Goal: Communication & Community: Connect with others

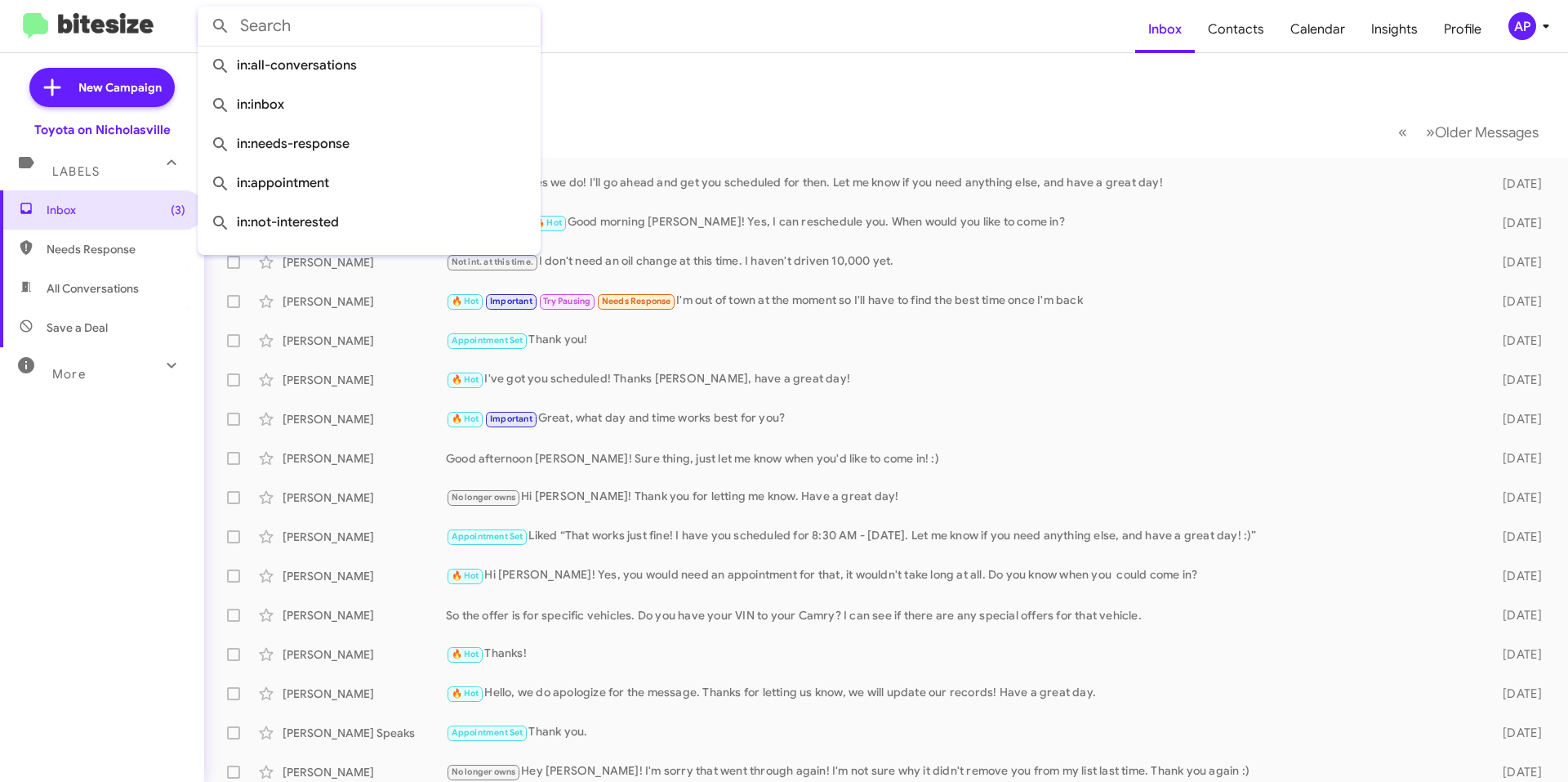
click at [321, 35] on input "text" at bounding box center [369, 26] width 343 height 40
paste input "[US_VEHICLE_IDENTIFICATION_NUMBER]"
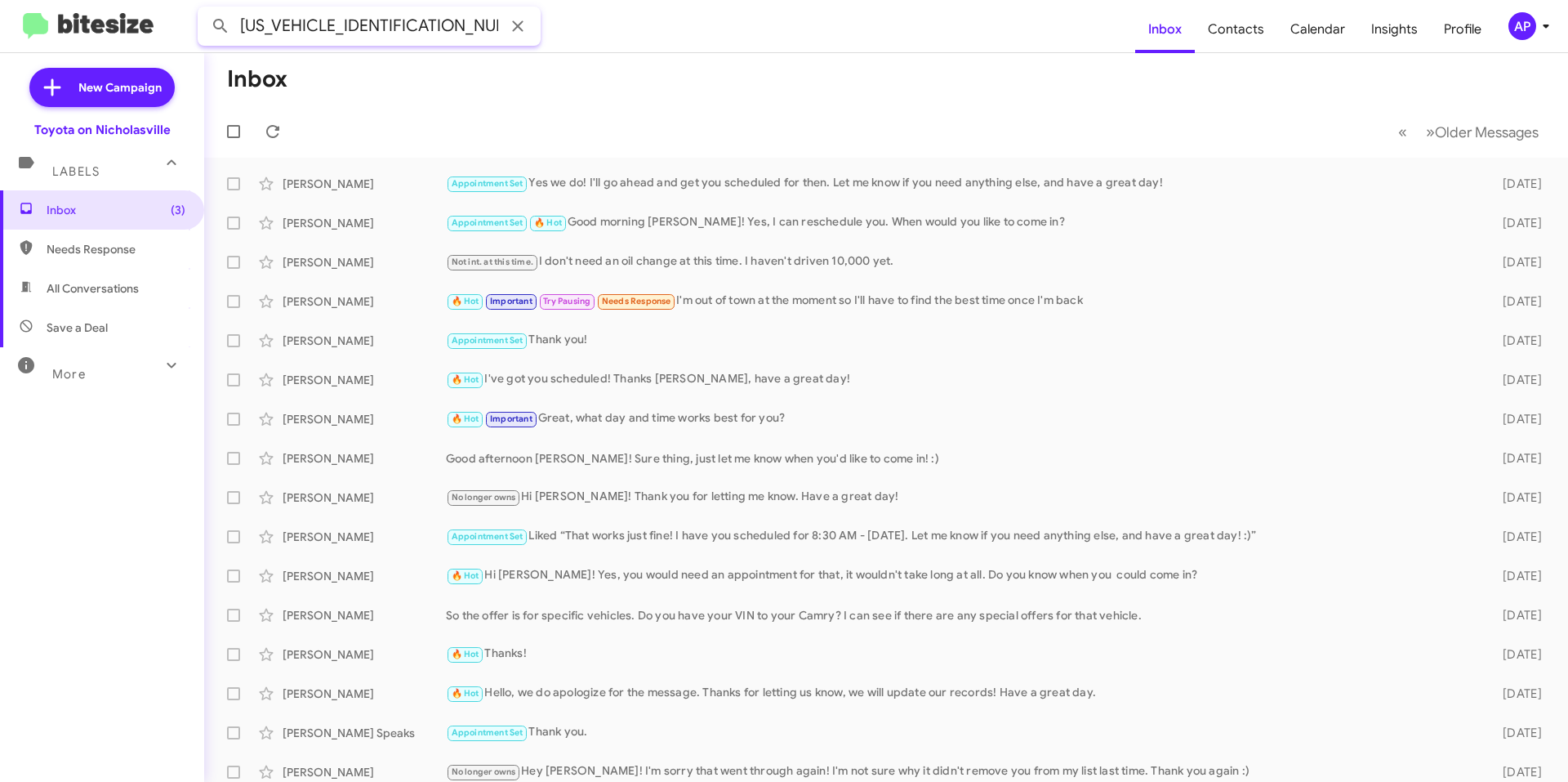
click at [204, 10] on button at bounding box center [221, 26] width 33 height 33
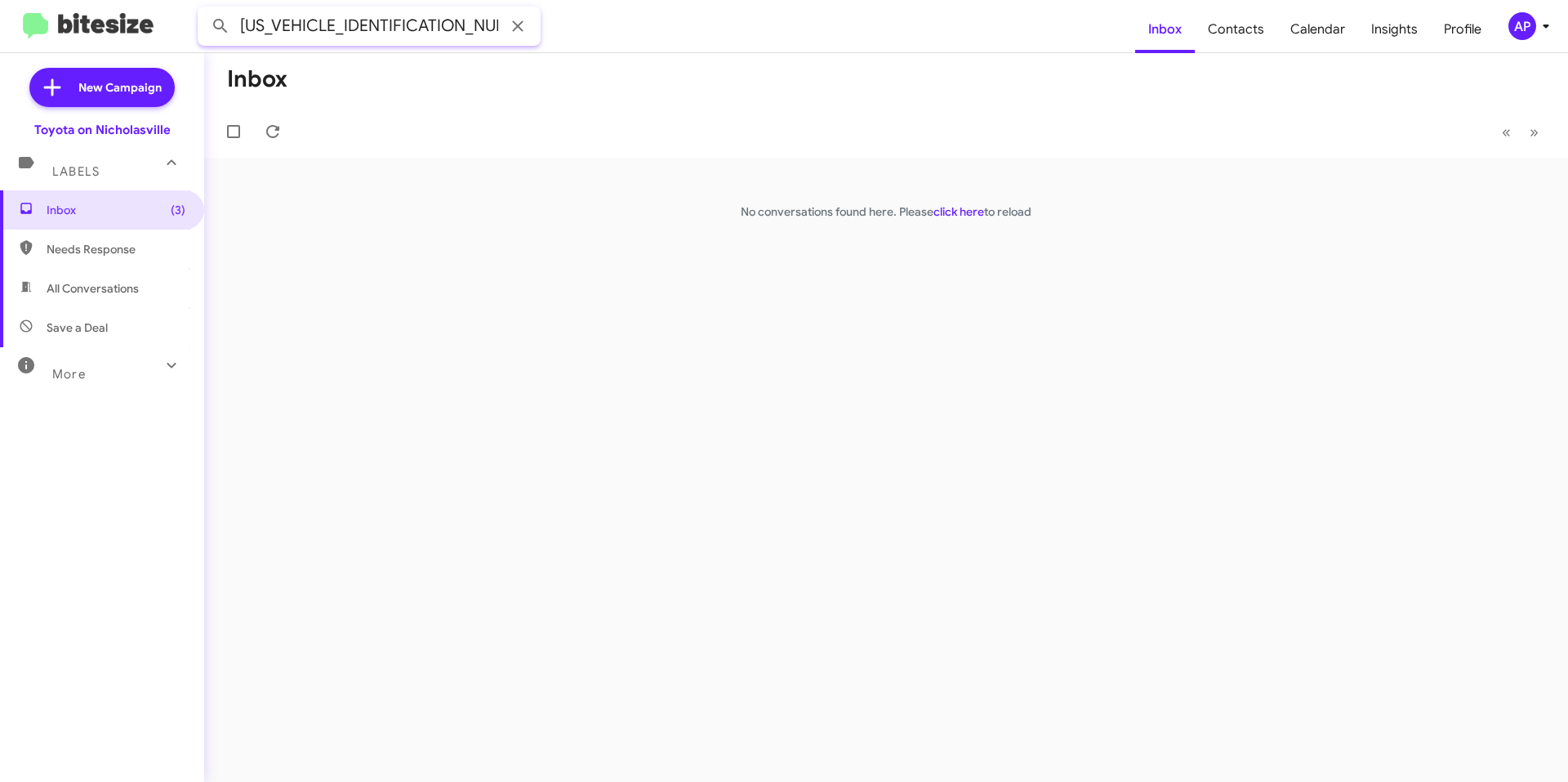
click at [411, 33] on input "[US_VEHICLE_IDENTIFICATION_NUMBER]" at bounding box center [369, 26] width 343 height 40
type input "[PERSON_NAME]"
click at [204, 10] on button at bounding box center [221, 26] width 33 height 33
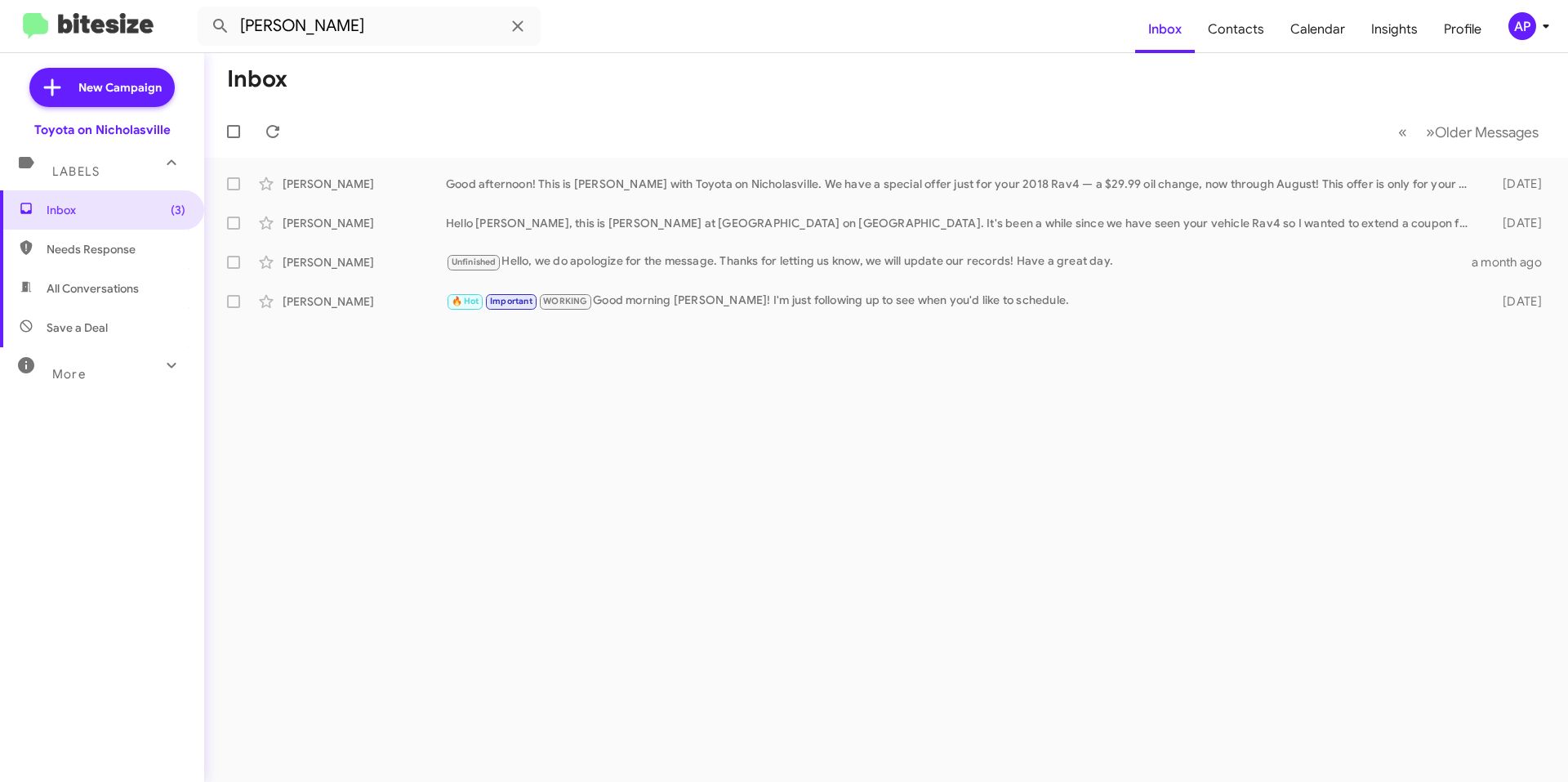
click at [463, 580] on div "Inbox « Previous » Next Older Messages [PERSON_NAME] Good afternoon! This is [P…" at bounding box center [886, 418] width 1364 height 729
drag, startPoint x: 62, startPoint y: 213, endPoint x: 77, endPoint y: 224, distance: 18.6
click at [62, 213] on span "Inbox (3)" at bounding box center [116, 209] width 139 height 16
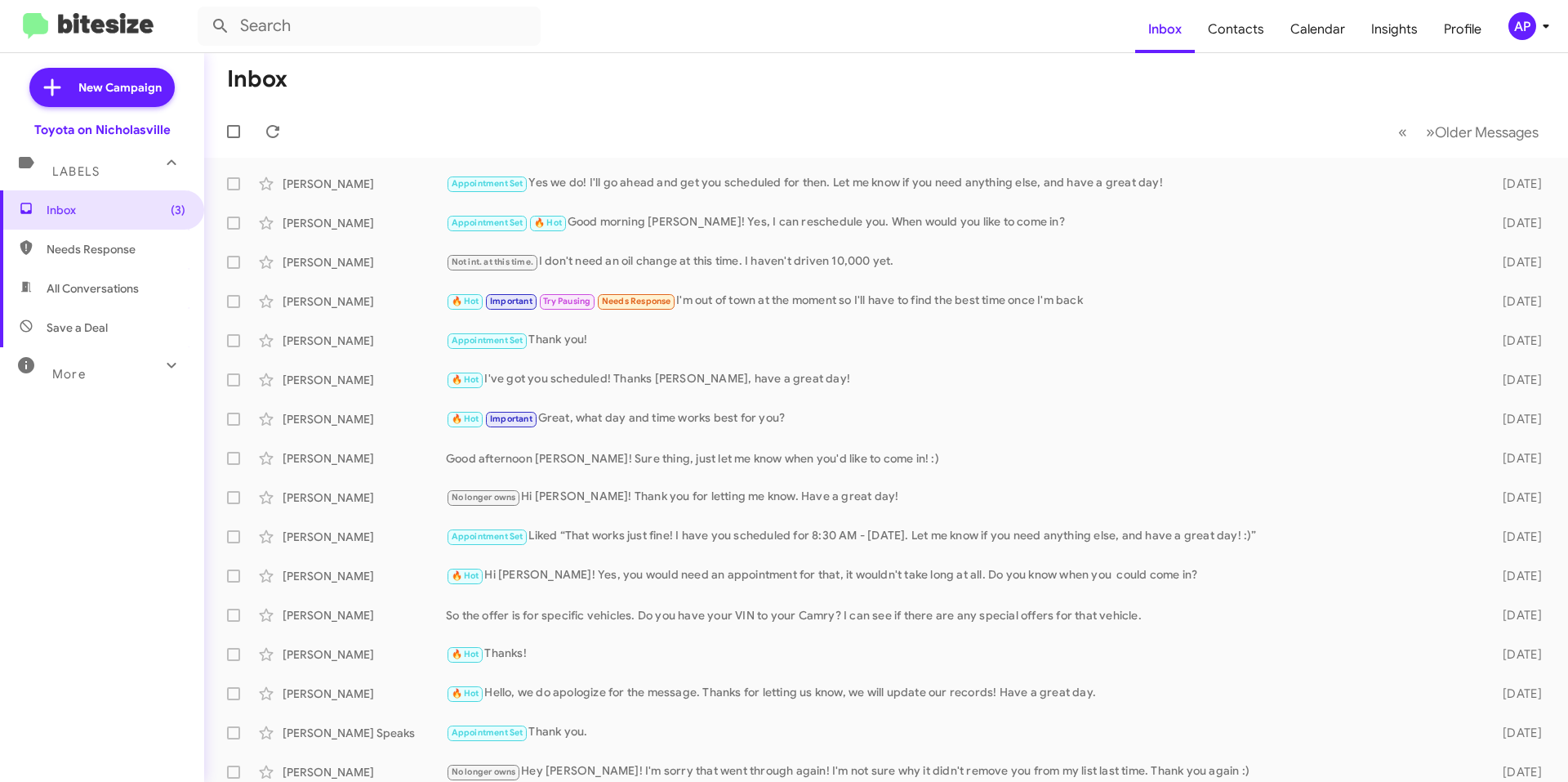
click at [144, 294] on span "All Conversations" at bounding box center [102, 288] width 204 height 40
type input "in:all-conversations"
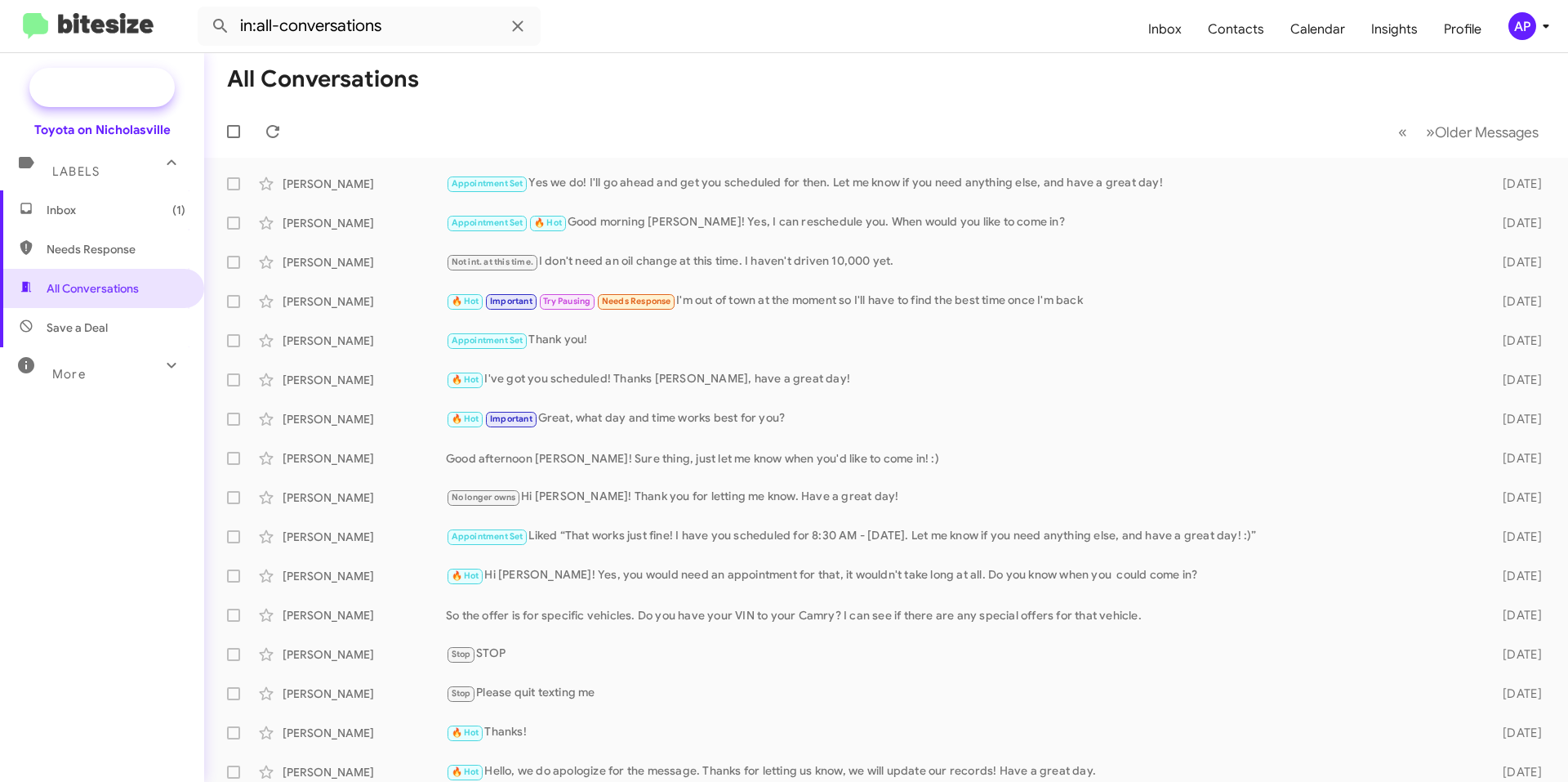
click at [107, 80] on span "New Campaign" at bounding box center [102, 87] width 146 height 40
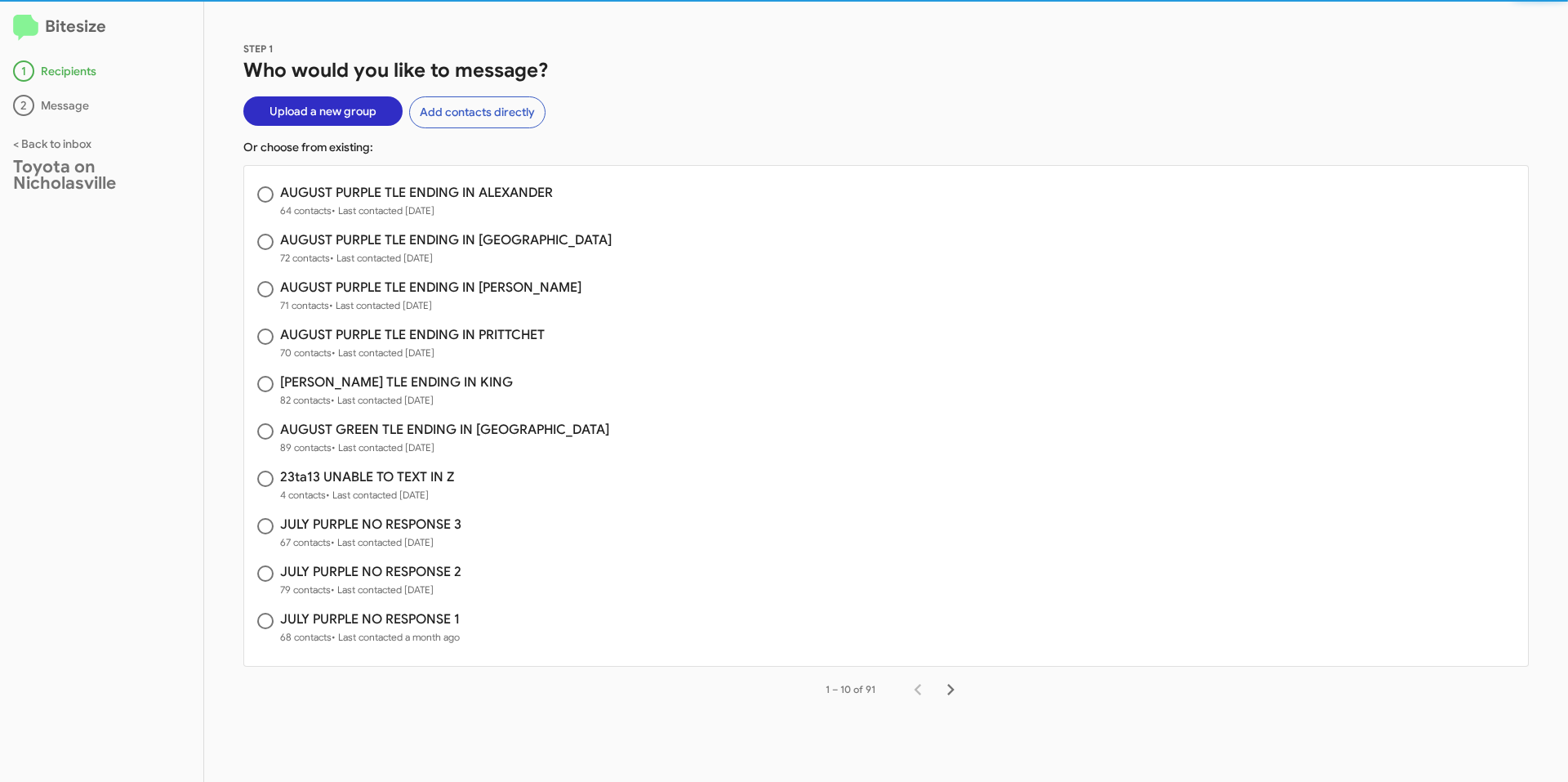
click at [371, 116] on span "Upload a new group" at bounding box center [323, 111] width 107 height 30
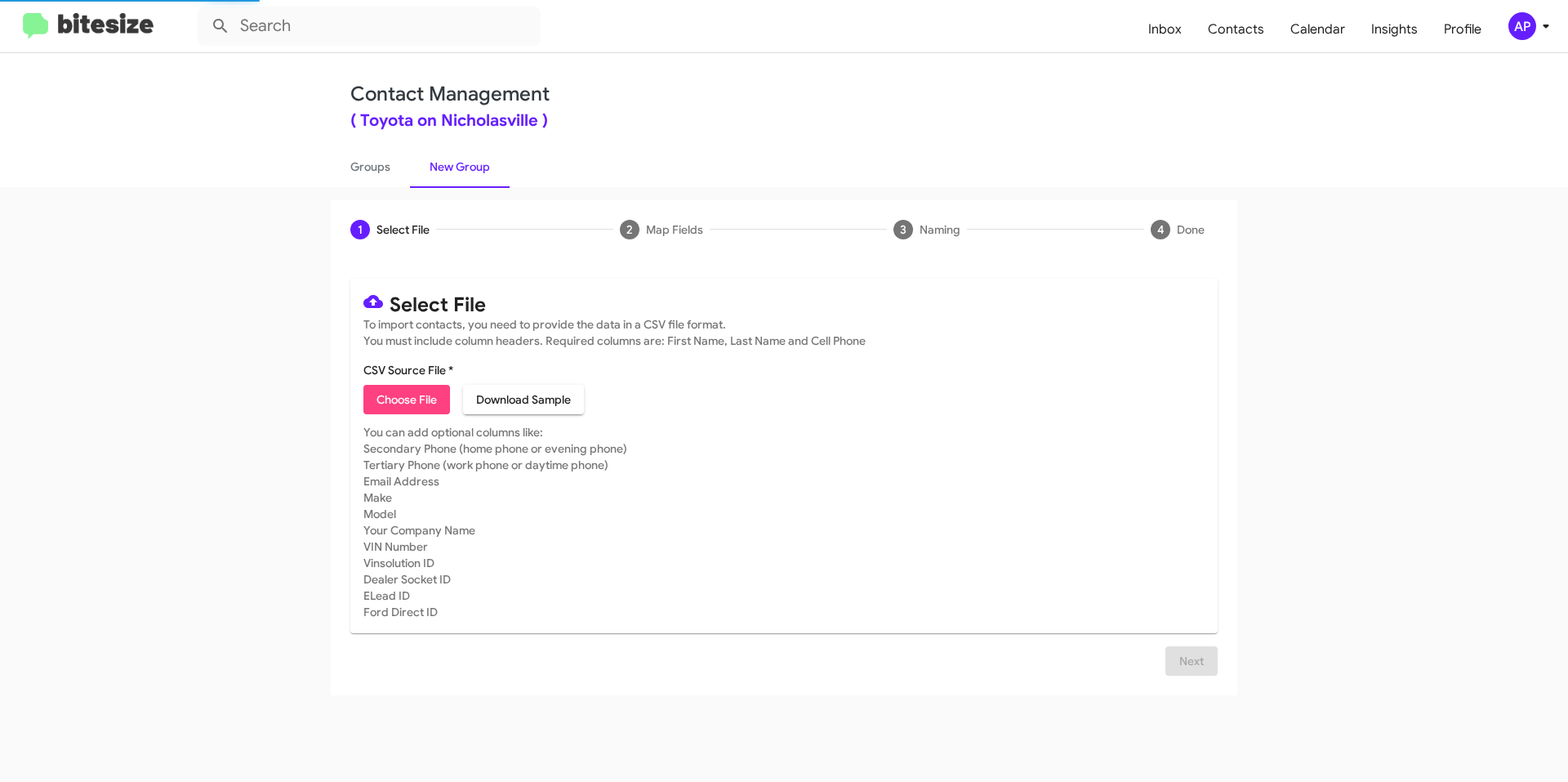
click at [424, 401] on span "Choose File" at bounding box center [407, 399] width 61 height 30
type input "23TA13 BITE"
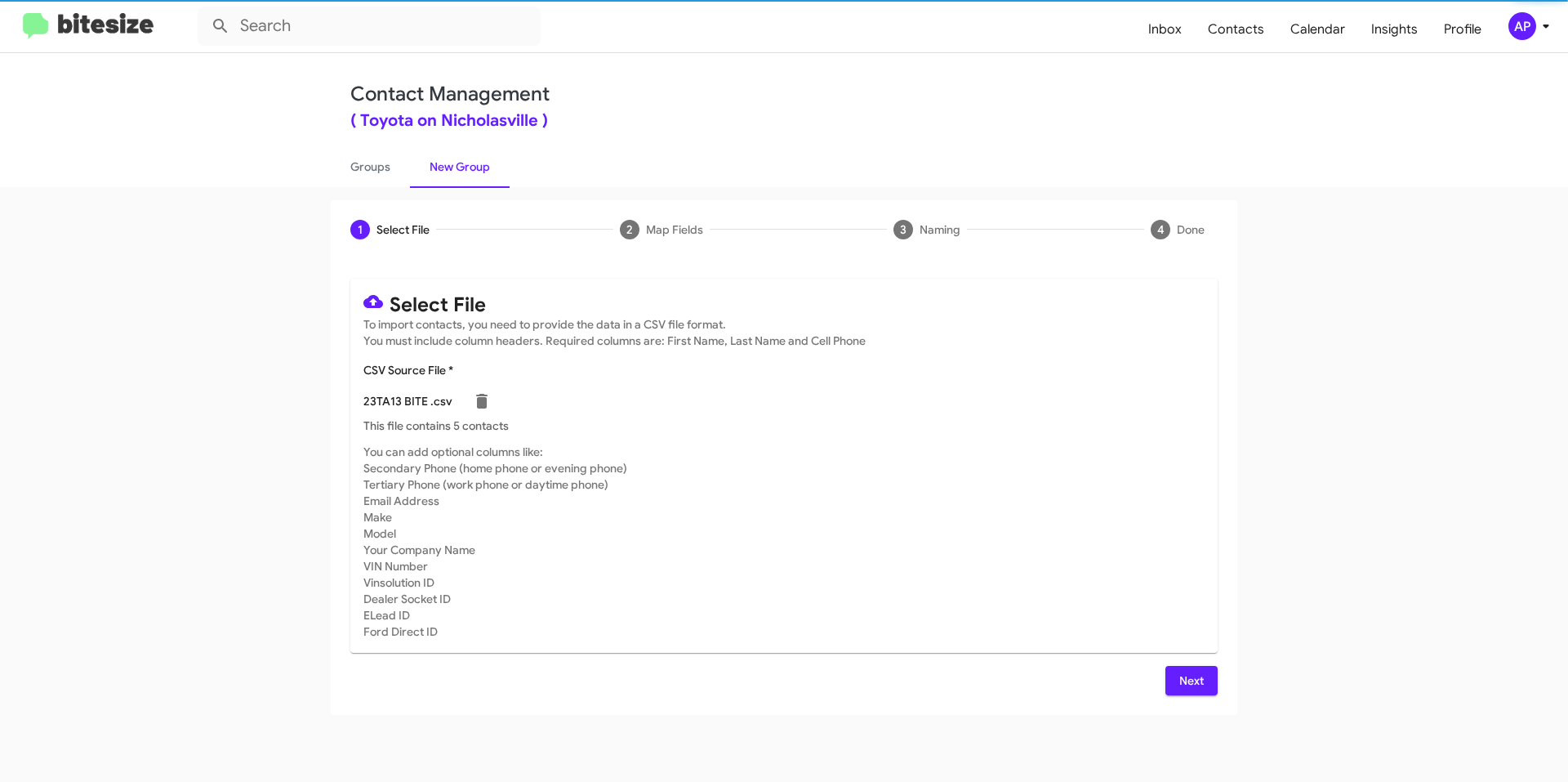
click at [1216, 686] on button "Next" at bounding box center [1191, 681] width 52 height 30
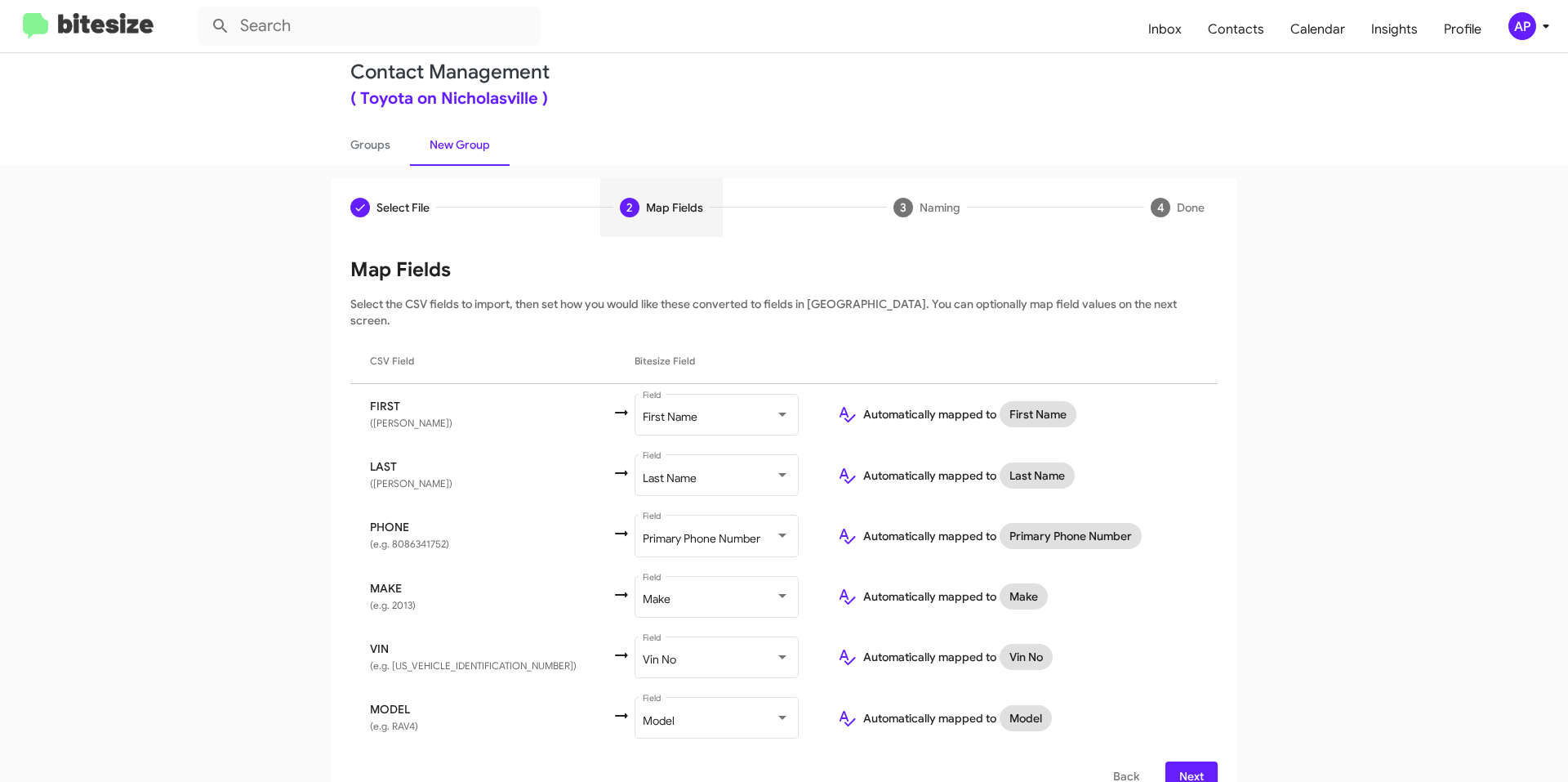
scroll to position [35, 0]
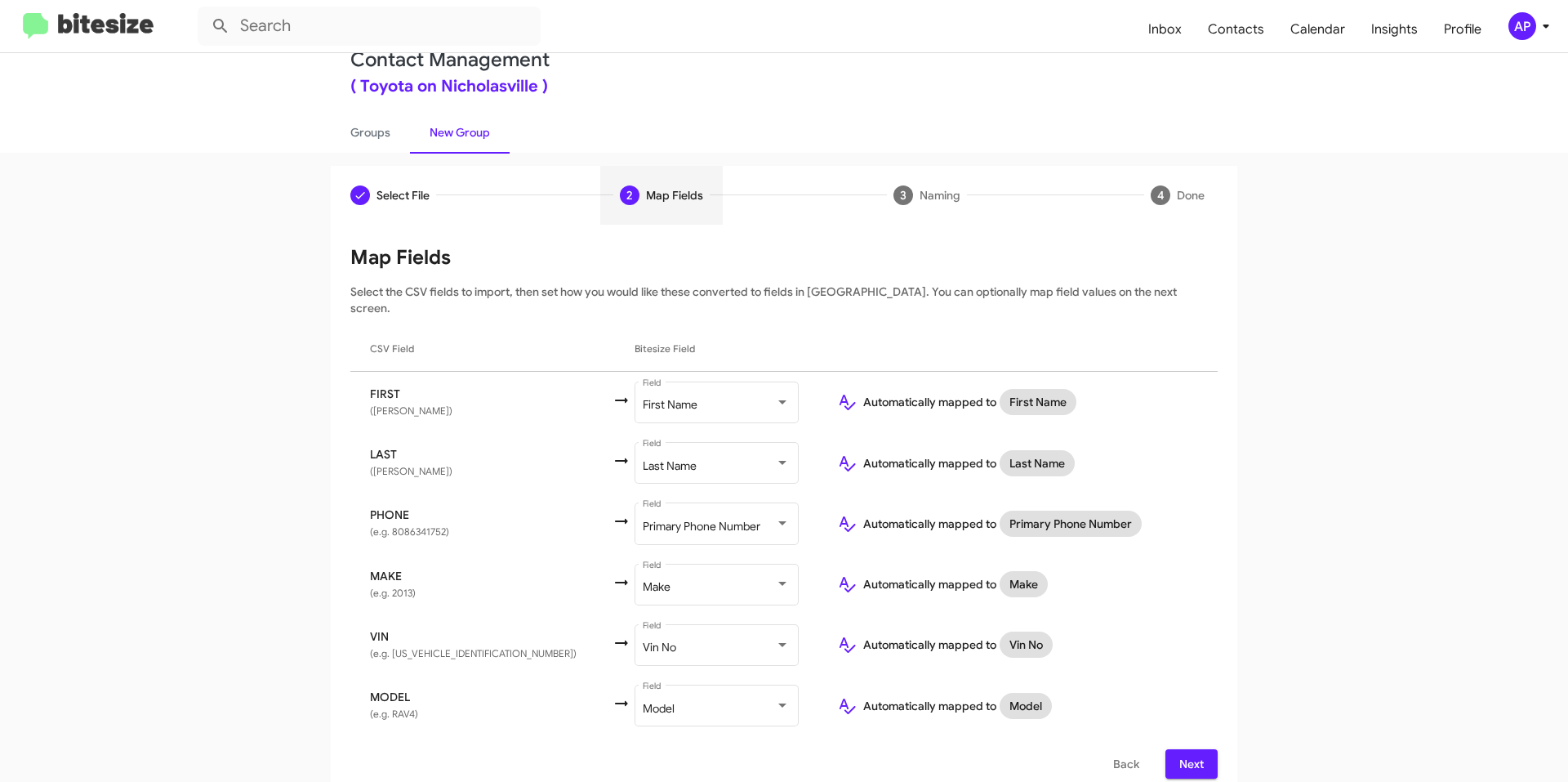
click at [1179, 750] on span "Next" at bounding box center [1191, 764] width 26 height 30
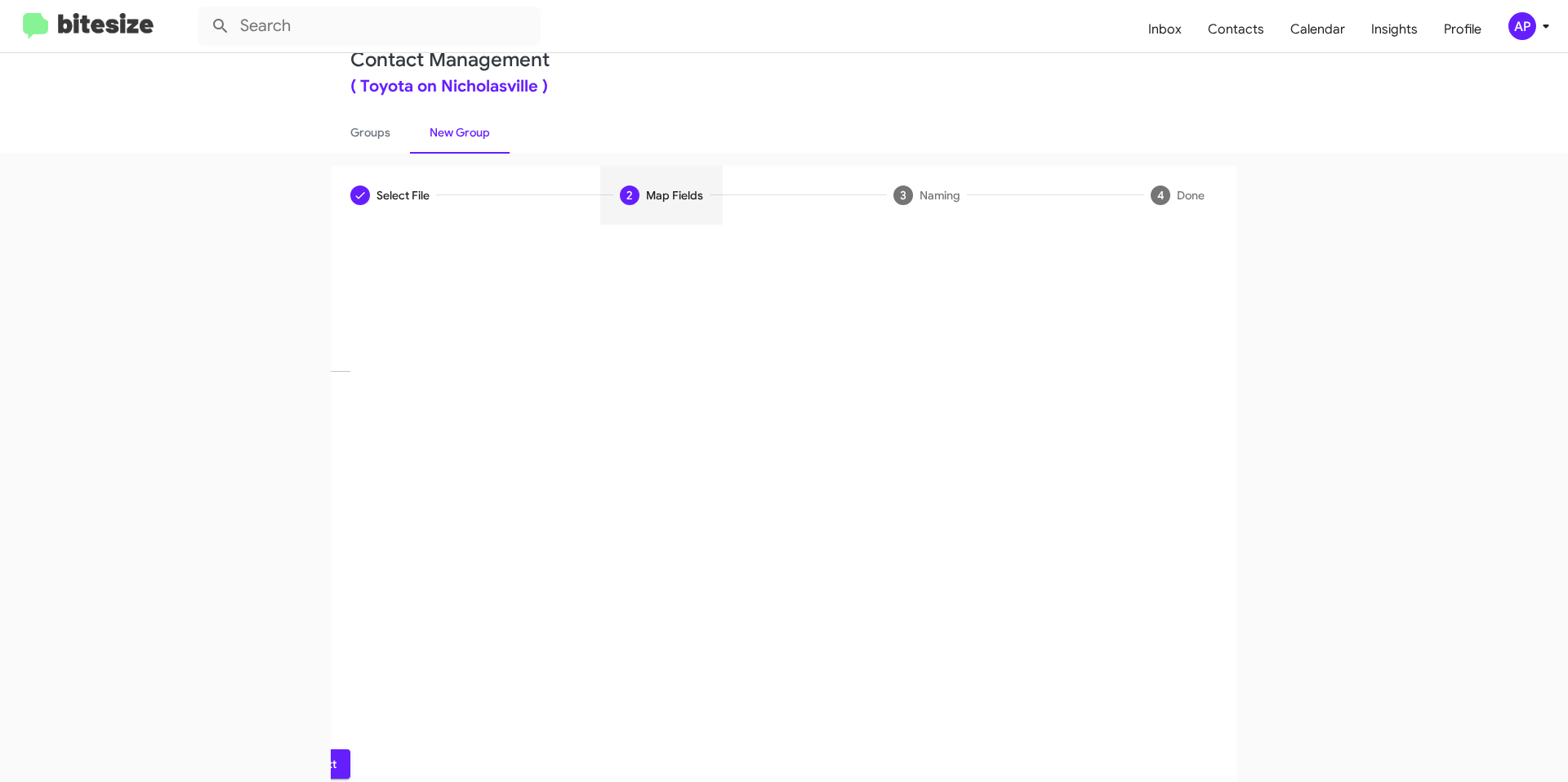
scroll to position [0, 0]
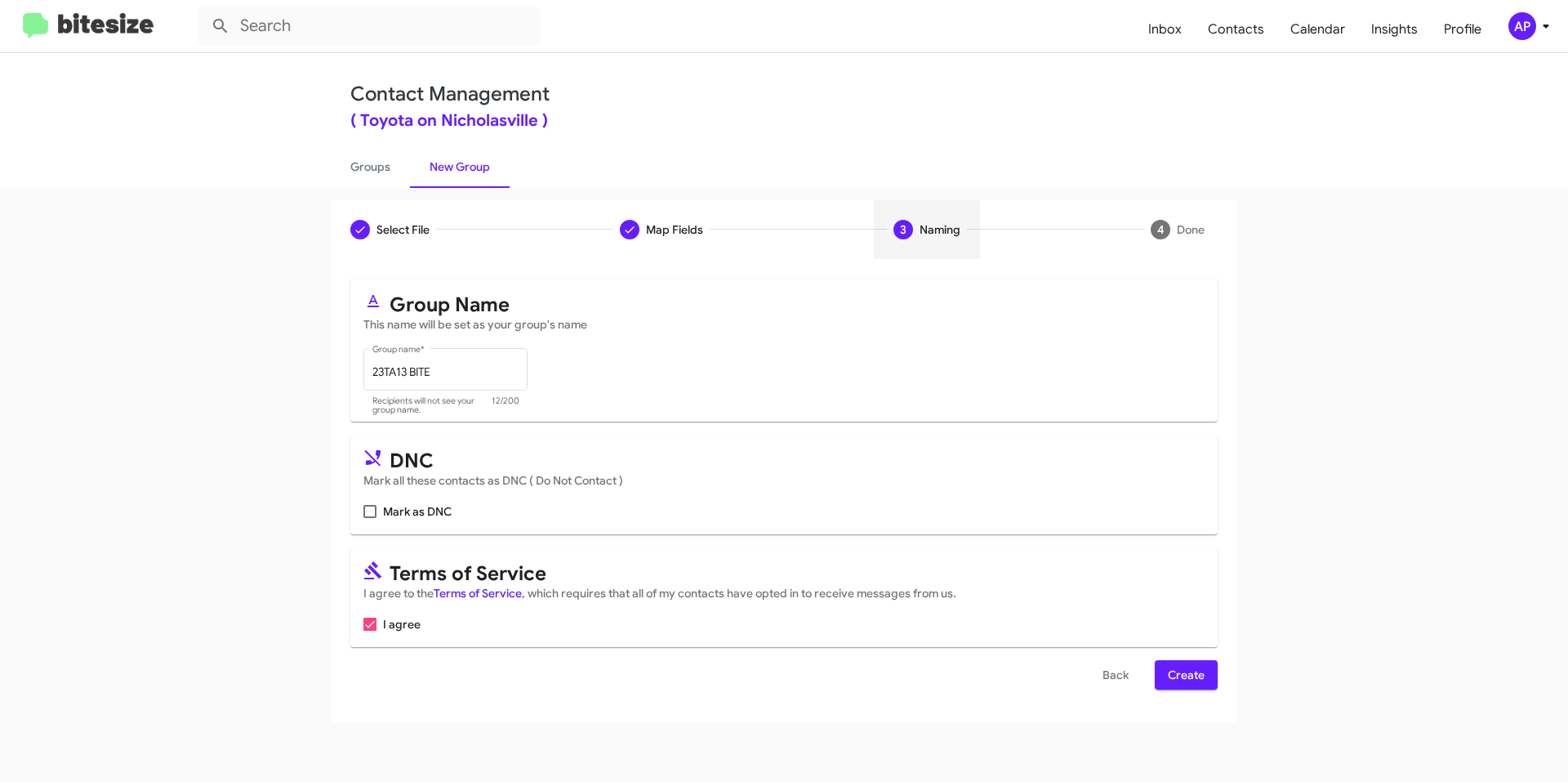
click at [1191, 675] on span "Create" at bounding box center [1186, 675] width 37 height 30
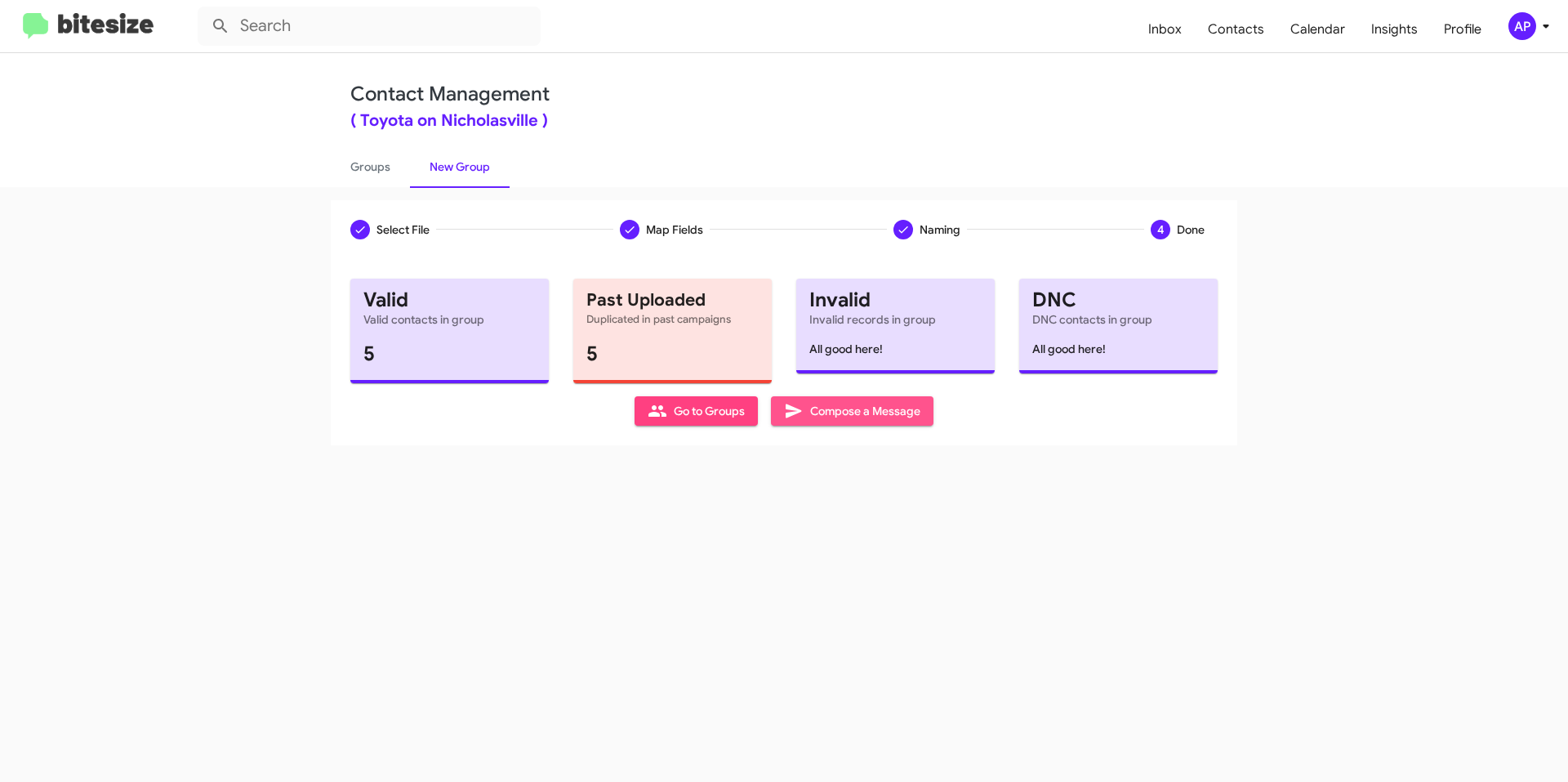
click at [878, 415] on span "Compose a Message" at bounding box center [851, 411] width 136 height 30
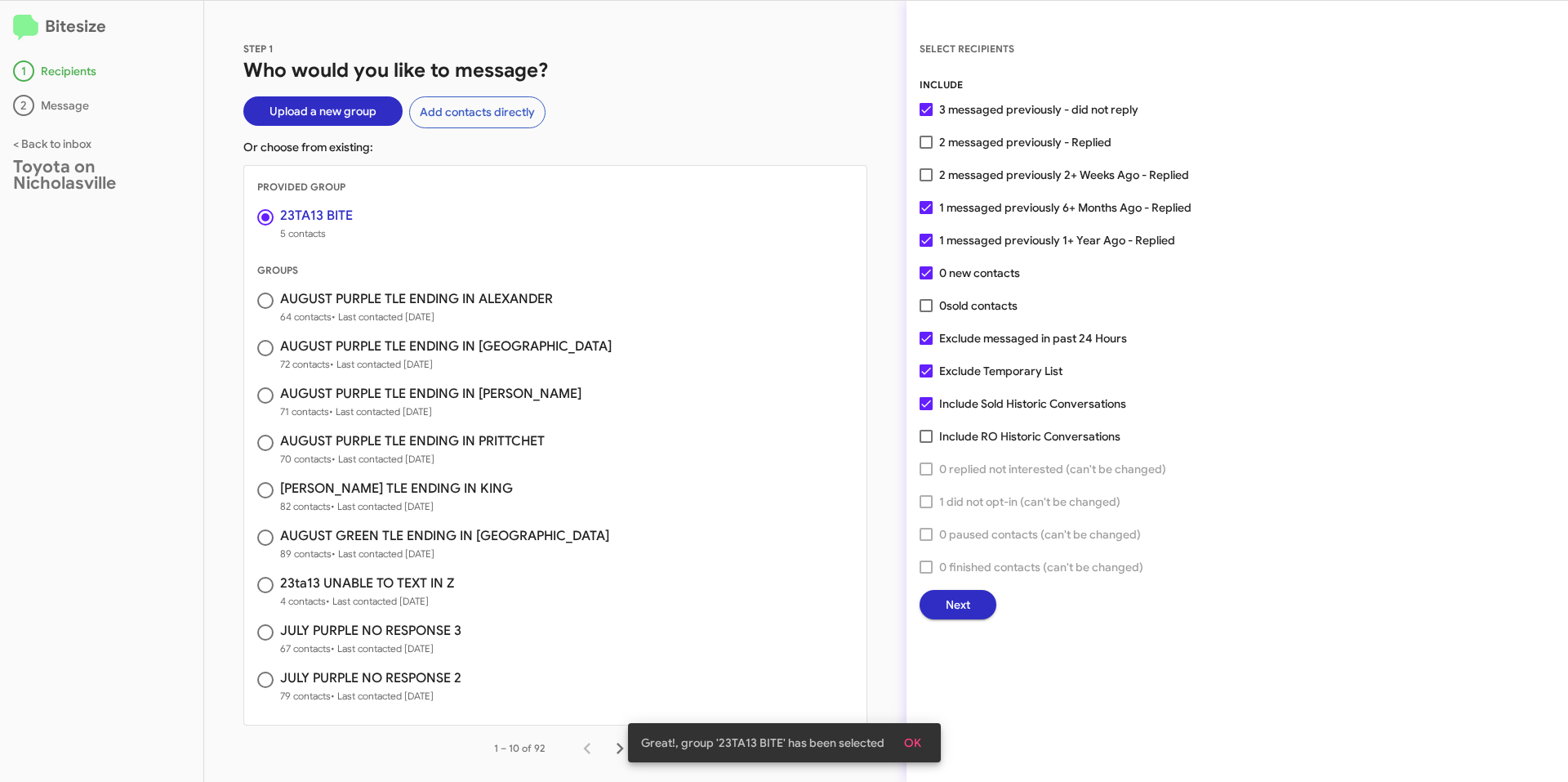
click at [927, 293] on div "INCLUDE 3 messaged previously - did not reply 2 messaged previously - Replied 2…" at bounding box center [1236, 348] width 635 height 543
drag, startPoint x: 925, startPoint y: 302, endPoint x: 924, endPoint y: 319, distance: 17.0
click at [924, 304] on span at bounding box center [926, 306] width 13 height 13
click at [925, 312] on input "0 sold contacts" at bounding box center [925, 312] width 1 height 1
checkbox input "true"
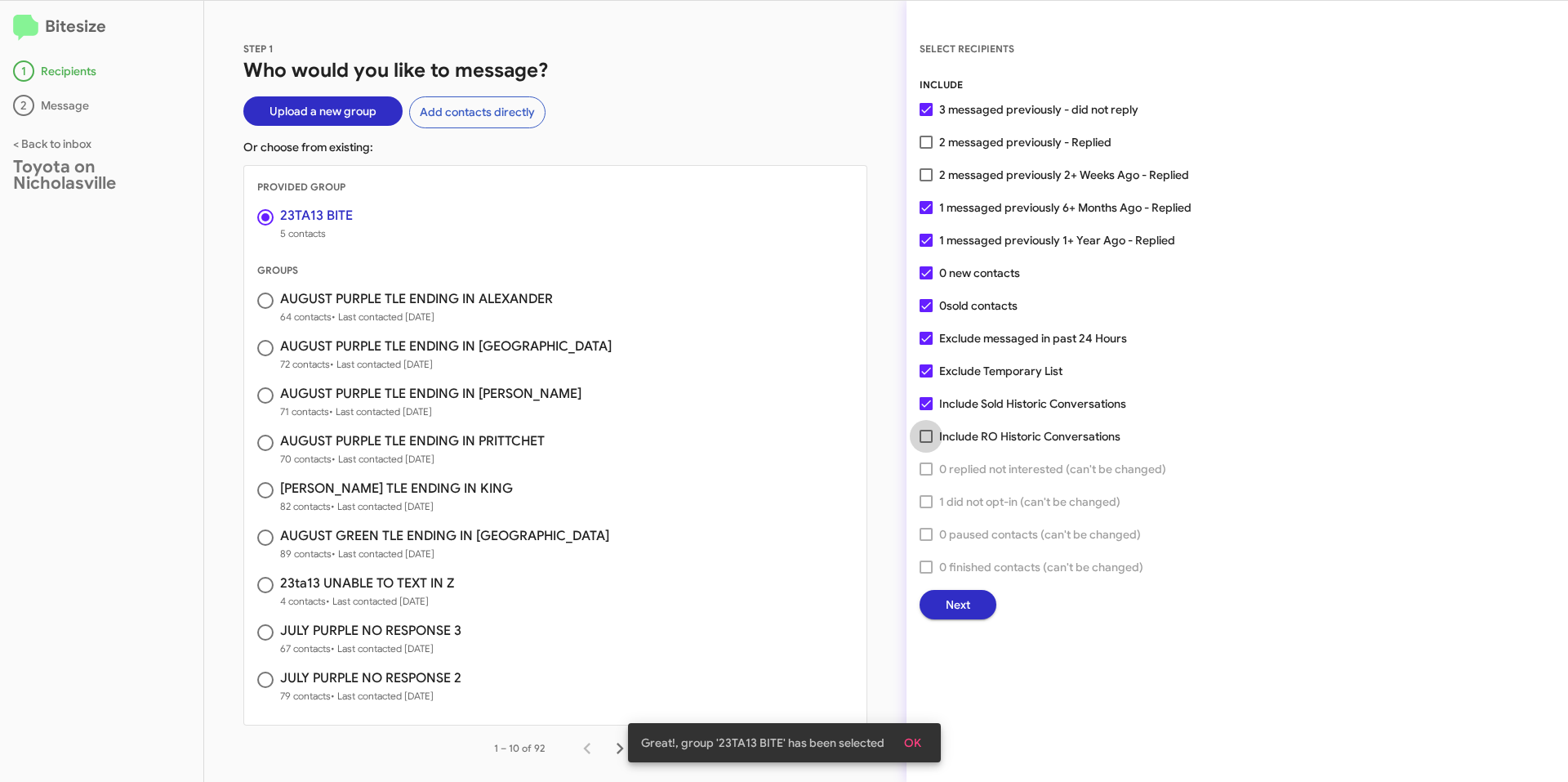
click at [928, 429] on label "Include RO Historic Conversations" at bounding box center [1020, 436] width 200 height 19
click at [926, 443] on input "Include RO Historic Conversations" at bounding box center [925, 443] width 1 height 1
checkbox input "true"
click at [925, 366] on span at bounding box center [926, 371] width 13 height 13
click at [925, 377] on input "Exclude Temporary List" at bounding box center [925, 377] width 1 height 1
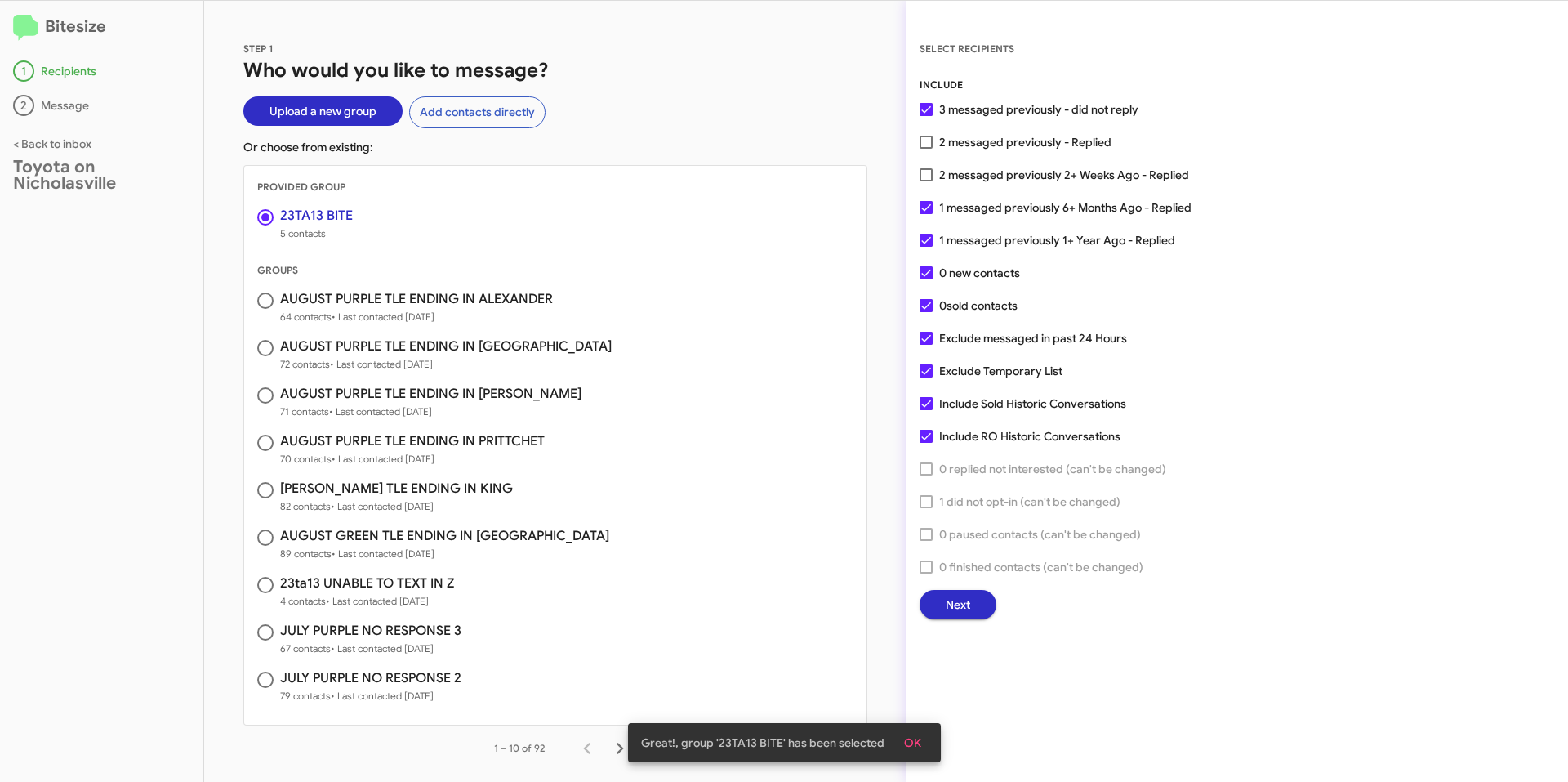
checkbox input "false"
click at [923, 342] on span at bounding box center [926, 338] width 13 height 13
click at [925, 345] on input "Exclude messaged in past 24 Hours" at bounding box center [925, 345] width 1 height 1
checkbox input "false"
click at [923, 169] on span at bounding box center [926, 175] width 13 height 13
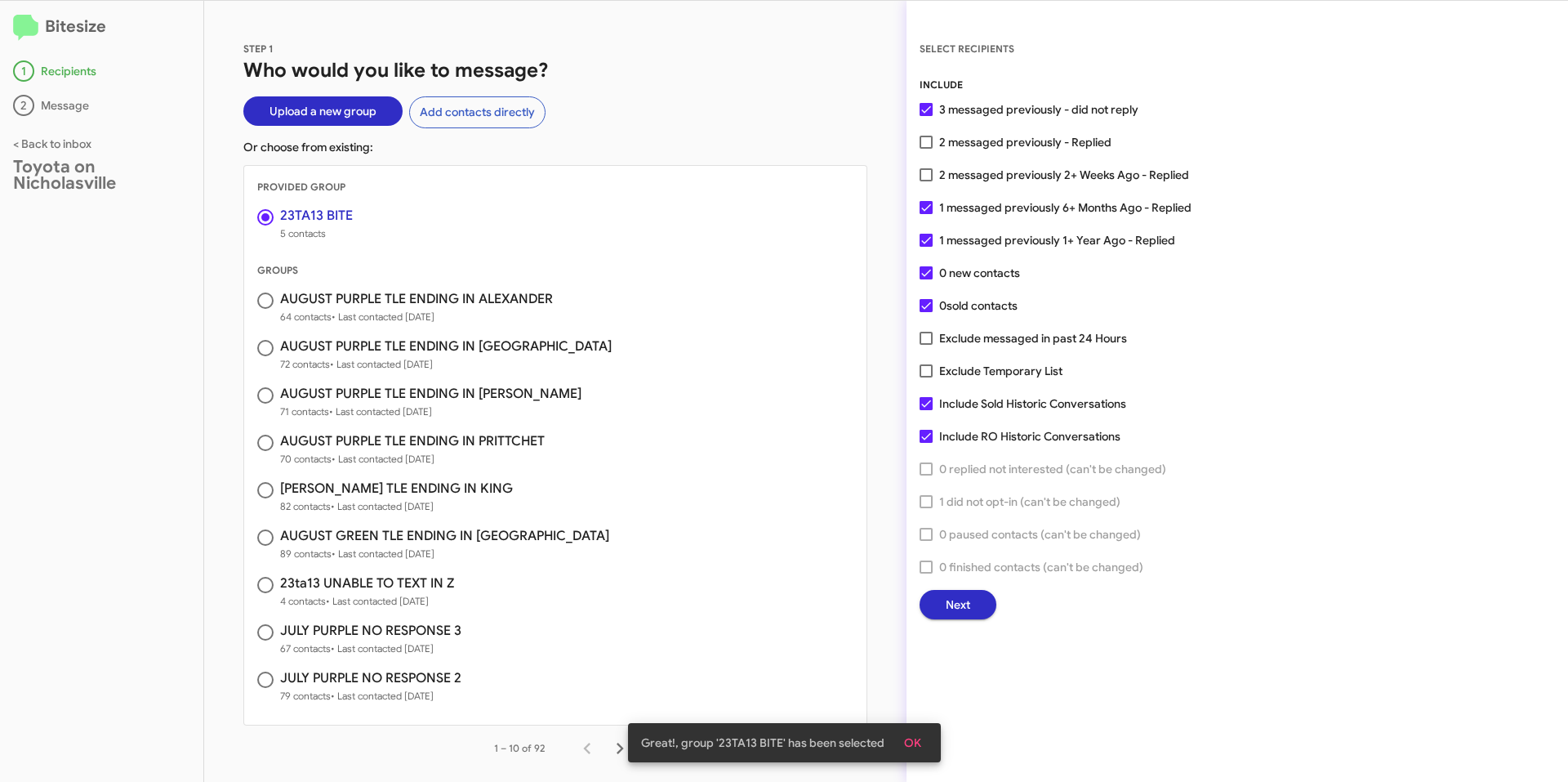
click at [925, 181] on input "2 messaged previously 2+ Weeks Ago - Replied" at bounding box center [925, 181] width 1 height 1
checkbox input "true"
click at [919, 133] on label "2 messaged previously - Replied" at bounding box center [1015, 142] width 192 height 19
click at [925, 148] on input "2 messaged previously - Replied" at bounding box center [925, 148] width 1 height 1
checkbox input "true"
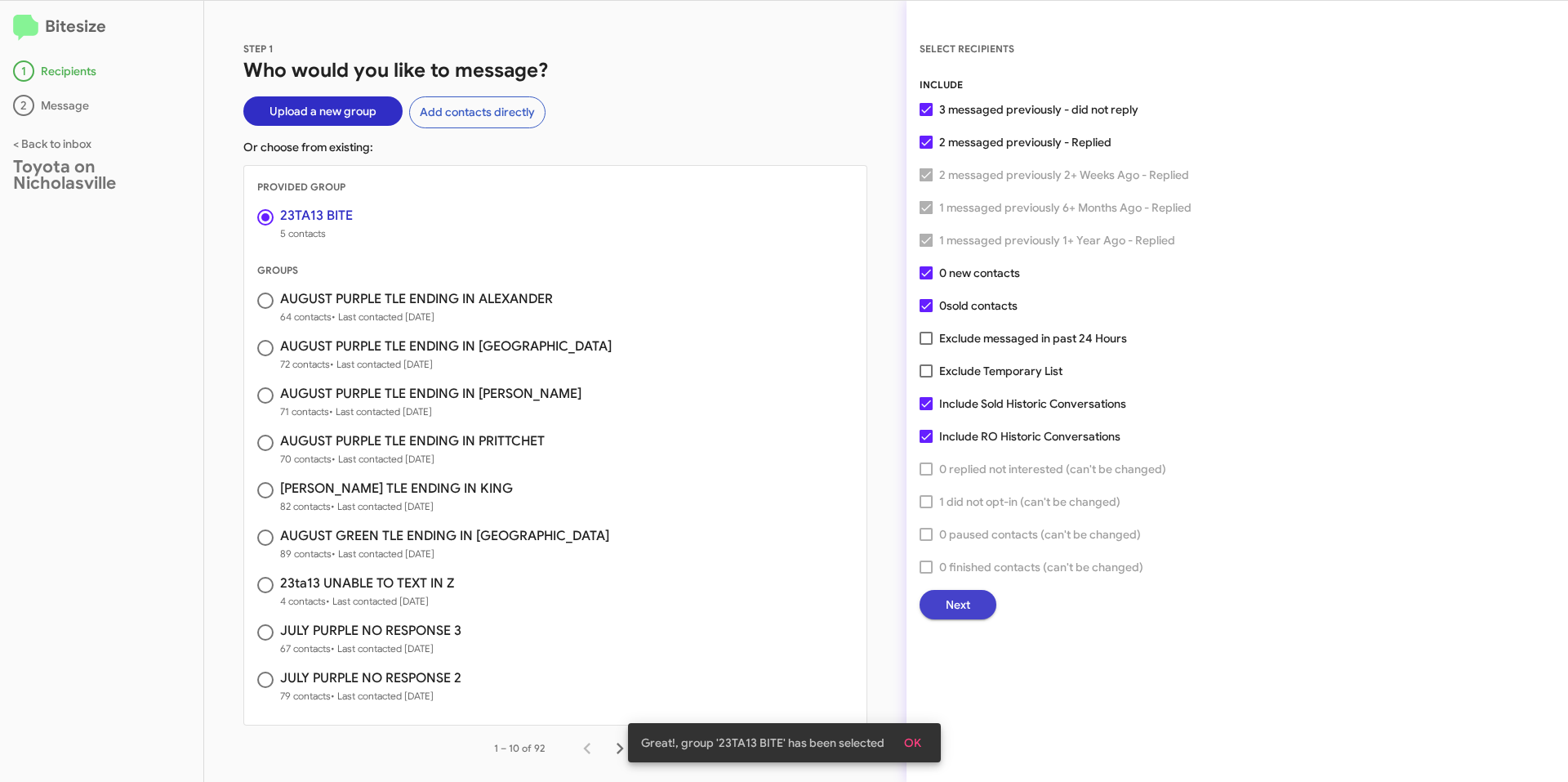
click at [975, 600] on button "Next" at bounding box center [958, 605] width 77 height 30
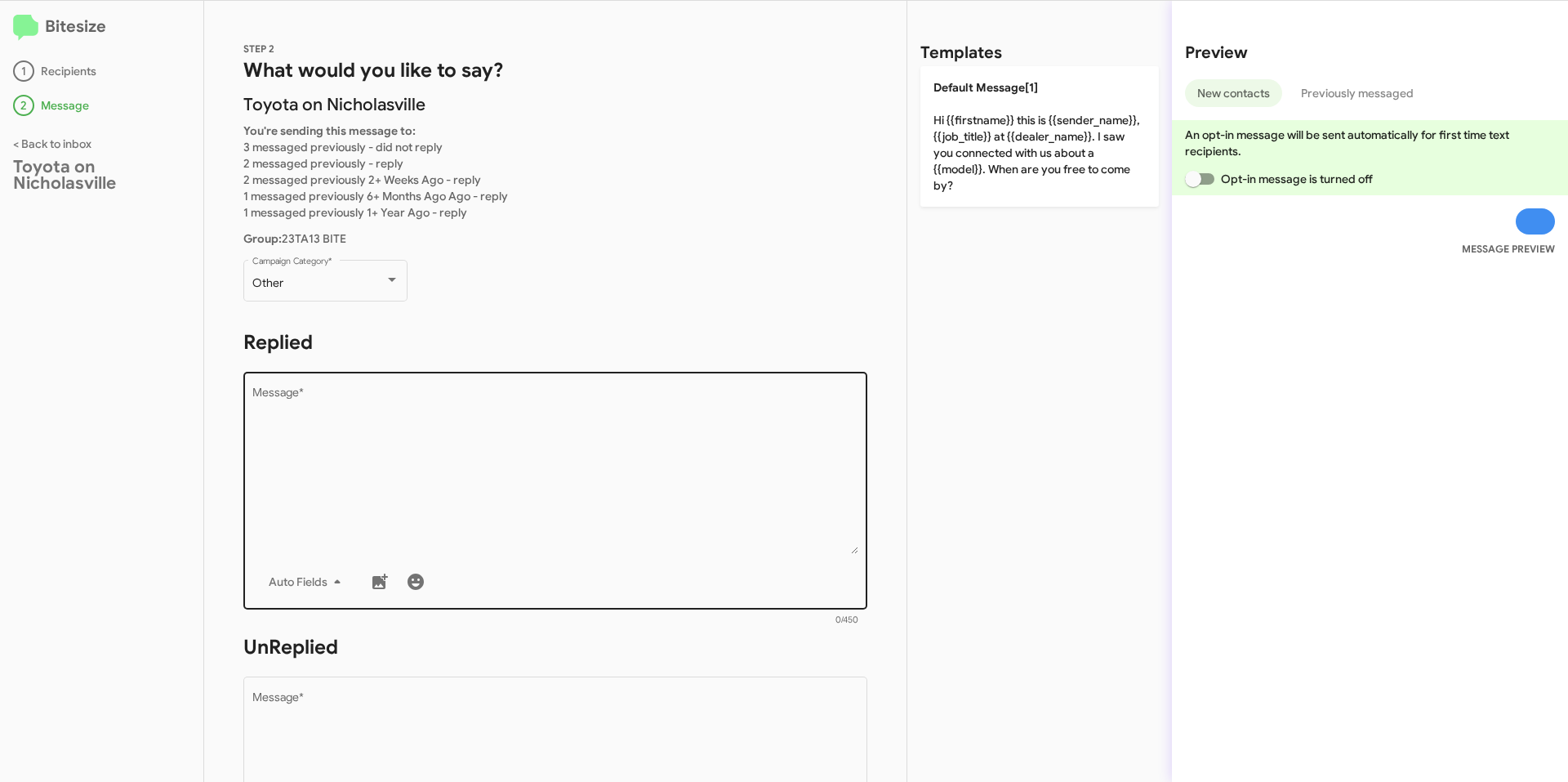
click at [408, 431] on textarea "Message *" at bounding box center [556, 471] width 607 height 167
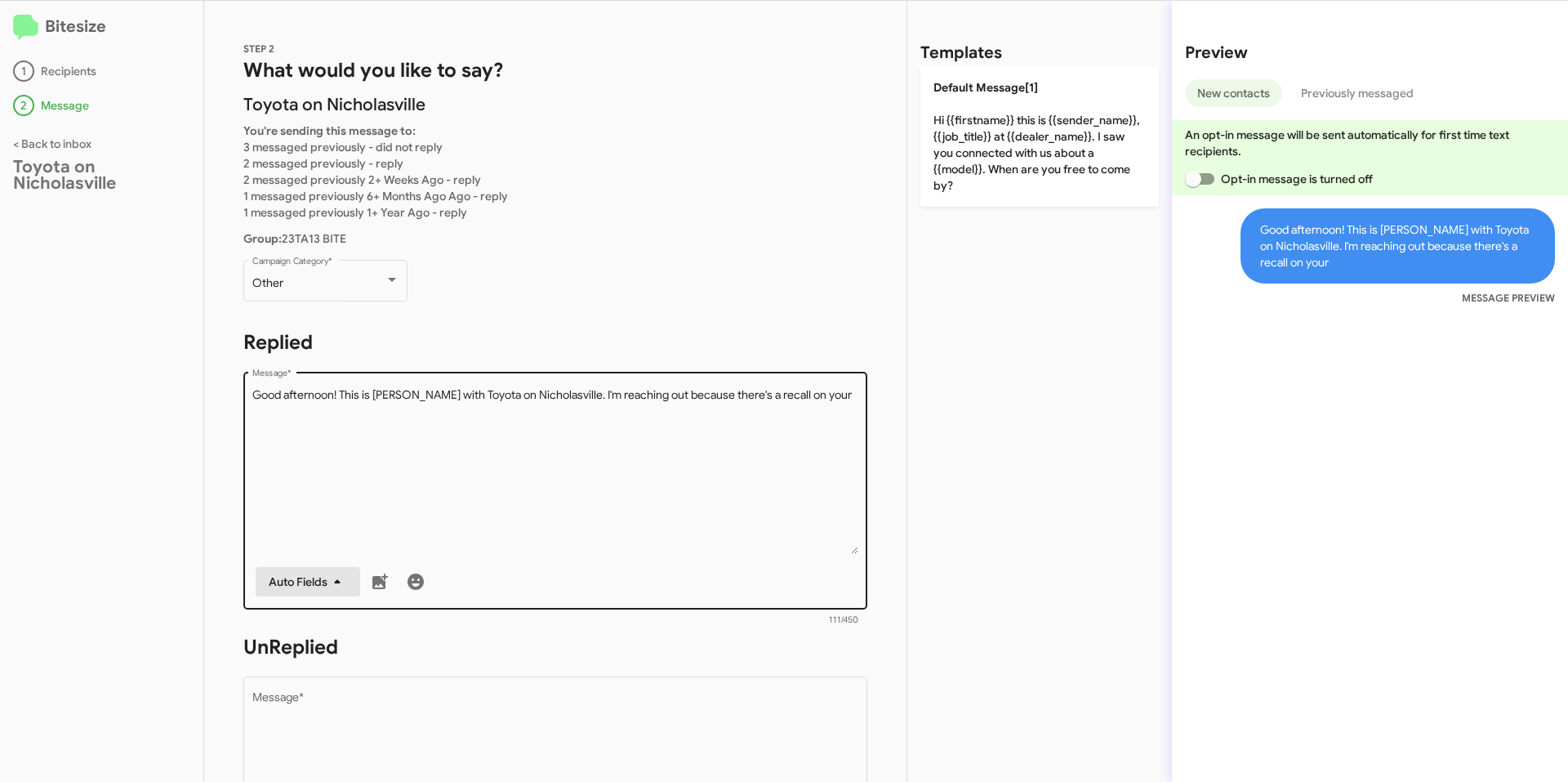
click at [312, 585] on span "Auto Fields" at bounding box center [307, 581] width 78 height 30
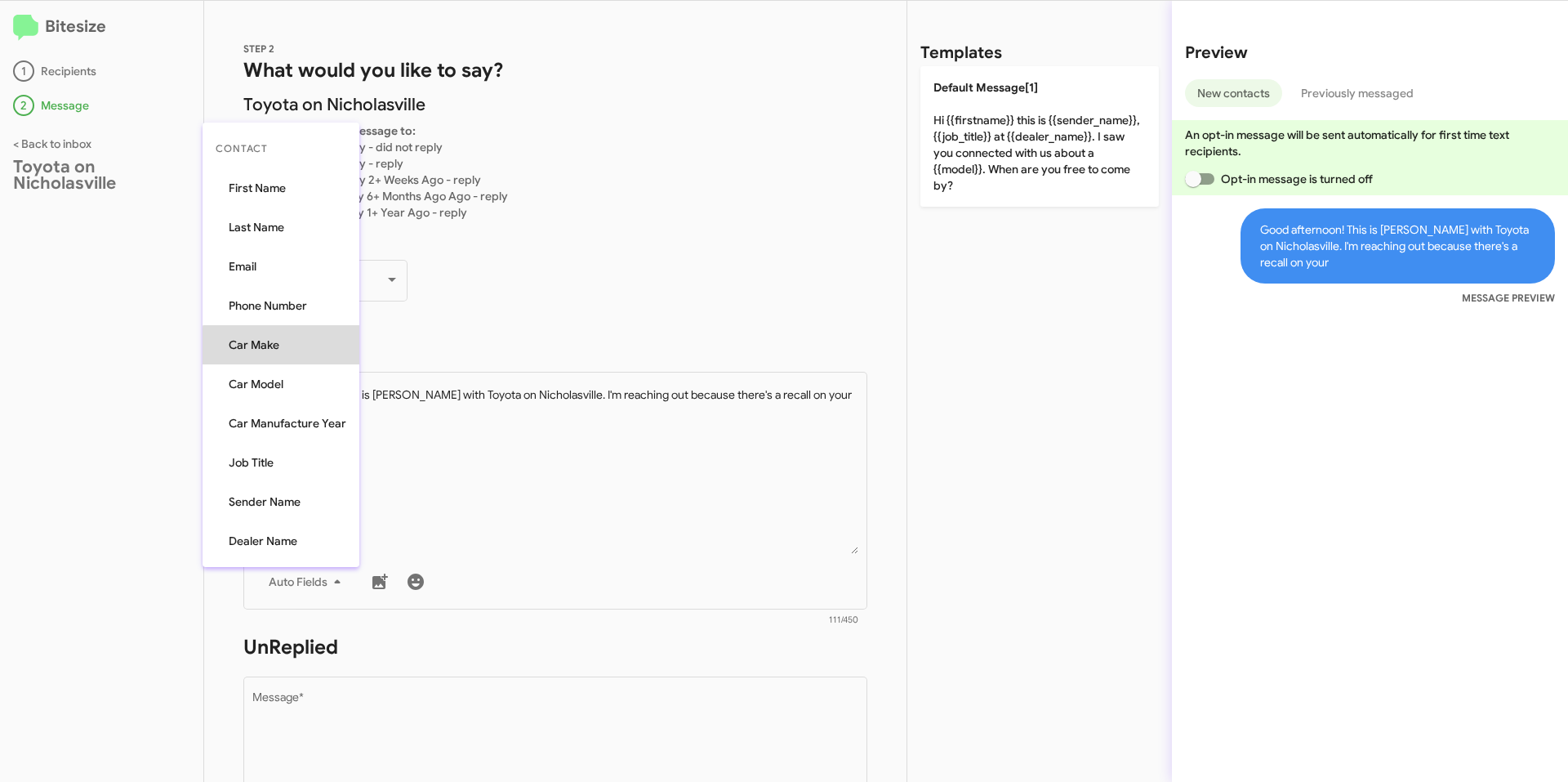
click at [318, 350] on button "Car Make" at bounding box center [280, 344] width 157 height 40
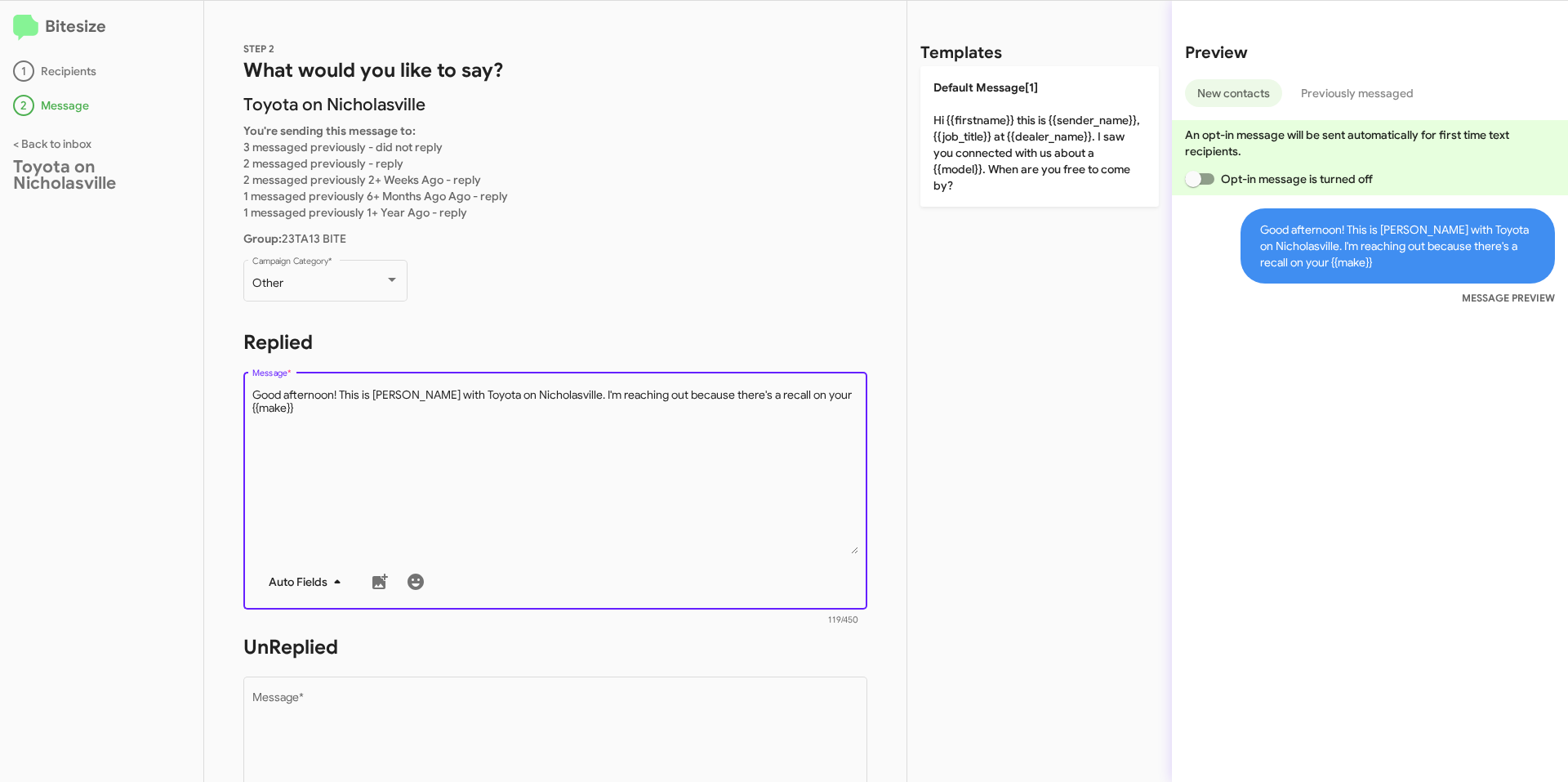
click at [319, 582] on span "Auto Fields" at bounding box center [307, 581] width 78 height 30
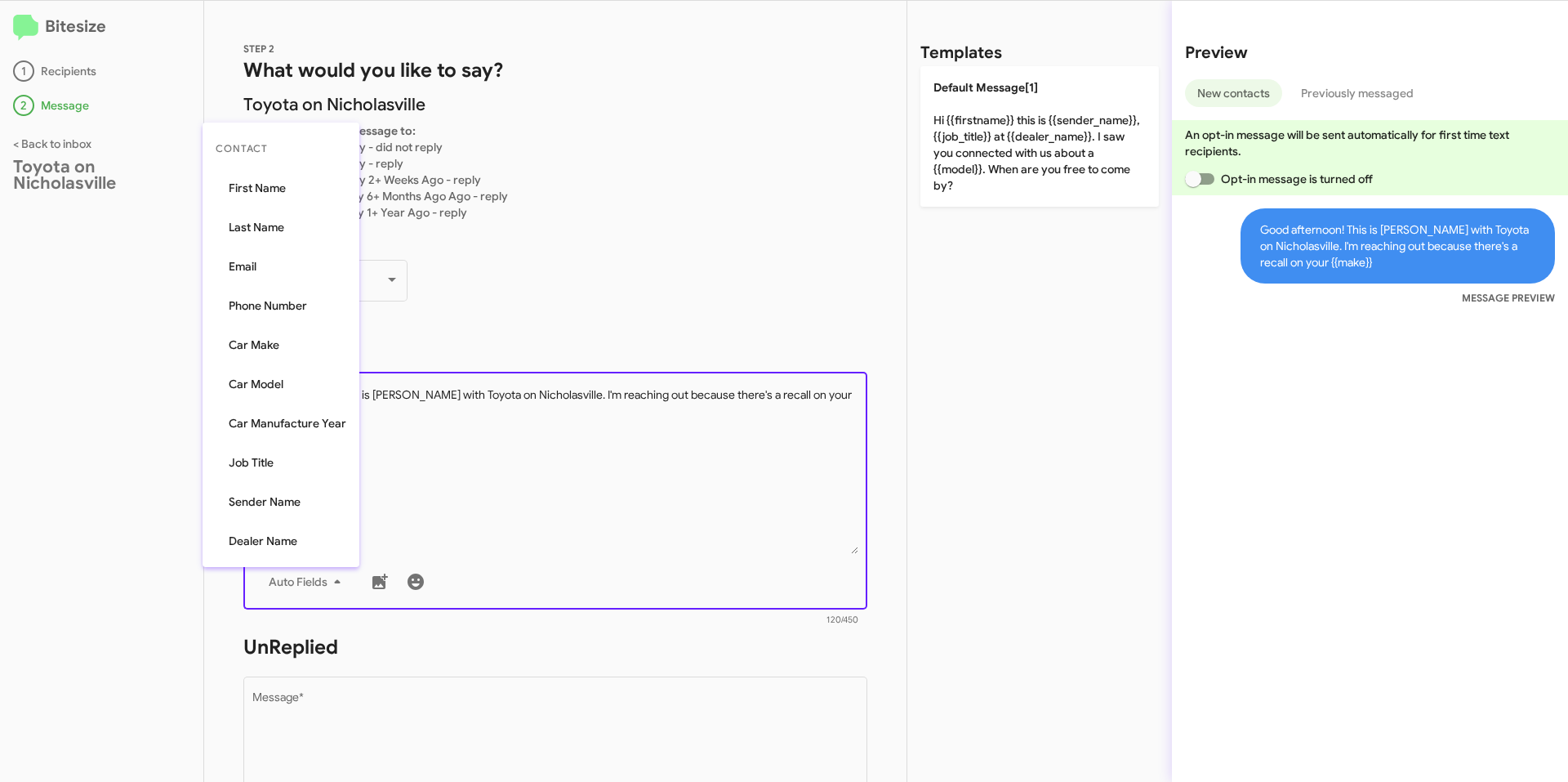
drag, startPoint x: 291, startPoint y: 384, endPoint x: 346, endPoint y: 383, distance: 55.0
click at [291, 384] on button "Car Model" at bounding box center [280, 384] width 157 height 40
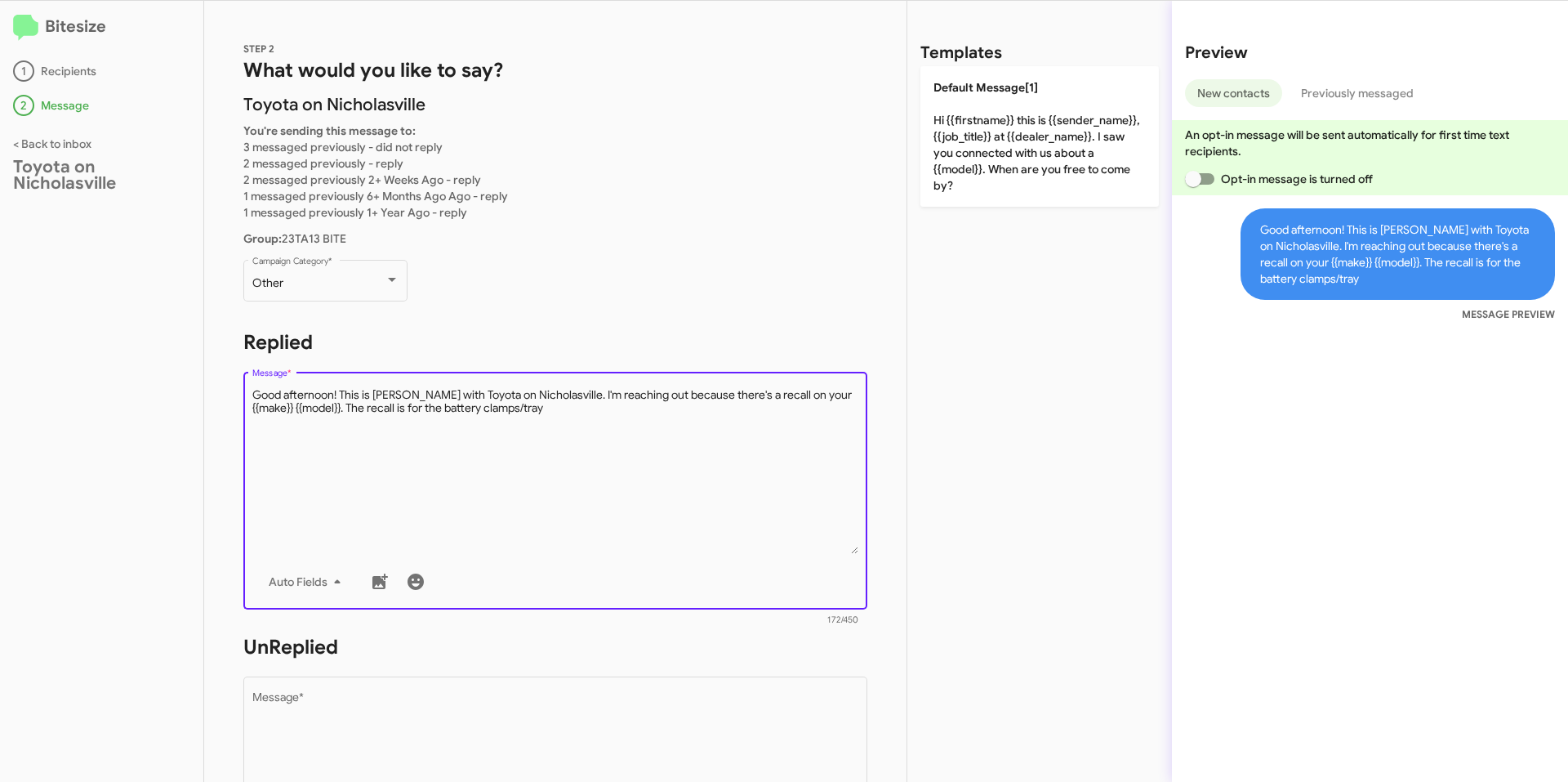
type textarea "Good afternoon! This is [PERSON_NAME] with Toyota on Nicholasville. I'm reachin…"
drag, startPoint x: 354, startPoint y: 396, endPoint x: 201, endPoint y: 394, distance: 153.0
click at [203, 396] on div "Bitesize 1 Recipients 2 Message < Back to inbox Toyota on Nicholasville STEP 2 …" at bounding box center [784, 391] width 1568 height 781
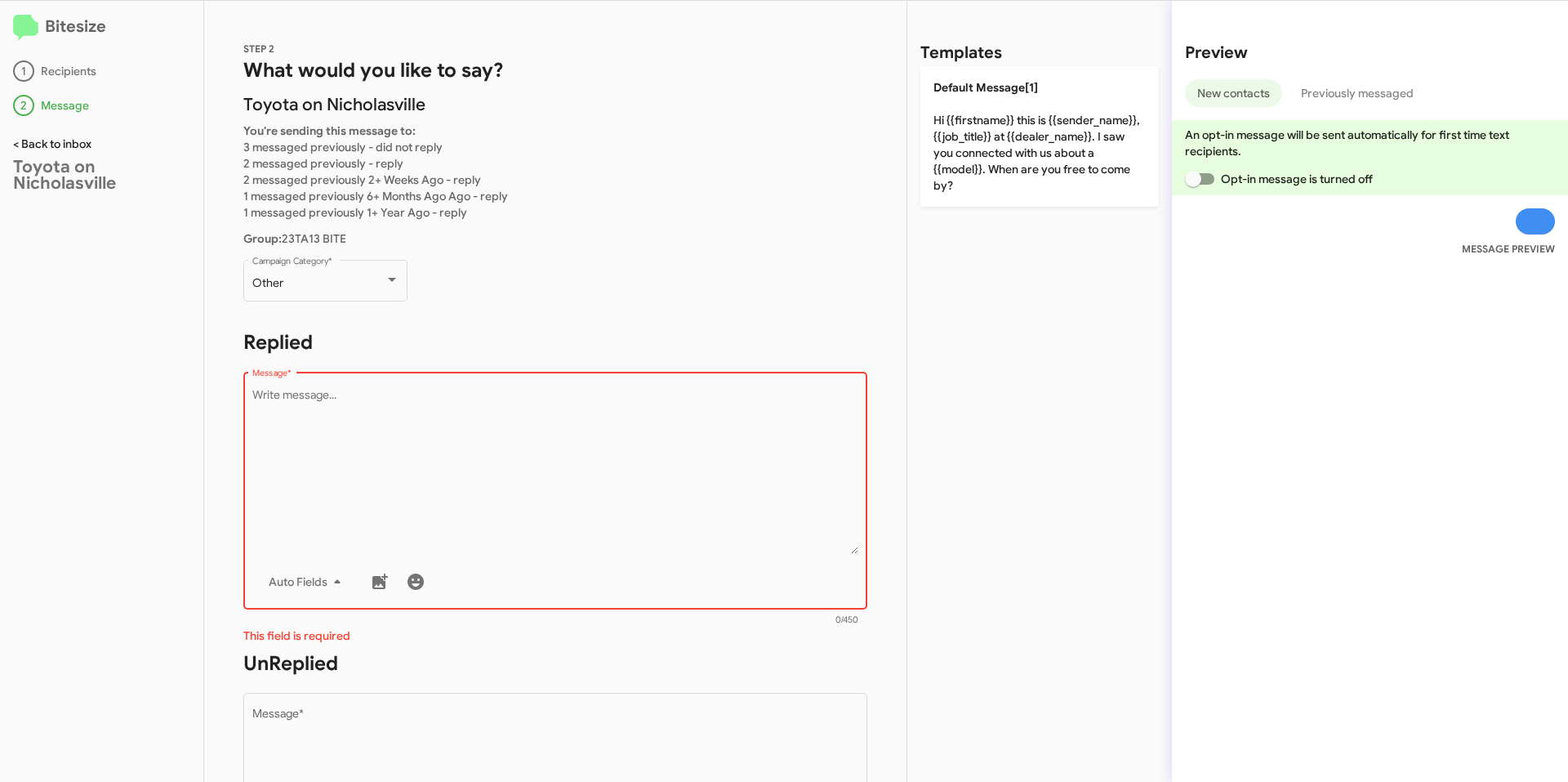
click at [47, 142] on link "< Back to inbox" at bounding box center [52, 143] width 78 height 14
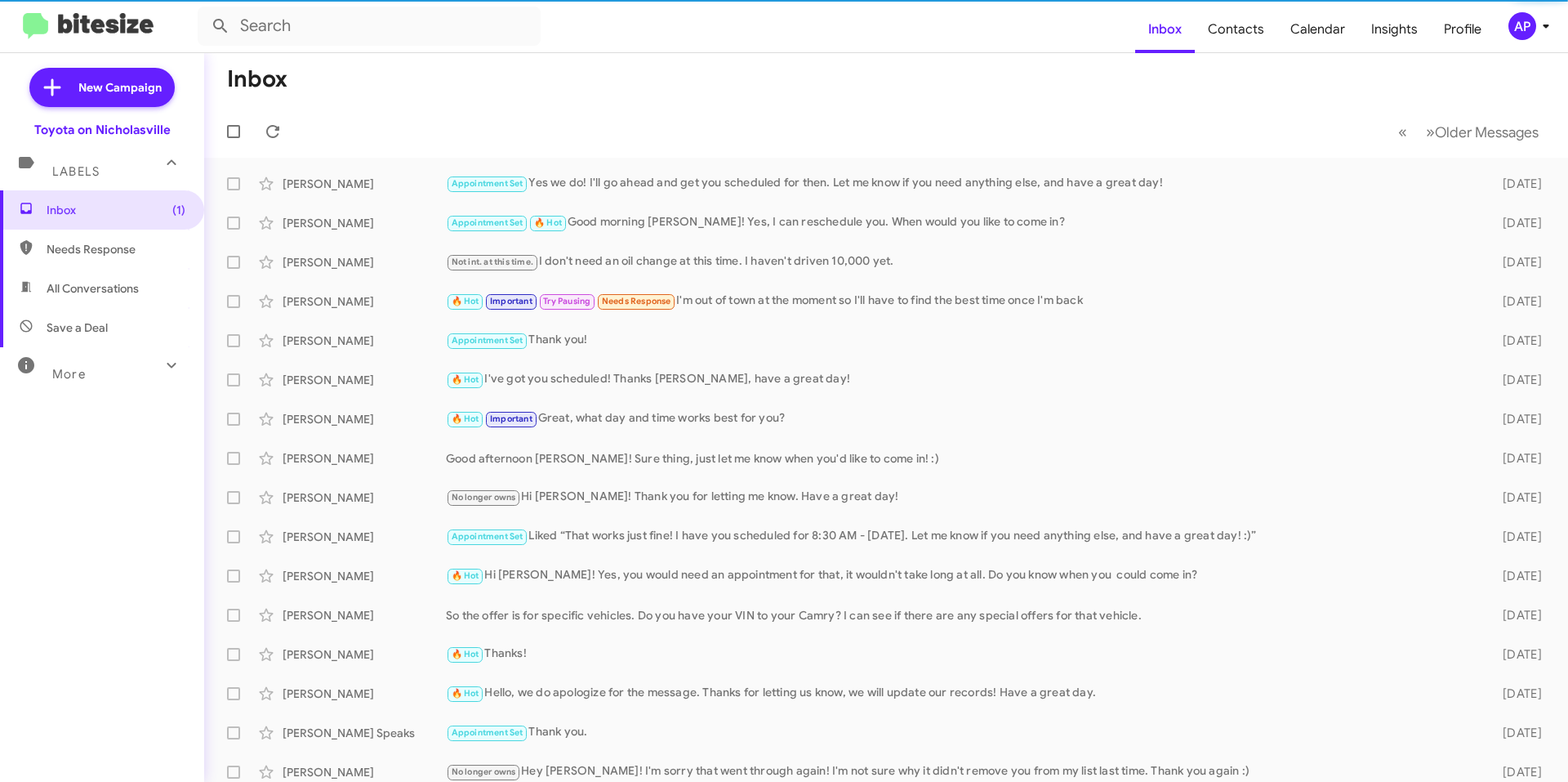
click at [131, 366] on div "More" at bounding box center [86, 366] width 146 height 30
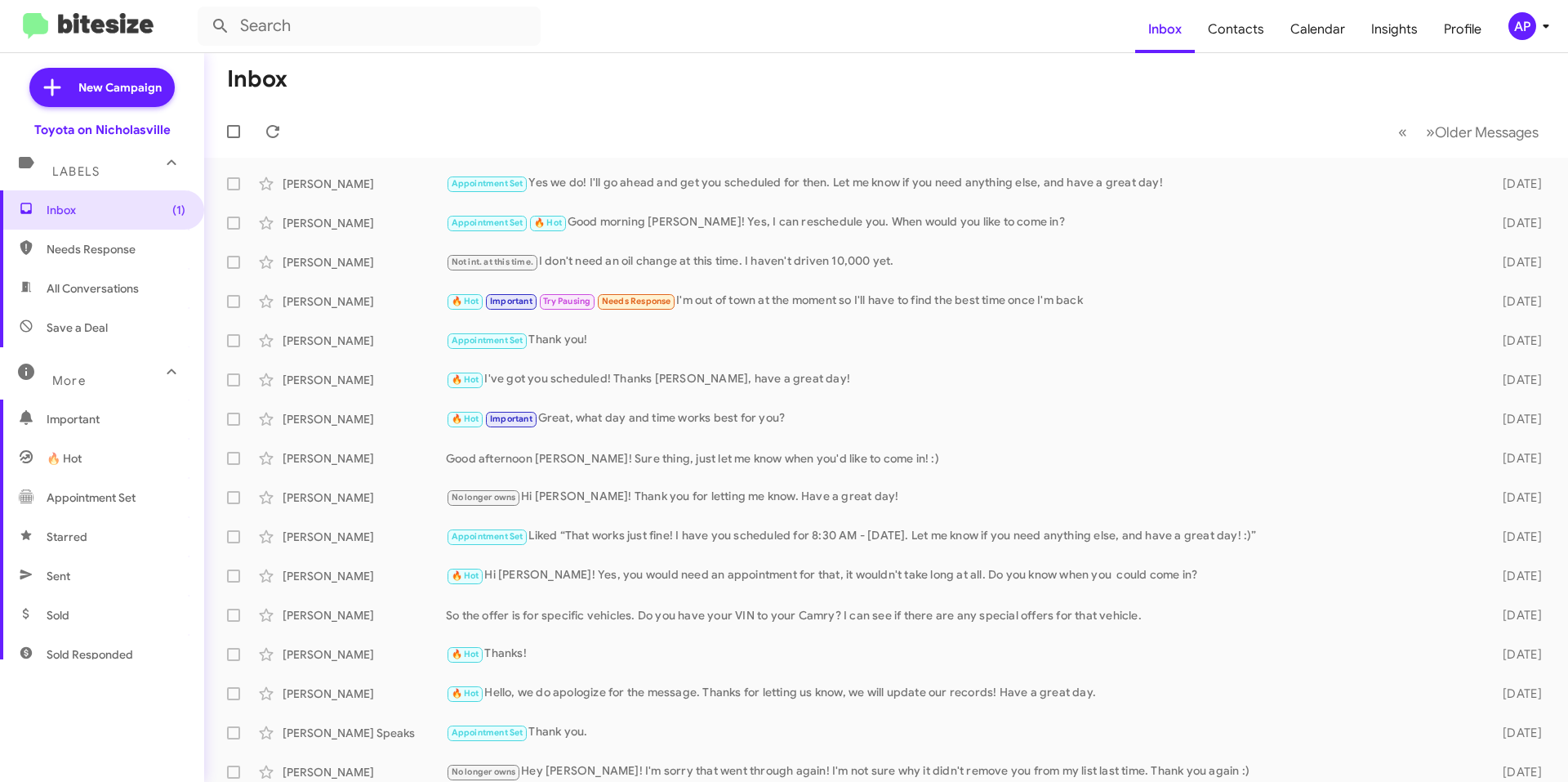
click at [110, 590] on span "Sent" at bounding box center [102, 576] width 204 height 40
type input "in:sent"
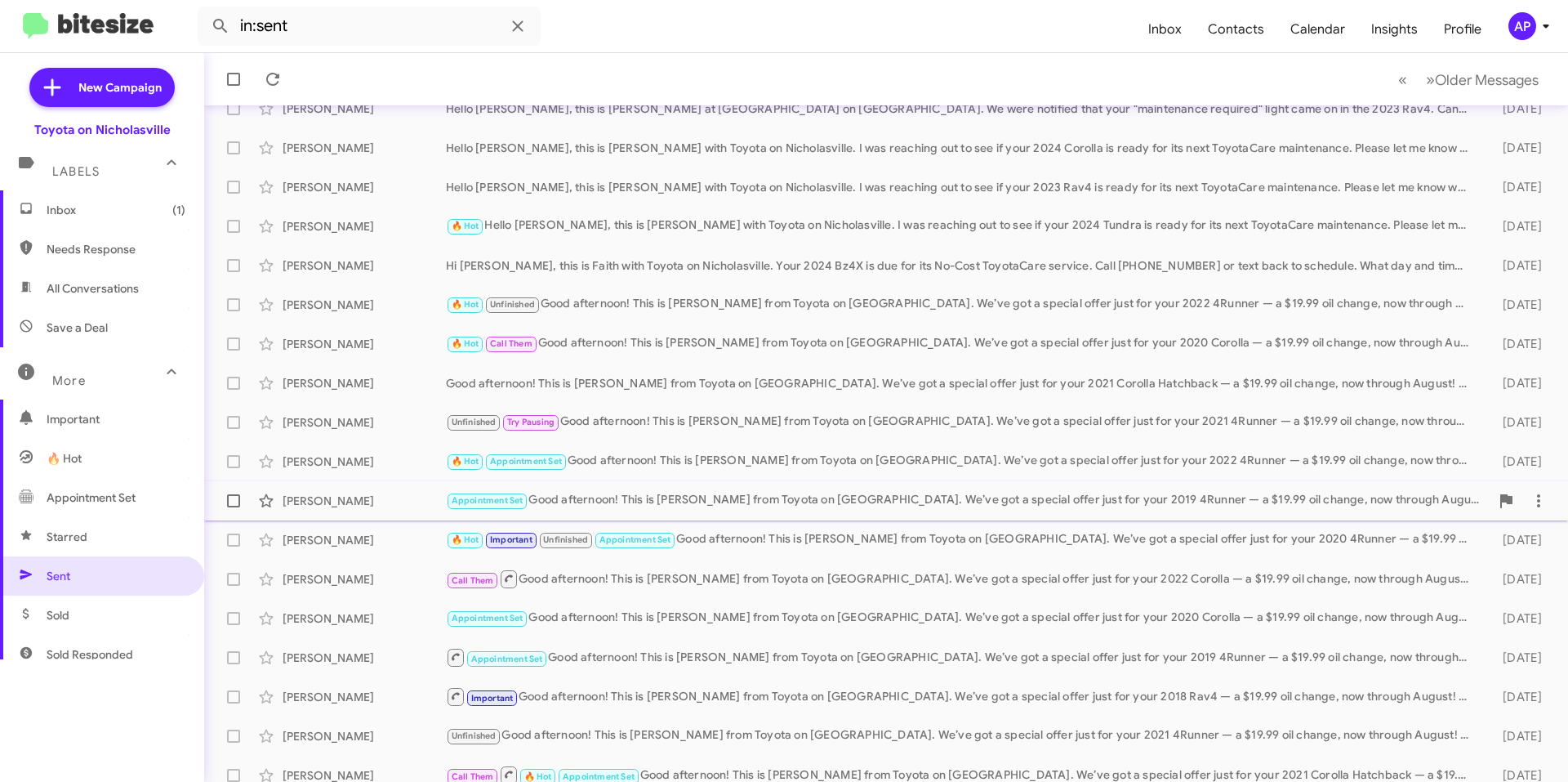
scroll to position [167, 0]
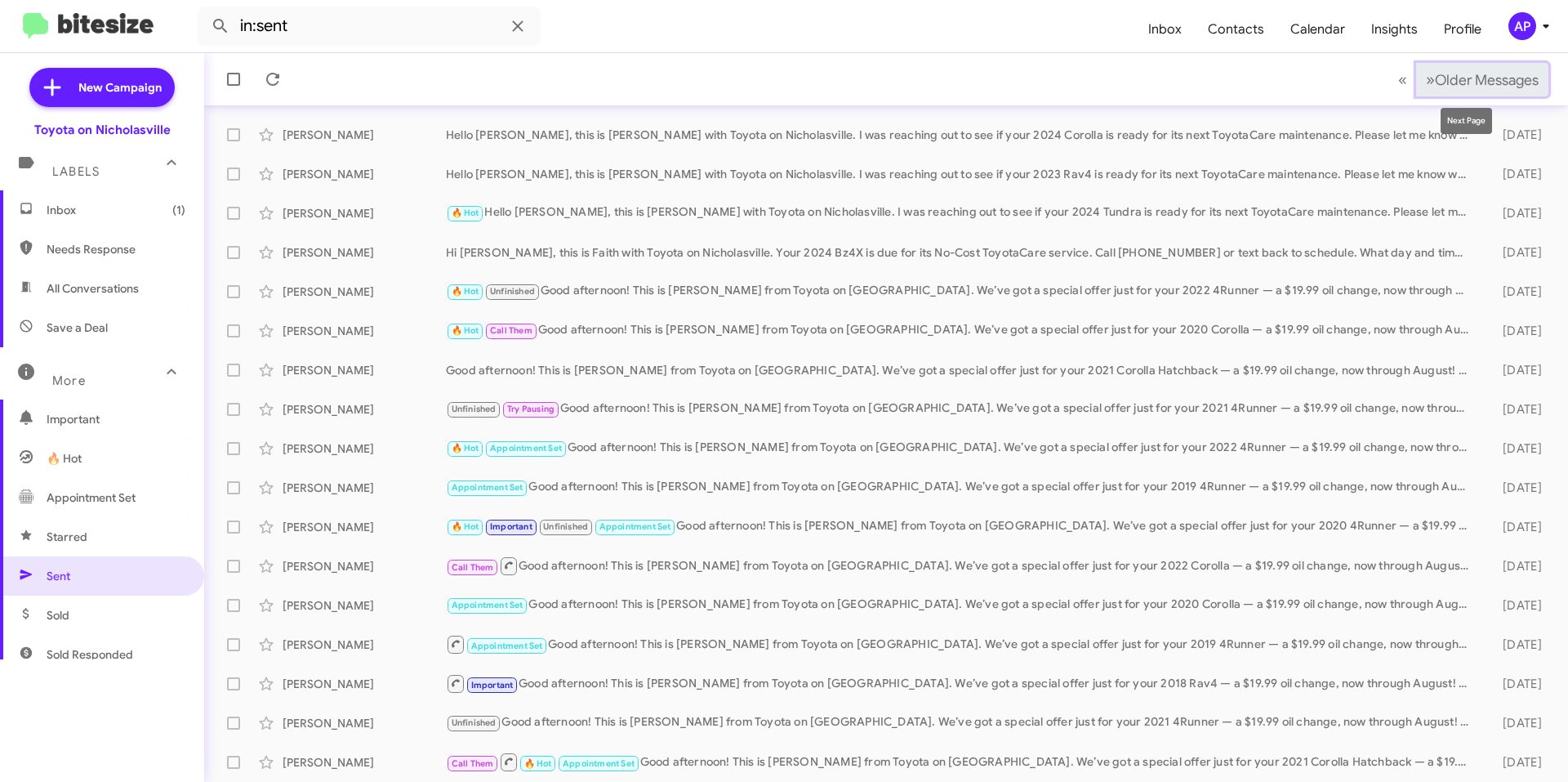
click at [1504, 83] on span "Older Messages" at bounding box center [1487, 80] width 104 height 18
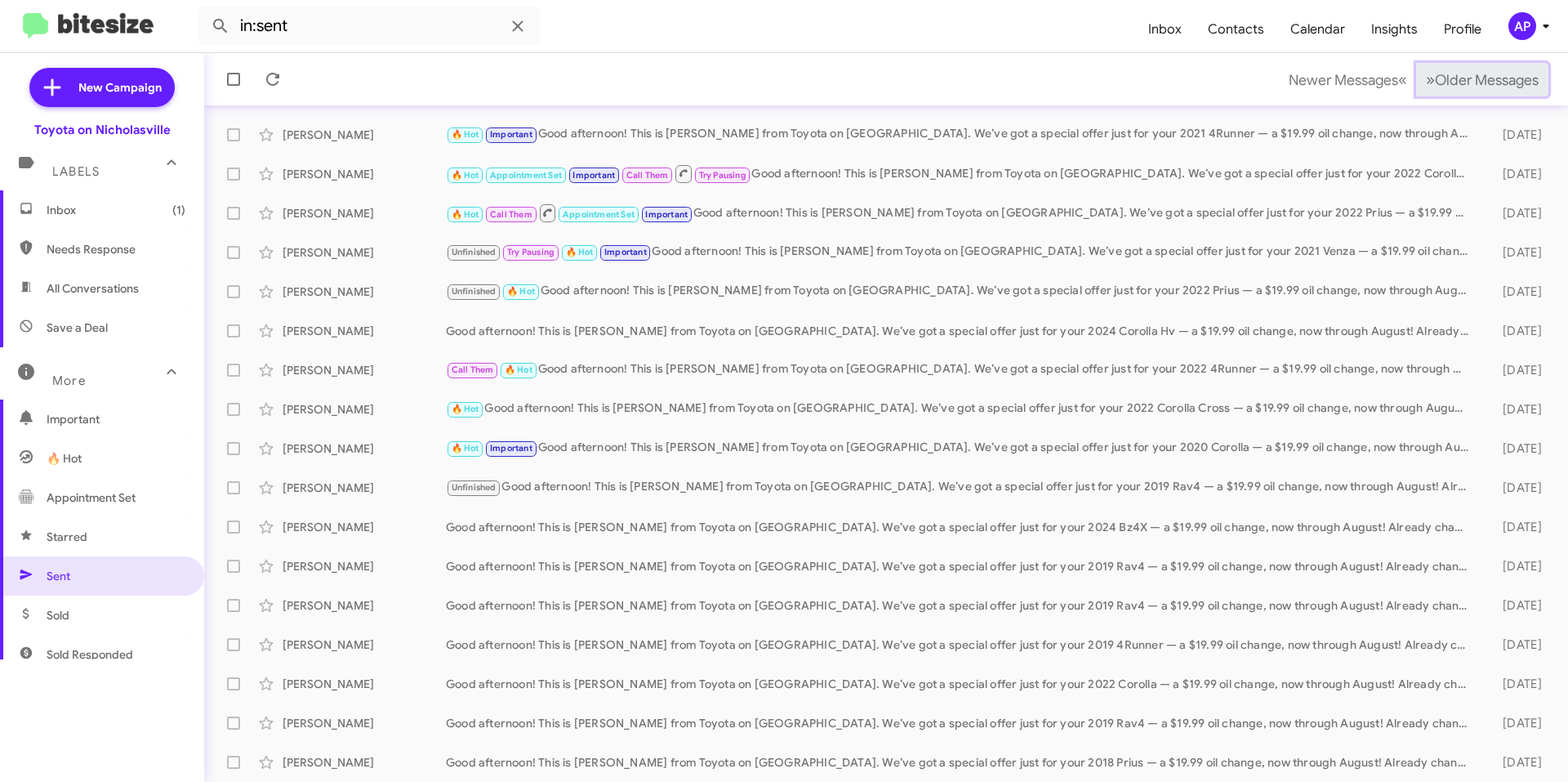
click at [1500, 80] on span "Older Messages" at bounding box center [1487, 80] width 104 height 18
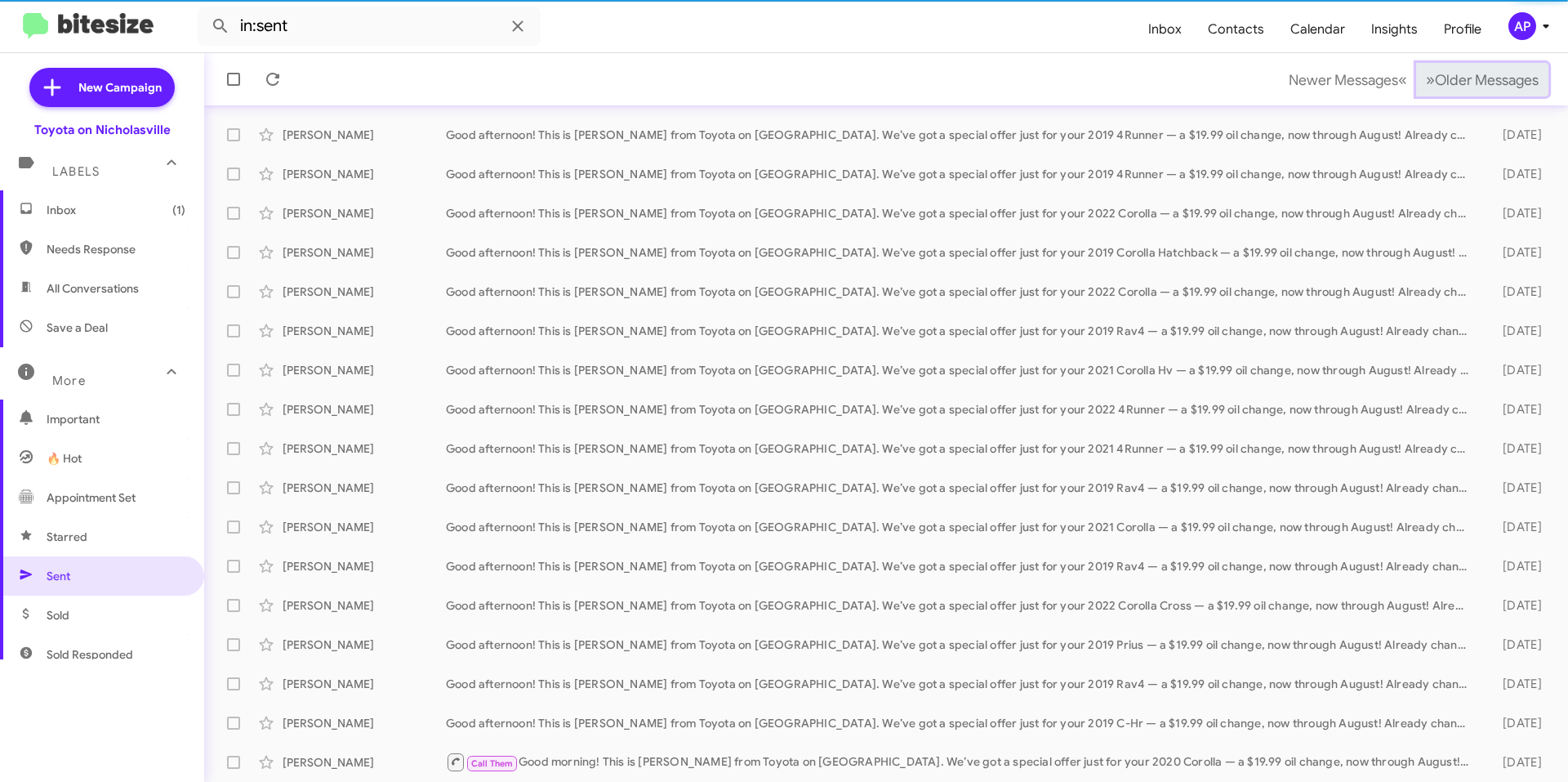
click at [1500, 80] on span "Older Messages" at bounding box center [1487, 80] width 104 height 18
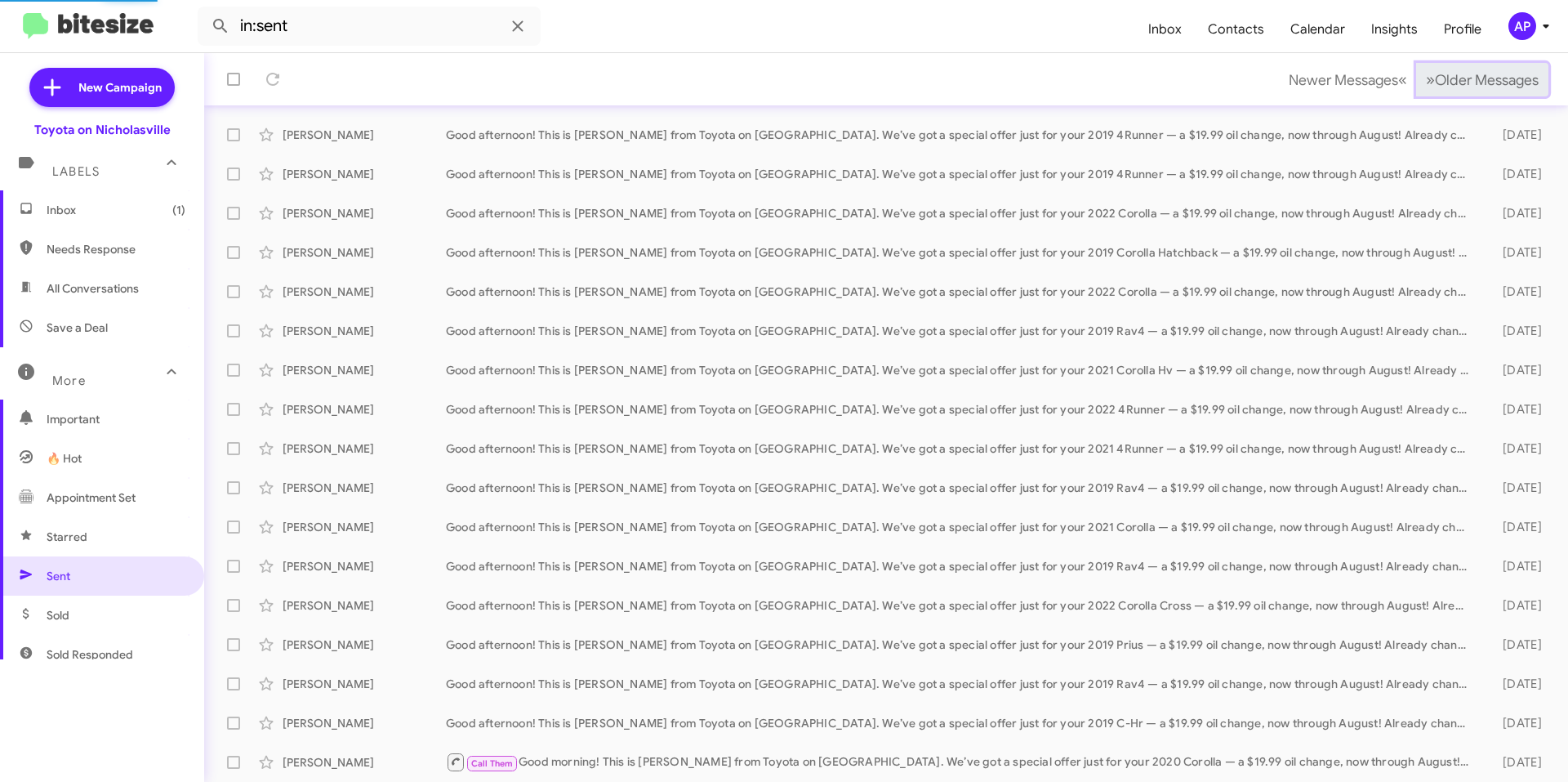
click at [1500, 80] on span "Older Messages" at bounding box center [1487, 80] width 104 height 18
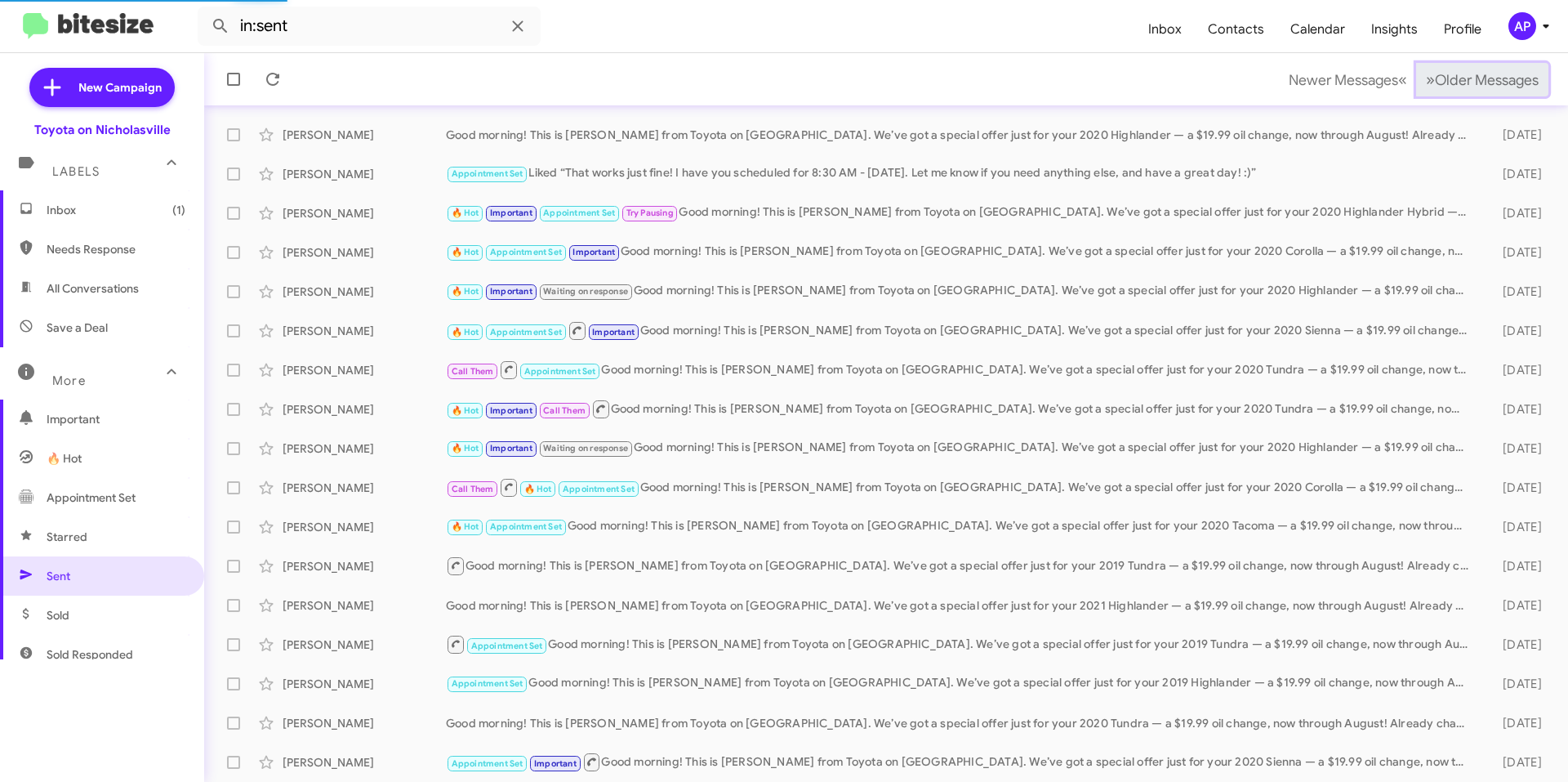
click at [1500, 80] on span "Older Messages" at bounding box center [1487, 80] width 104 height 18
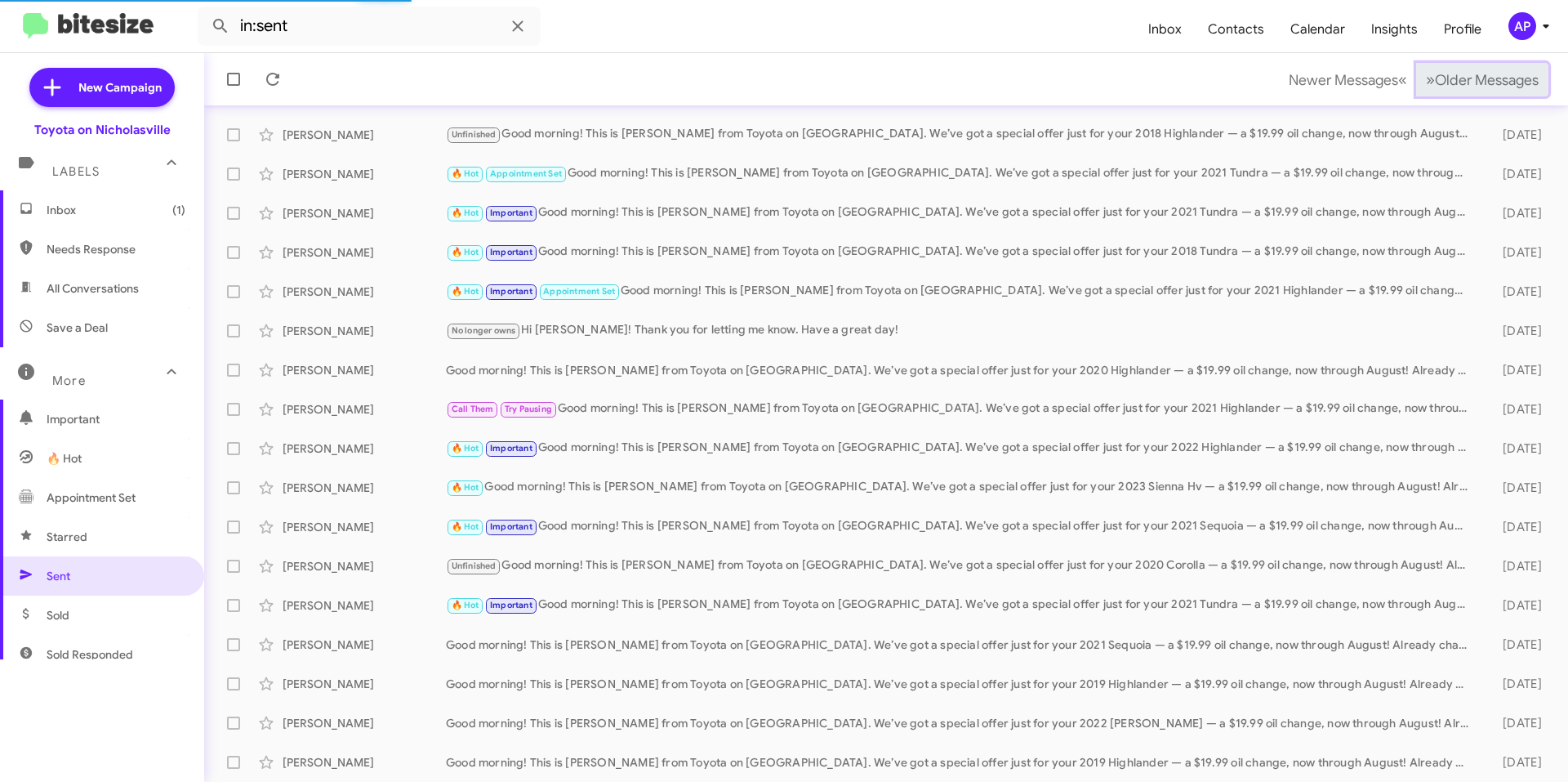
click at [1500, 80] on span "Older Messages" at bounding box center [1487, 80] width 104 height 18
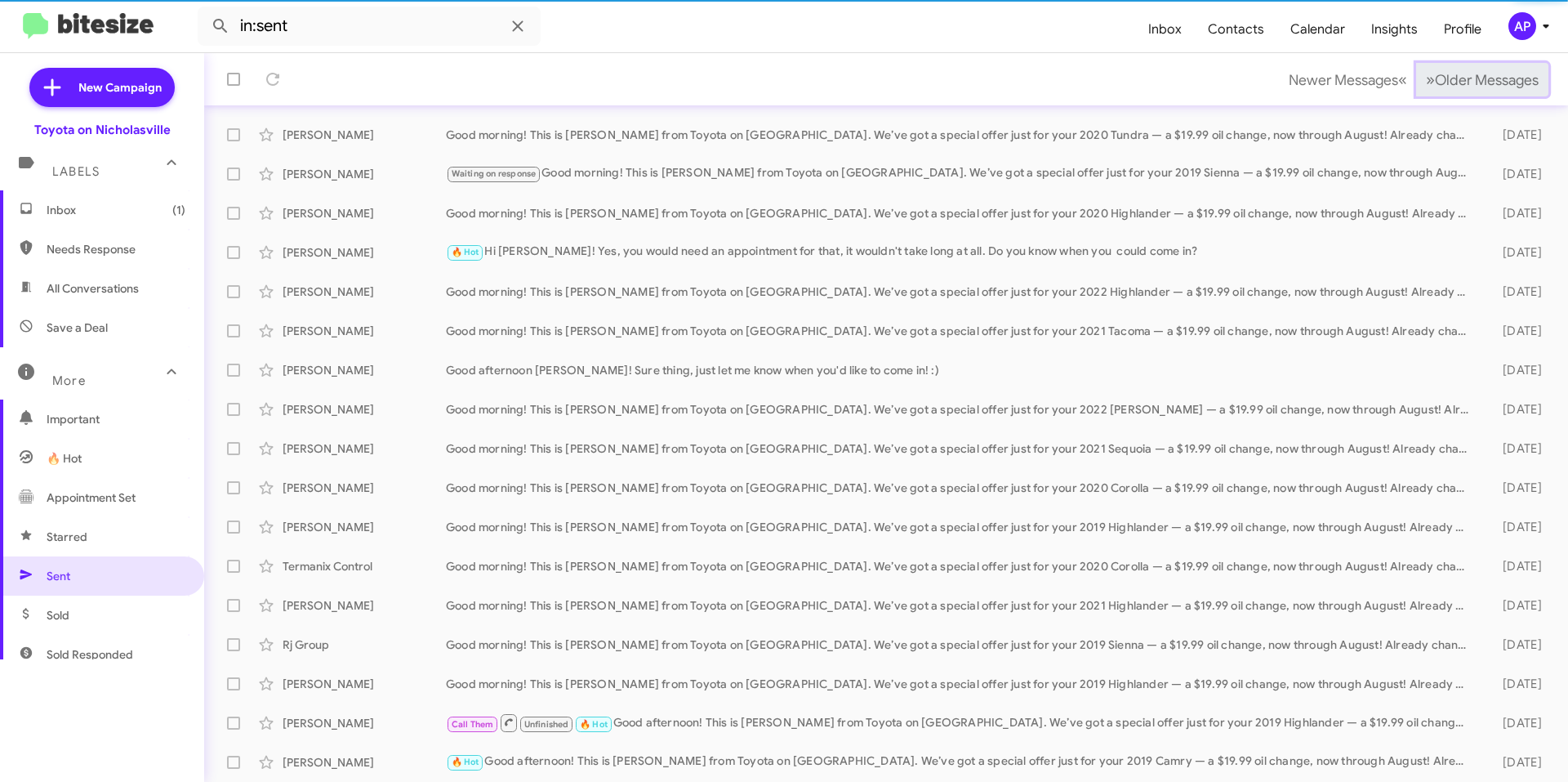
click at [1500, 80] on span "Older Messages" at bounding box center [1487, 80] width 104 height 18
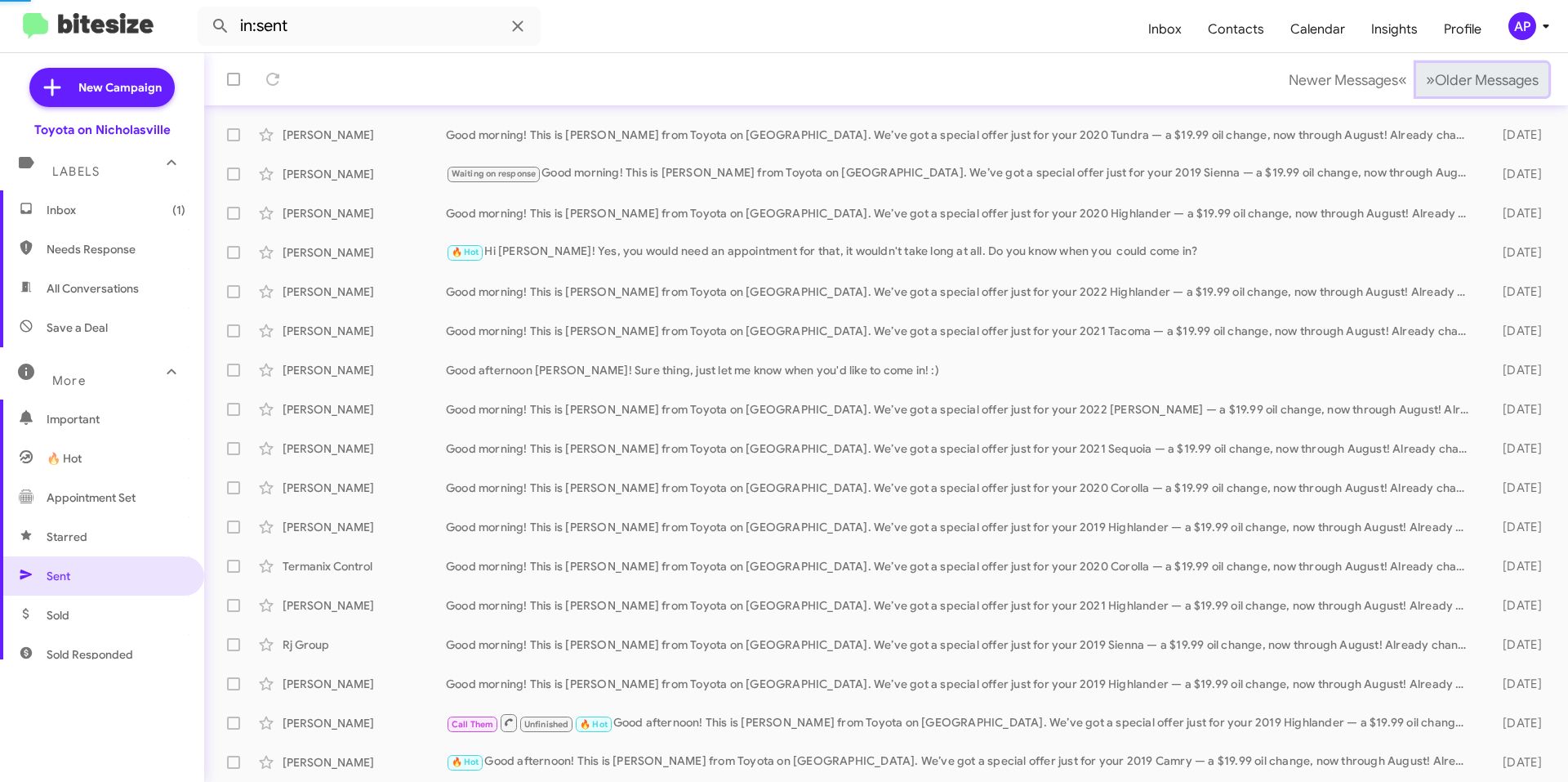
click at [1500, 80] on span "Older Messages" at bounding box center [1487, 80] width 104 height 18
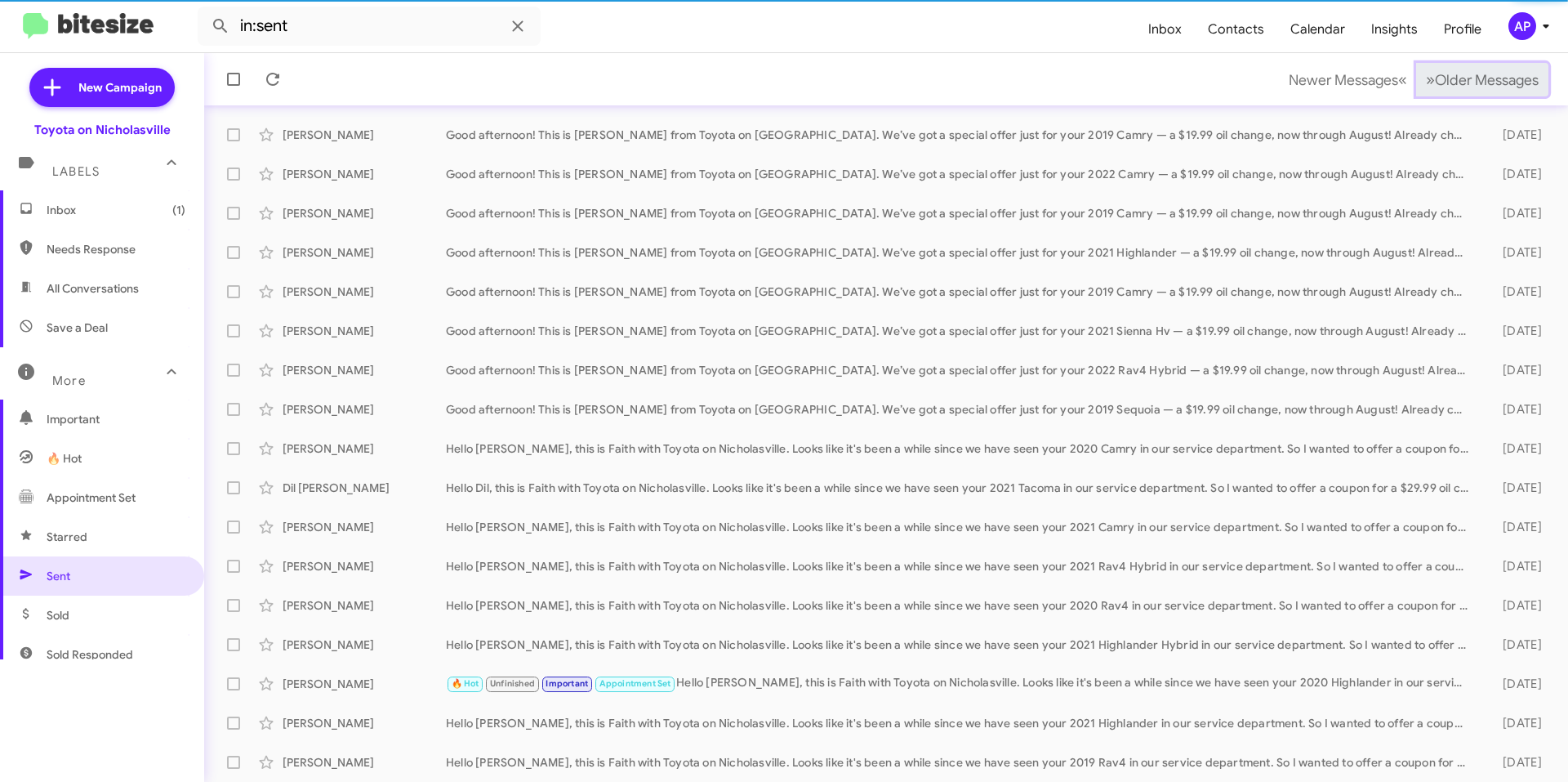
click at [1500, 80] on span "Older Messages" at bounding box center [1487, 80] width 104 height 18
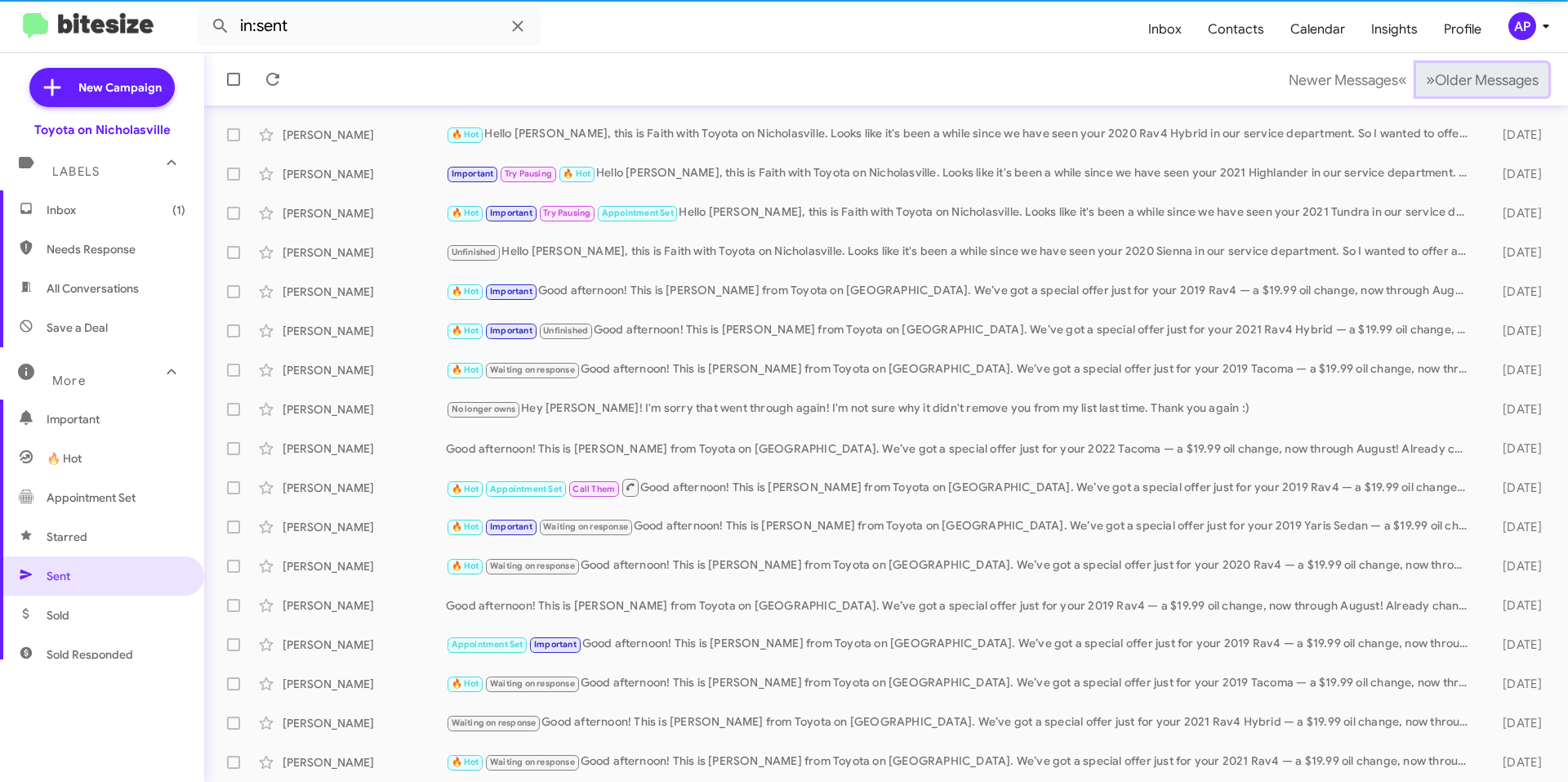
click at [1500, 80] on span "Older Messages" at bounding box center [1487, 80] width 104 height 18
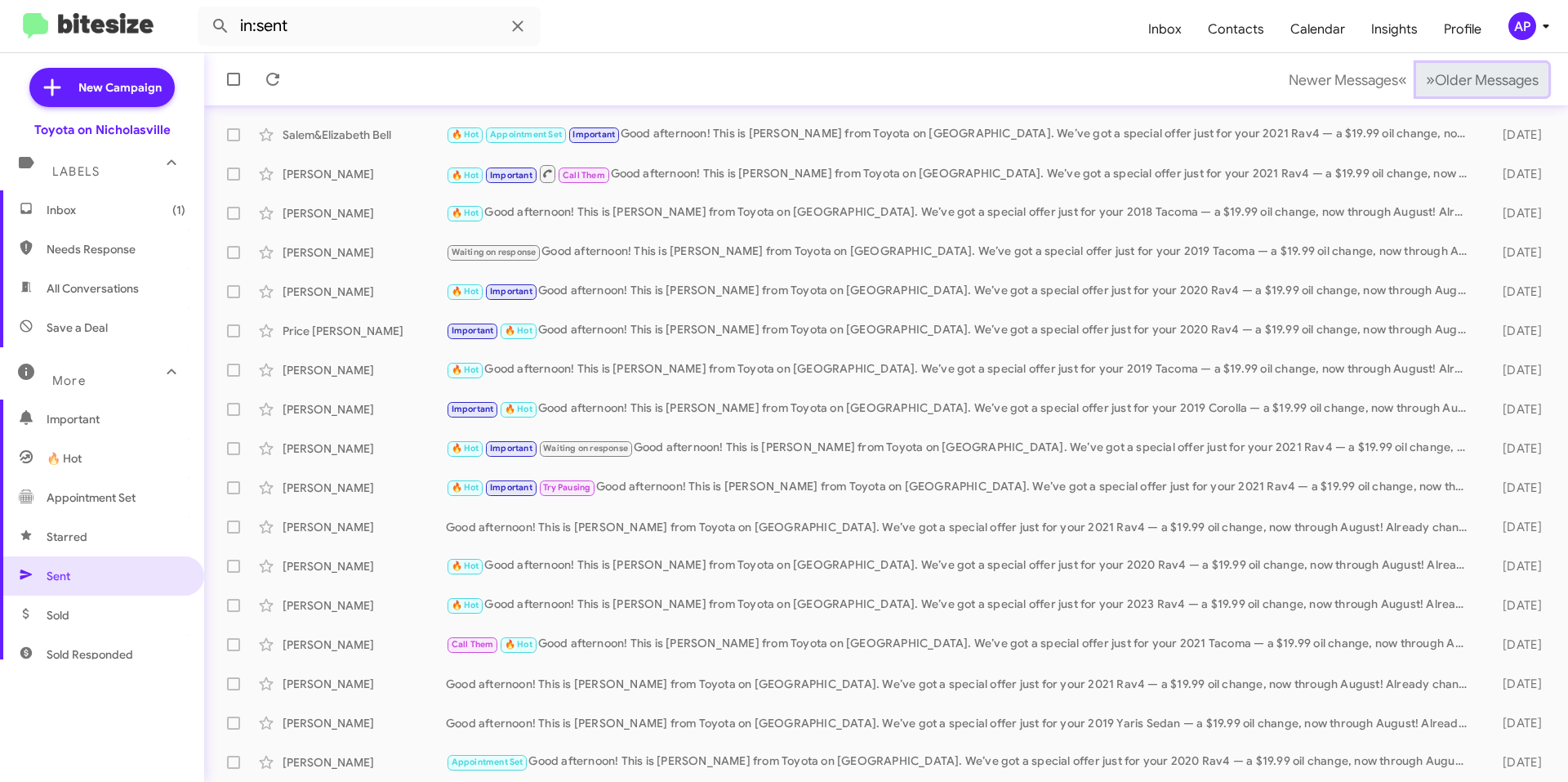
click at [1500, 80] on span "Older Messages" at bounding box center [1487, 80] width 104 height 18
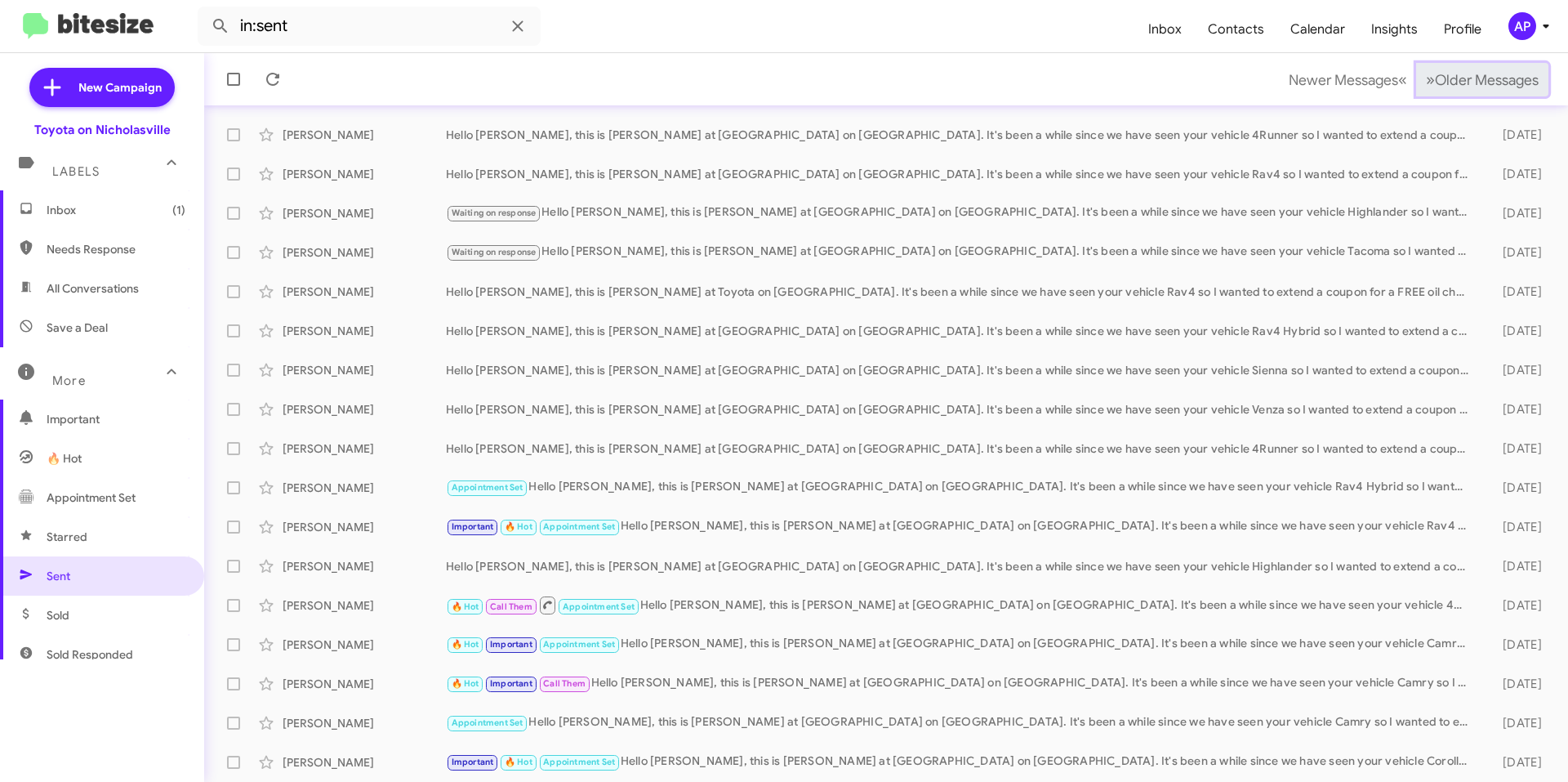
click at [1500, 80] on span "Older Messages" at bounding box center [1487, 80] width 104 height 18
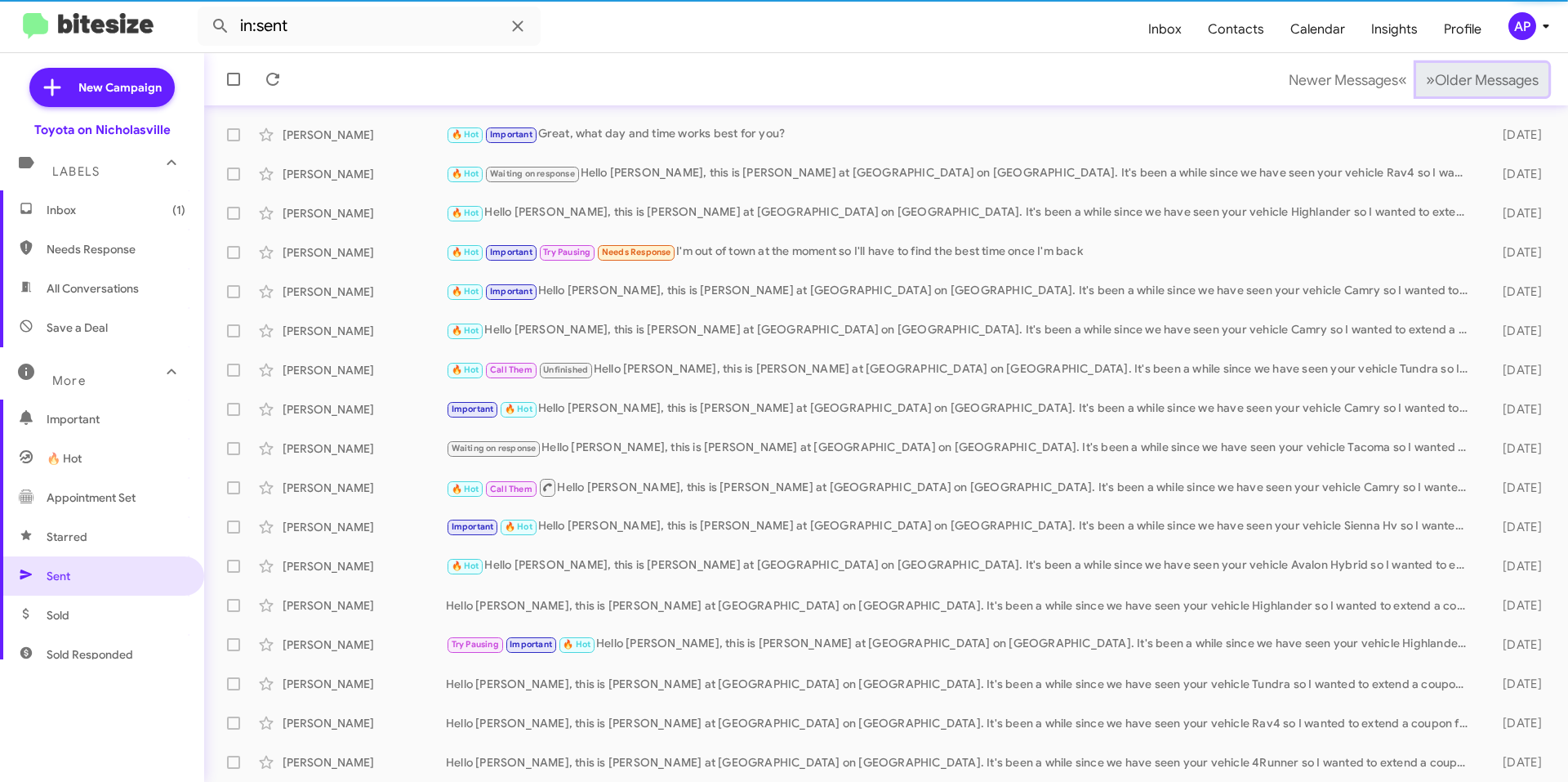
click at [1500, 80] on span "Older Messages" at bounding box center [1487, 80] width 104 height 18
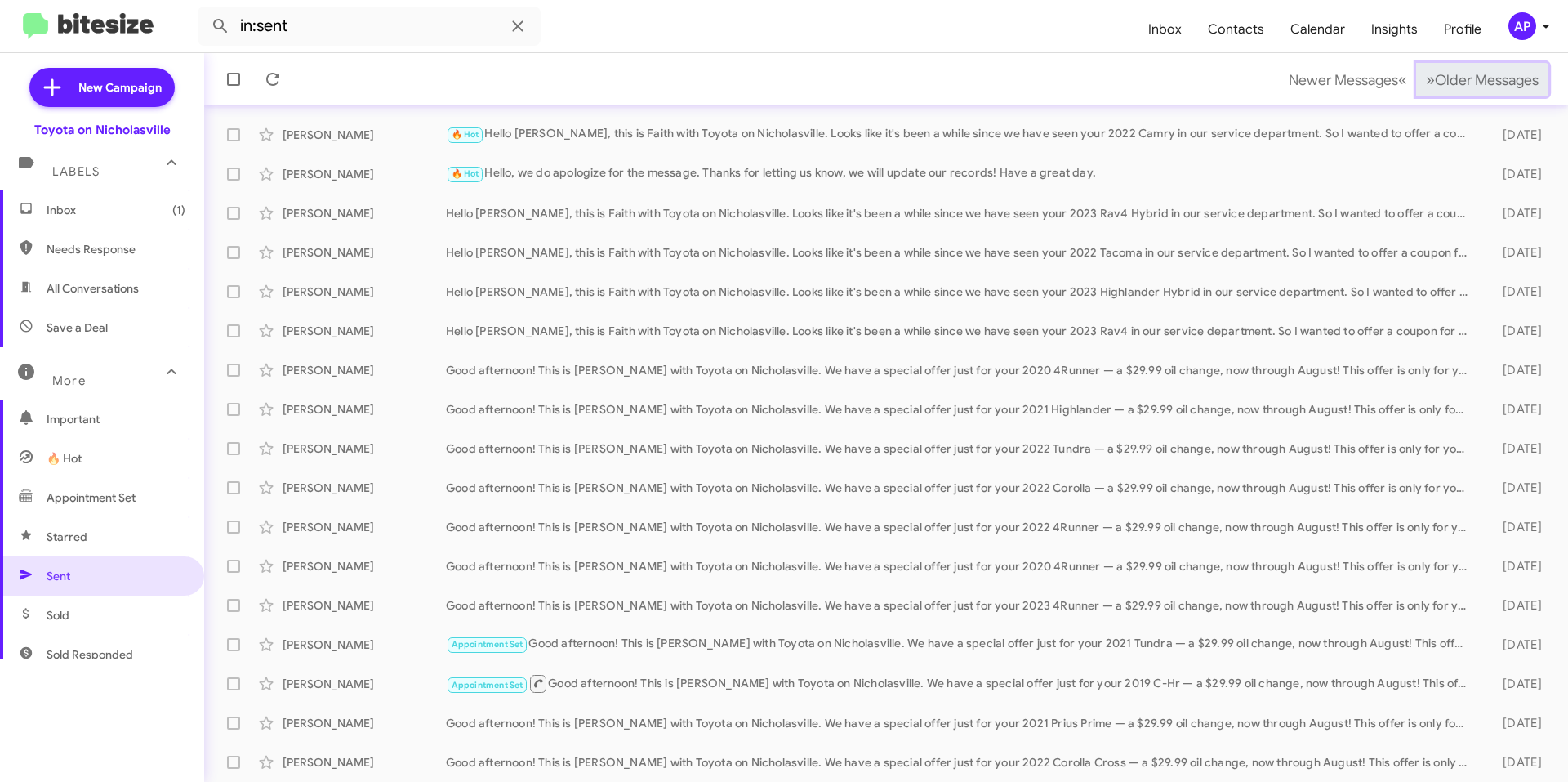
click at [1500, 80] on span "Older Messages" at bounding box center [1487, 80] width 104 height 18
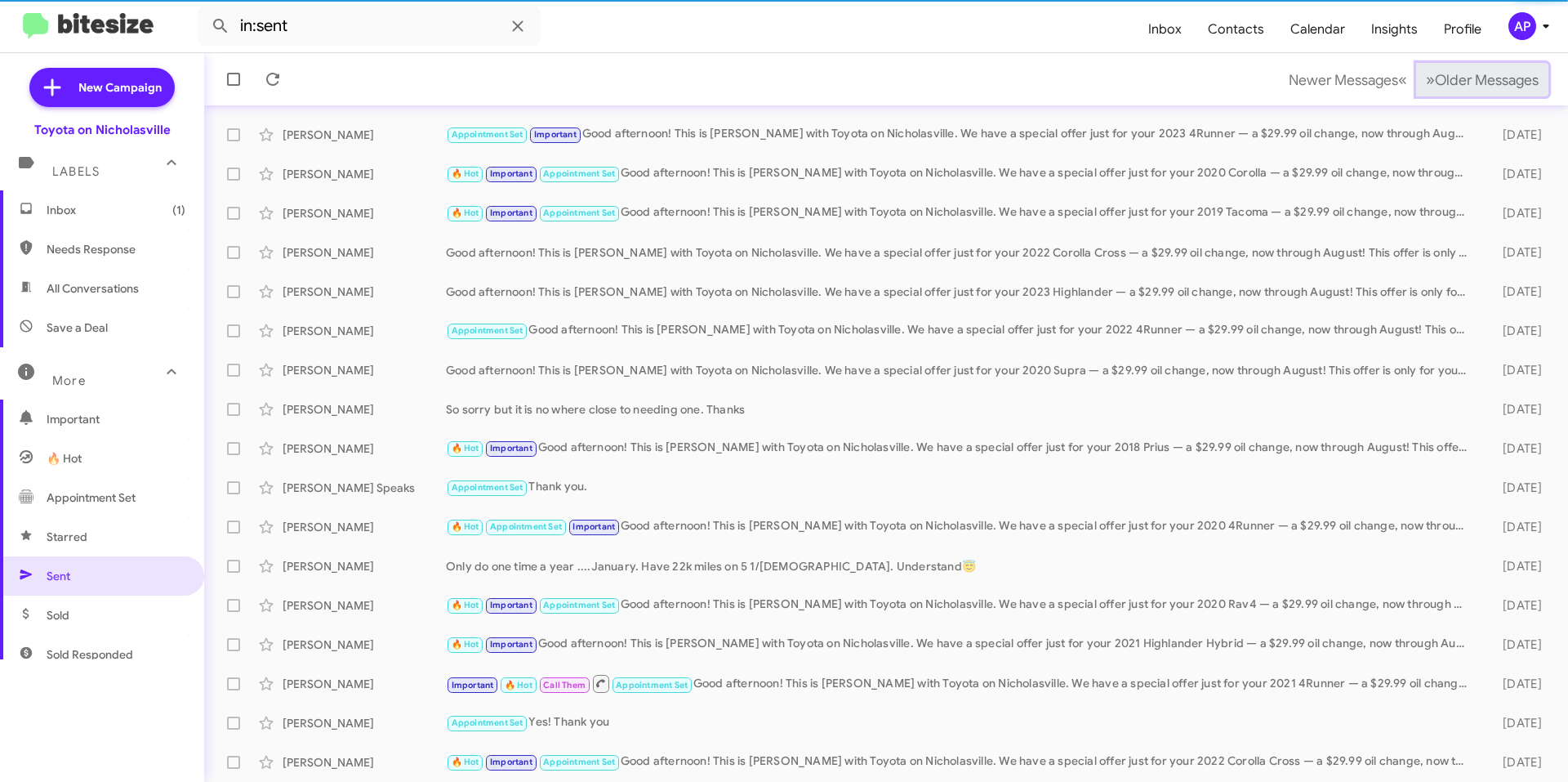
click at [1500, 80] on span "Older Messages" at bounding box center [1487, 80] width 104 height 18
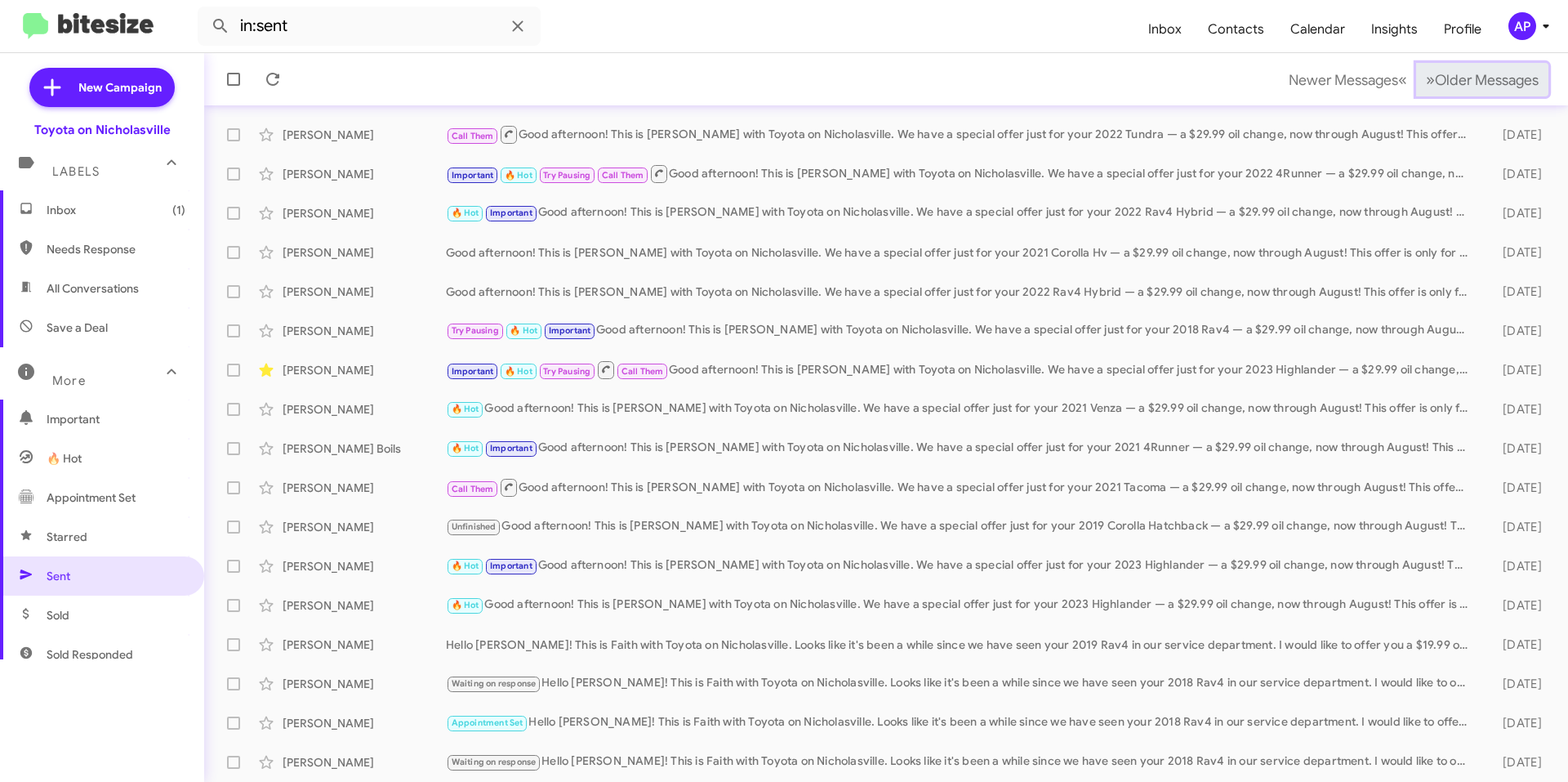
click at [1500, 80] on span "Older Messages" at bounding box center [1487, 80] width 104 height 18
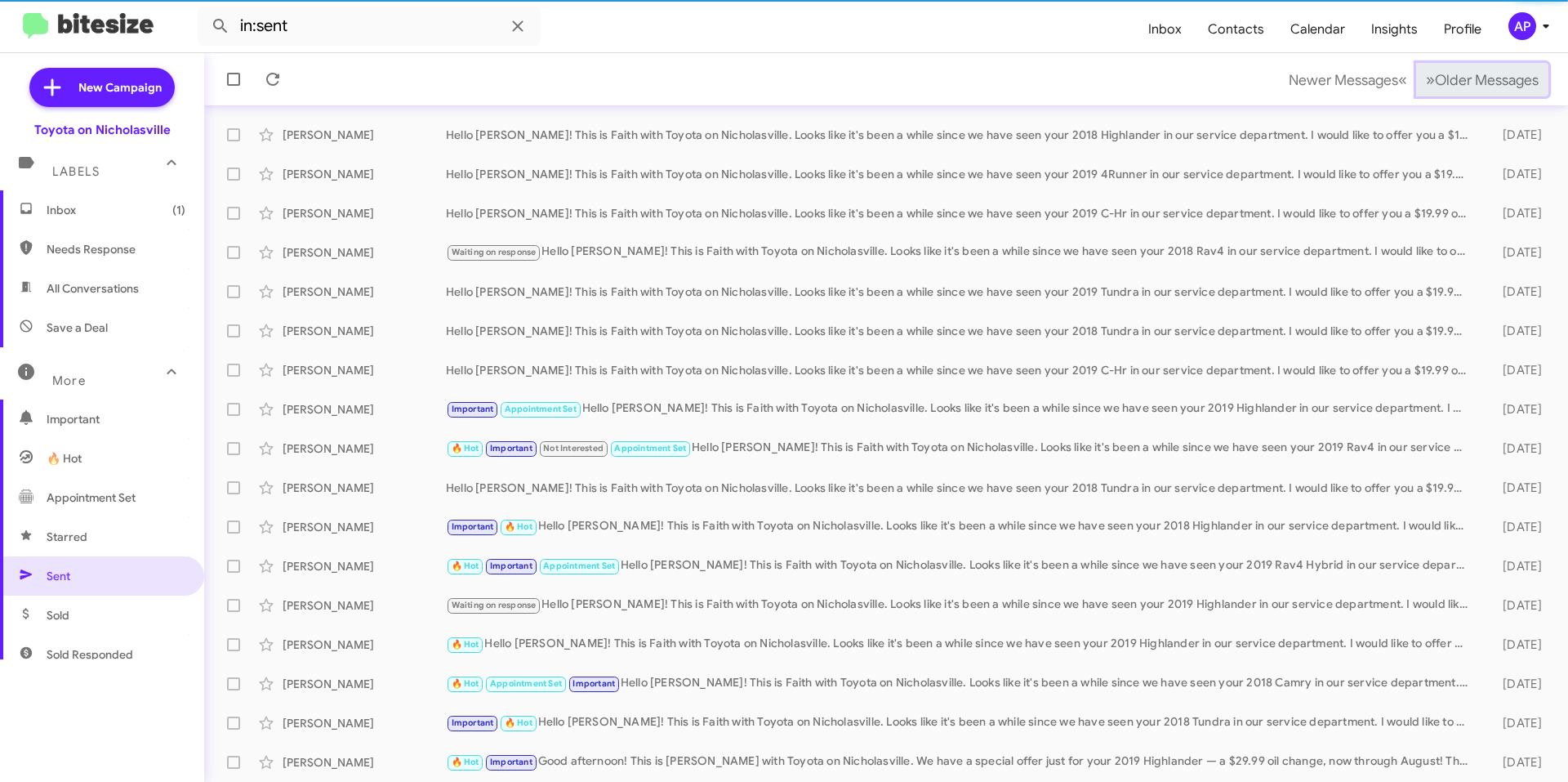
click at [1500, 80] on span "Older Messages" at bounding box center [1487, 80] width 104 height 18
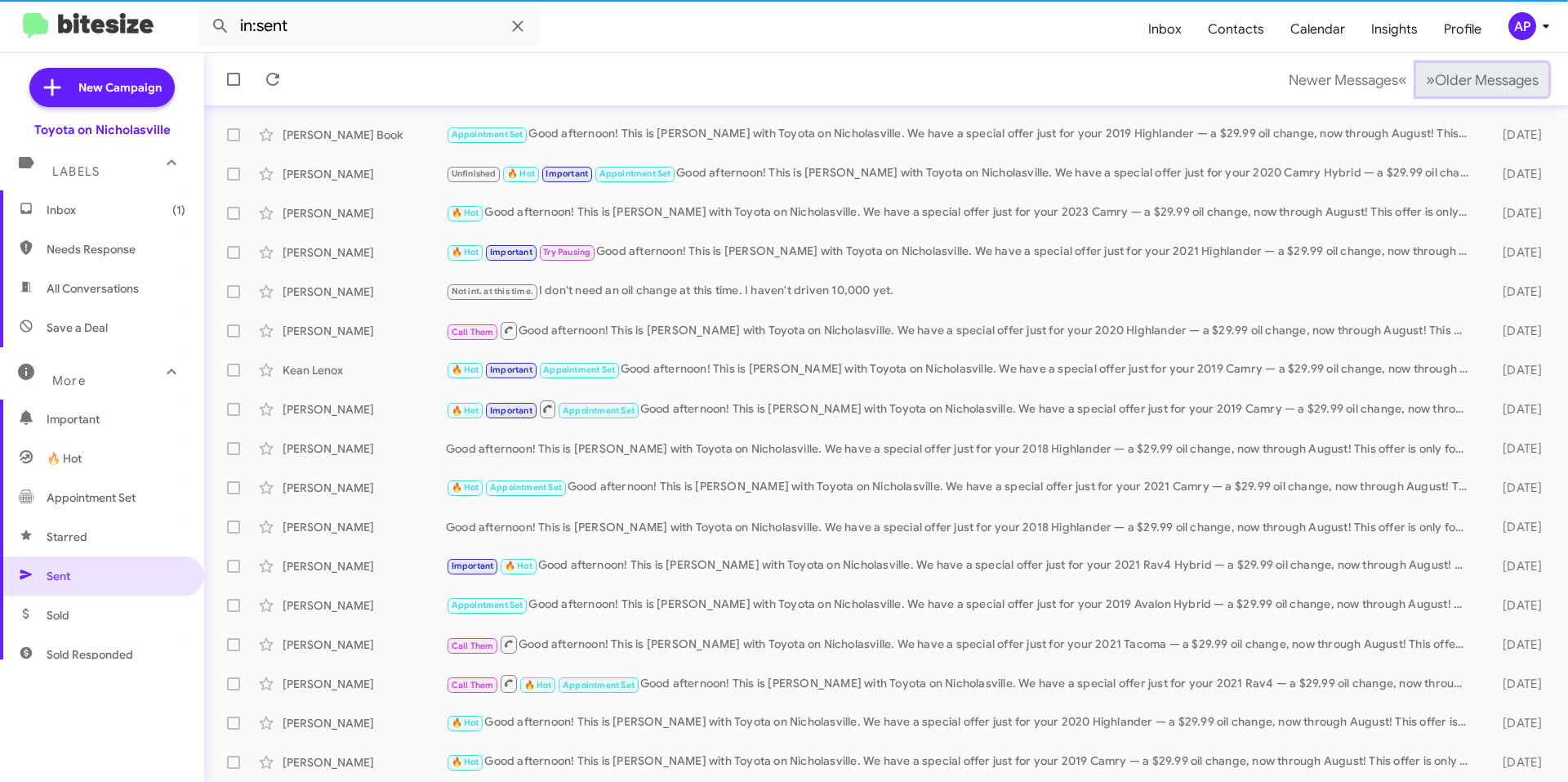
click at [1500, 80] on span "Older Messages" at bounding box center [1487, 80] width 104 height 18
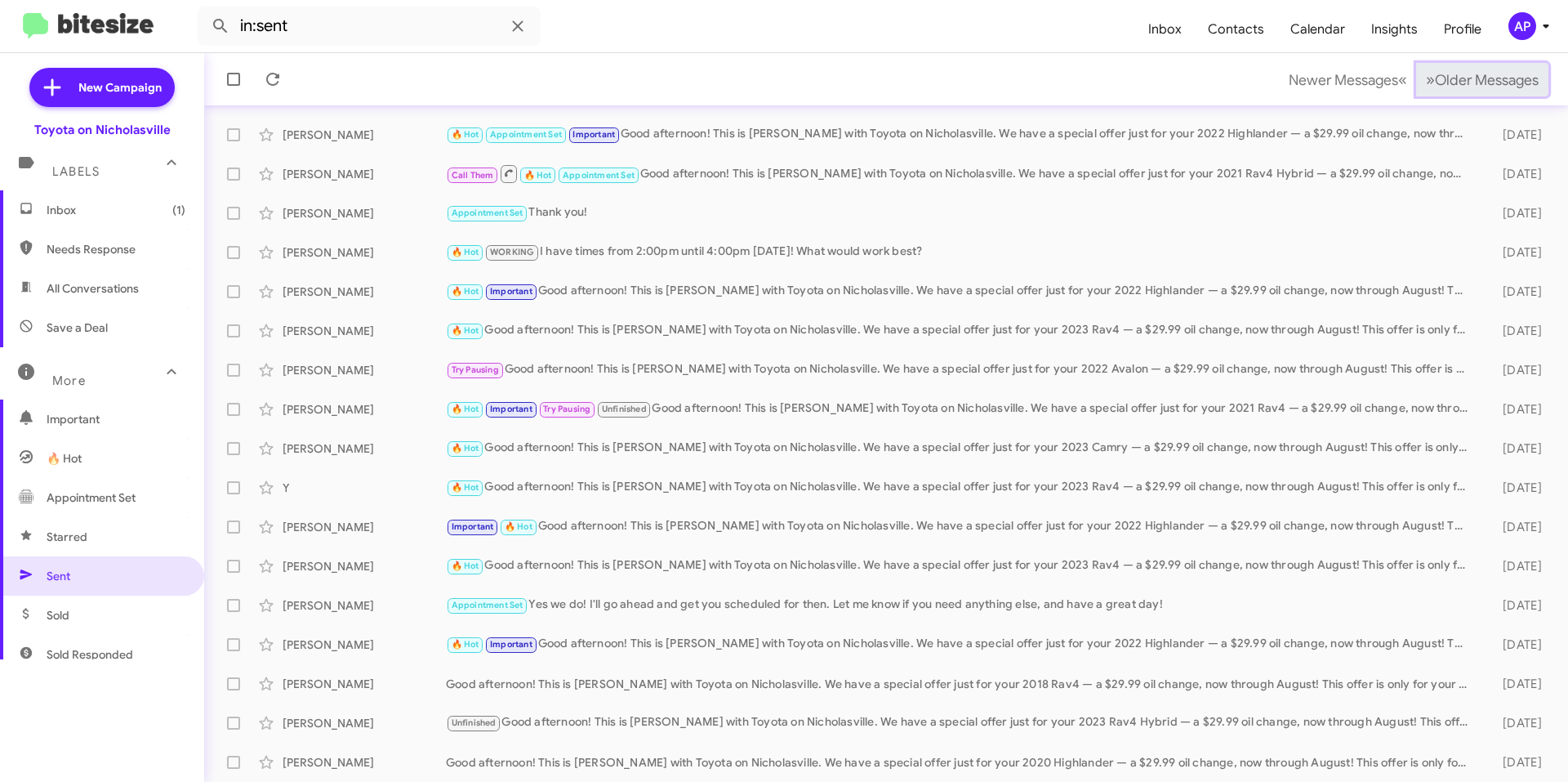
click at [1500, 80] on span "Older Messages" at bounding box center [1487, 80] width 104 height 18
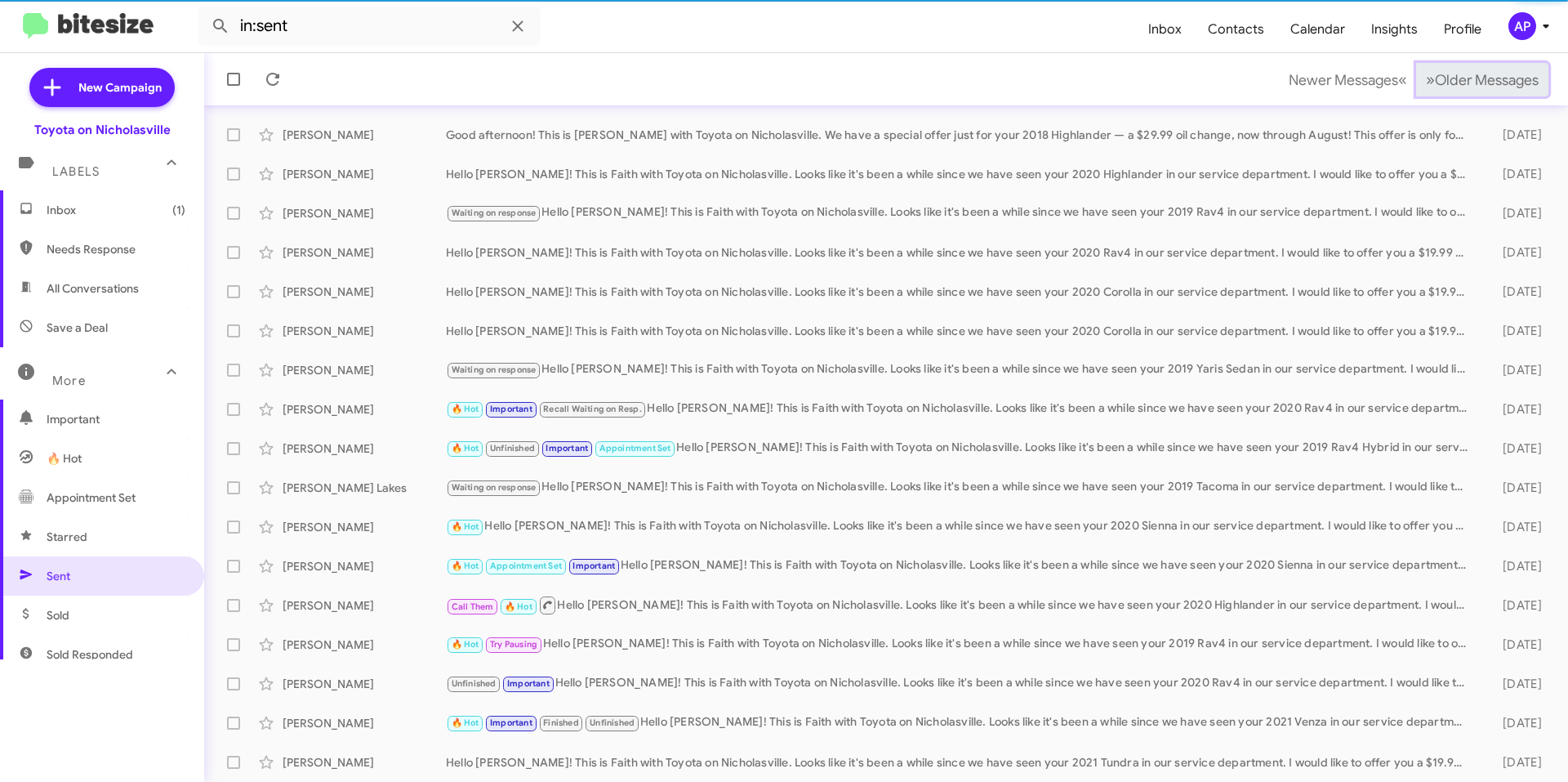
click at [1500, 80] on span "Older Messages" at bounding box center [1487, 80] width 104 height 18
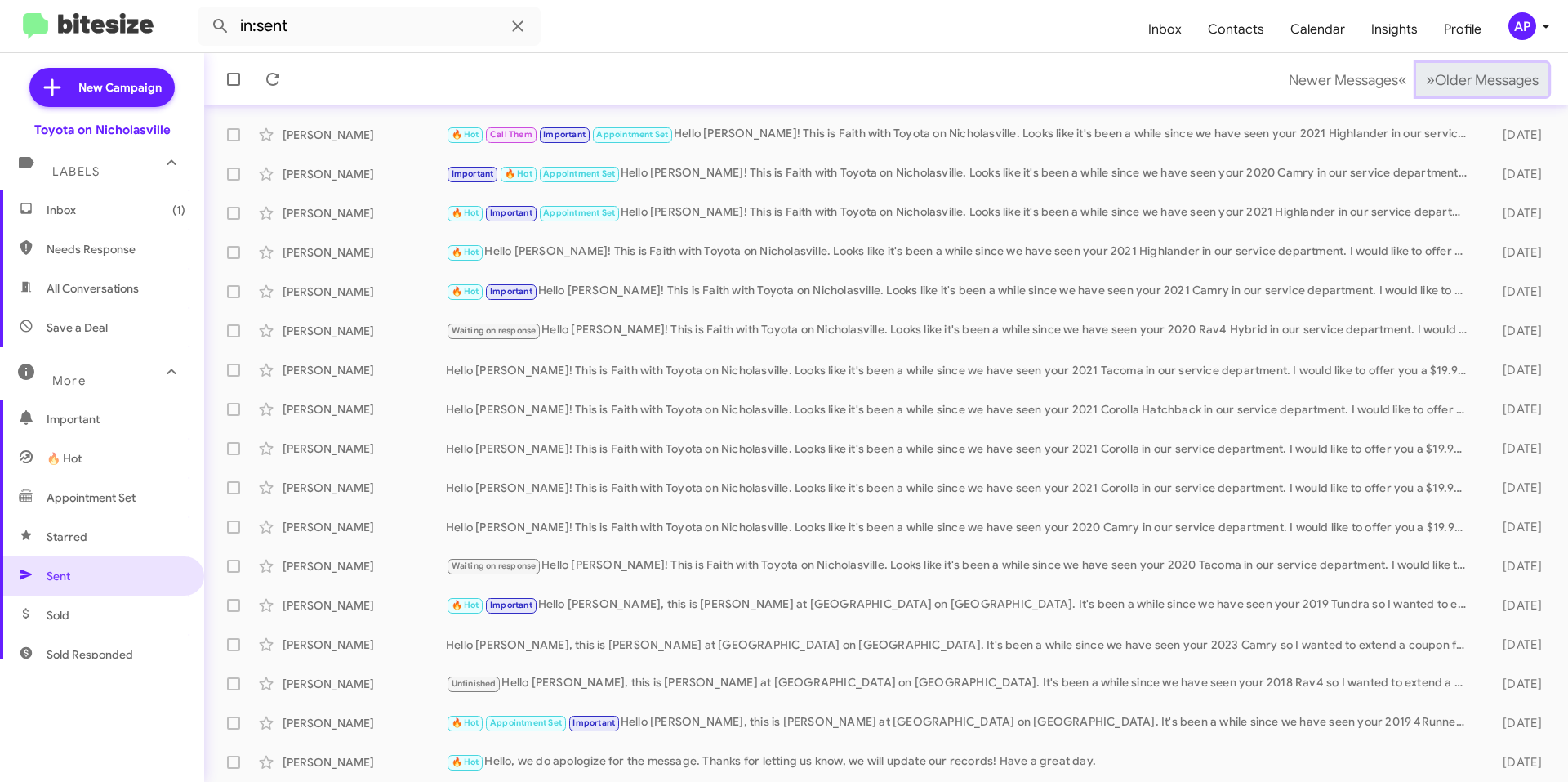
click at [1500, 80] on span "Older Messages" at bounding box center [1487, 80] width 104 height 18
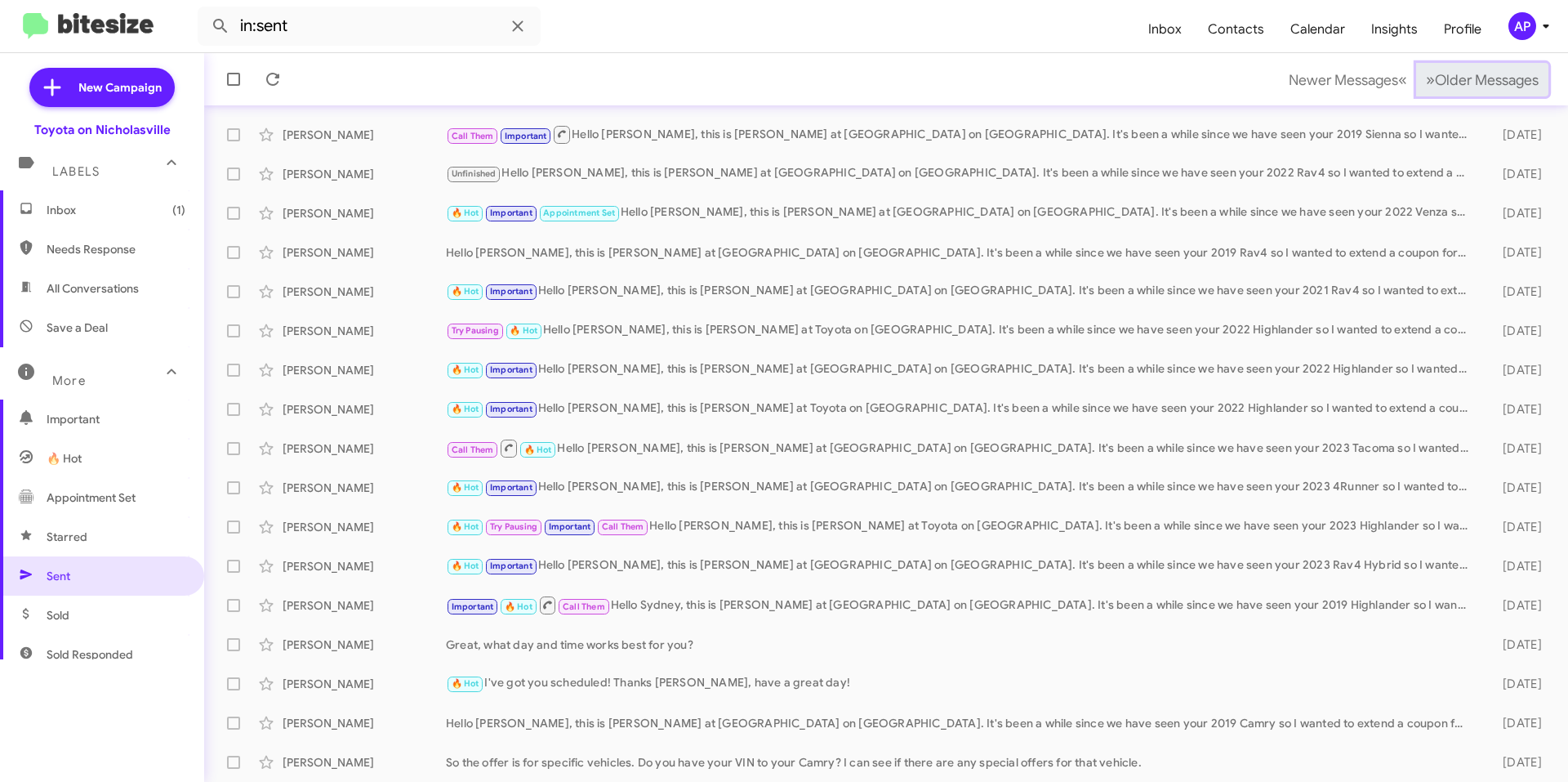
click at [1500, 80] on span "Older Messages" at bounding box center [1487, 80] width 104 height 18
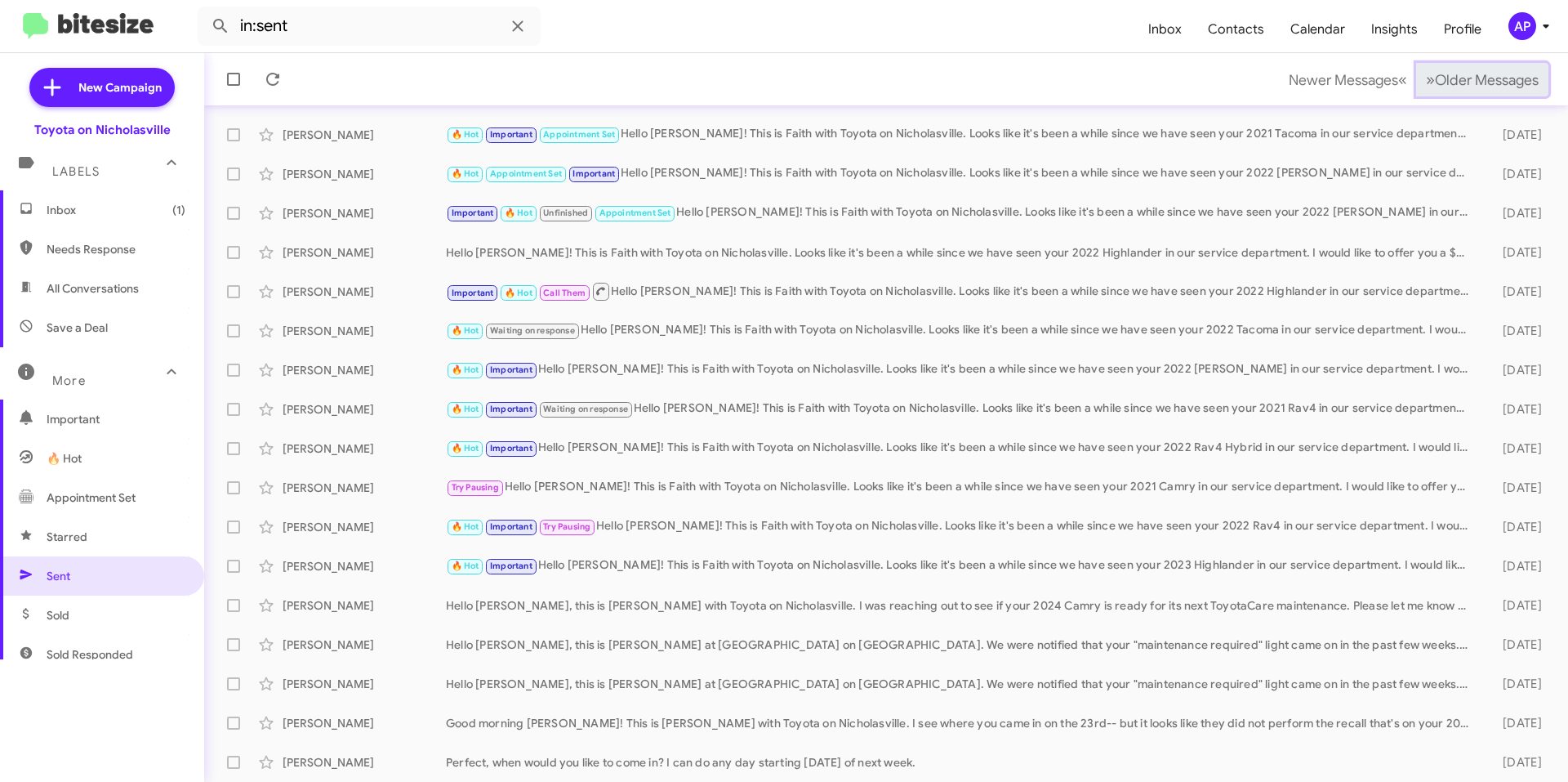
click at [1497, 79] on span "Older Messages" at bounding box center [1487, 80] width 104 height 18
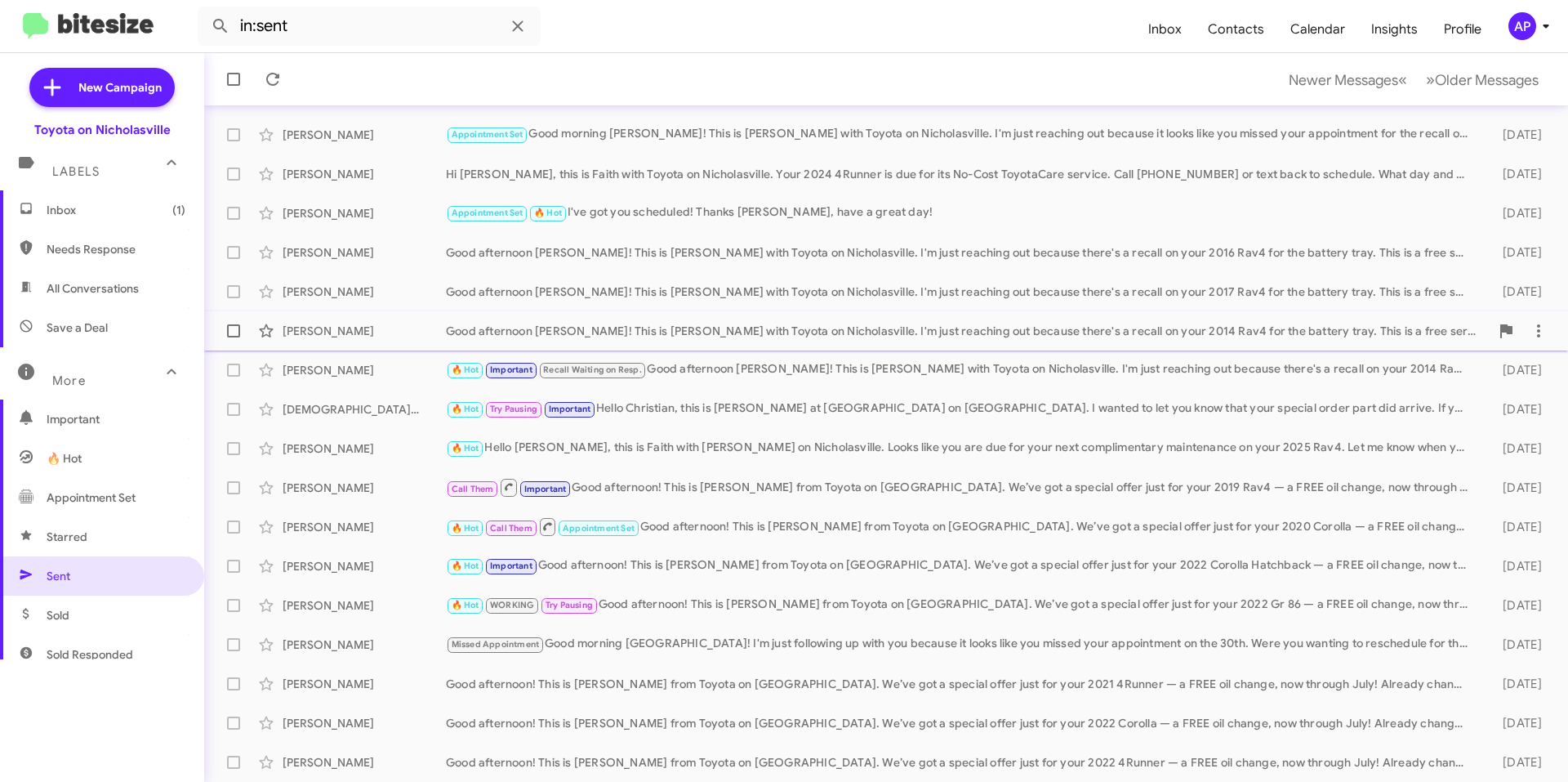
click at [1125, 337] on div "Good afternoon [PERSON_NAME]! This is [PERSON_NAME] with Toyota on Nicholasvill…" at bounding box center [968, 331] width 1044 height 16
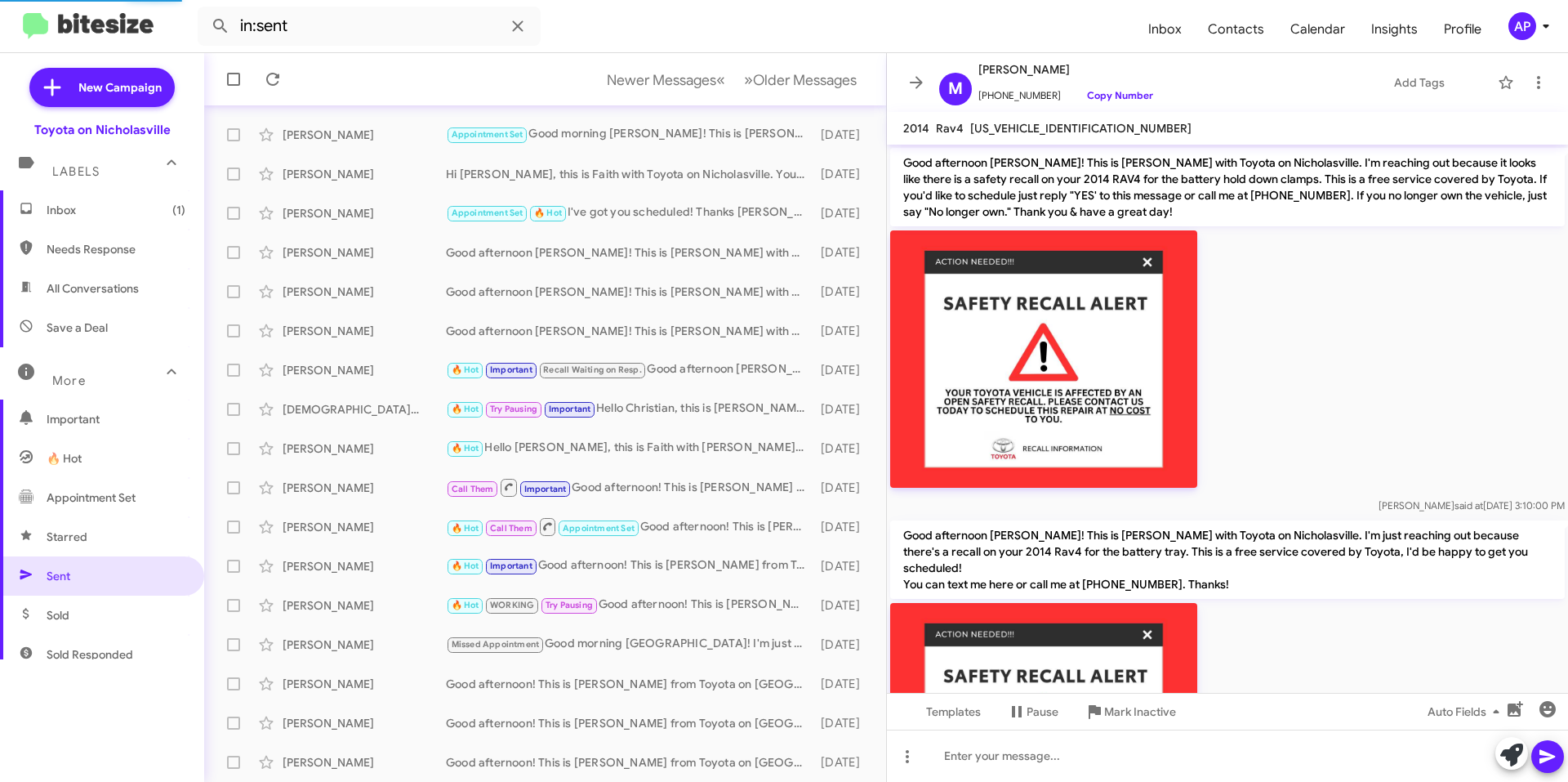
scroll to position [189, 0]
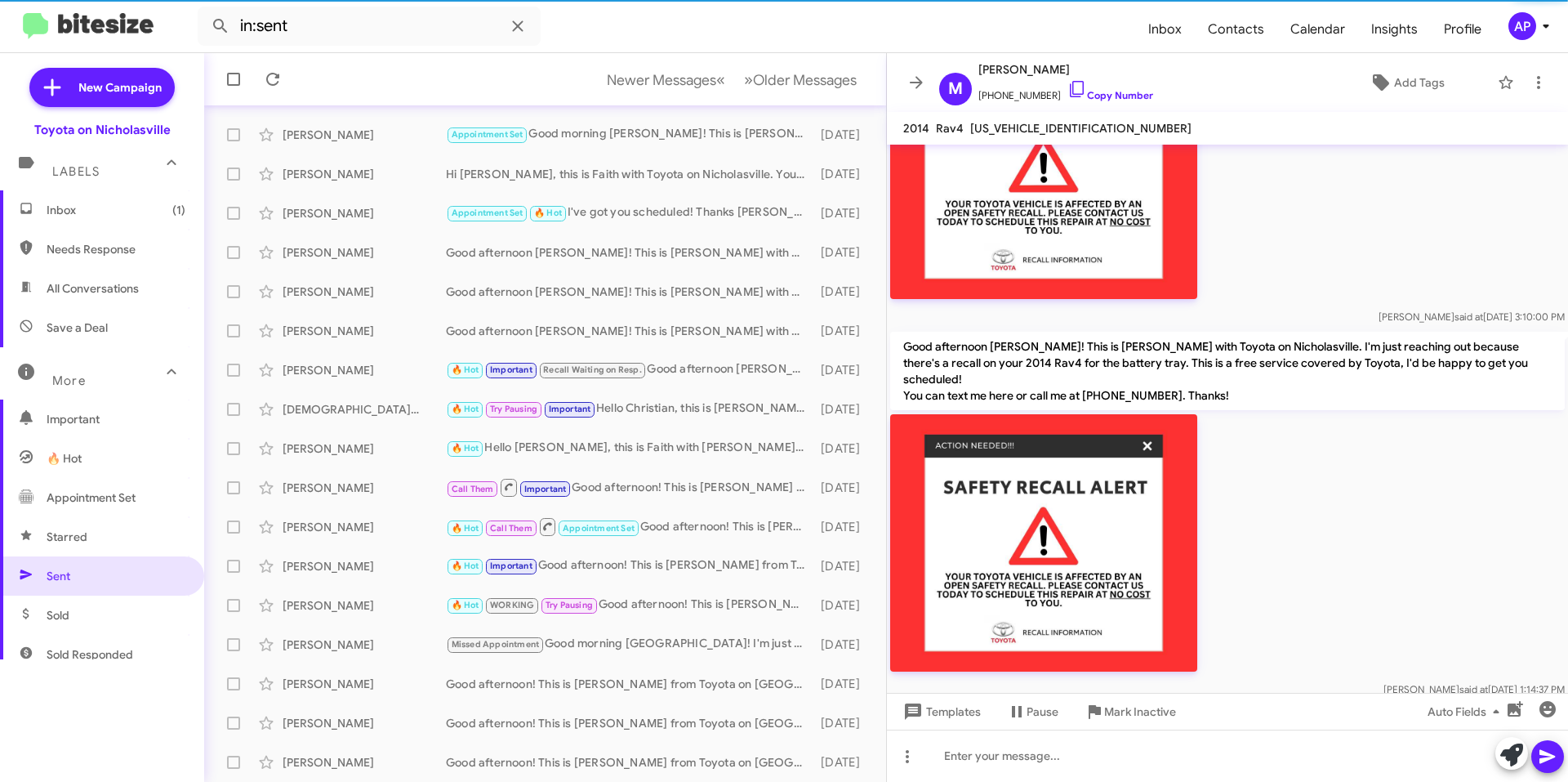
click at [1045, 356] on p "Good afternoon [PERSON_NAME]! This is [PERSON_NAME] with Toyota on Nicholasvill…" at bounding box center [1228, 370] width 675 height 78
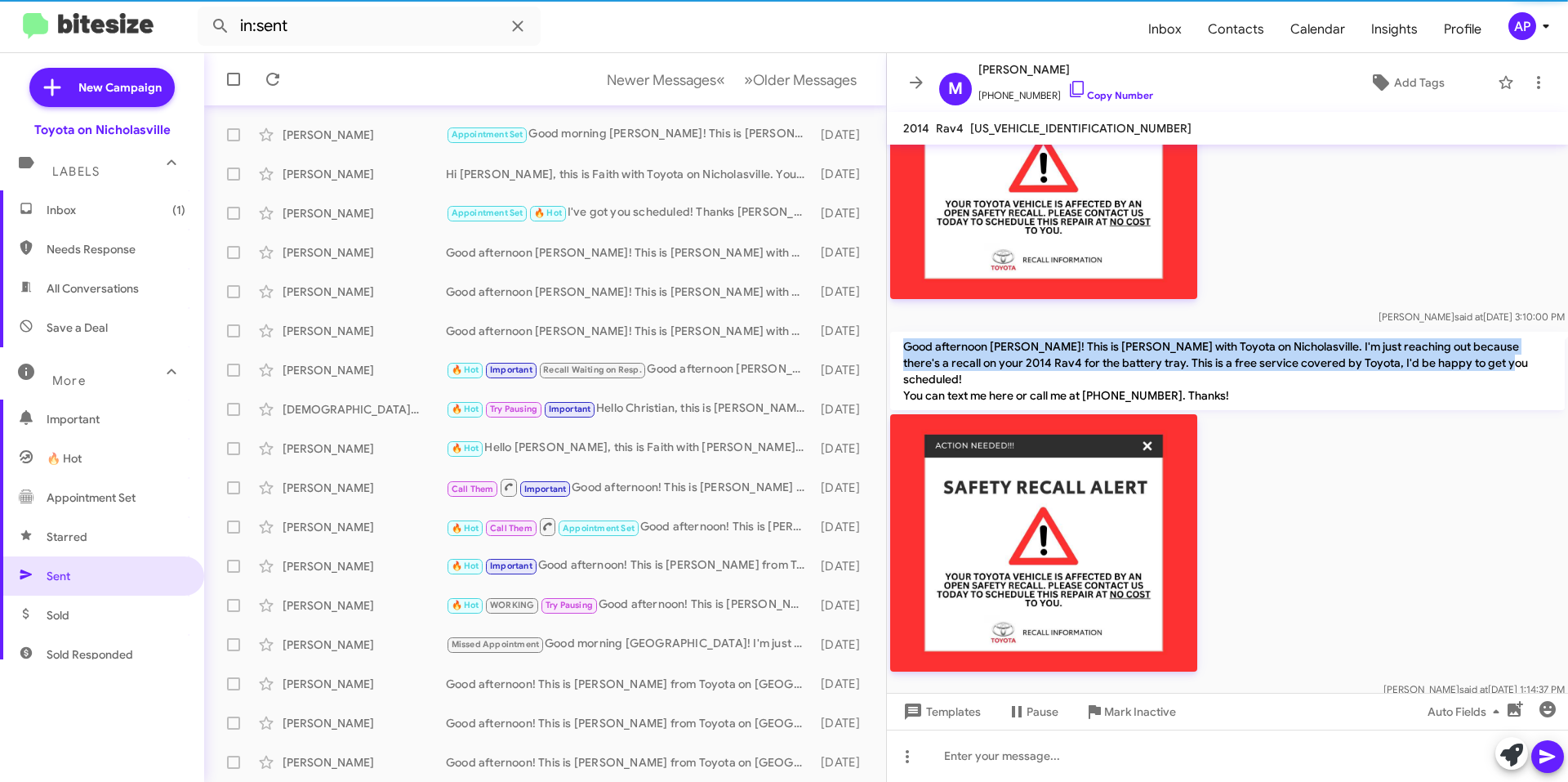
click at [1045, 356] on p "Good afternoon [PERSON_NAME]! This is [PERSON_NAME] with Toyota on Nicholasvill…" at bounding box center [1228, 370] width 675 height 78
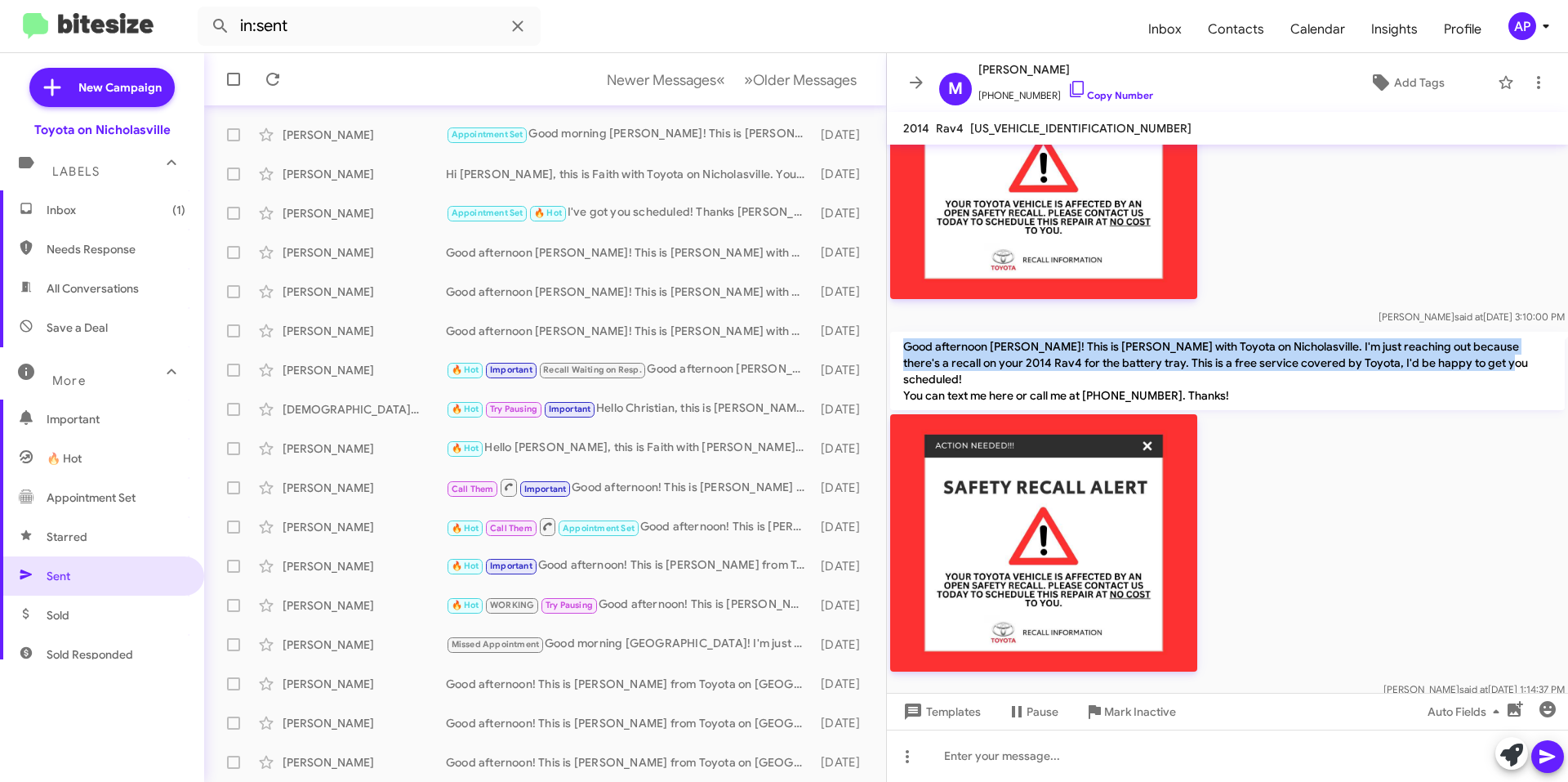
drag, startPoint x: 1045, startPoint y: 356, endPoint x: 1023, endPoint y: 365, distance: 23.8
click at [1023, 366] on p "Good afternoon [PERSON_NAME]! This is [PERSON_NAME] with Toyota on Nicholasvill…" at bounding box center [1228, 370] width 675 height 78
drag, startPoint x: 1281, startPoint y: 384, endPoint x: 917, endPoint y: 351, distance: 365.5
click at [903, 352] on p "Good afternoon [PERSON_NAME]! This is [PERSON_NAME] with Toyota on Nicholasvill…" at bounding box center [1228, 370] width 675 height 78
copy p "Good afternoon [PERSON_NAME]! This is [PERSON_NAME] with Toyota on Nicholasvill…"
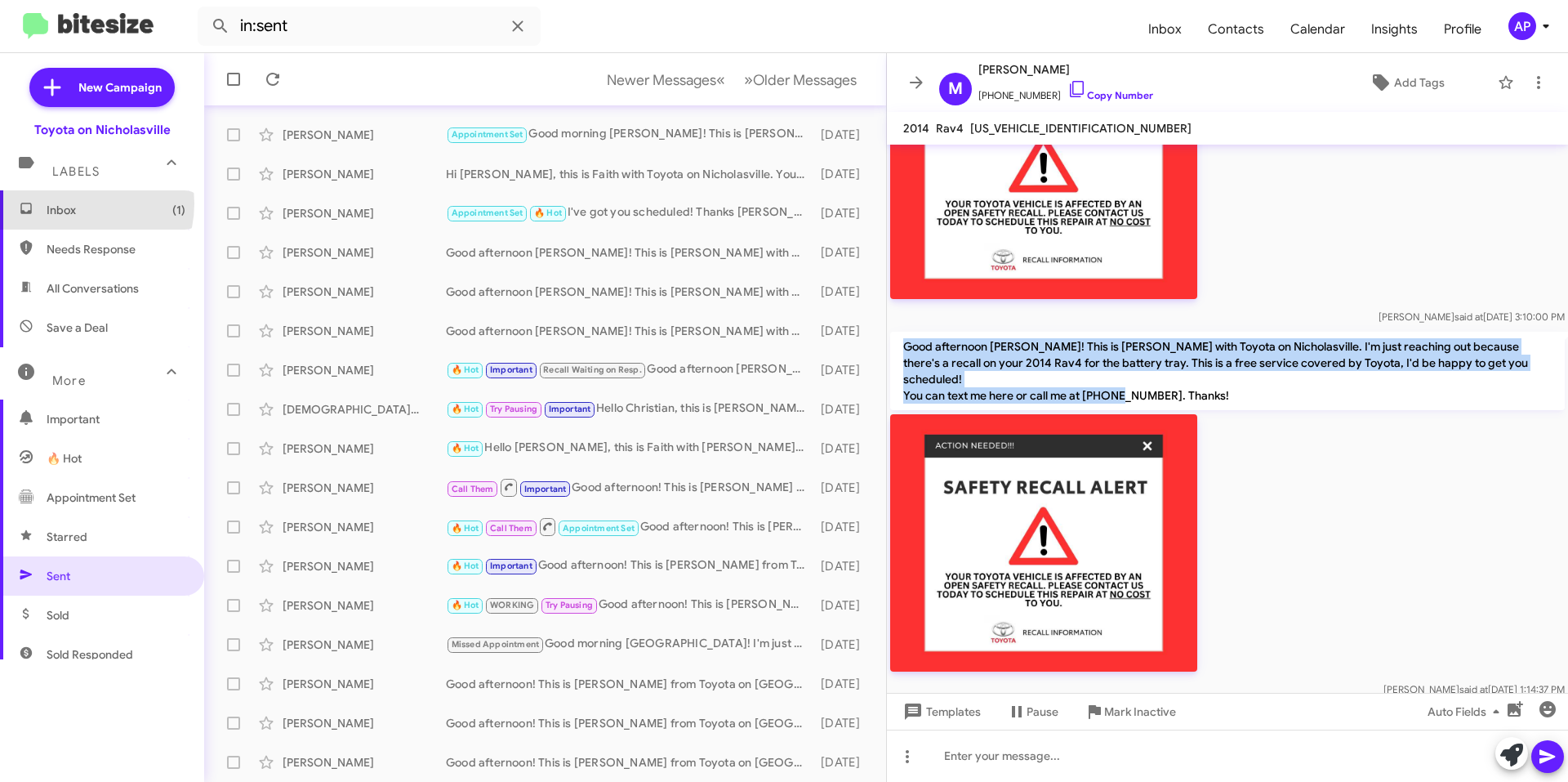
drag, startPoint x: 73, startPoint y: 203, endPoint x: 88, endPoint y: 201, distance: 15.1
click at [73, 203] on span "Inbox (1)" at bounding box center [116, 209] width 139 height 16
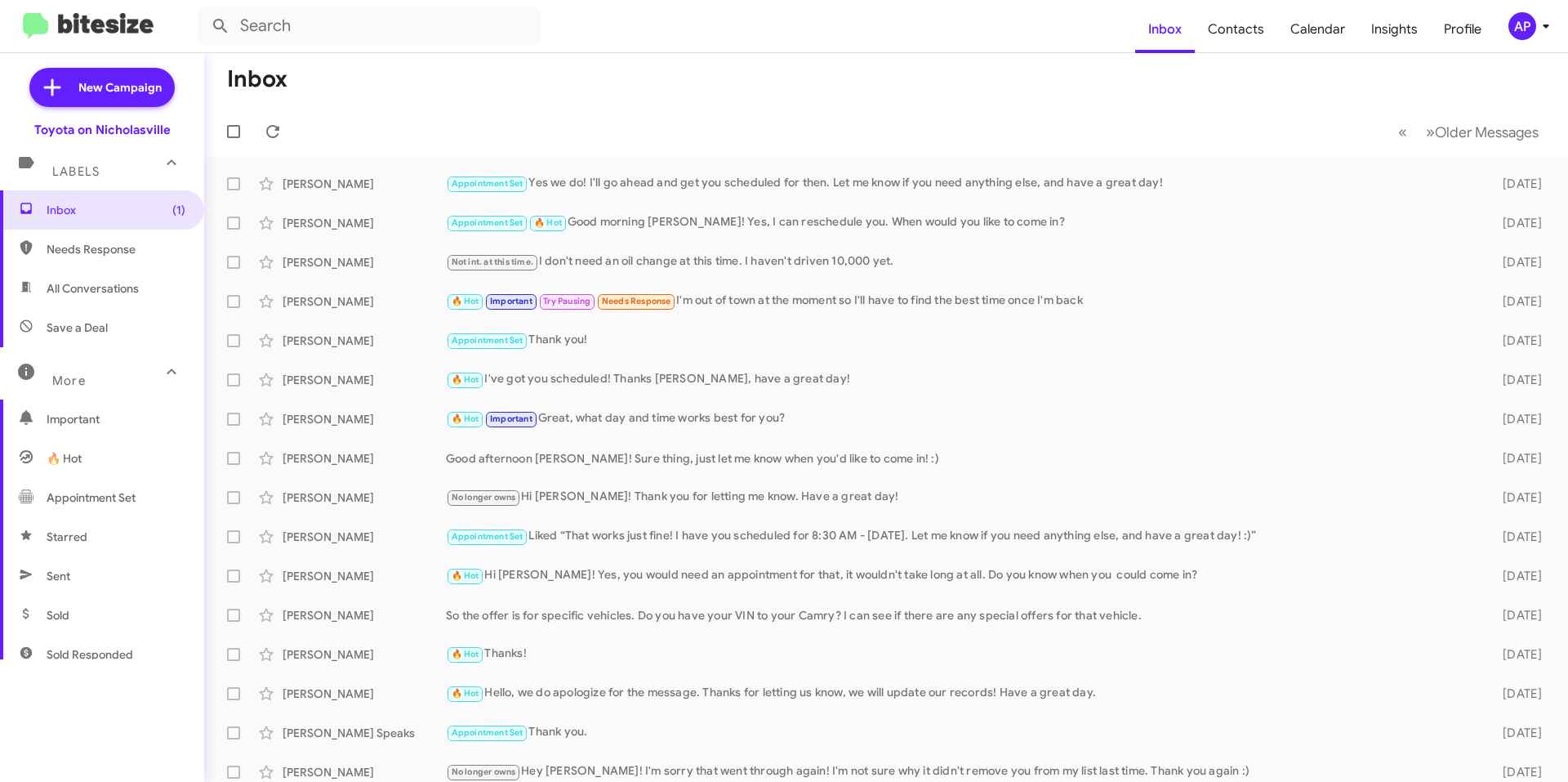
click at [924, 25] on form at bounding box center [666, 26] width 938 height 40
click at [77, 88] on span "New Campaign" at bounding box center [102, 87] width 146 height 40
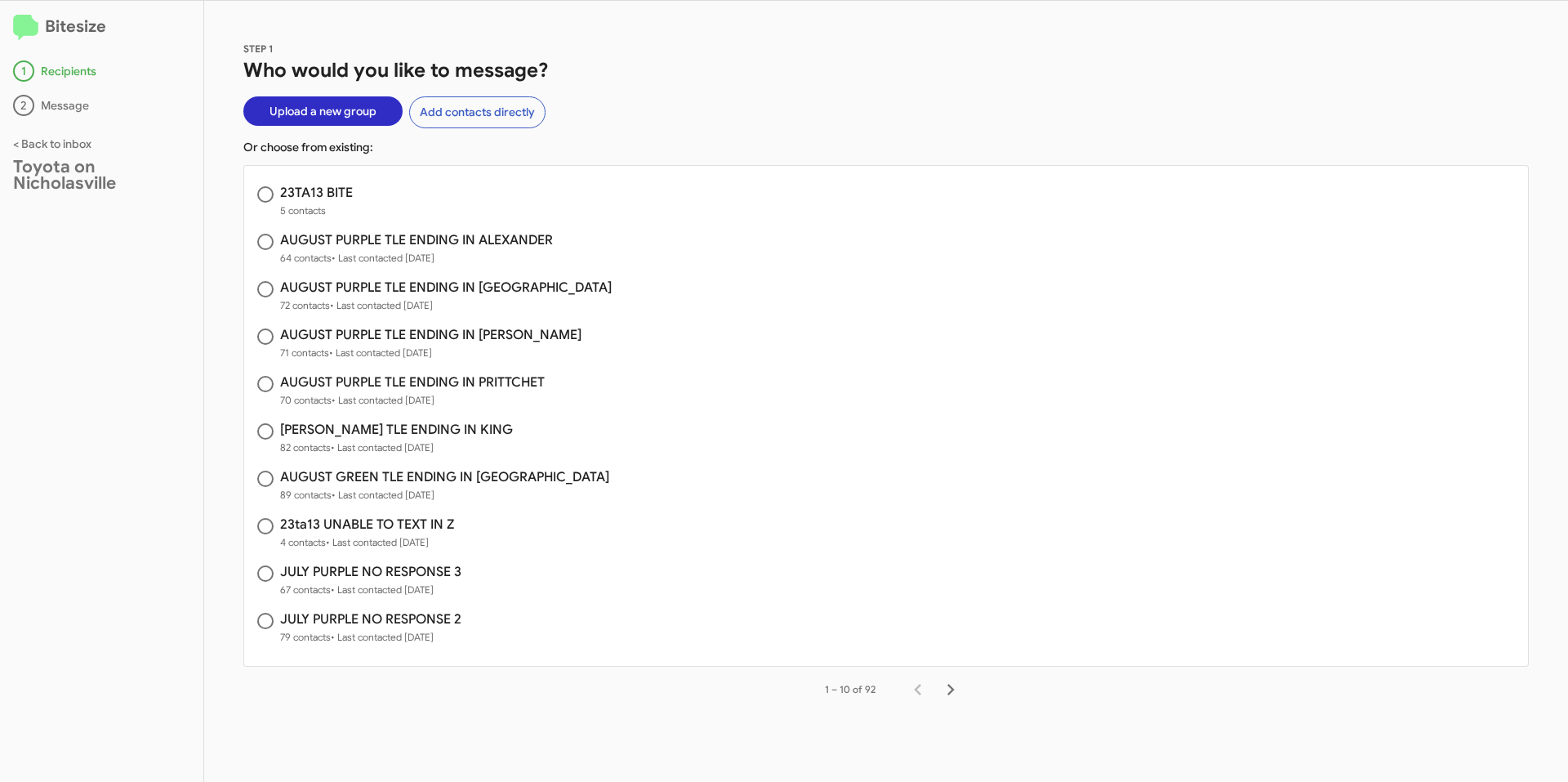
click at [368, 184] on span "23TA13 BITE 5 contacts" at bounding box center [886, 202] width 1284 height 47
radio input "true"
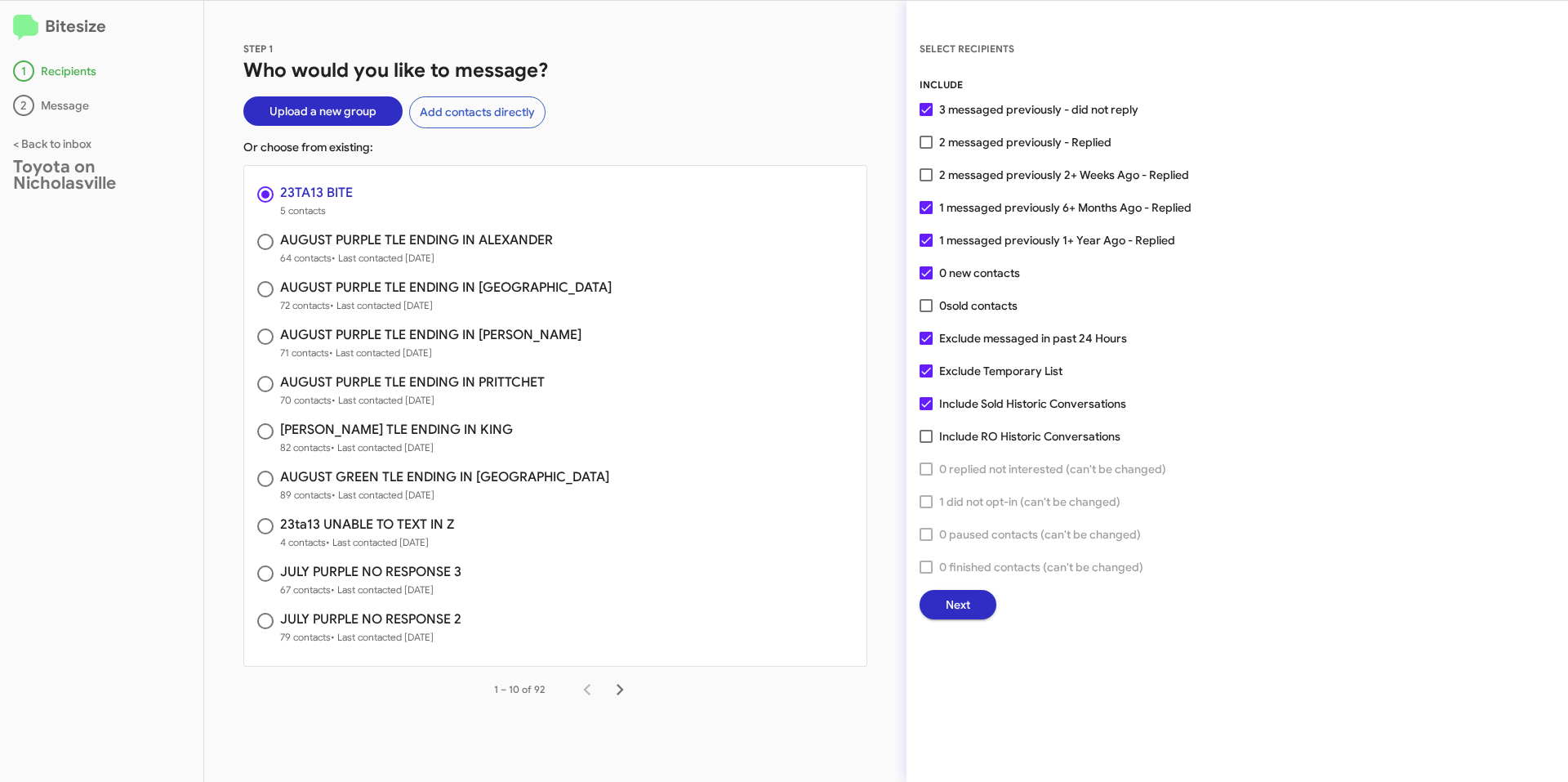
click at [927, 442] on span at bounding box center [926, 437] width 13 height 13
click at [926, 443] on input "Include RO Historic Conversations" at bounding box center [925, 443] width 1 height 1
checkbox input "true"
click at [929, 313] on label "0 sold contacts" at bounding box center [969, 306] width 98 height 19
click at [926, 312] on input "0 sold contacts" at bounding box center [925, 312] width 1 height 1
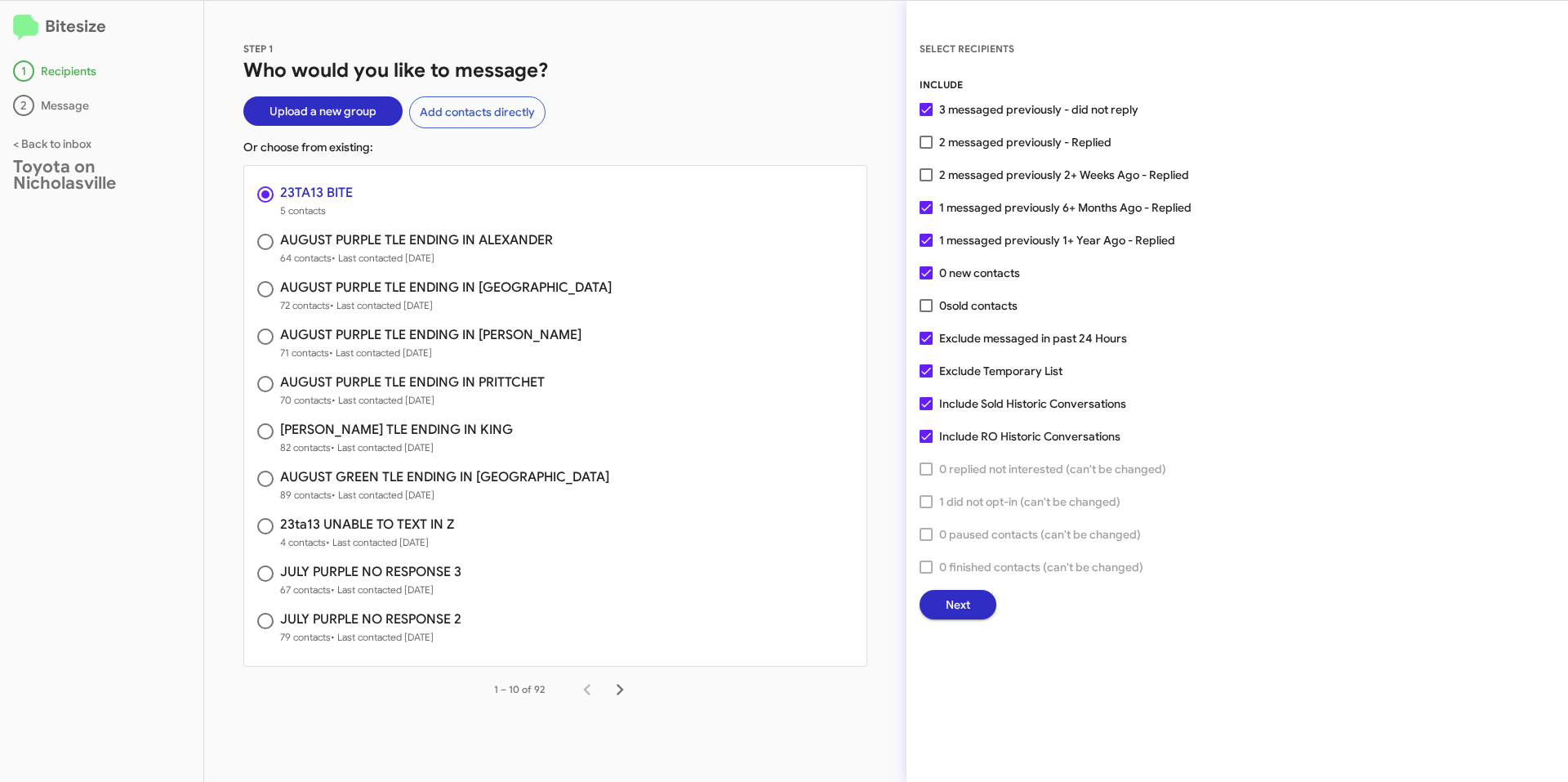
checkbox input "true"
click at [933, 176] on label "2 messaged previously 2+ Weeks Ago - Replied" at bounding box center [1054, 175] width 270 height 19
click at [926, 181] on input "2 messaged previously 2+ Weeks Ago - Replied" at bounding box center [925, 181] width 1 height 1
checkbox input "true"
click at [928, 138] on span at bounding box center [926, 143] width 13 height 13
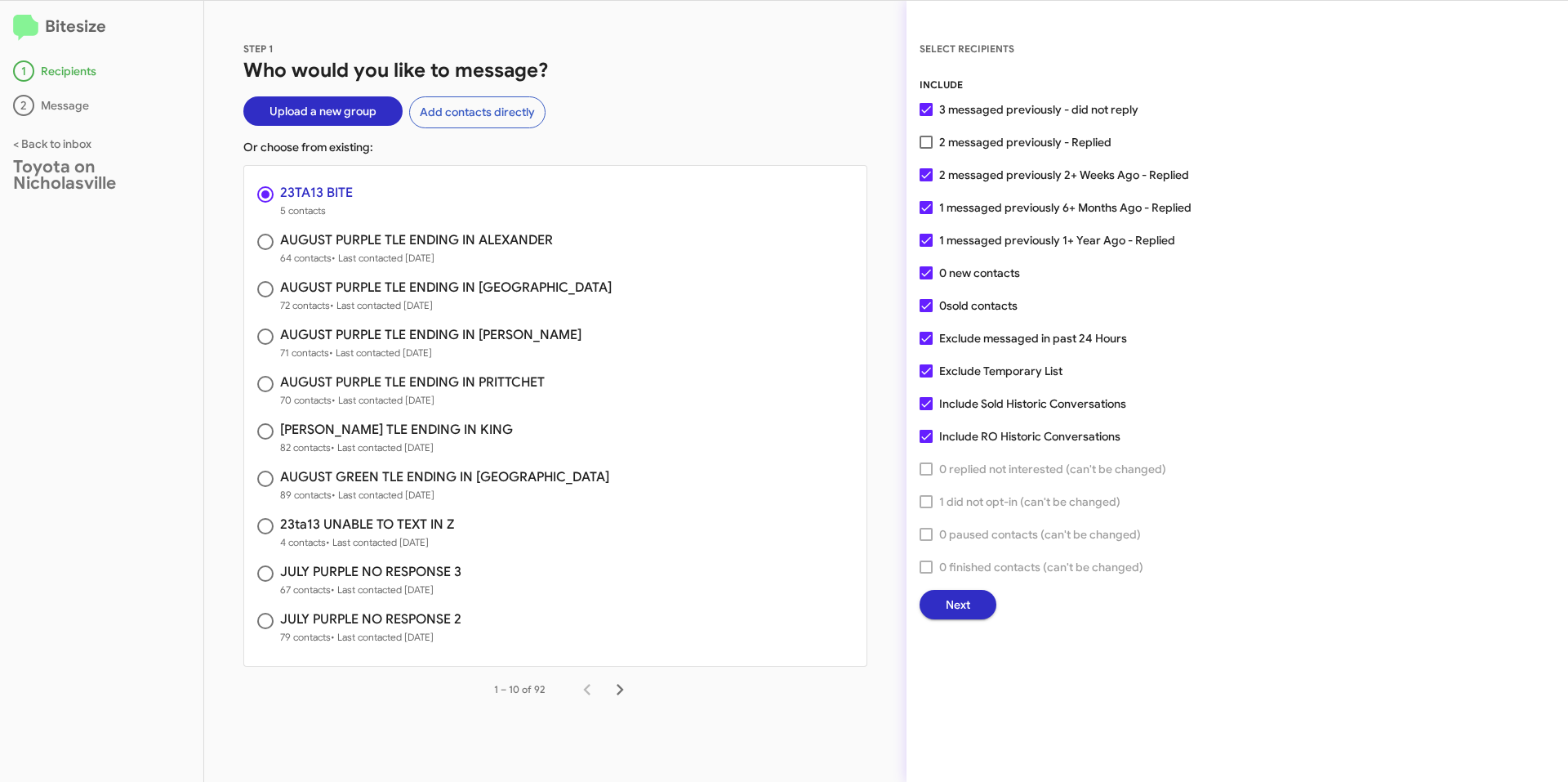
click at [926, 148] on input "2 messaged previously - Replied" at bounding box center [925, 148] width 1 height 1
checkbox input "true"
click at [921, 339] on span at bounding box center [926, 338] width 13 height 13
click at [925, 345] on input "Exclude messaged in past 24 Hours" at bounding box center [925, 345] width 1 height 1
checkbox input "false"
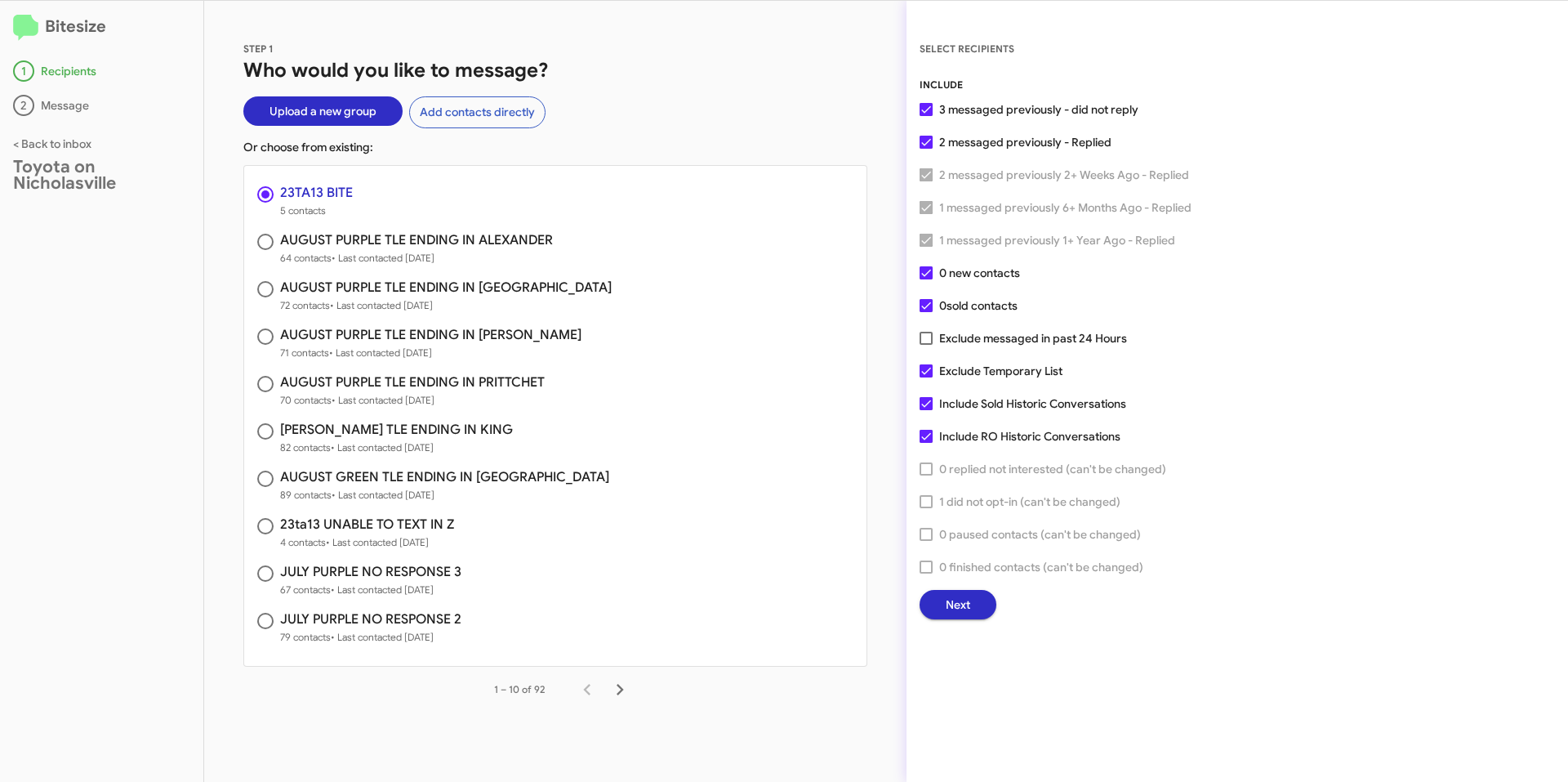
click at [924, 374] on span at bounding box center [926, 371] width 13 height 13
click at [925, 377] on input "Exclude Temporary List" at bounding box center [925, 377] width 1 height 1
checkbox input "false"
click at [967, 593] on span "Next" at bounding box center [957, 605] width 24 height 30
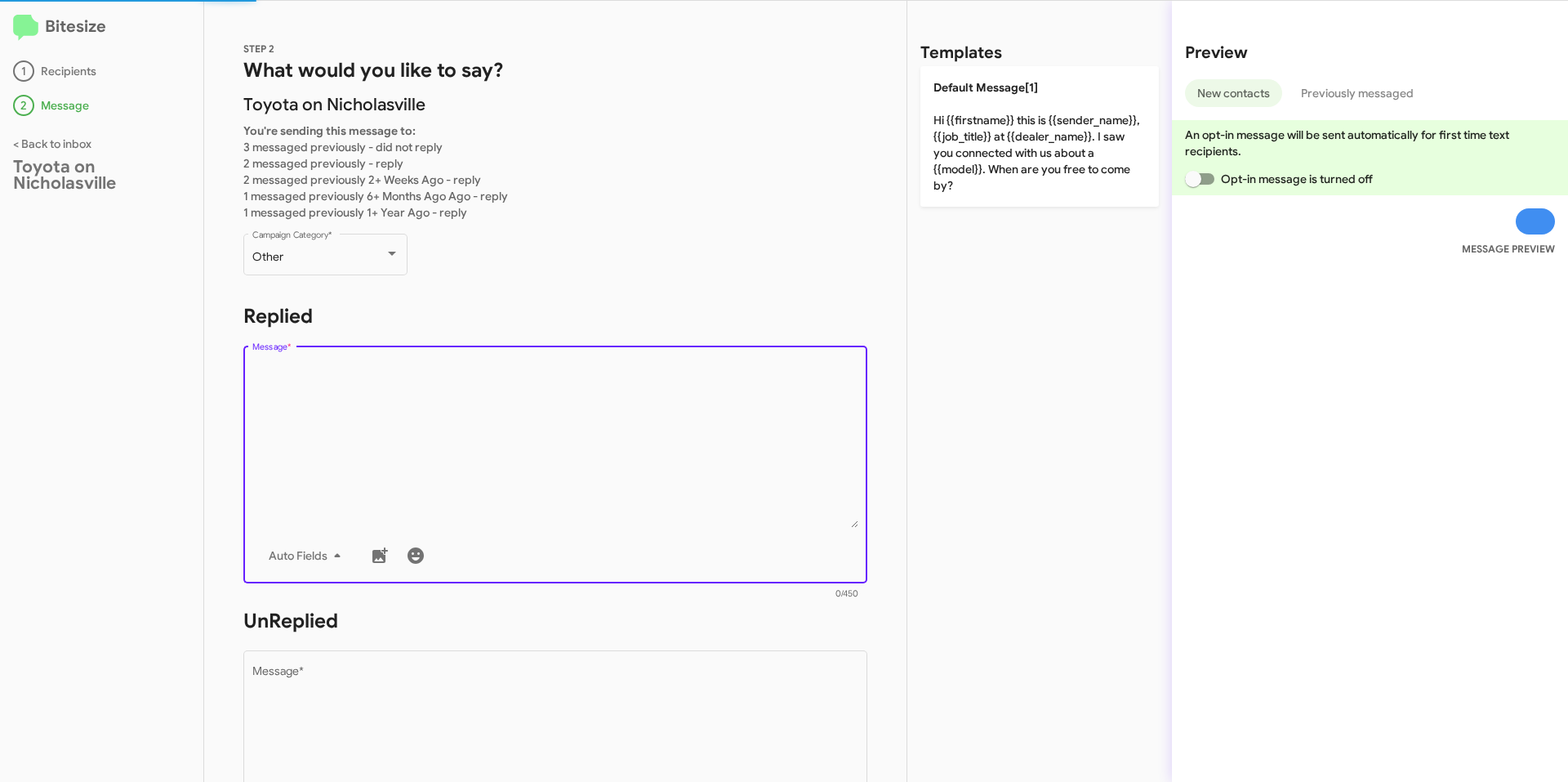
click at [416, 407] on textarea "Message *" at bounding box center [556, 444] width 607 height 167
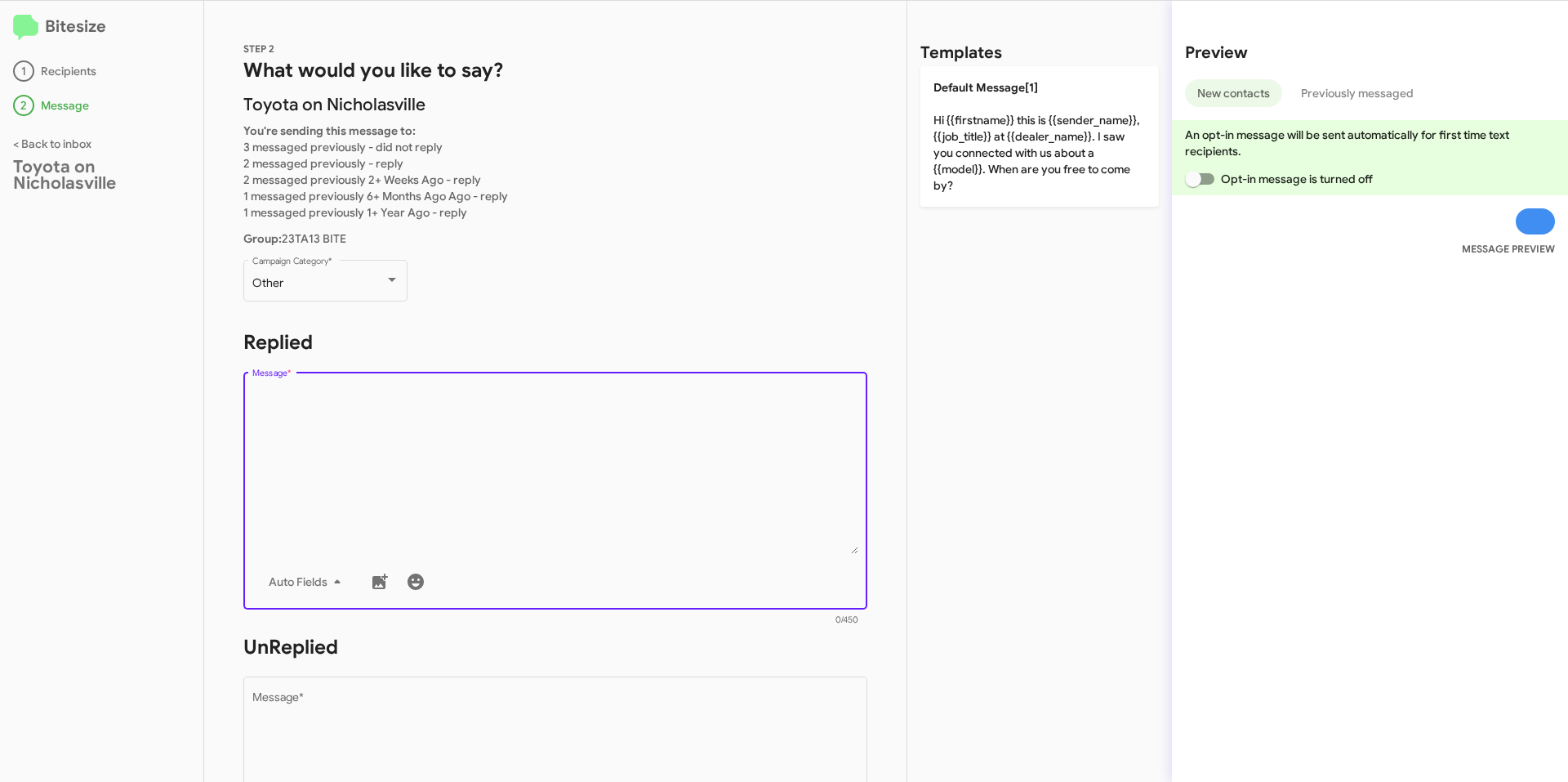
paste textarea "Good (time) (customer)! This is [PERSON_NAME] with Toyota on Nicholasville. I'm…"
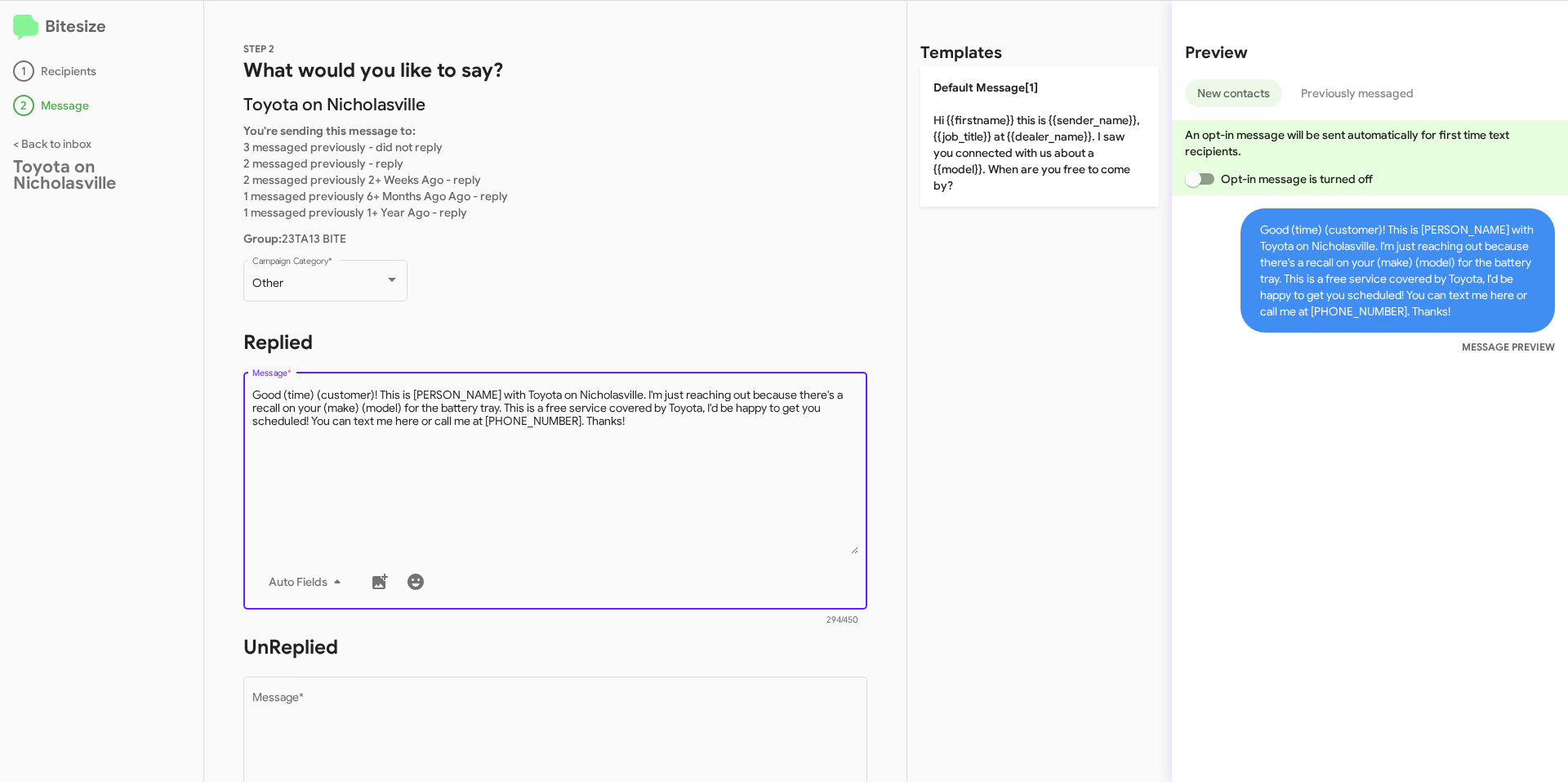
click at [314, 391] on textarea "Message *" at bounding box center [556, 471] width 607 height 167
drag, startPoint x: 388, startPoint y: 392, endPoint x: 399, endPoint y: 391, distance: 11.0
click at [388, 392] on textarea "Message *" at bounding box center [556, 471] width 607 height 167
click at [322, 583] on span "Auto Fields" at bounding box center [307, 581] width 78 height 30
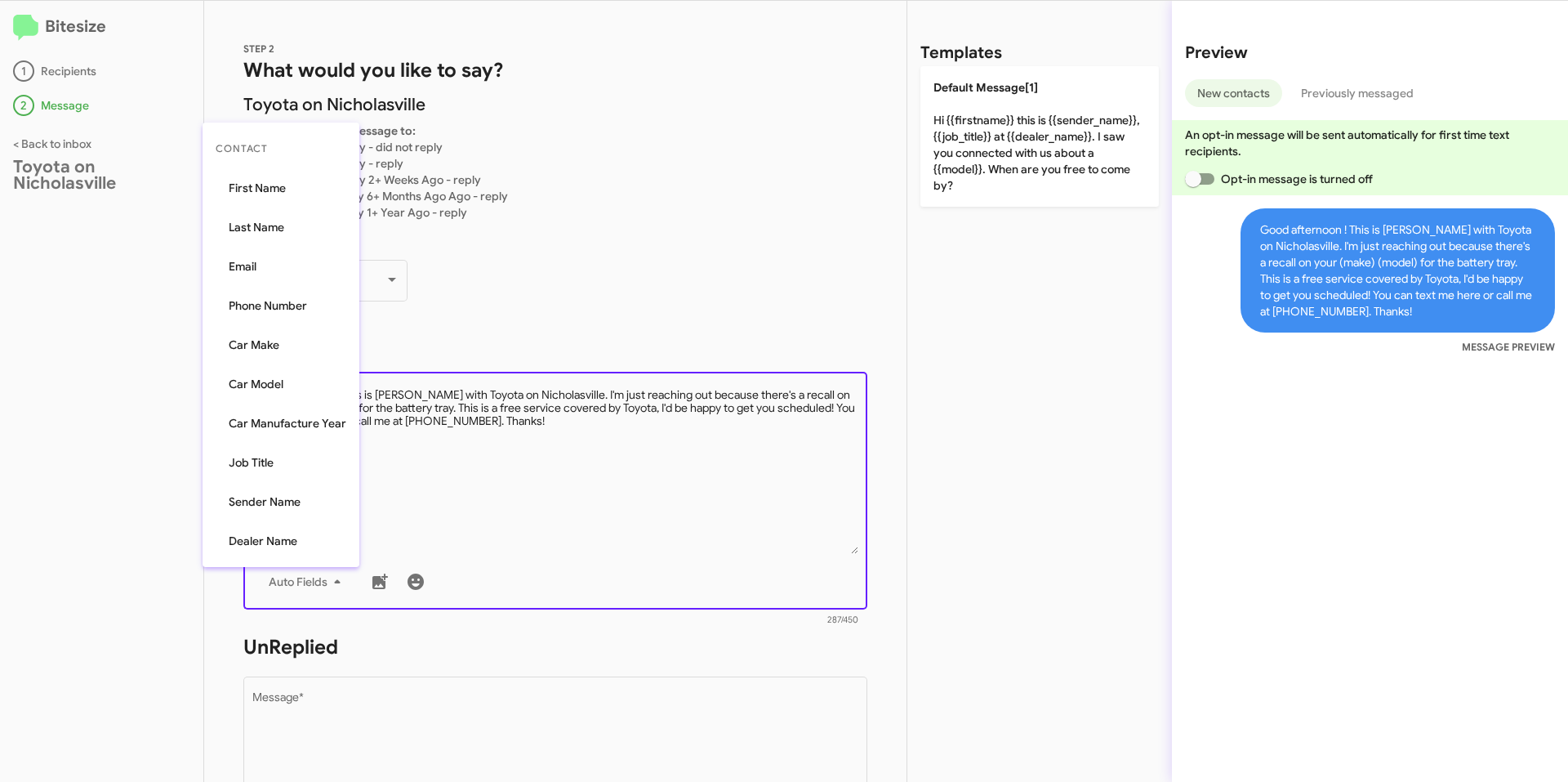
drag, startPoint x: 282, startPoint y: 178, endPoint x: 308, endPoint y: 217, distance: 46.9
click at [281, 178] on button "First Name" at bounding box center [280, 188] width 157 height 40
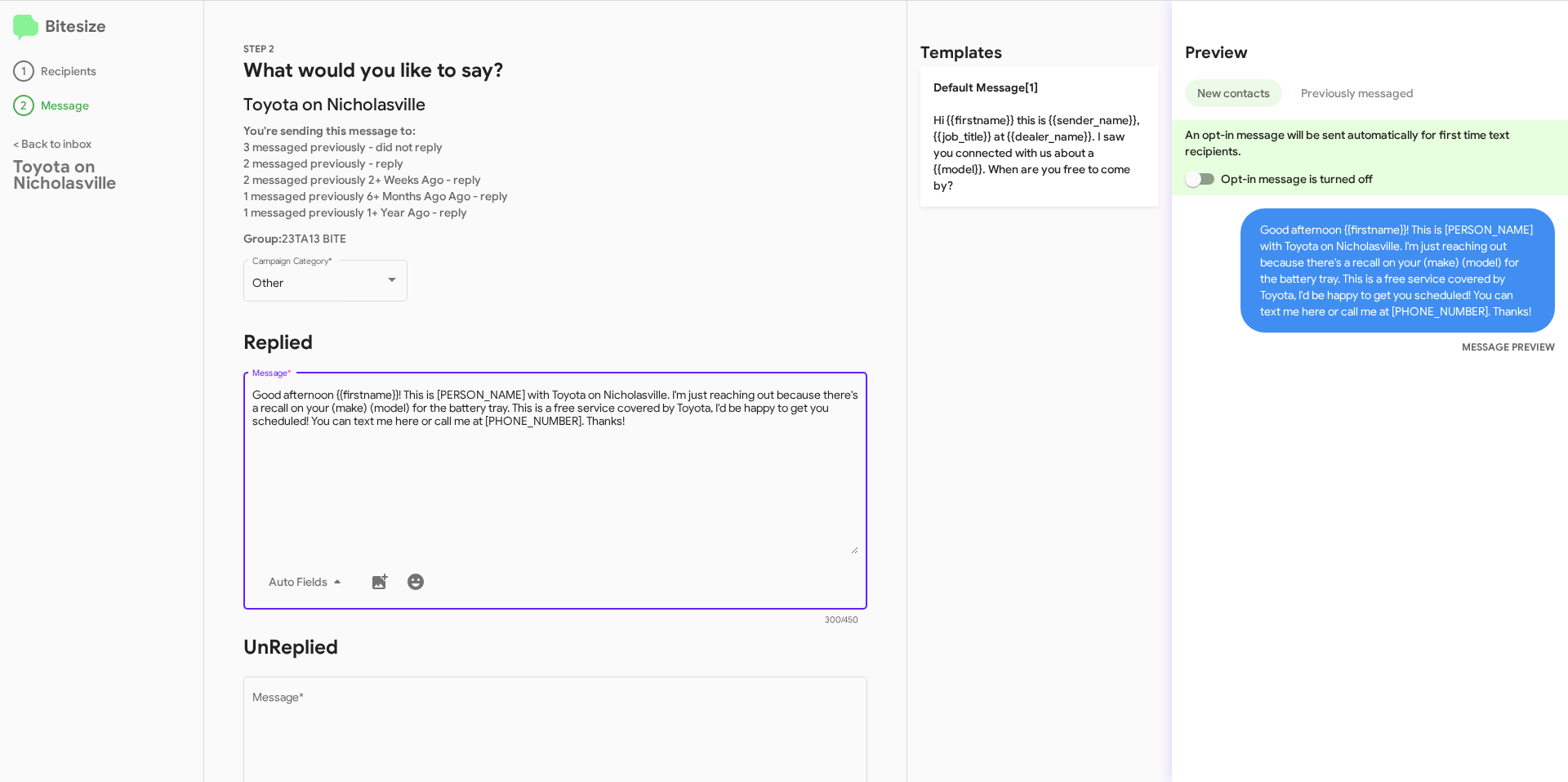
drag, startPoint x: 325, startPoint y: 406, endPoint x: 402, endPoint y: 404, distance: 77.0
click at [402, 404] on textarea "Message *" at bounding box center [556, 471] width 607 height 167
click at [324, 585] on span "Auto Fields" at bounding box center [307, 581] width 78 height 30
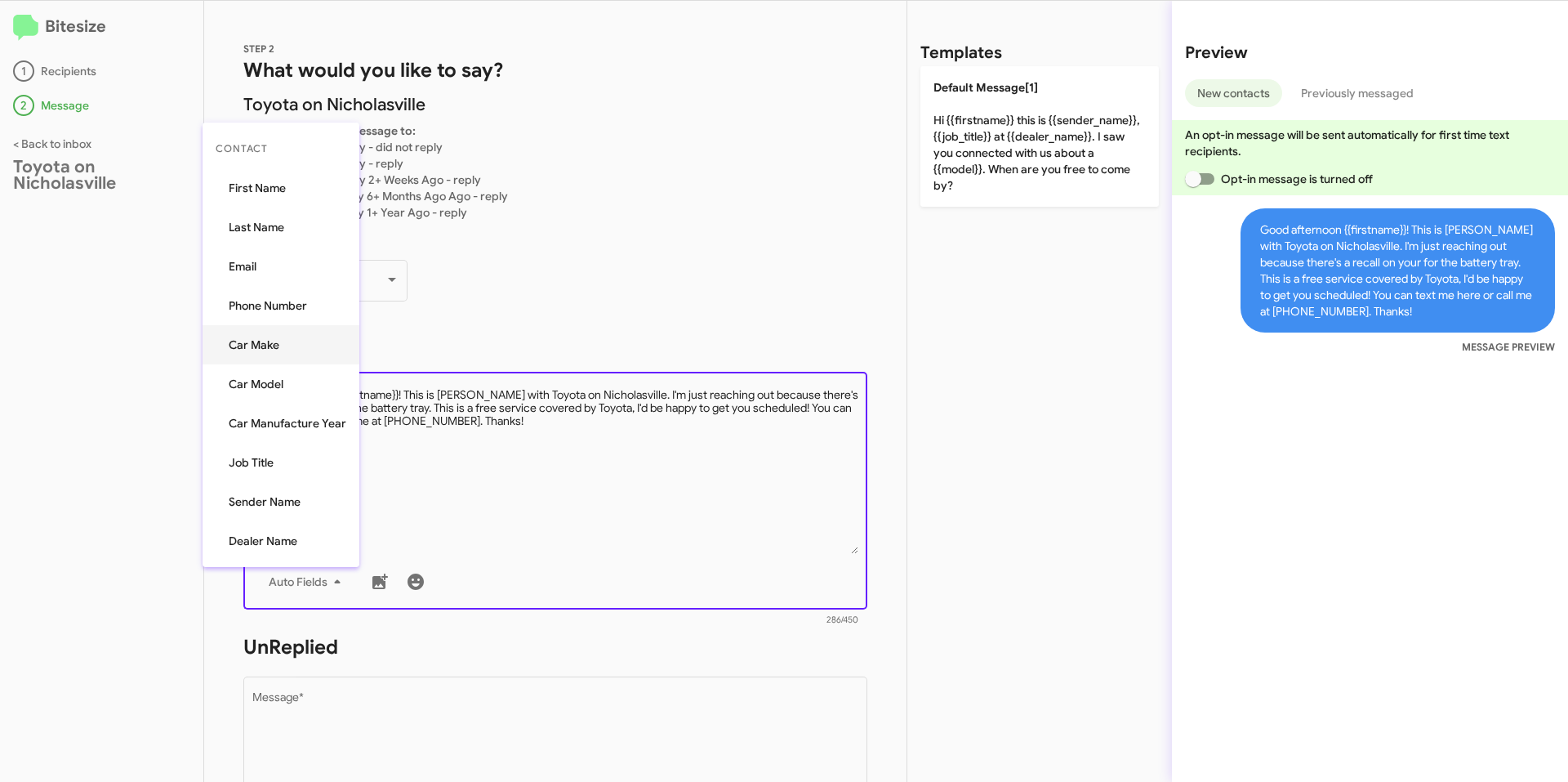
click at [302, 350] on button "Car Make" at bounding box center [280, 344] width 157 height 40
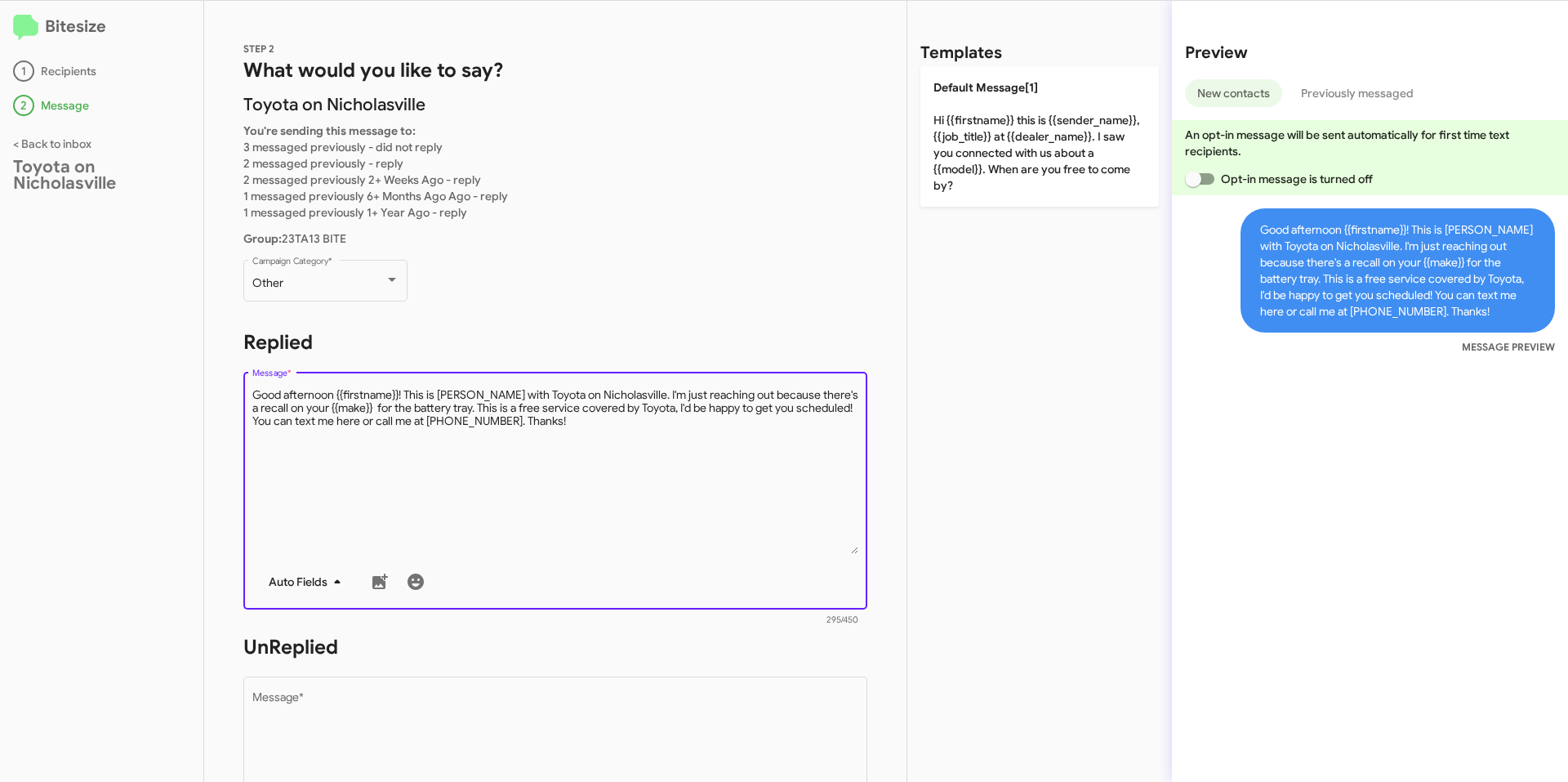
click at [321, 580] on span "Auto Fields" at bounding box center [307, 581] width 78 height 30
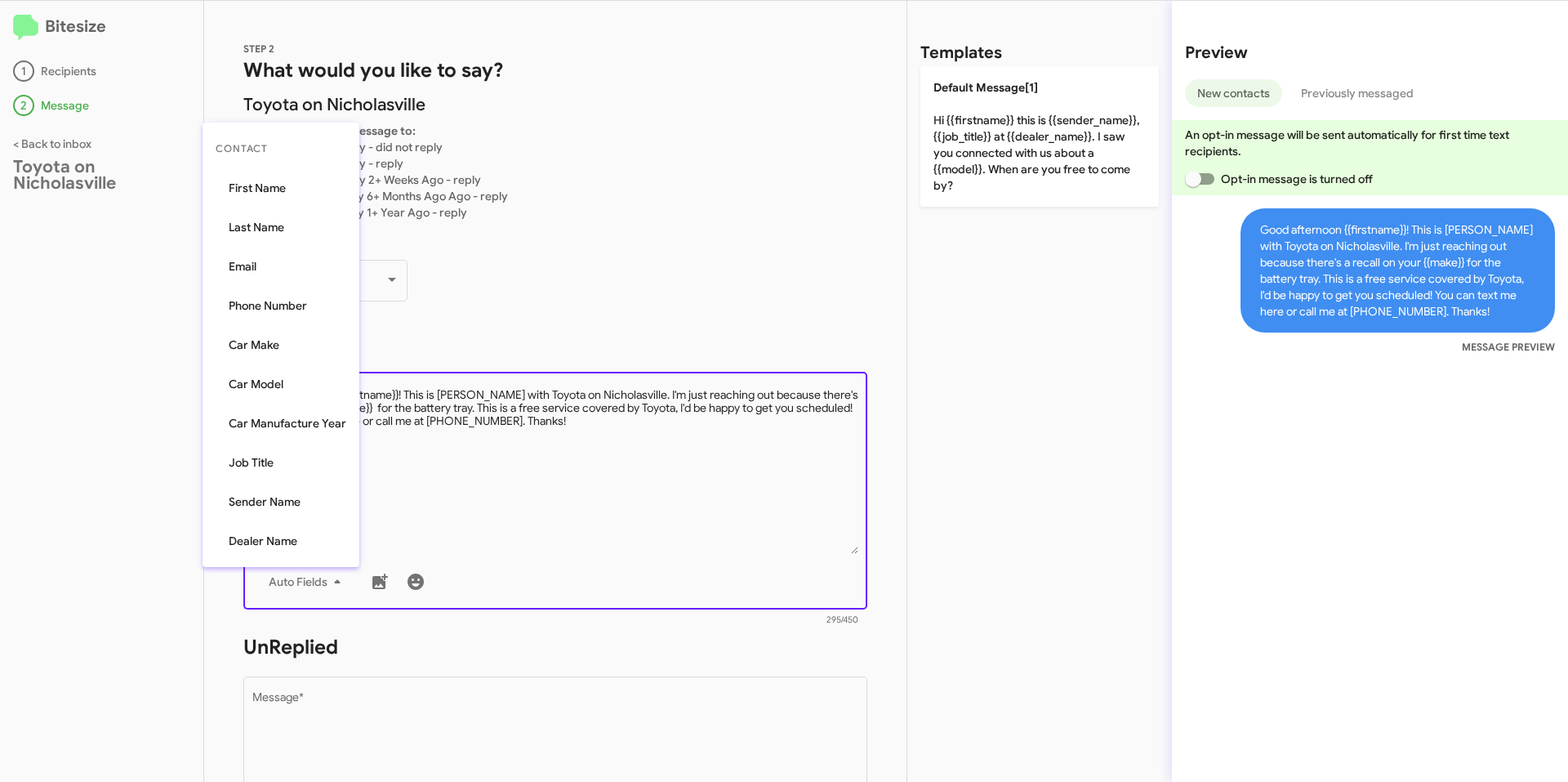
click at [275, 375] on button "Car Model" at bounding box center [280, 384] width 157 height 40
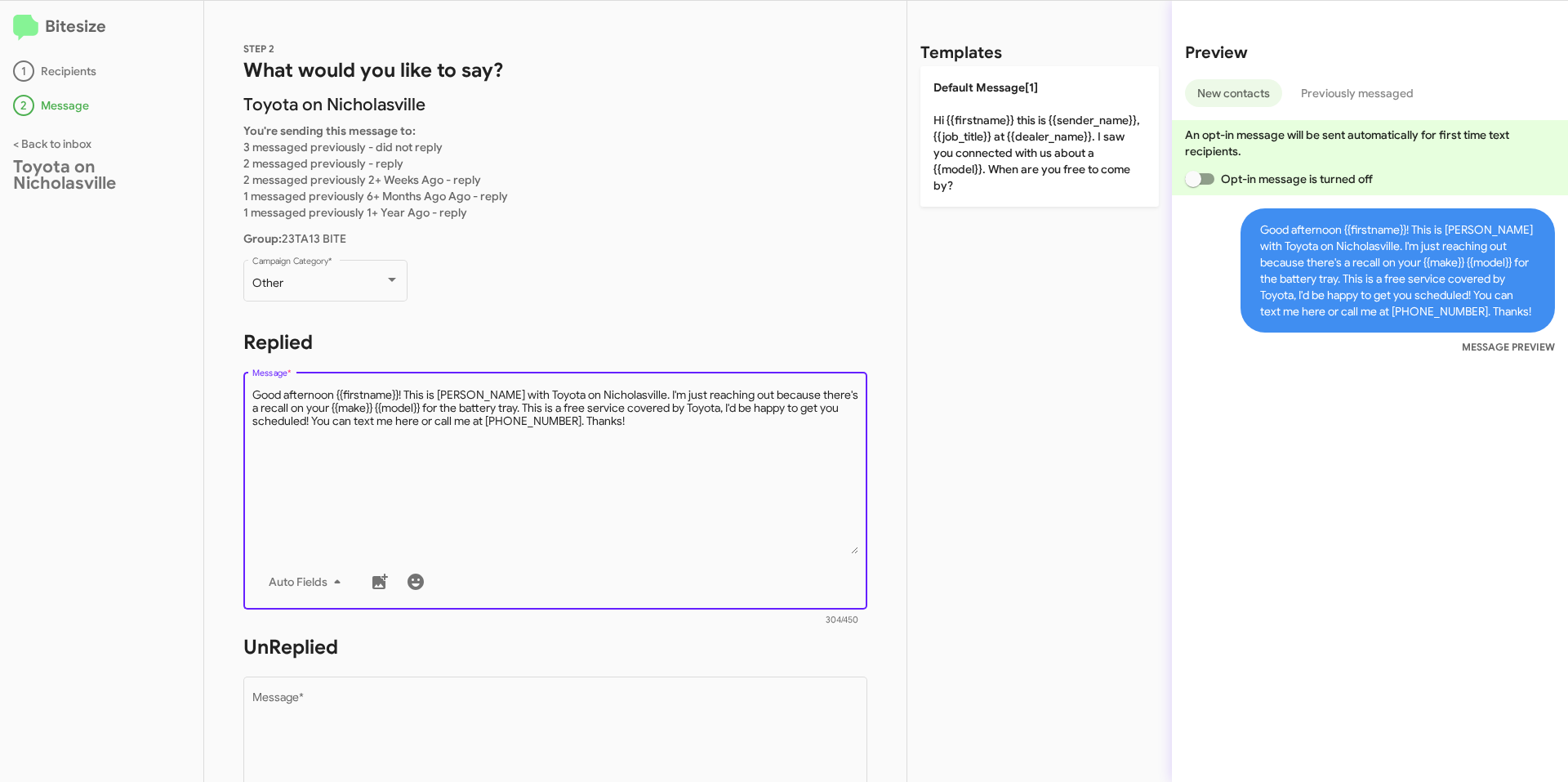
click at [692, 442] on textarea "Message *" at bounding box center [556, 471] width 607 height 167
click at [682, 425] on textarea "Message *" at bounding box center [556, 471] width 607 height 167
drag, startPoint x: 610, startPoint y: 427, endPoint x: 146, endPoint y: 389, distance: 465.6
click at [146, 389] on div "Bitesize 1 Recipients 2 Message < Back to inbox Toyota on Nicholasville STEP 2 …" at bounding box center [784, 391] width 1568 height 781
click at [672, 441] on textarea "Message *" at bounding box center [556, 471] width 607 height 167
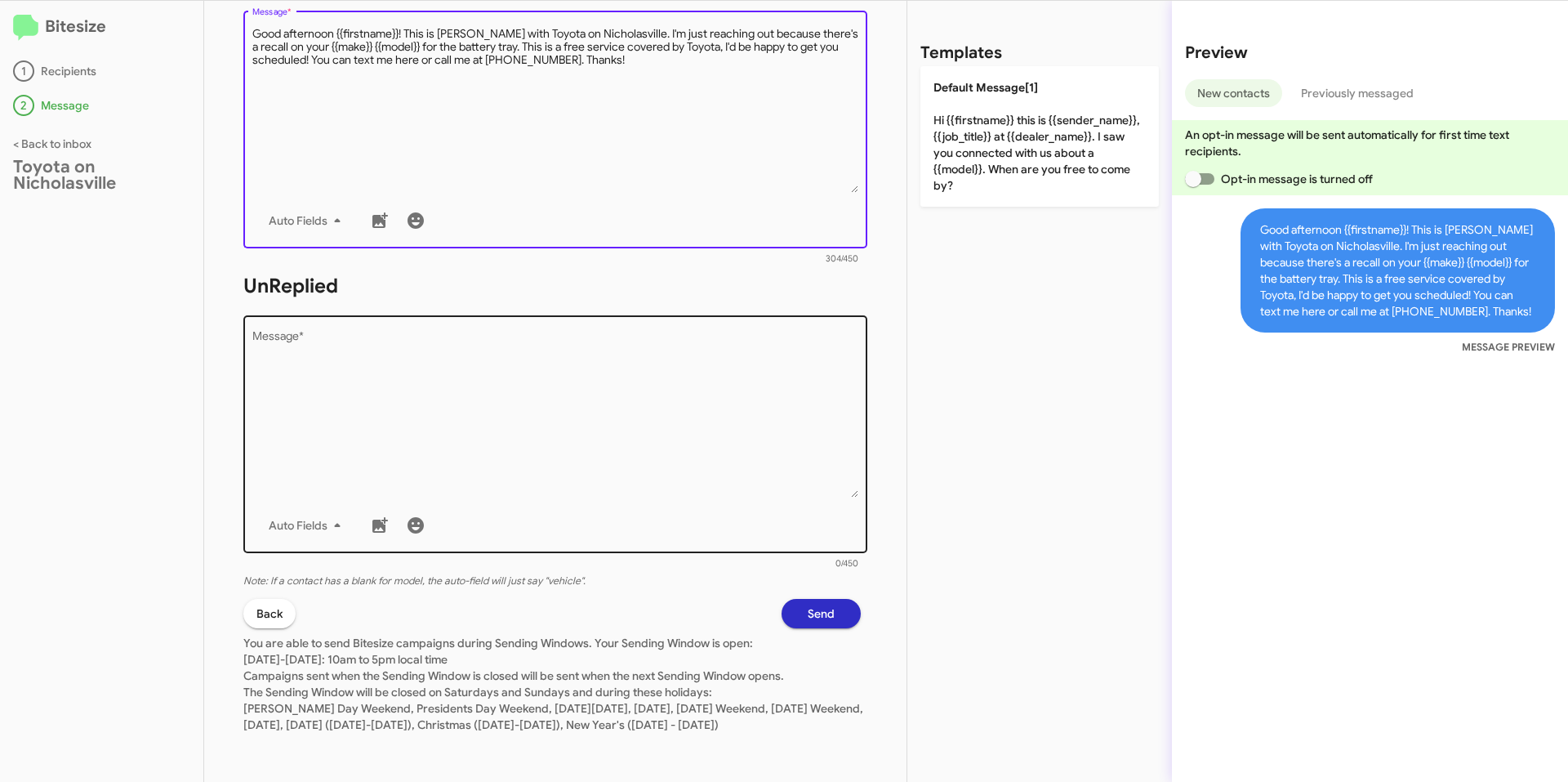
type textarea "Good afternoon {{firstname}}! This is [PERSON_NAME] with Toyota on Nicholasvill…"
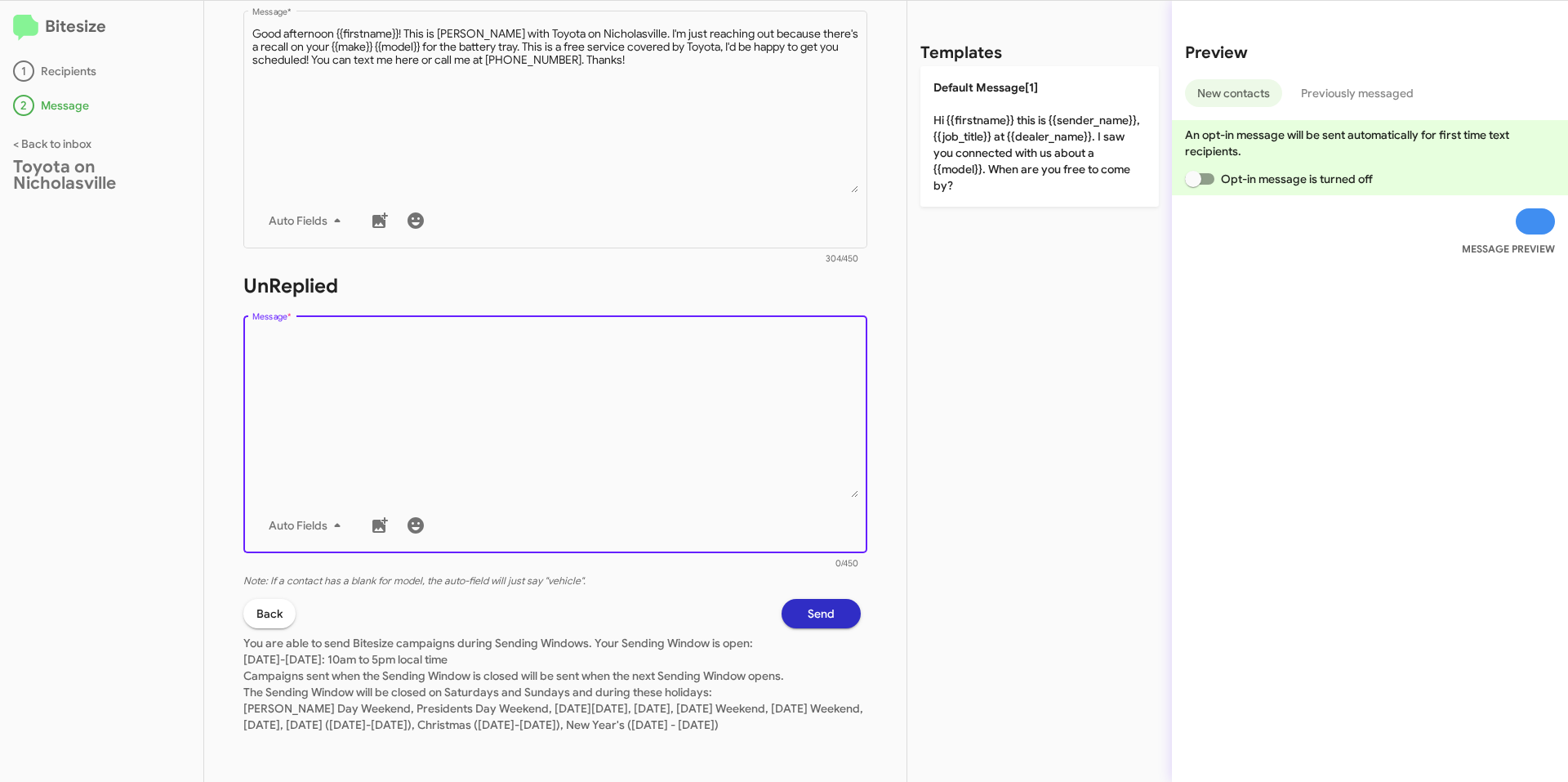
click at [542, 388] on textarea "Message *" at bounding box center [556, 414] width 607 height 167
paste textarea "Good afternoon {{firstname}}! This is [PERSON_NAME] with Toyota on Nicholasvill…"
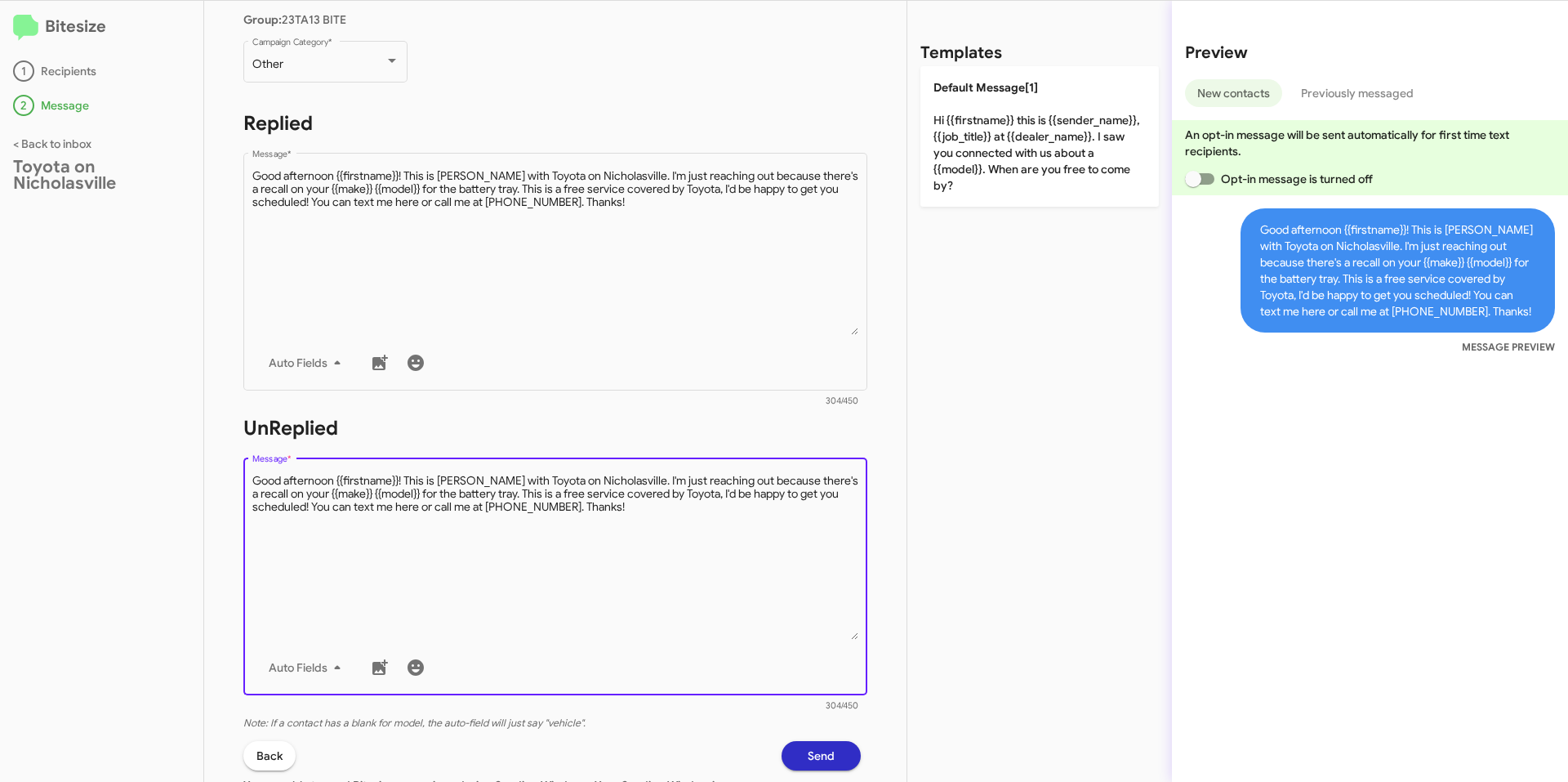
scroll to position [377, 0]
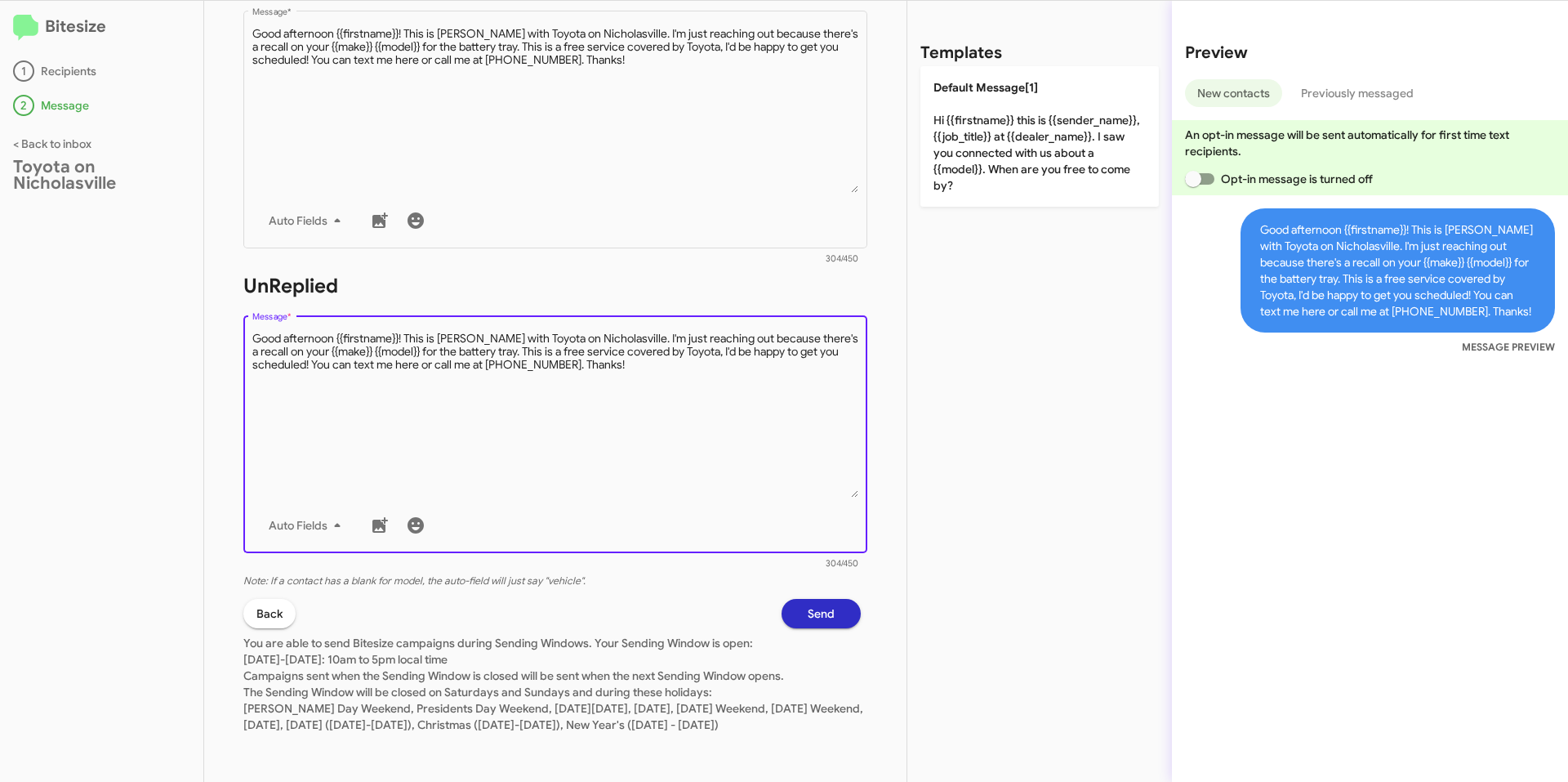
type textarea "Good afternoon {{firstname}}! This is [PERSON_NAME] with Toyota on Nicholasvill…"
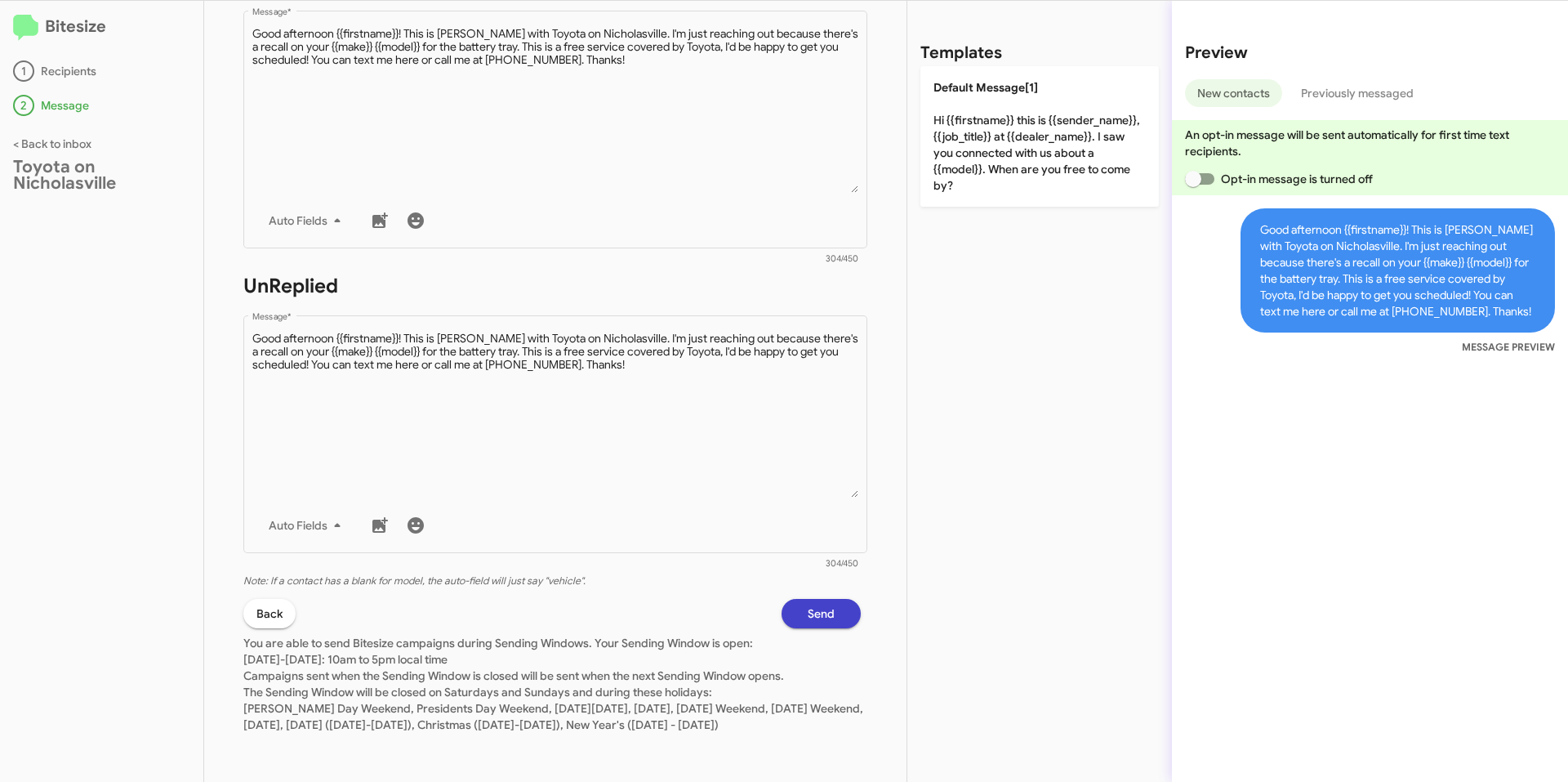
click at [808, 606] on span "Send" at bounding box center [821, 613] width 27 height 30
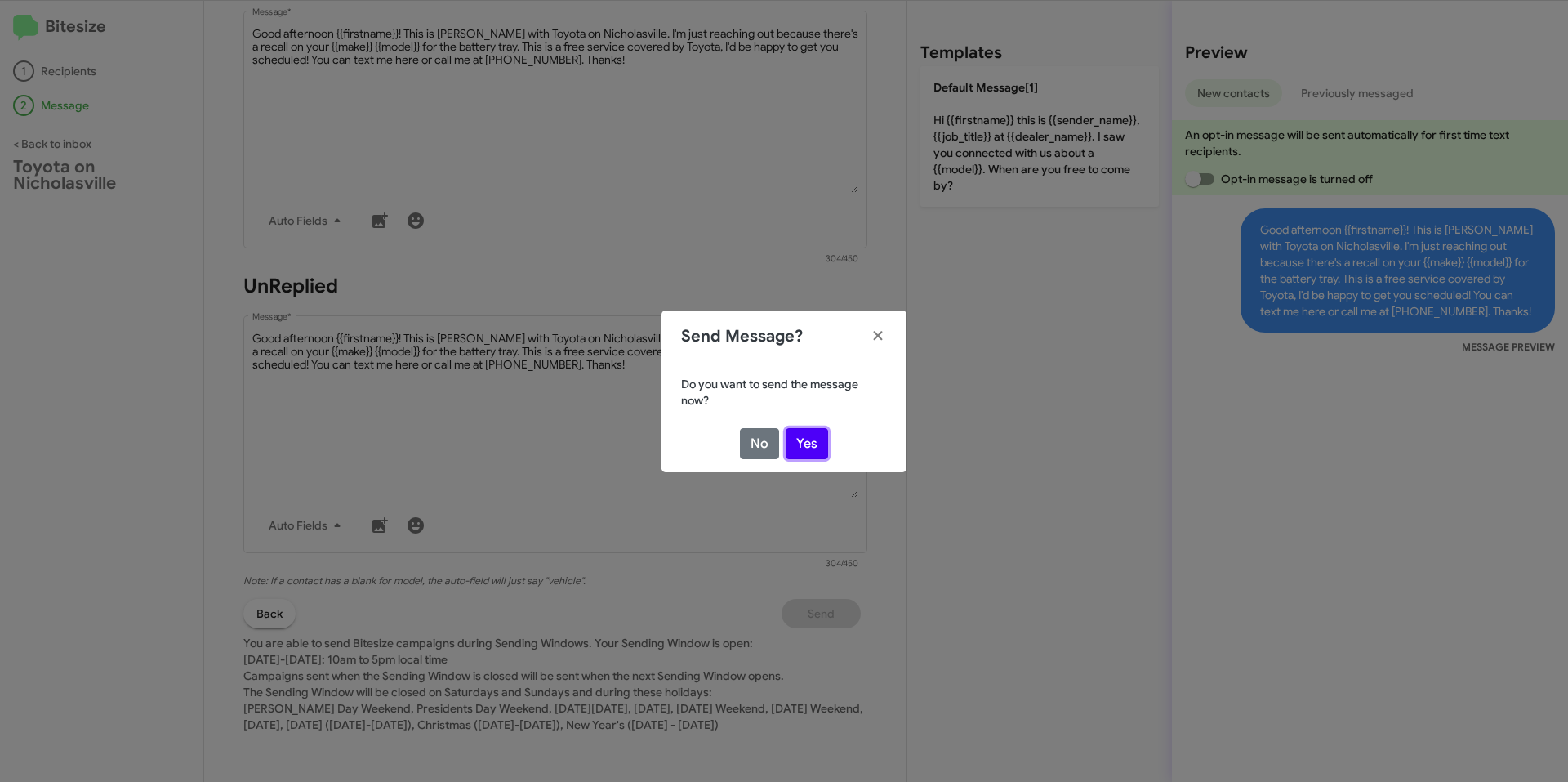
click at [802, 453] on button "Yes" at bounding box center [807, 444] width 42 height 31
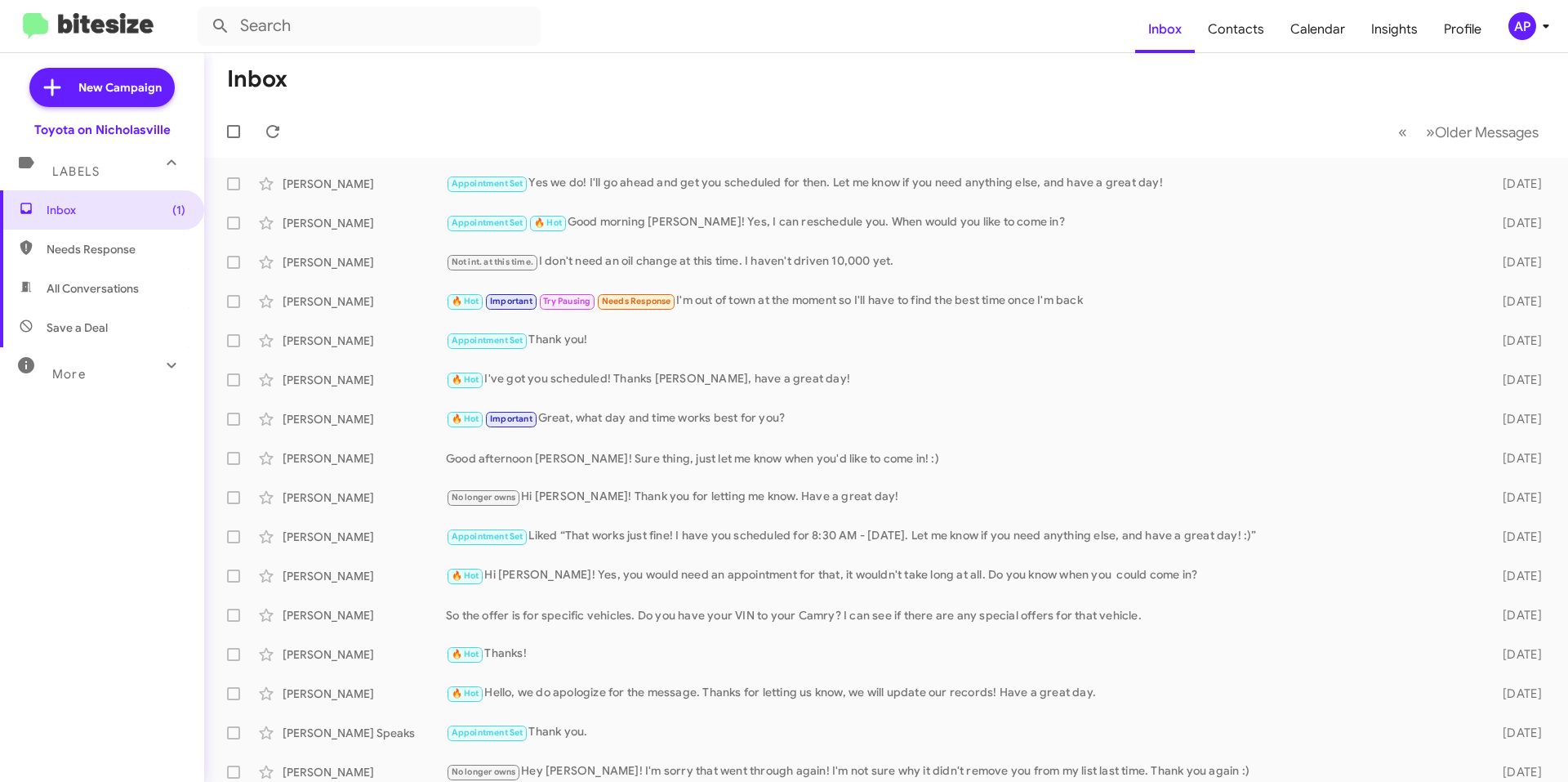
click at [913, 71] on mat-toolbar-row "Inbox" at bounding box center [886, 79] width 1364 height 52
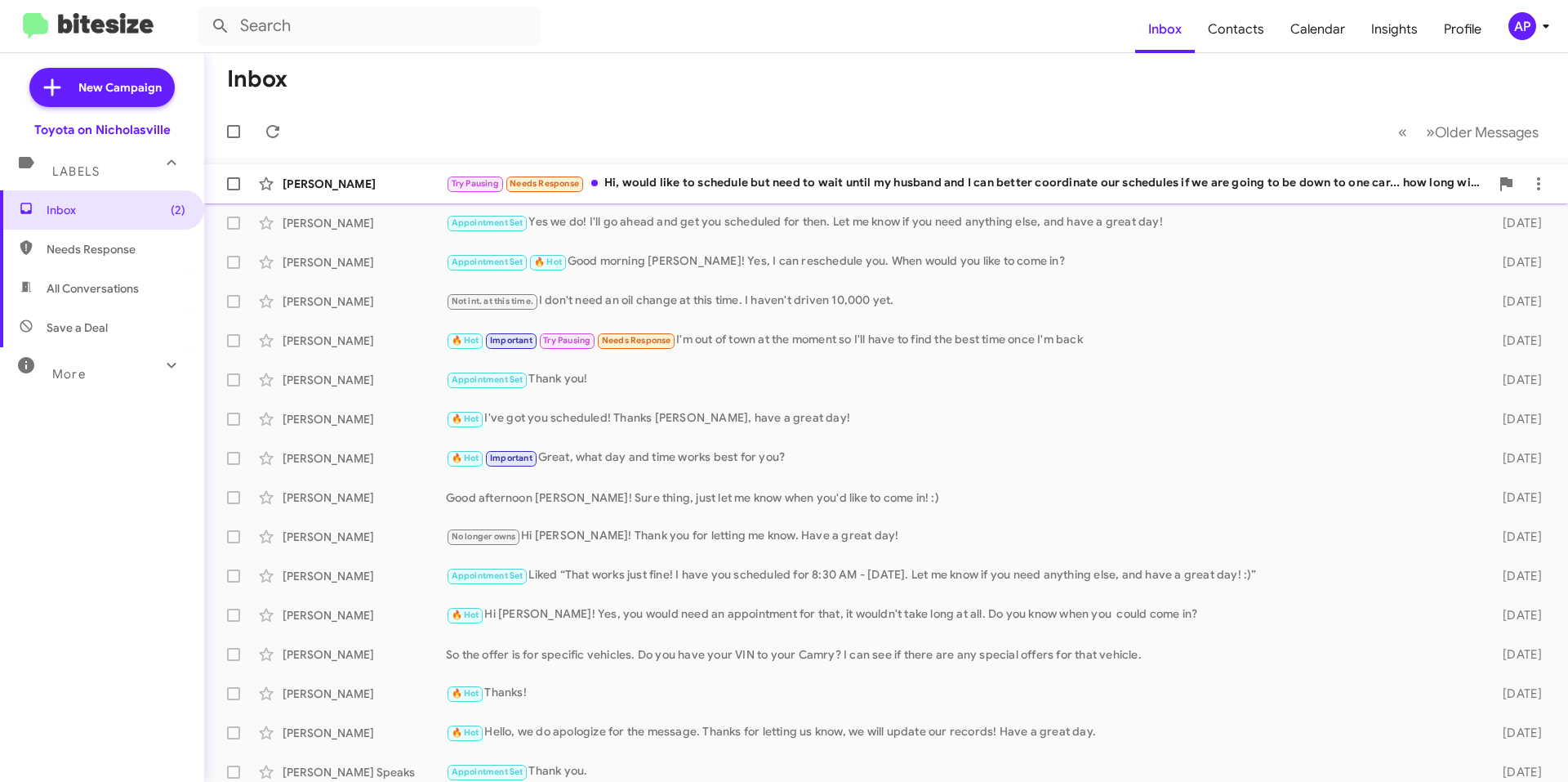
click at [853, 189] on div "Try Pausing Needs Response Hi, would like to schedule but need to wait until my…" at bounding box center [968, 182] width 1044 height 18
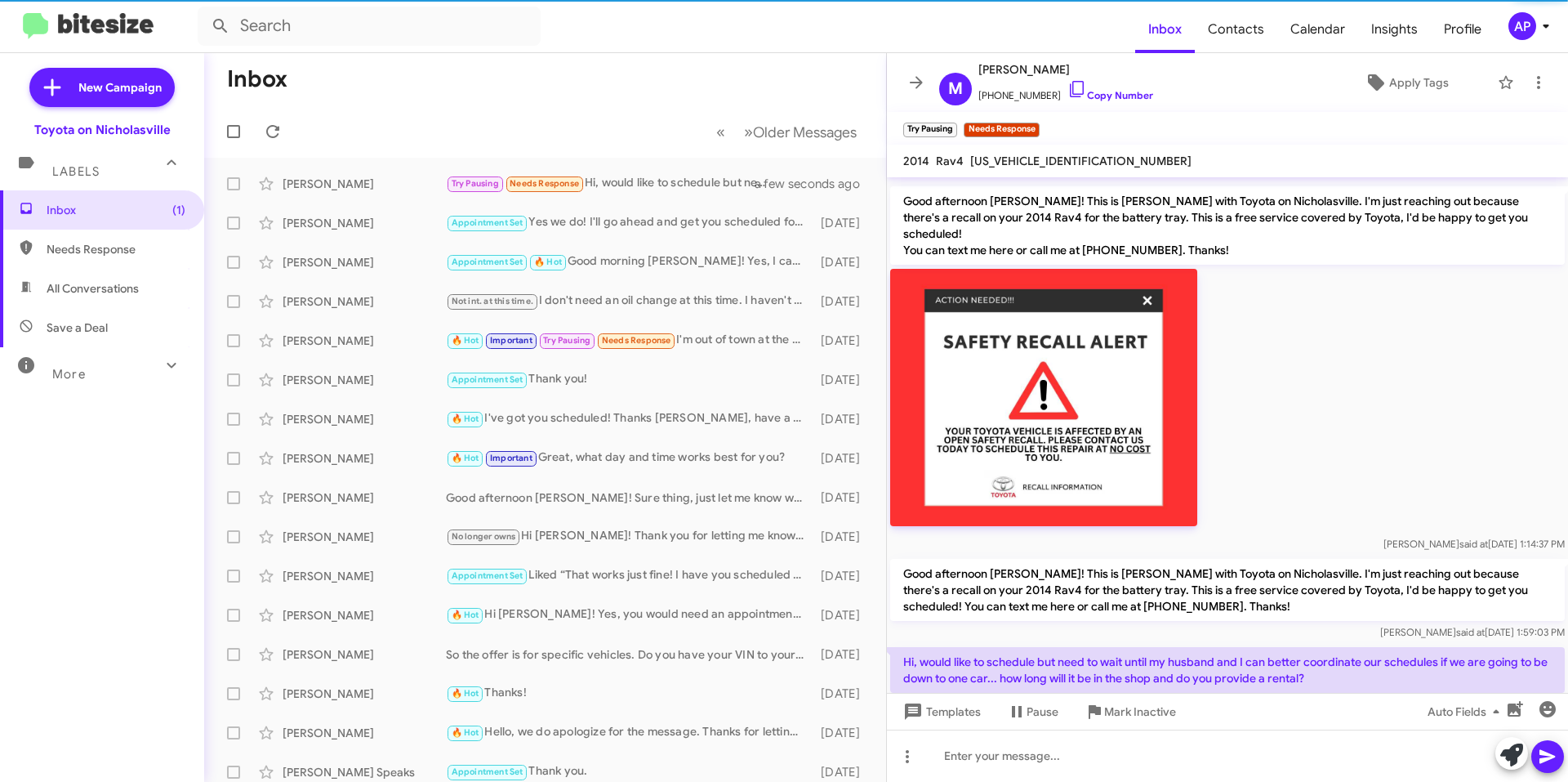
scroll to position [390, 0]
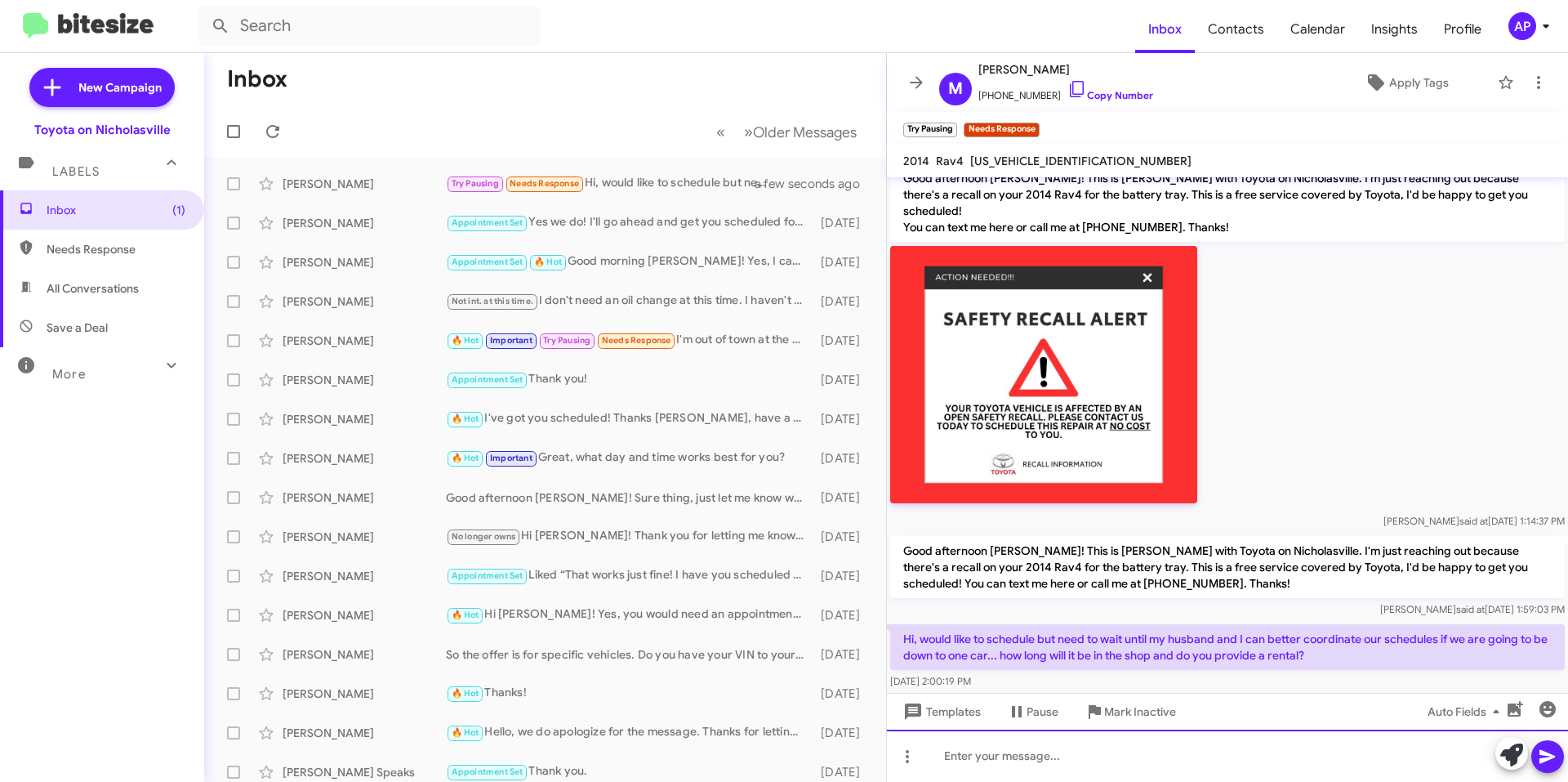
click at [1043, 771] on div at bounding box center [1227, 756] width 681 height 52
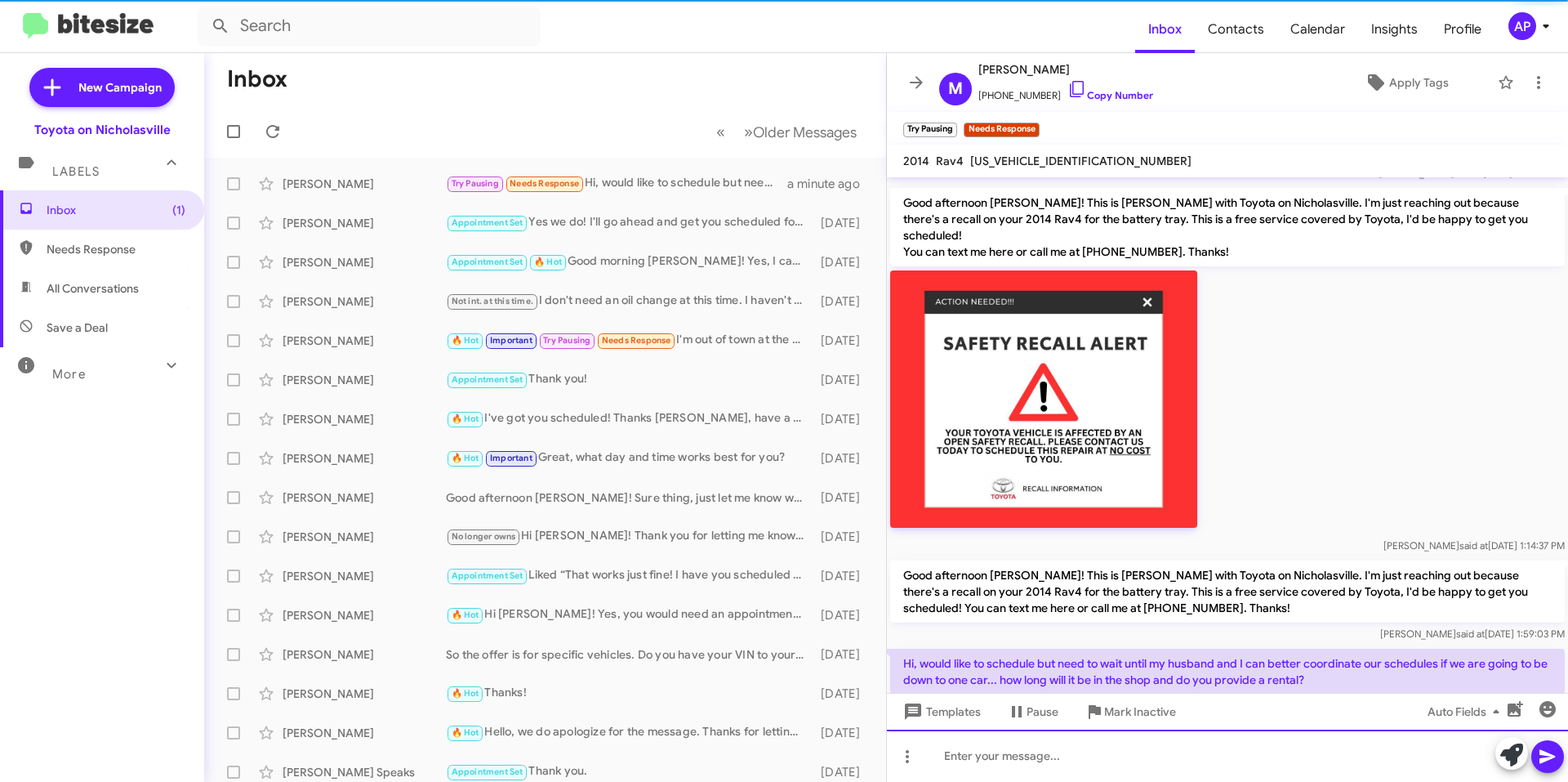
scroll to position [466, 0]
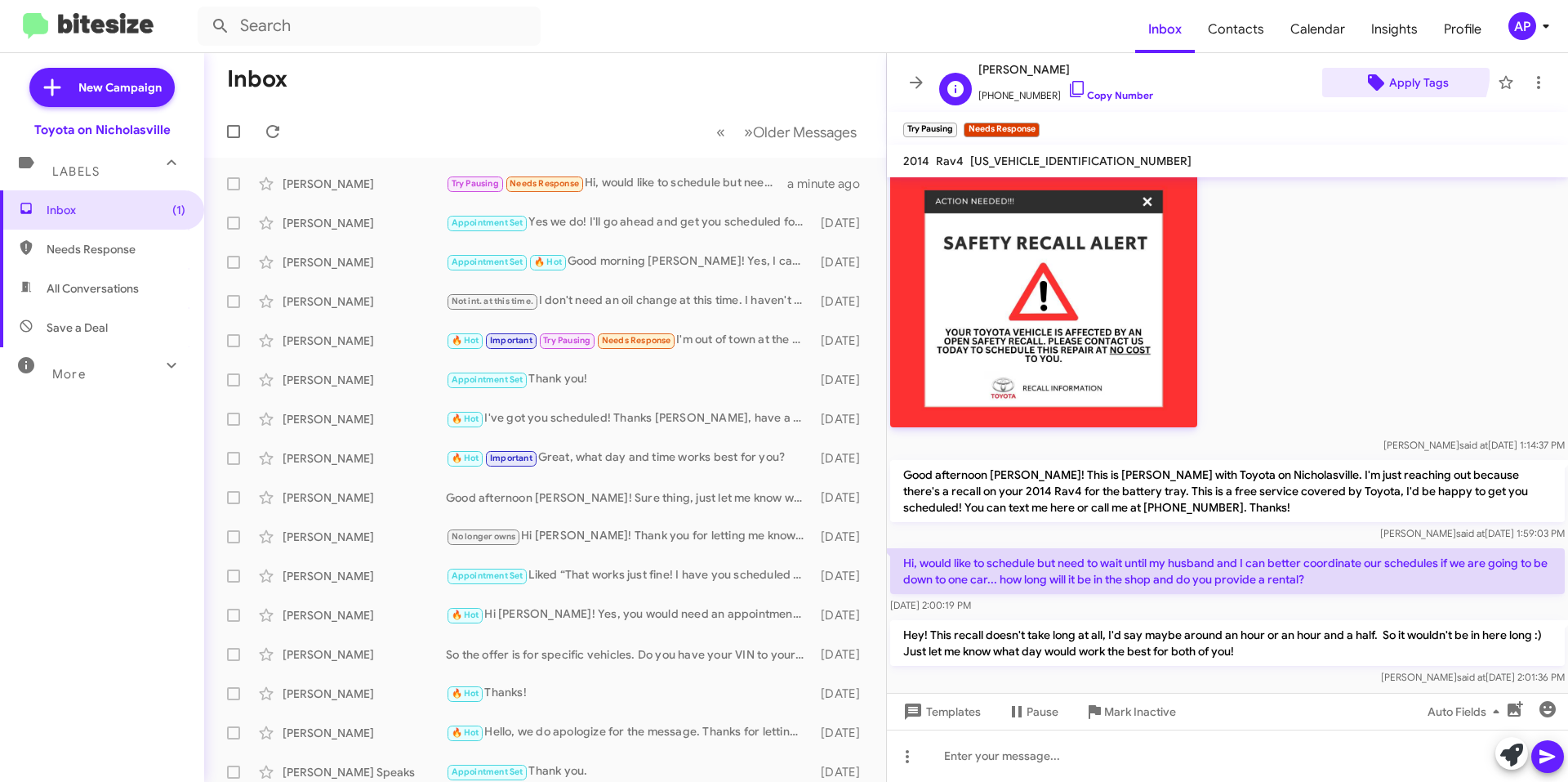
click at [1389, 67] on span "Apply Tags" at bounding box center [1419, 82] width 60 height 30
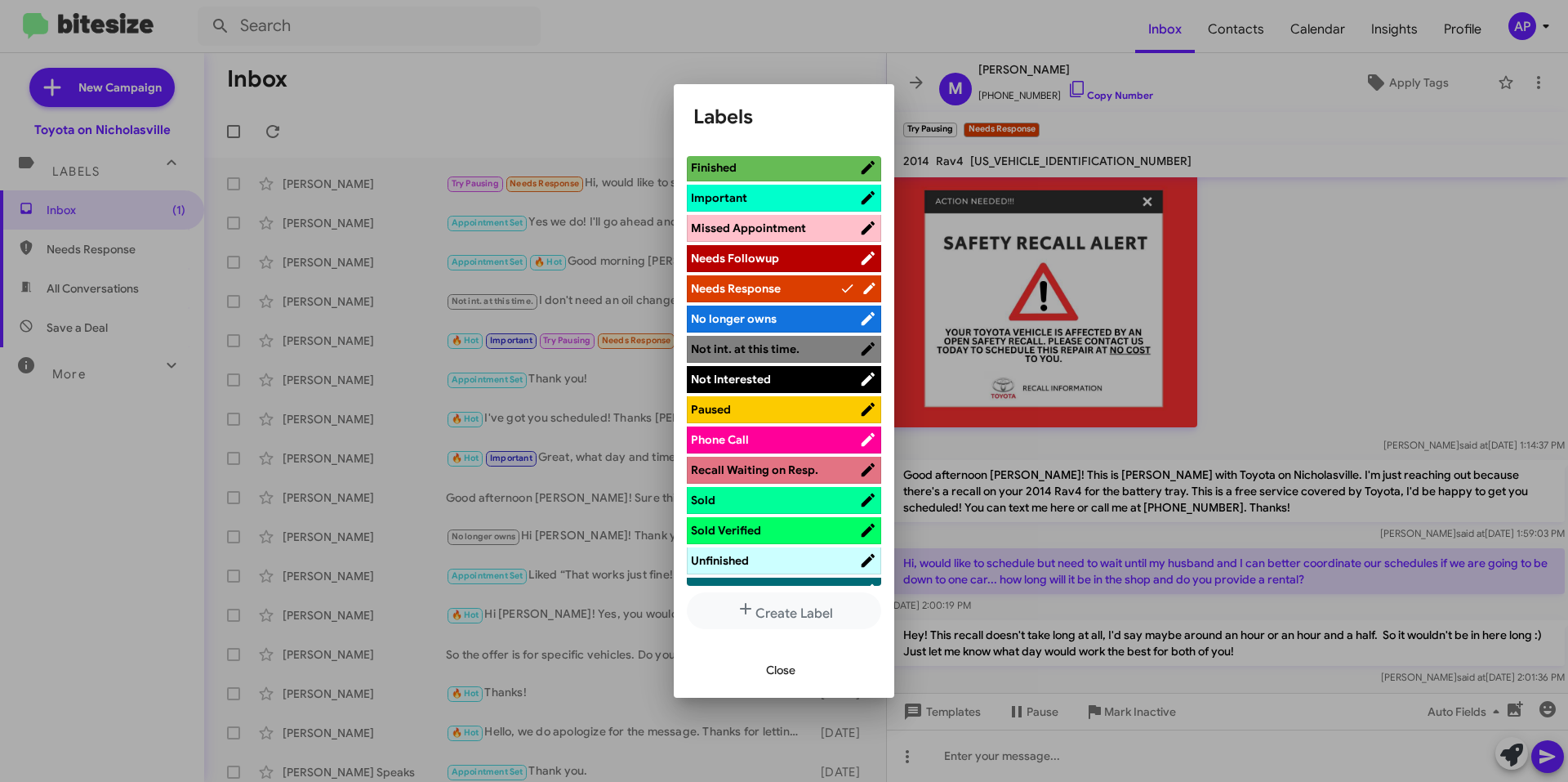
scroll to position [297, 0]
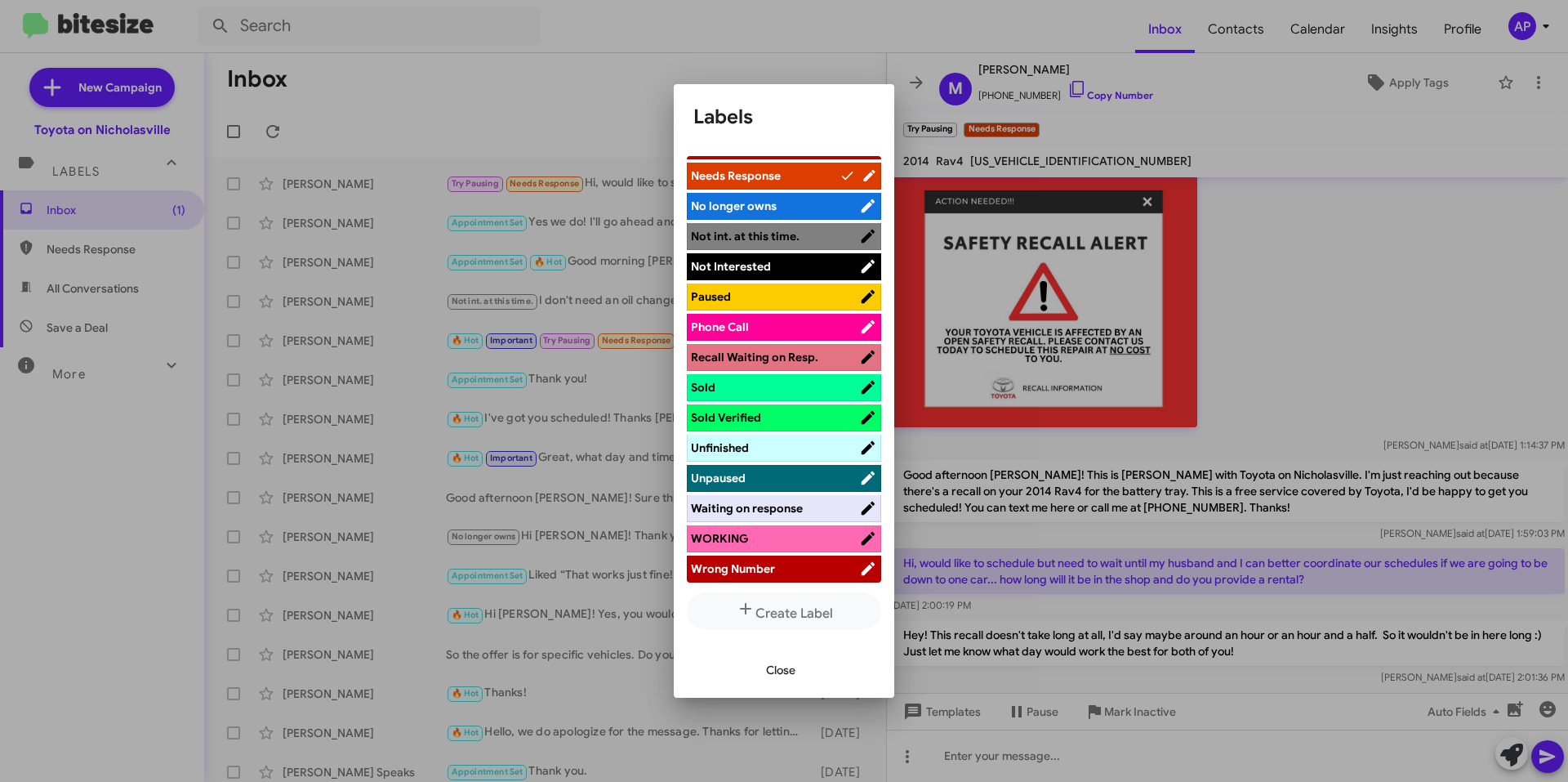
click at [771, 537] on span "WORKING" at bounding box center [775, 538] width 169 height 16
click at [785, 652] on div "Close" at bounding box center [784, 670] width 181 height 56
click at [787, 664] on span "Close" at bounding box center [781, 669] width 30 height 30
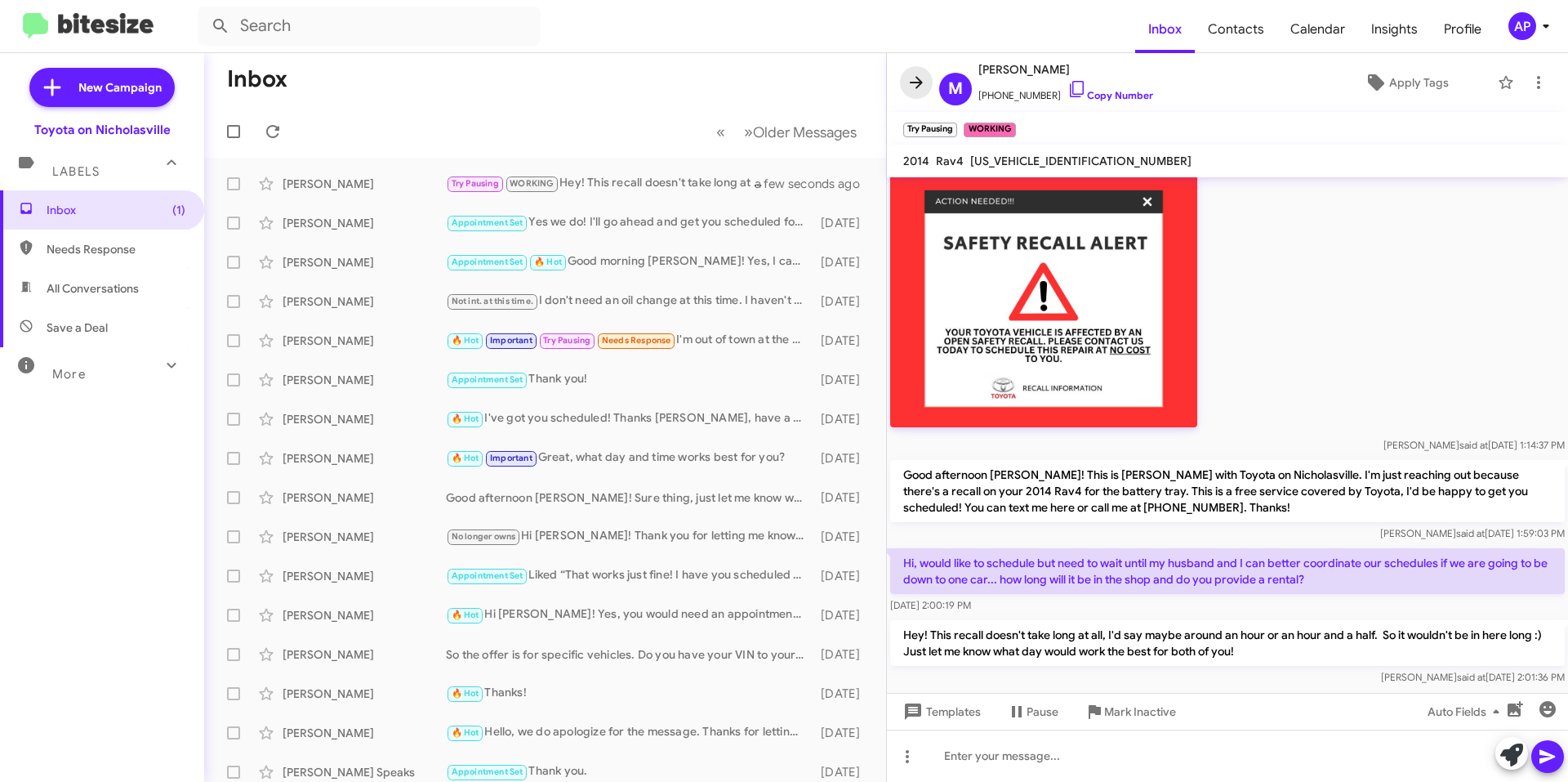
click at [917, 90] on icon at bounding box center [916, 82] width 19 height 19
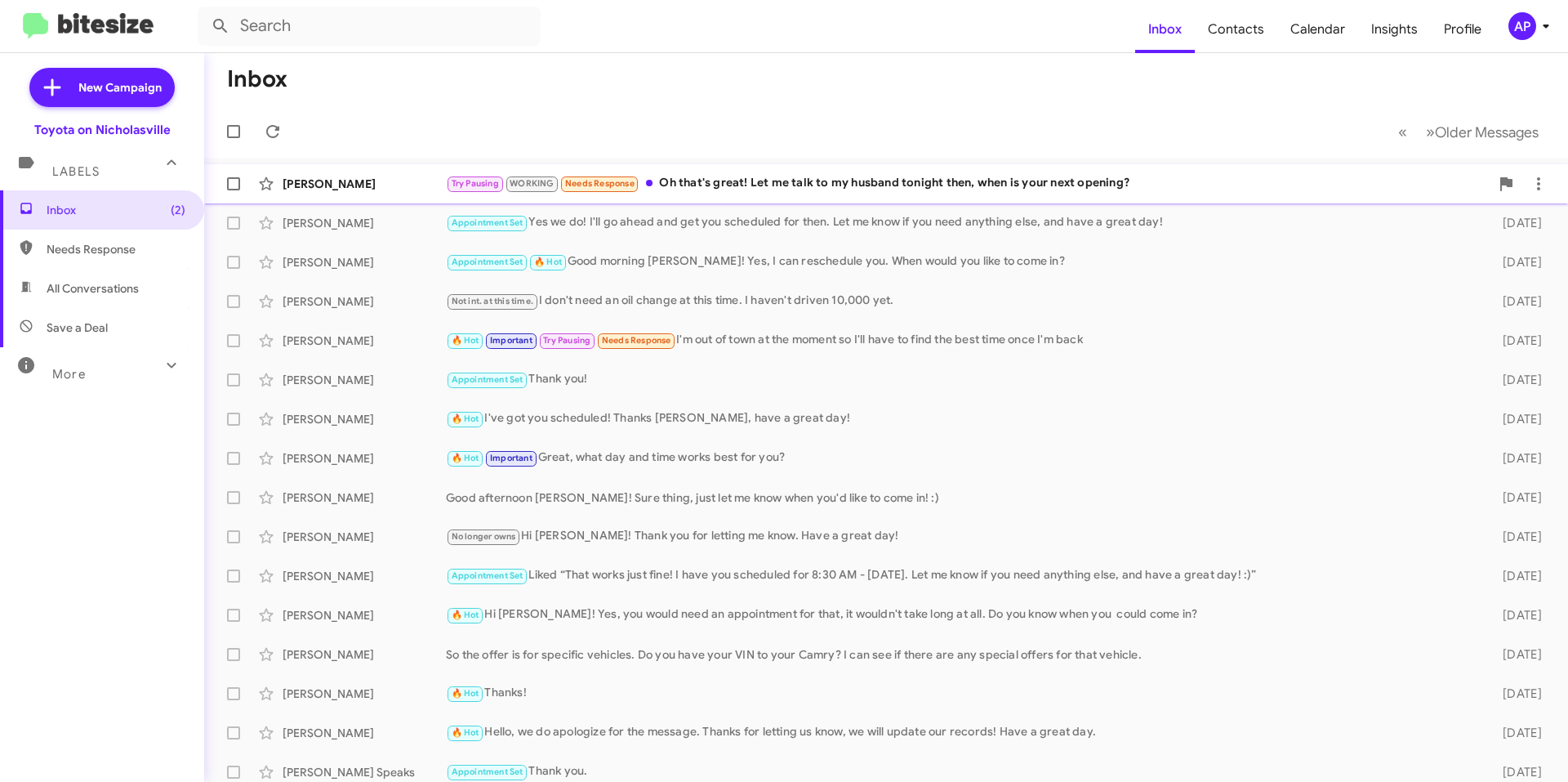
click at [757, 189] on div "Try Pausing WORKING Needs Response Oh that's great! Let me talk to my husband t…" at bounding box center [968, 182] width 1044 height 18
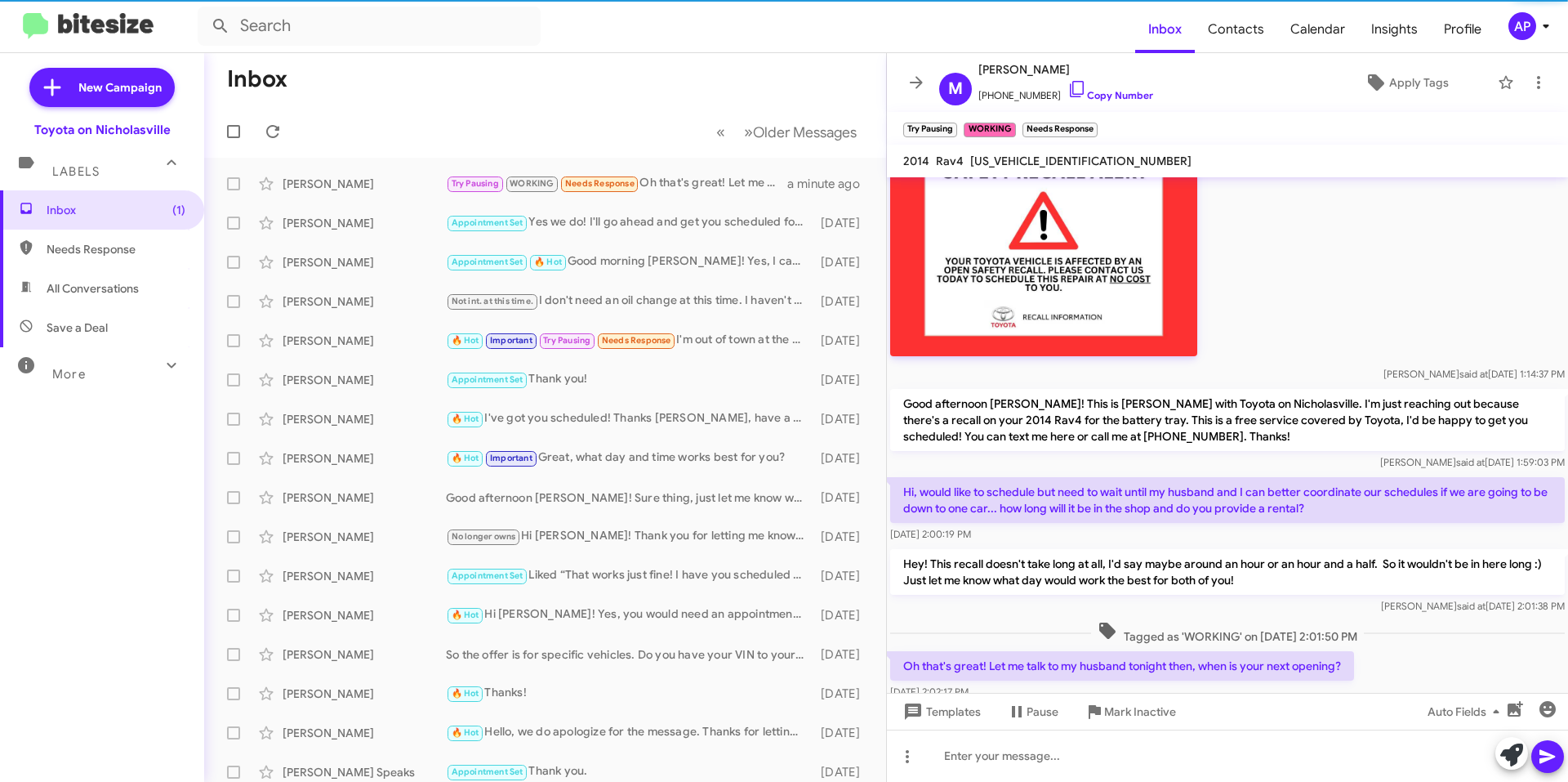
scroll to position [559, 0]
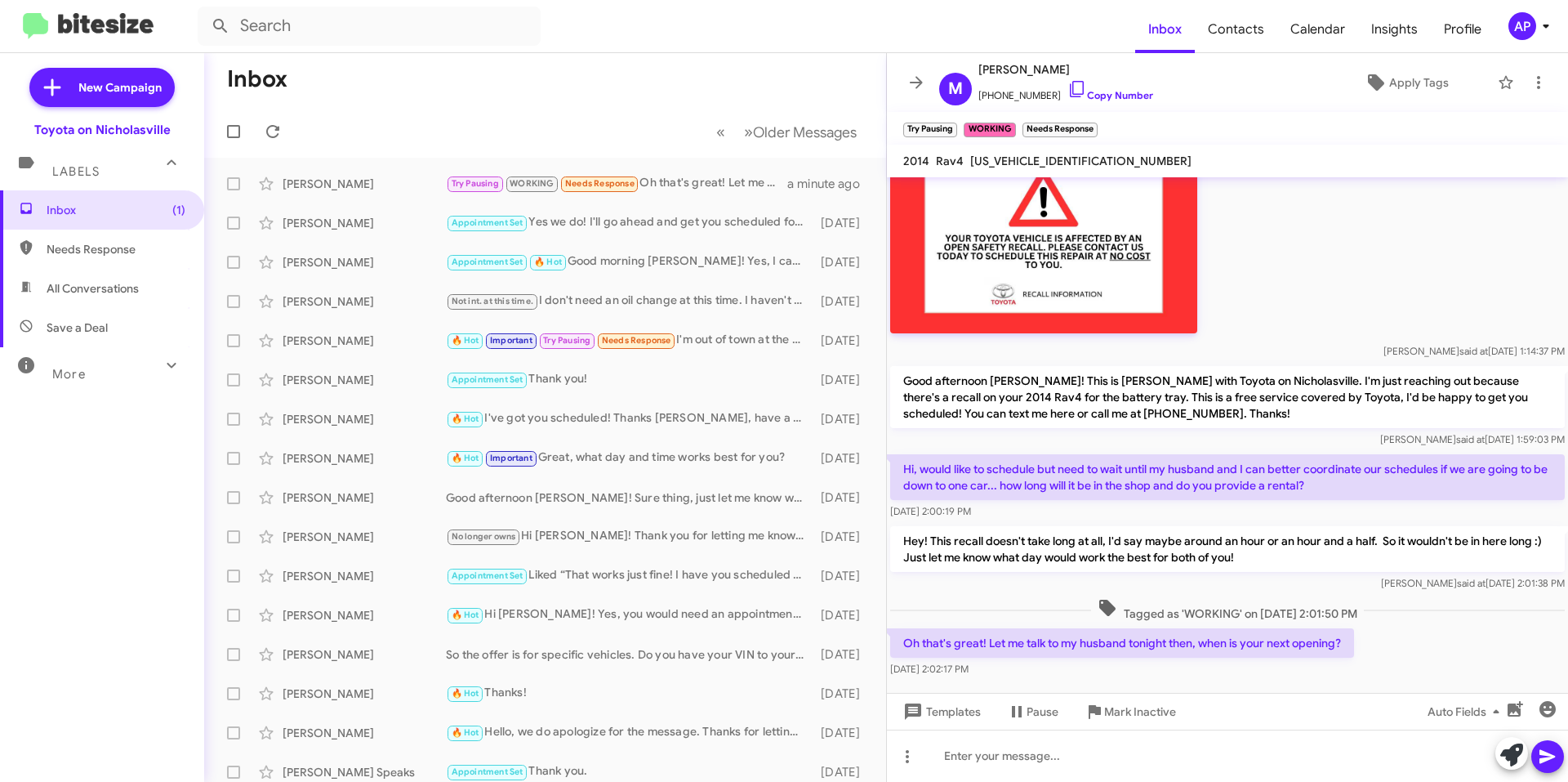
click at [1058, 157] on span "[US_VEHICLE_IDENTIFICATION_NUMBER]" at bounding box center [1081, 160] width 222 height 14
copy span "[US_VEHICLE_IDENTIFICATION_NUMBER]"
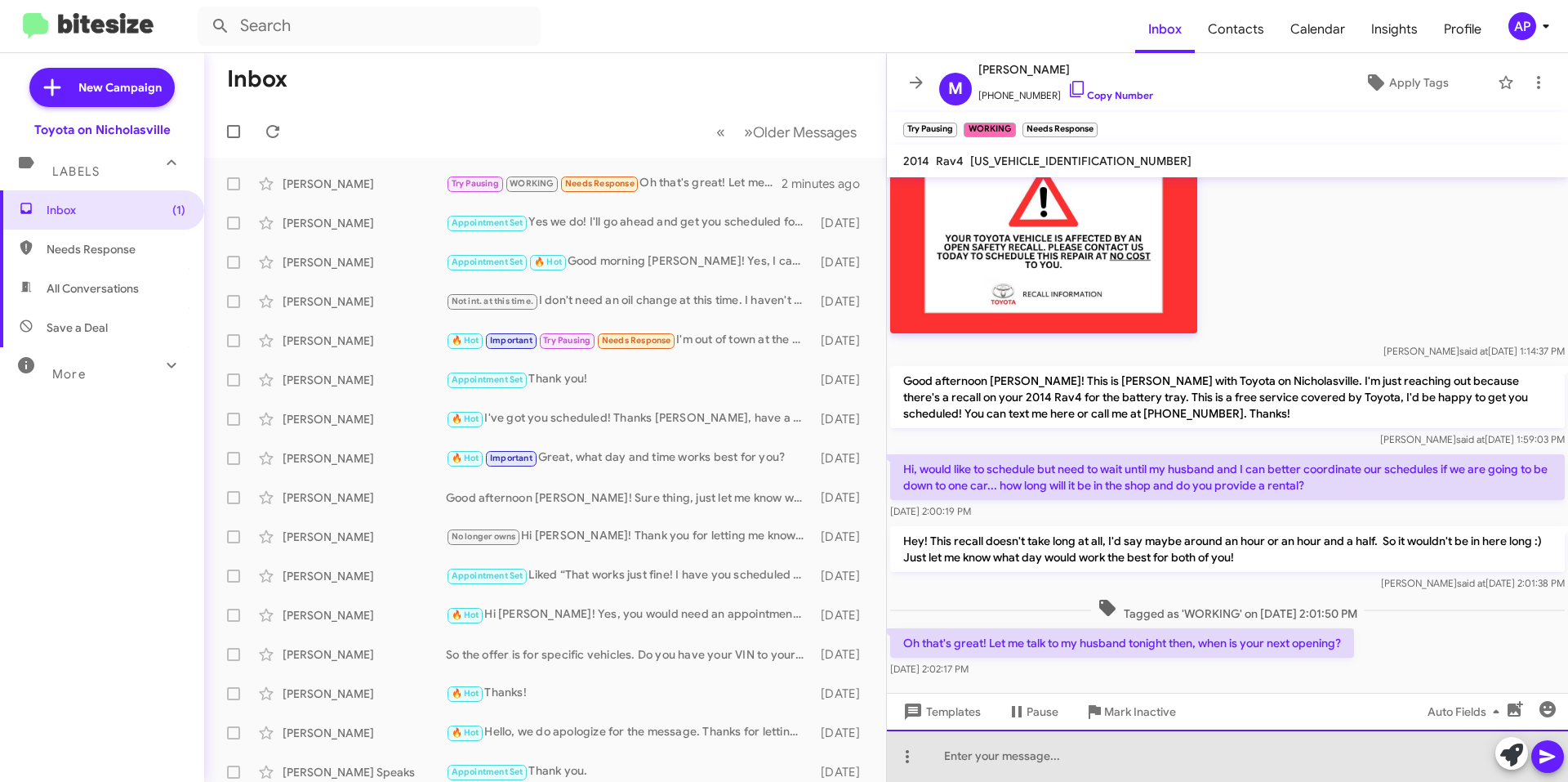
drag, startPoint x: 997, startPoint y: 768, endPoint x: 1004, endPoint y: 741, distance: 27.9
click at [997, 768] on div at bounding box center [1227, 756] width 681 height 52
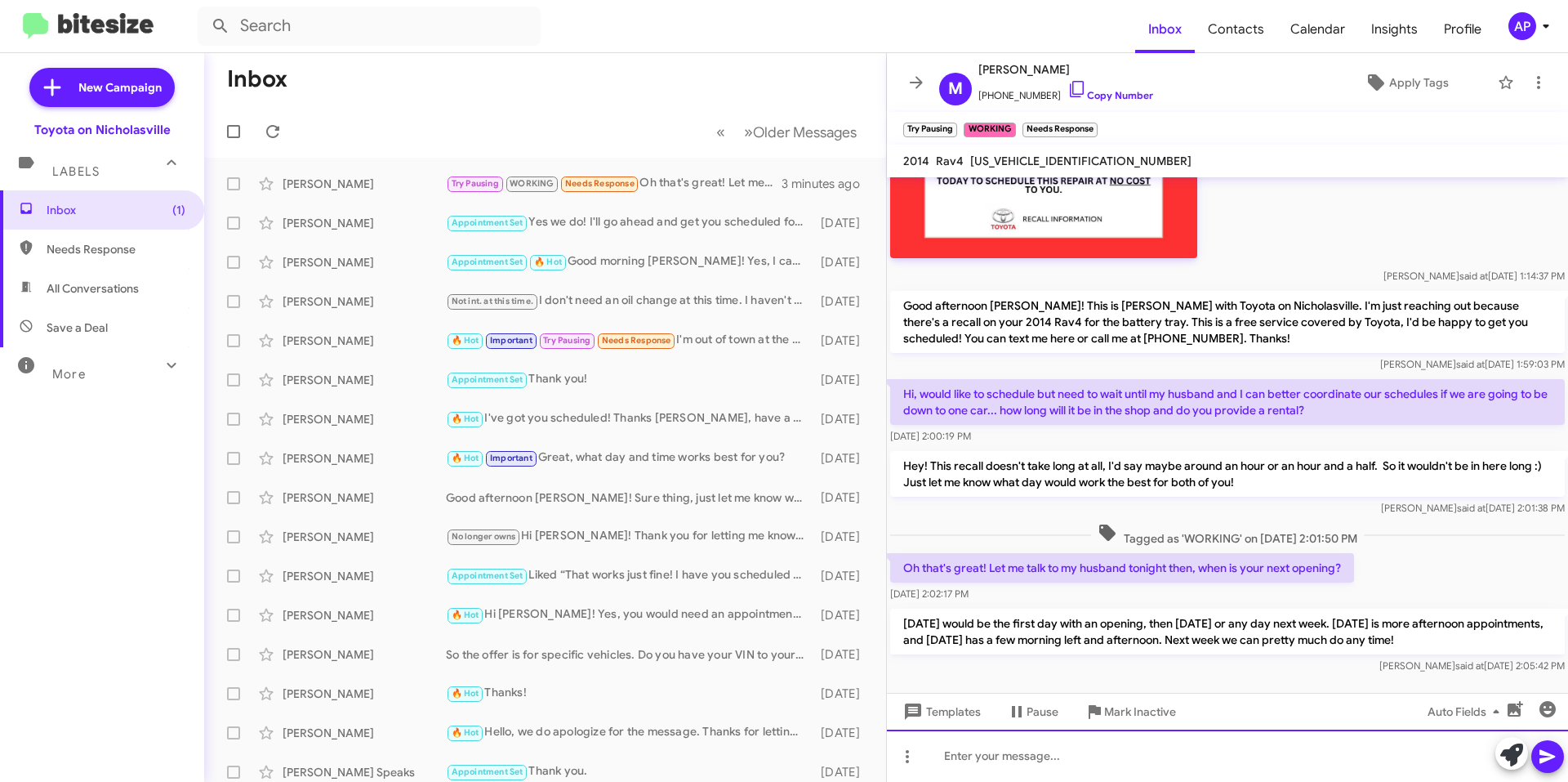
scroll to position [635, 0]
click at [1028, 464] on p "Hey! This recall doesn't take long at all, I'd say maybe around an hour or an h…" at bounding box center [1228, 472] width 675 height 45
click at [913, 83] on icon at bounding box center [917, 82] width 13 height 13
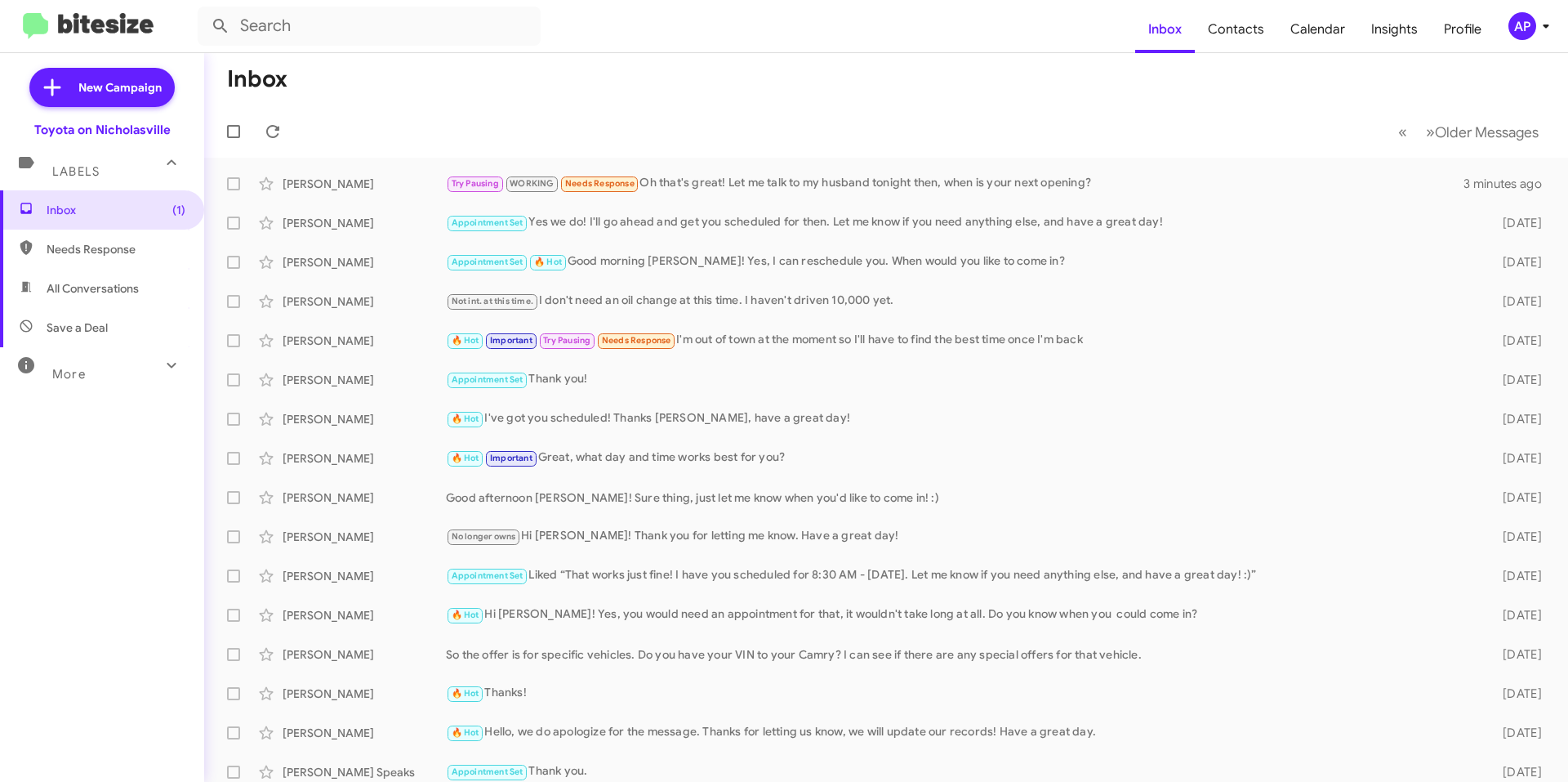
click at [860, 90] on mat-toolbar-row "Inbox" at bounding box center [886, 79] width 1364 height 52
click at [734, 181] on div "Try Pausing WORKING Needs Response Oh that's great! Let me talk to my husband t…" at bounding box center [968, 182] width 1044 height 18
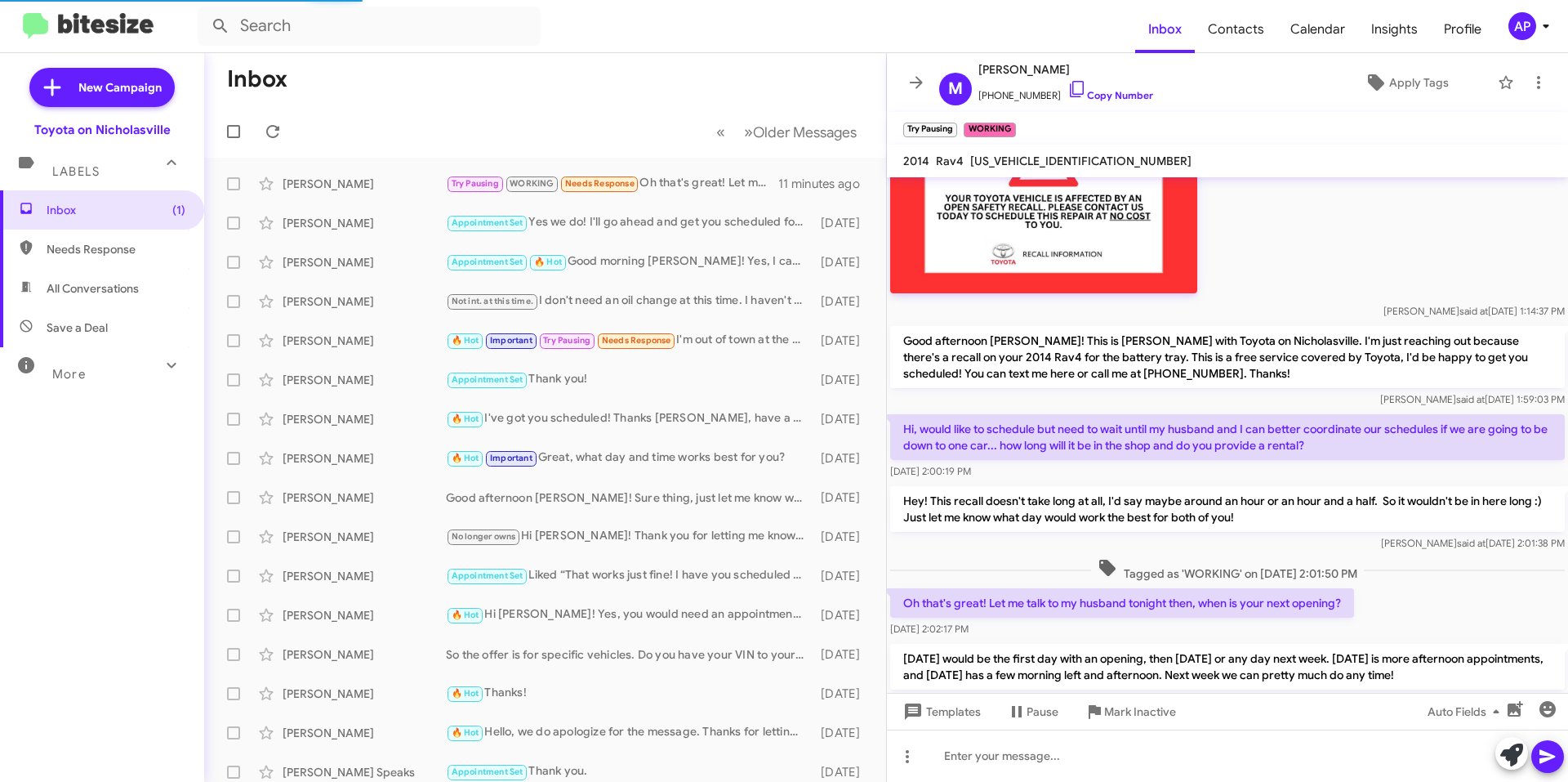
scroll to position [635, 0]
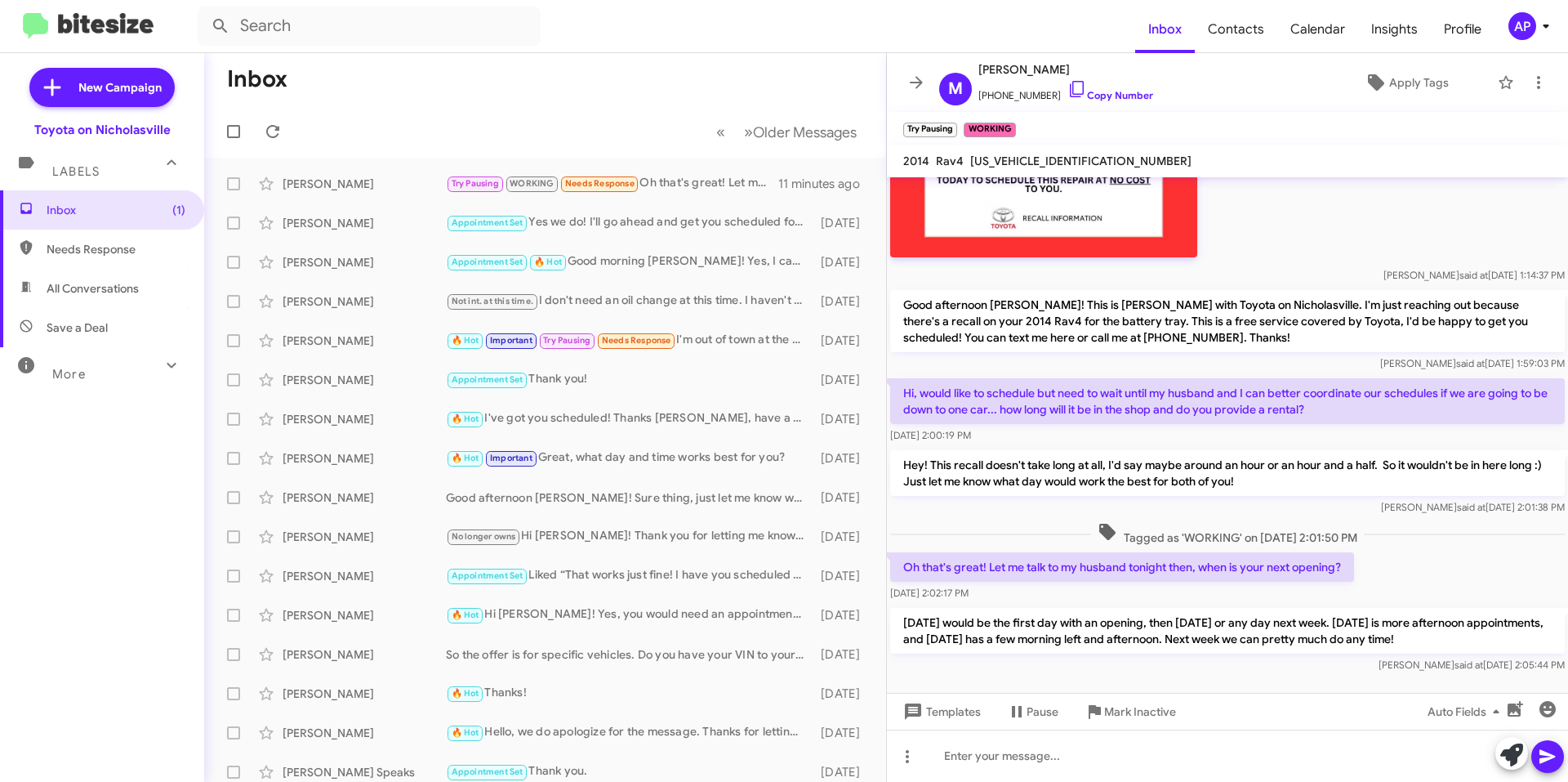
click at [914, 74] on icon at bounding box center [916, 82] width 19 height 19
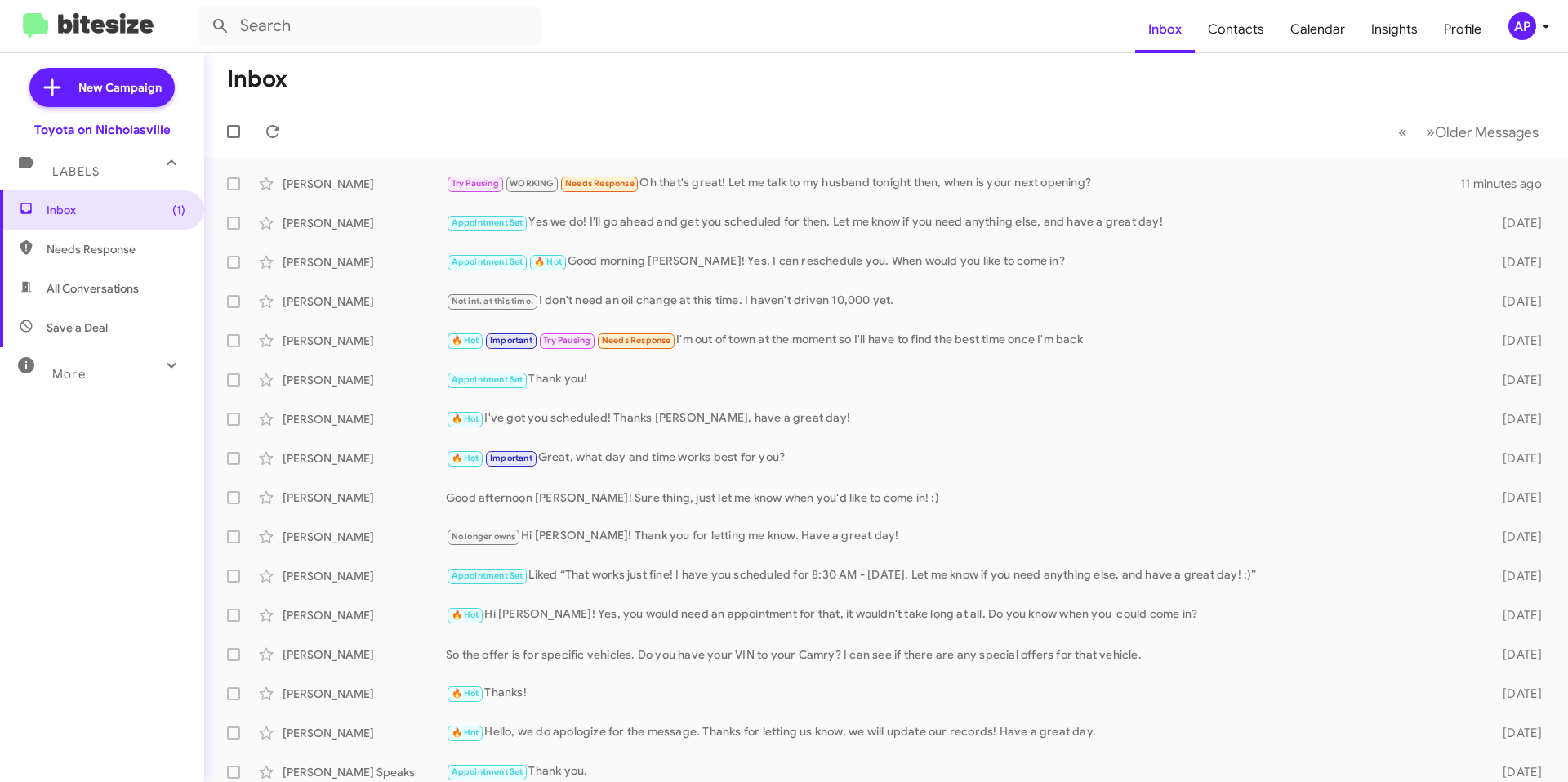
click at [106, 286] on span "All Conversations" at bounding box center [93, 288] width 93 height 16
type input "in:all-conversations"
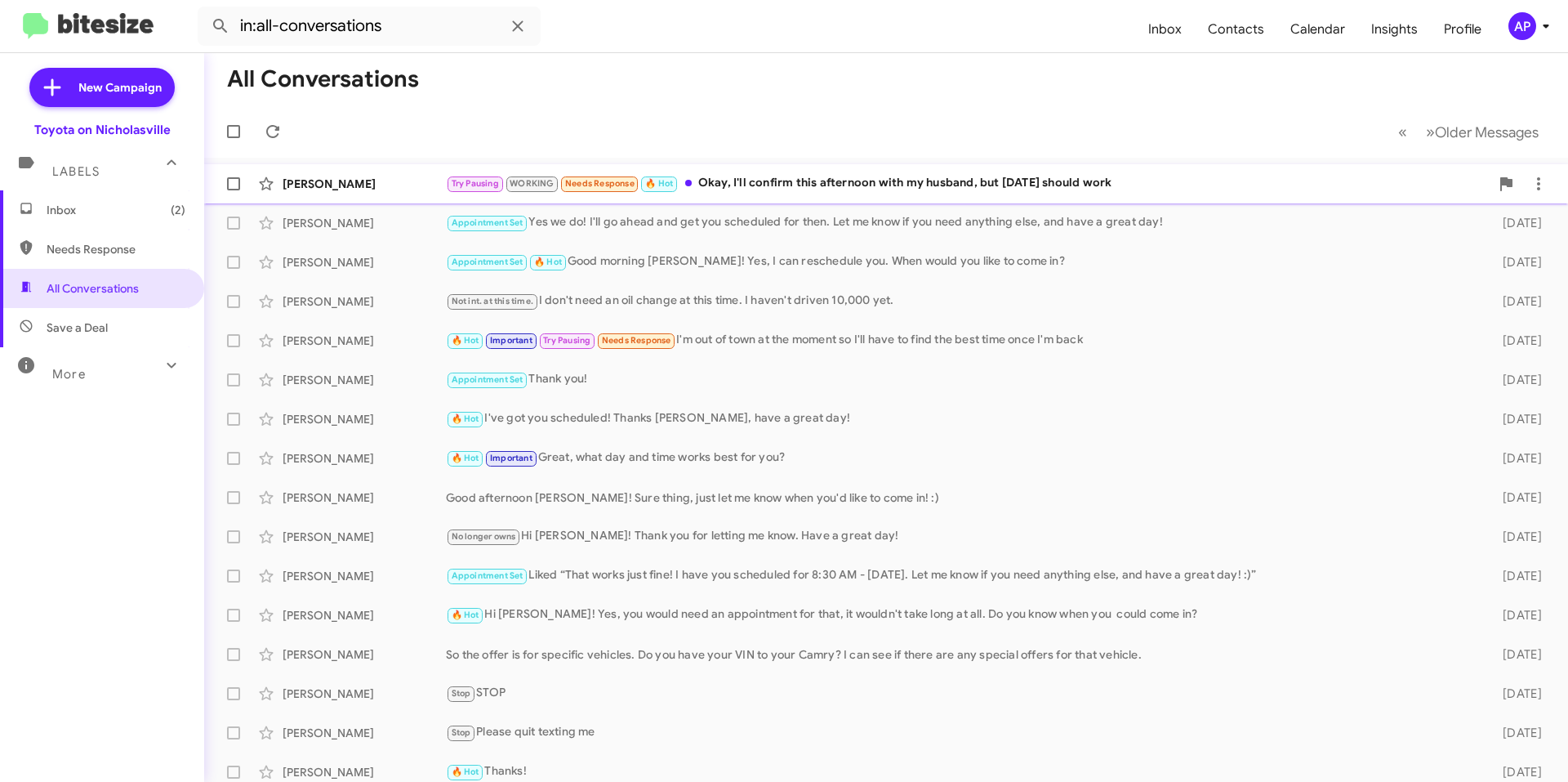
click at [965, 183] on div "Try Pausing WORKING Needs Response 🔥 Hot Okay, I'll confirm this afternoon with…" at bounding box center [968, 182] width 1044 height 18
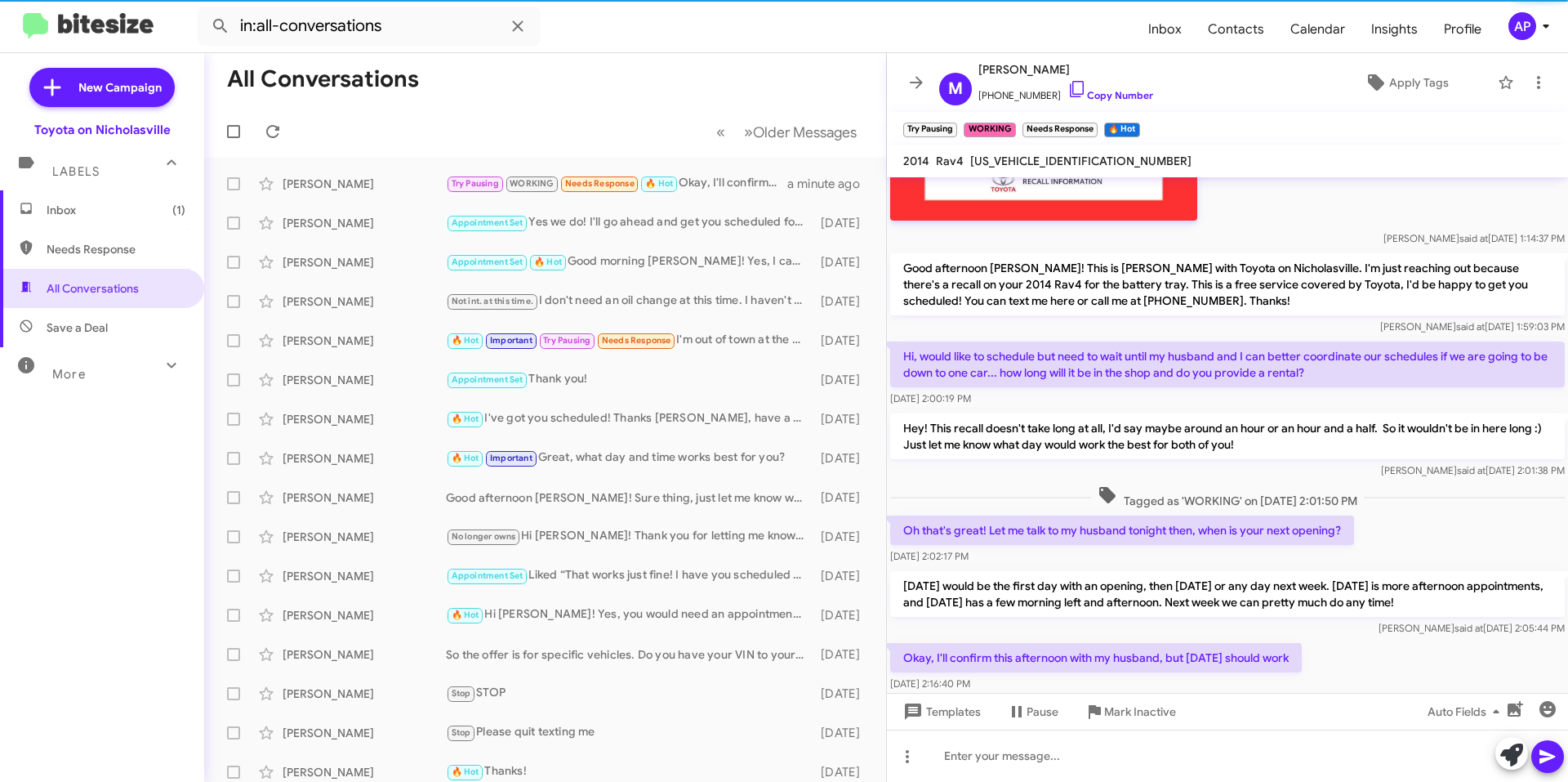
scroll to position [695, 0]
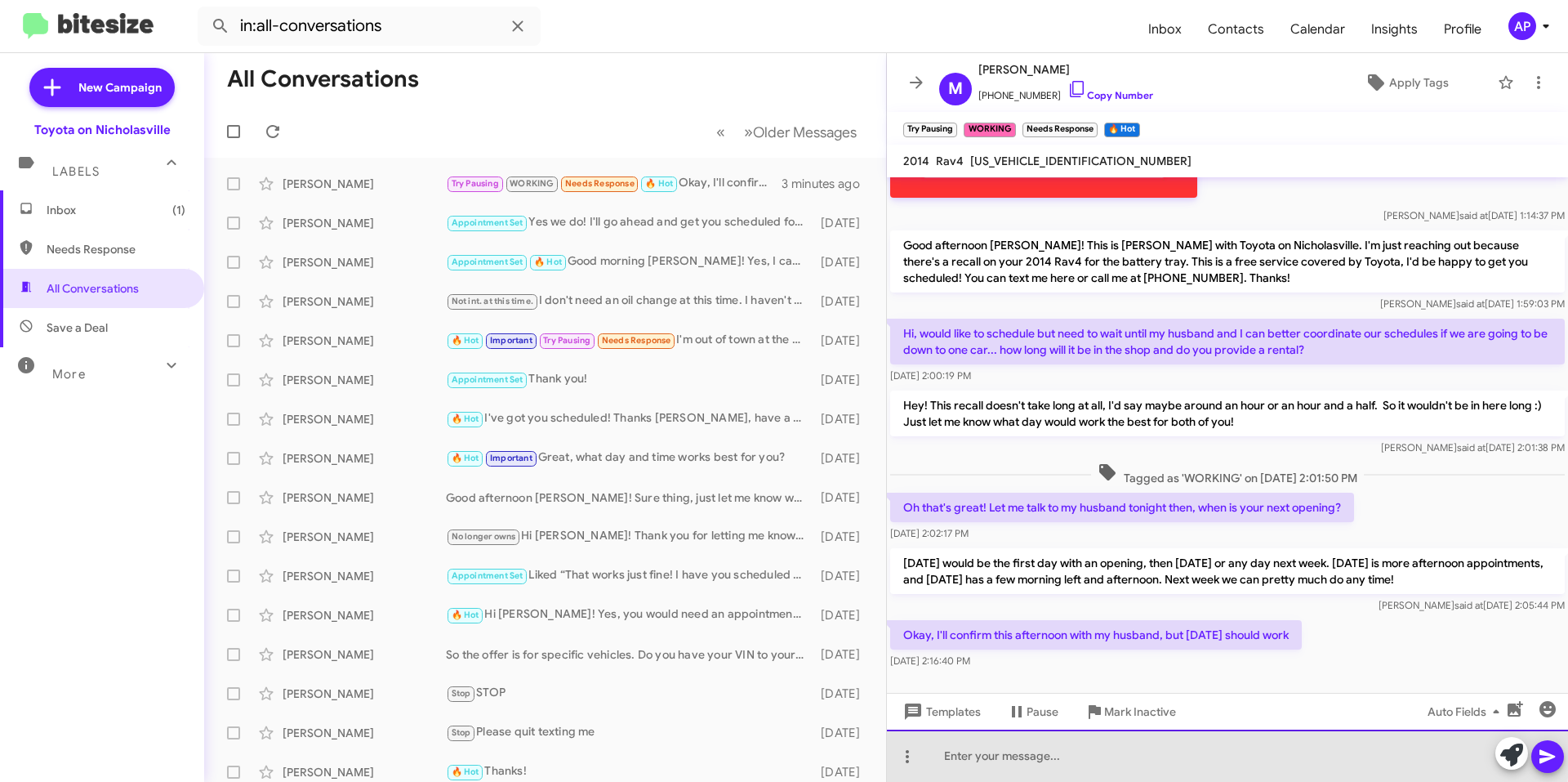
click at [1121, 741] on div at bounding box center [1227, 756] width 681 height 52
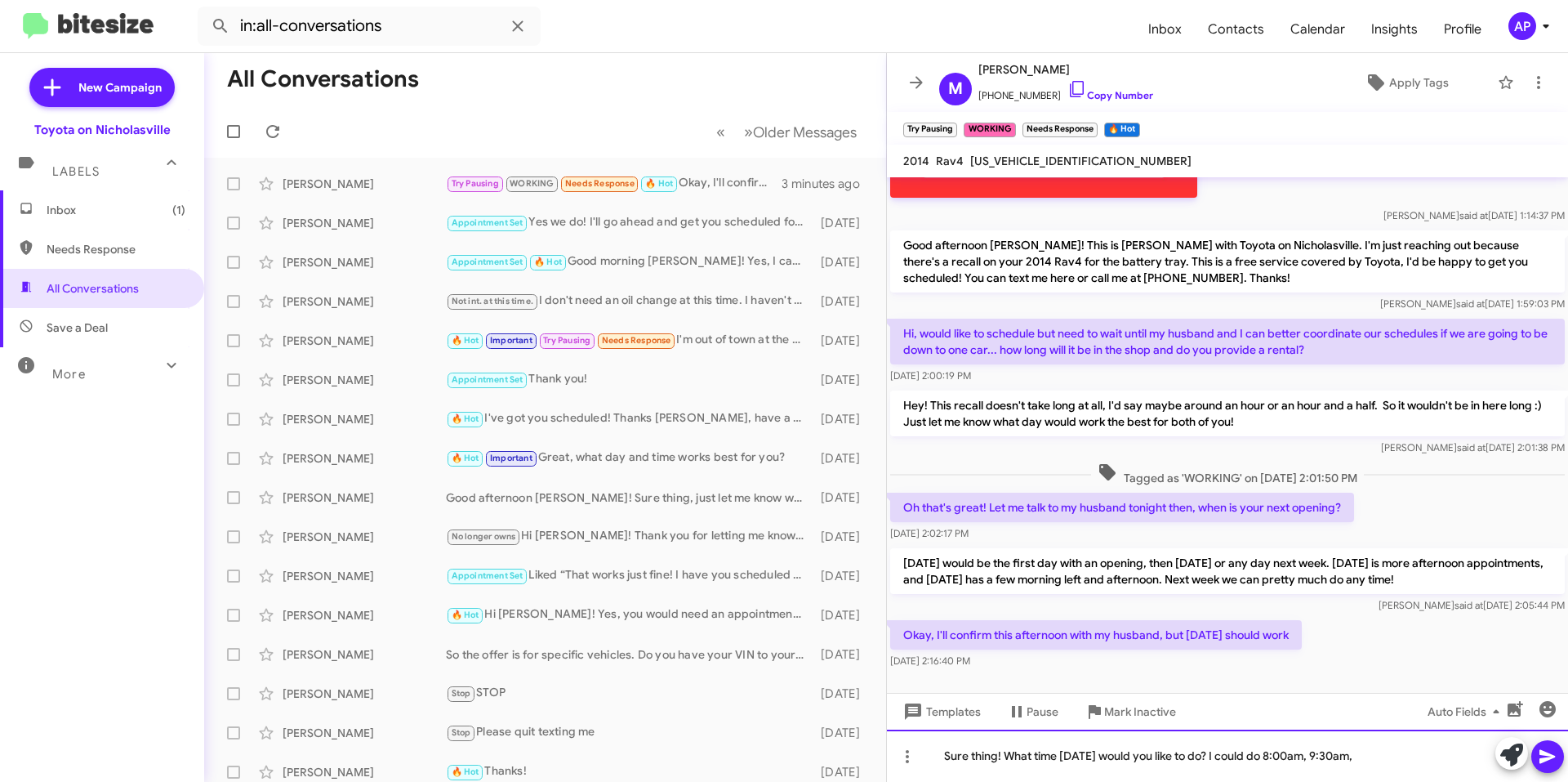
drag, startPoint x: 1334, startPoint y: 754, endPoint x: 1399, endPoint y: 752, distance: 65.0
click at [1334, 754] on div "Sure thing! What time [DATE] would you like to do? I could do 8:00am, 9:30am," at bounding box center [1227, 756] width 681 height 52
click at [1431, 754] on div "Sure thing! What time [DATE] would you like to do? I could do 8:00am, 8:30am, 9…" at bounding box center [1227, 756] width 681 height 52
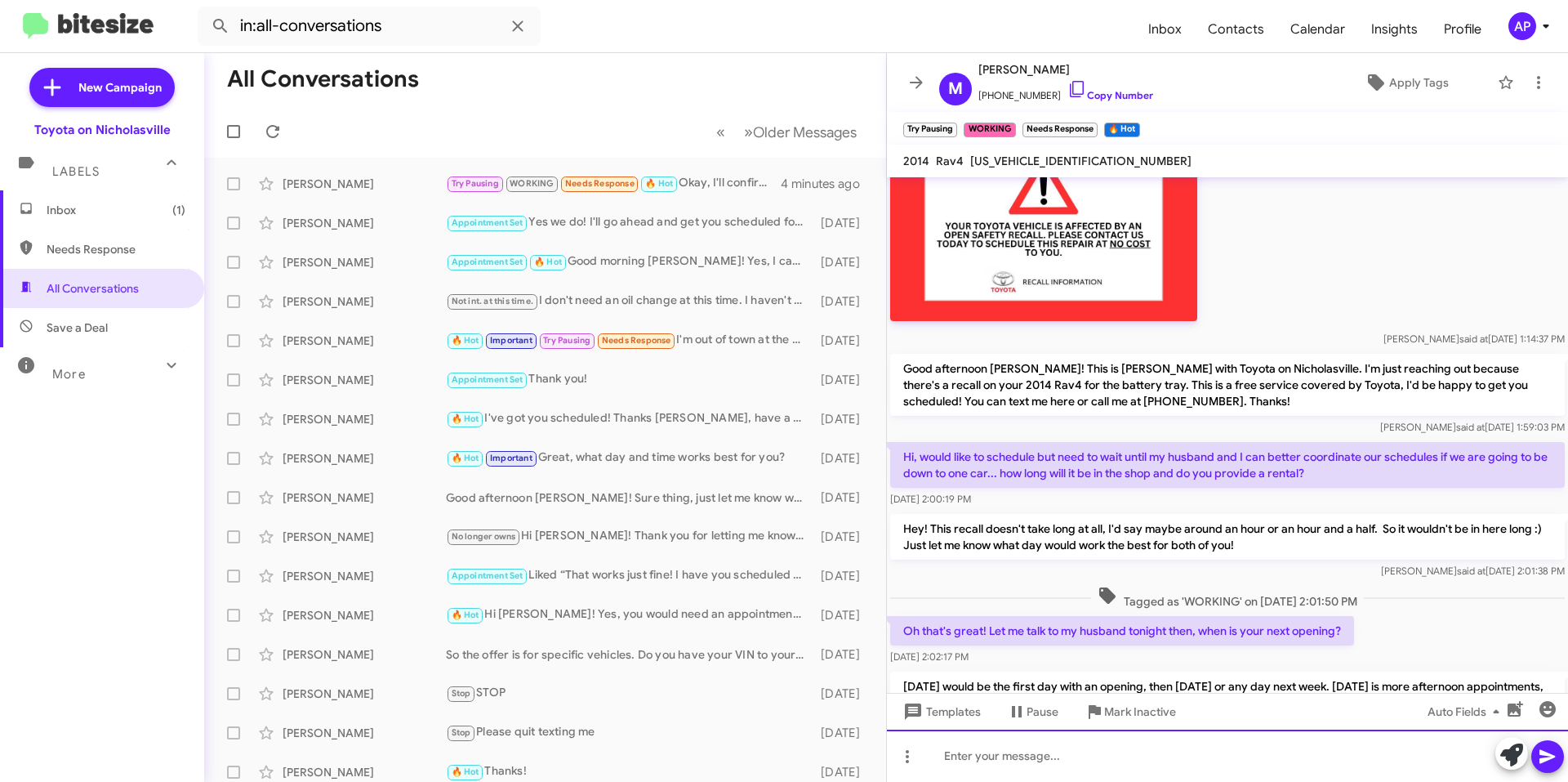
scroll to position [771, 0]
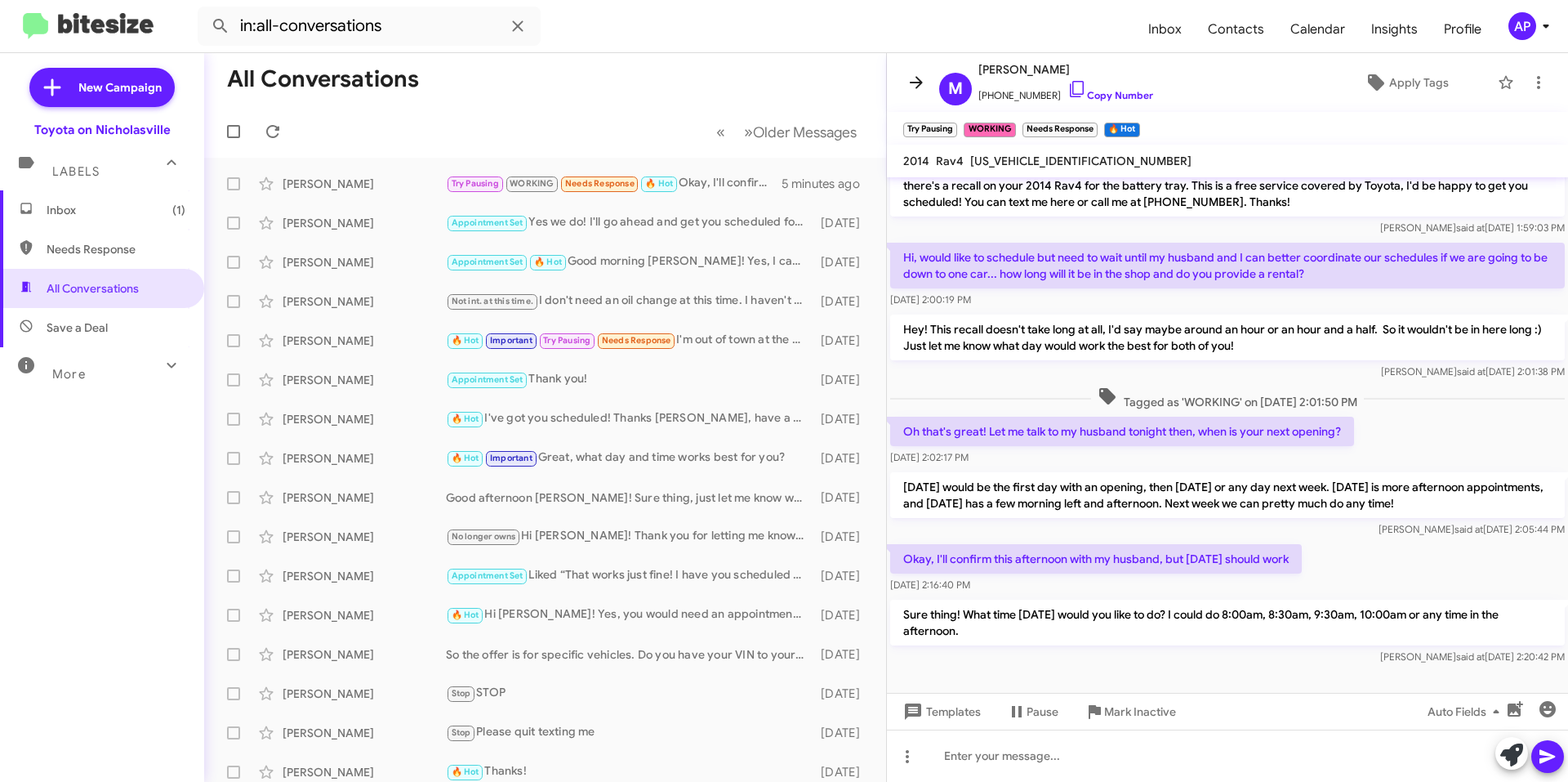
click at [917, 82] on icon at bounding box center [917, 82] width 13 height 13
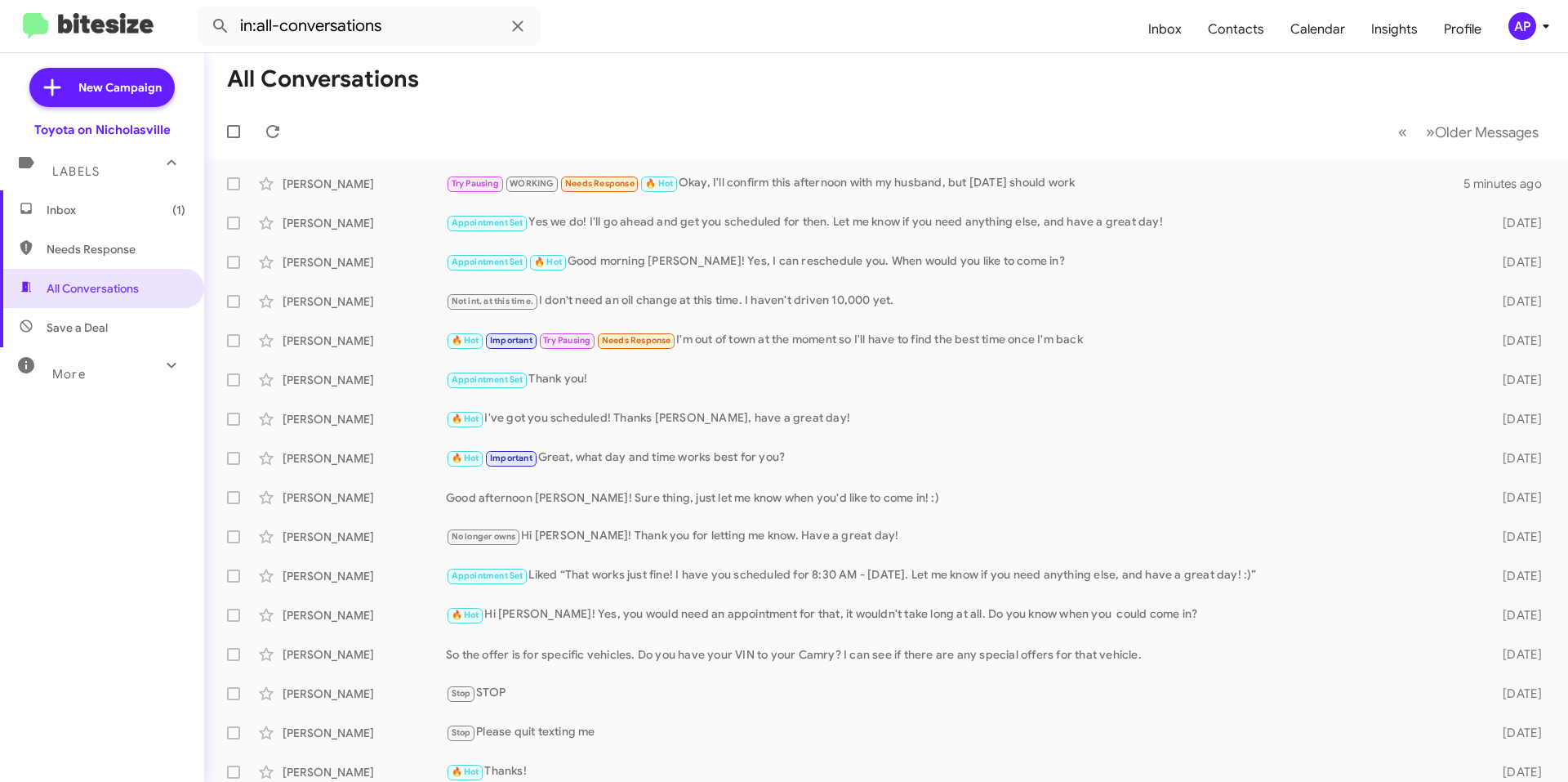
click at [724, 77] on mat-toolbar-row "All Conversations" at bounding box center [886, 79] width 1364 height 52
click at [861, 85] on mat-toolbar-row "All Conversations" at bounding box center [886, 79] width 1364 height 52
click at [784, 183] on div "Try Pausing WORKING 🔥 Hot Needs Response Let's do 8 am" at bounding box center [968, 182] width 1044 height 18
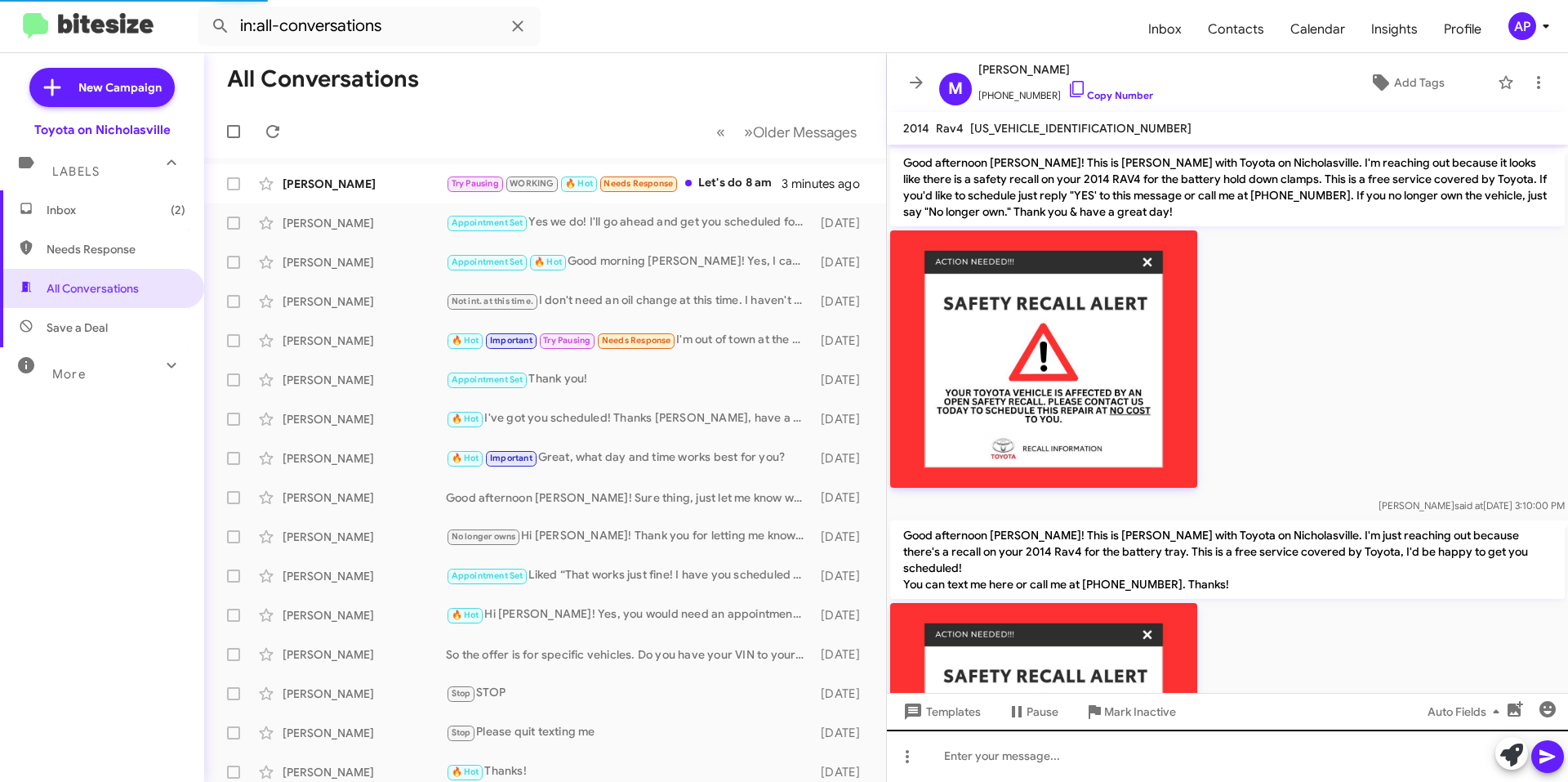
scroll to position [766, 0]
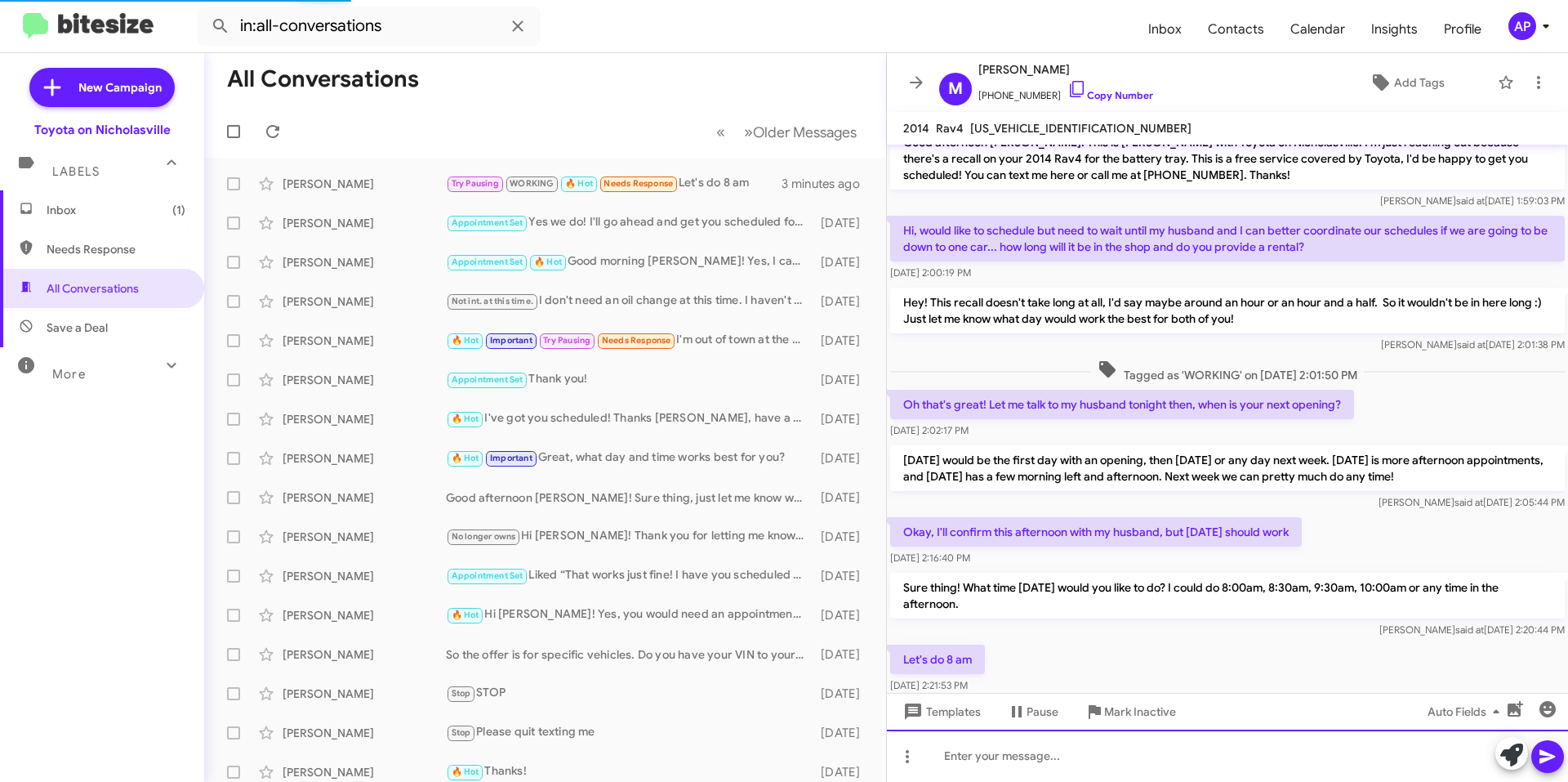
click at [997, 761] on div at bounding box center [1227, 756] width 681 height 52
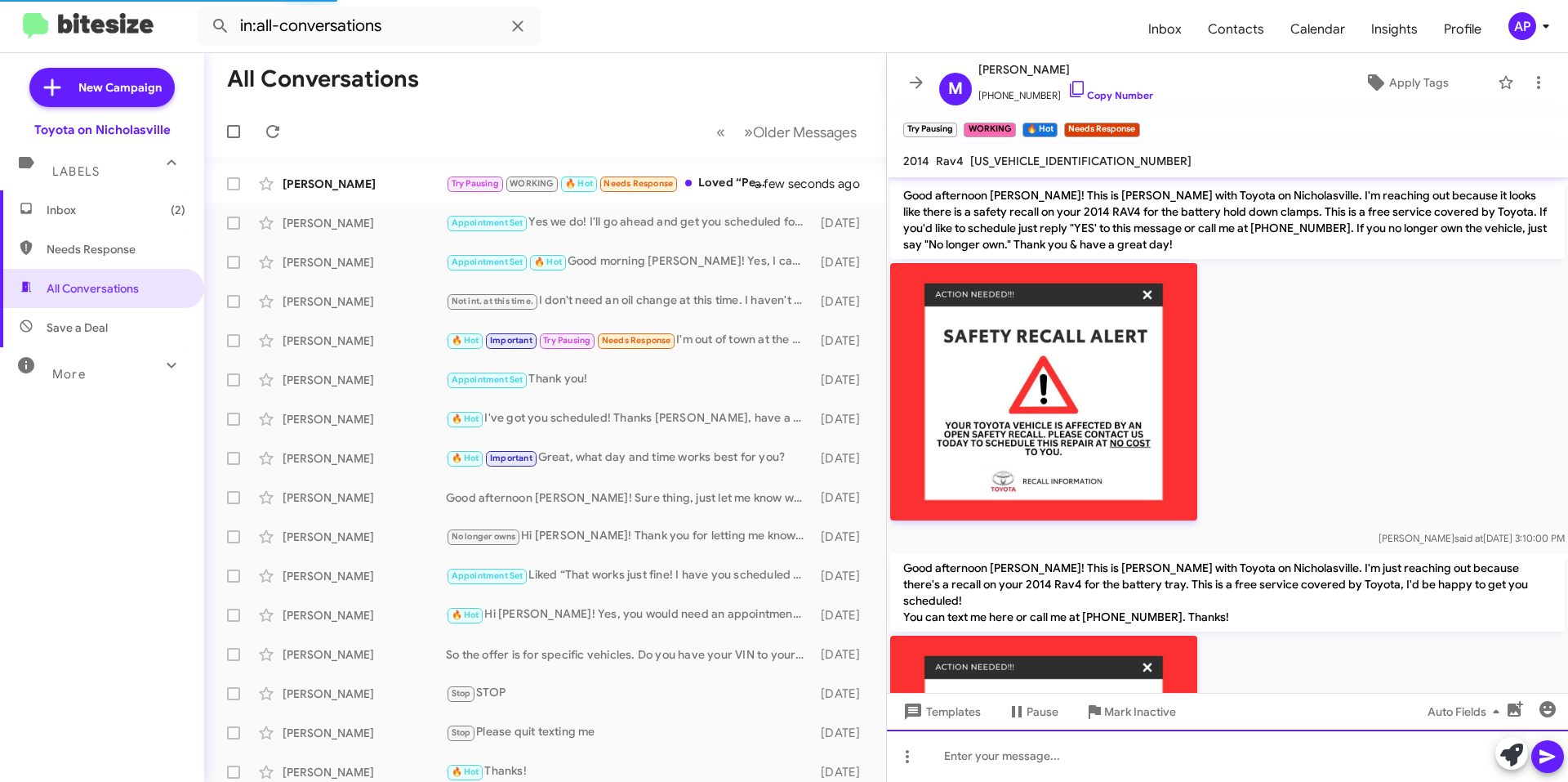
scroll to position [983, 0]
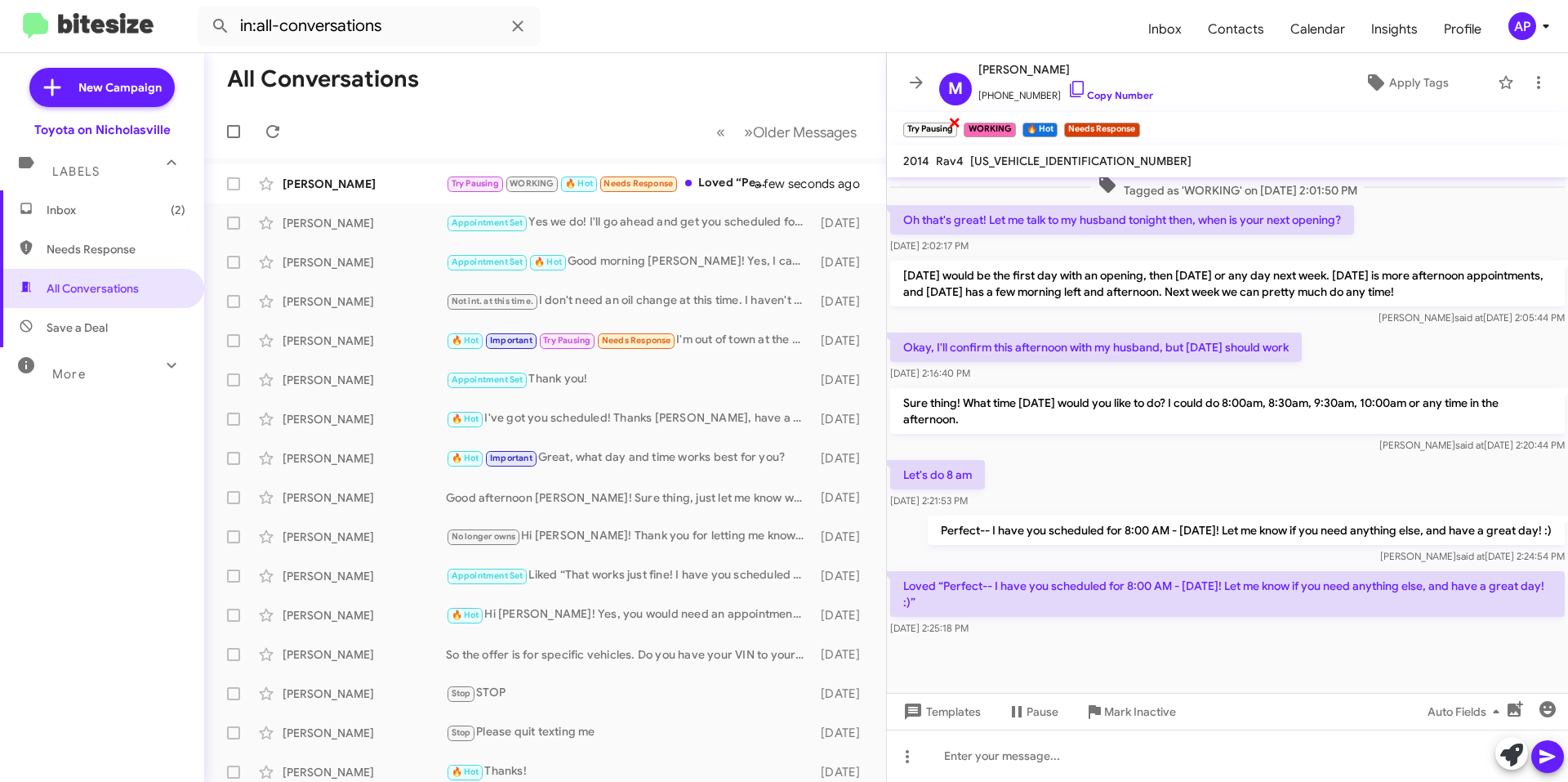
click at [956, 119] on span "×" at bounding box center [955, 121] width 13 height 19
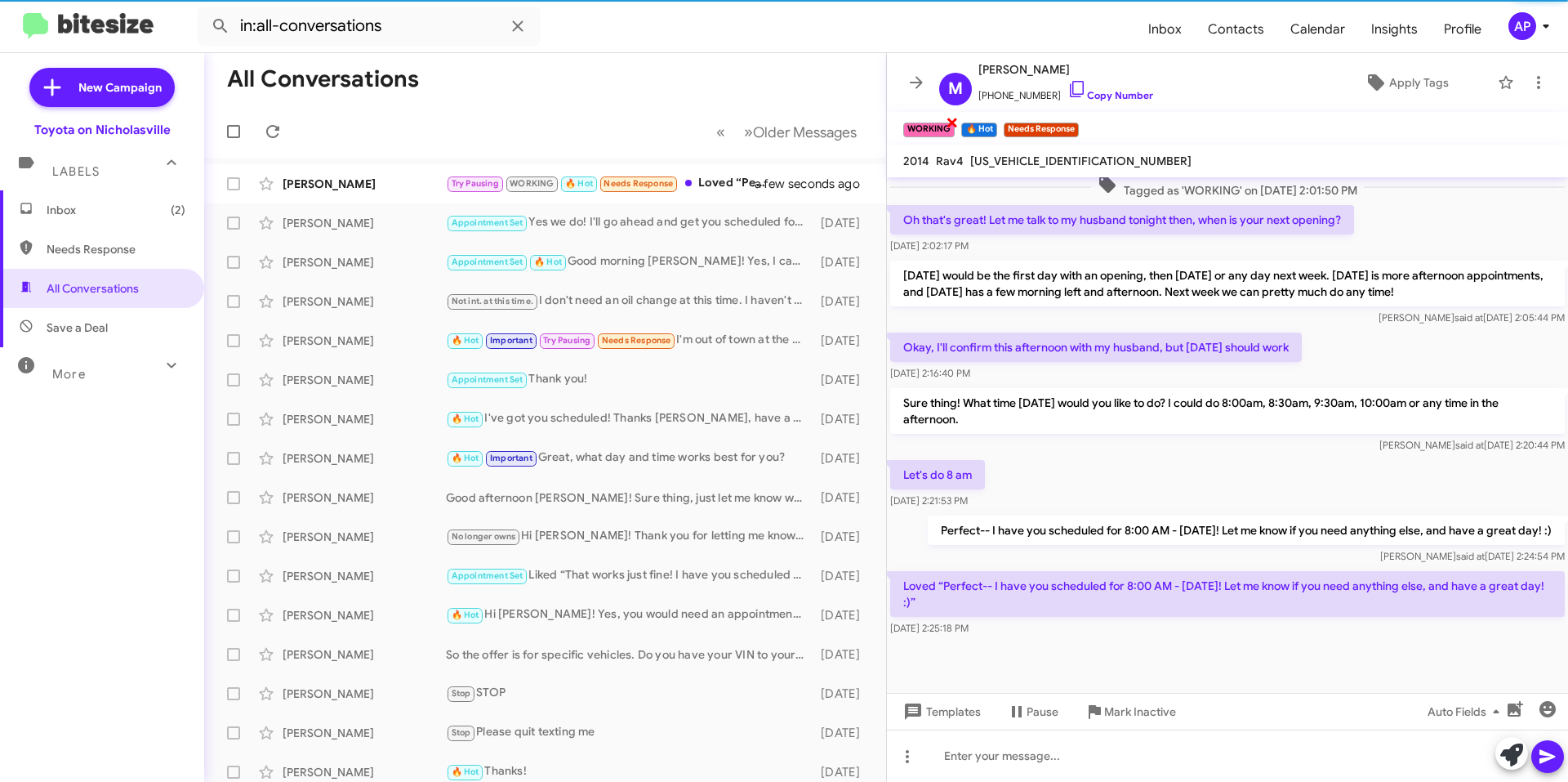
click at [950, 121] on span "×" at bounding box center [952, 121] width 13 height 19
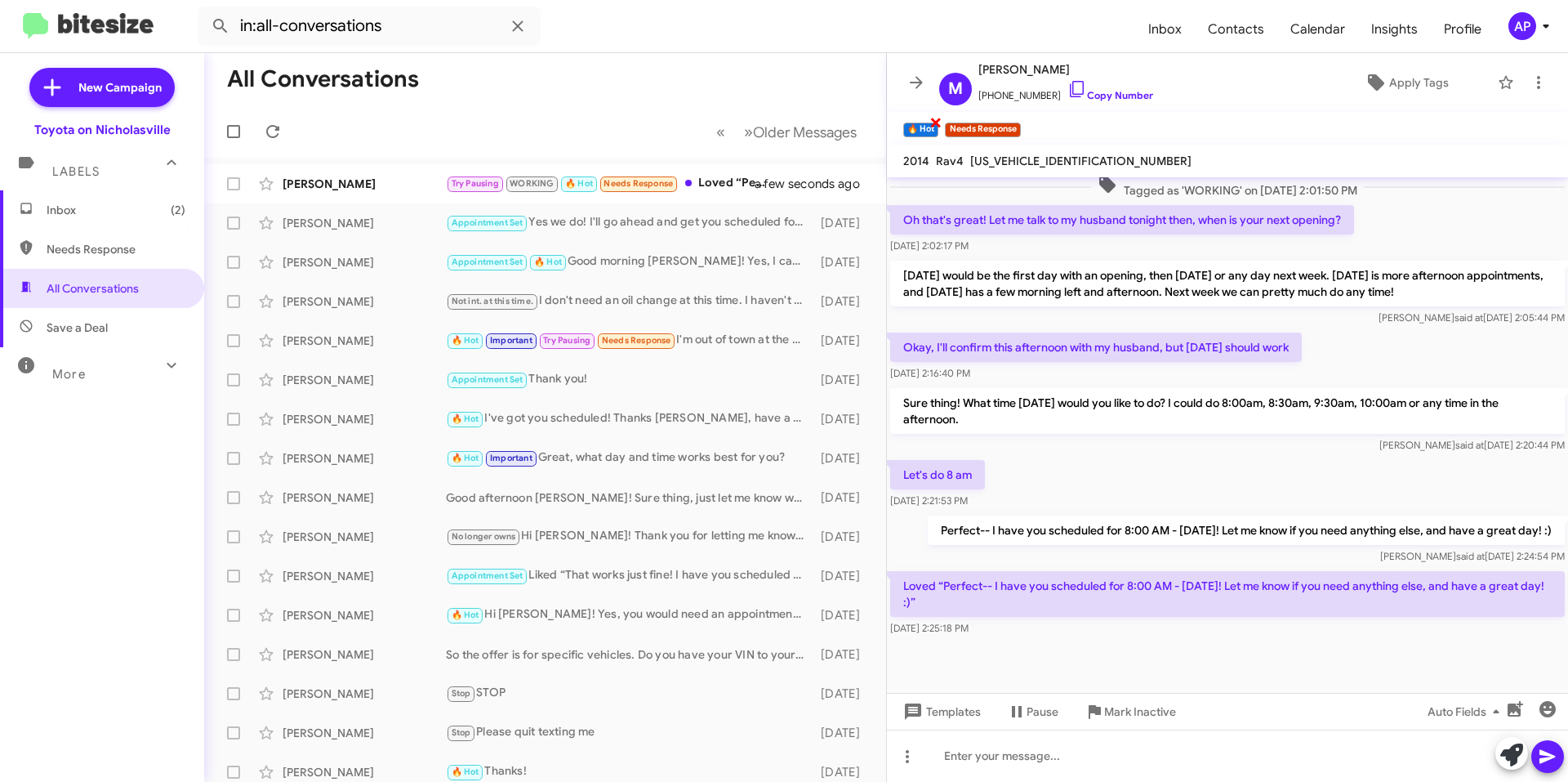
click at [937, 121] on span "×" at bounding box center [936, 121] width 13 height 19
click at [981, 123] on span "×" at bounding box center [976, 121] width 13 height 19
click at [1420, 72] on span "Apply Tags" at bounding box center [1419, 82] width 60 height 30
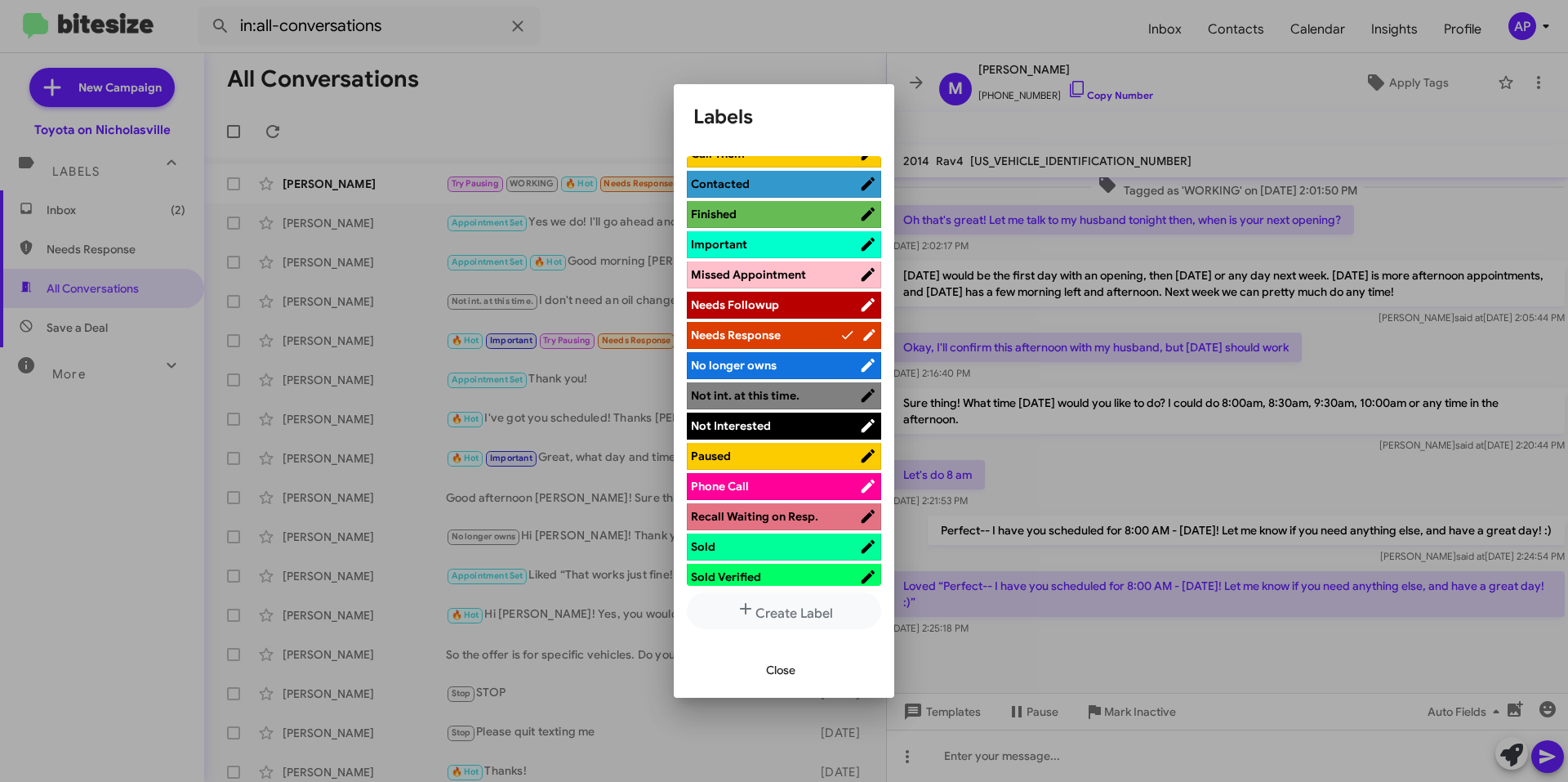
scroll to position [0, 0]
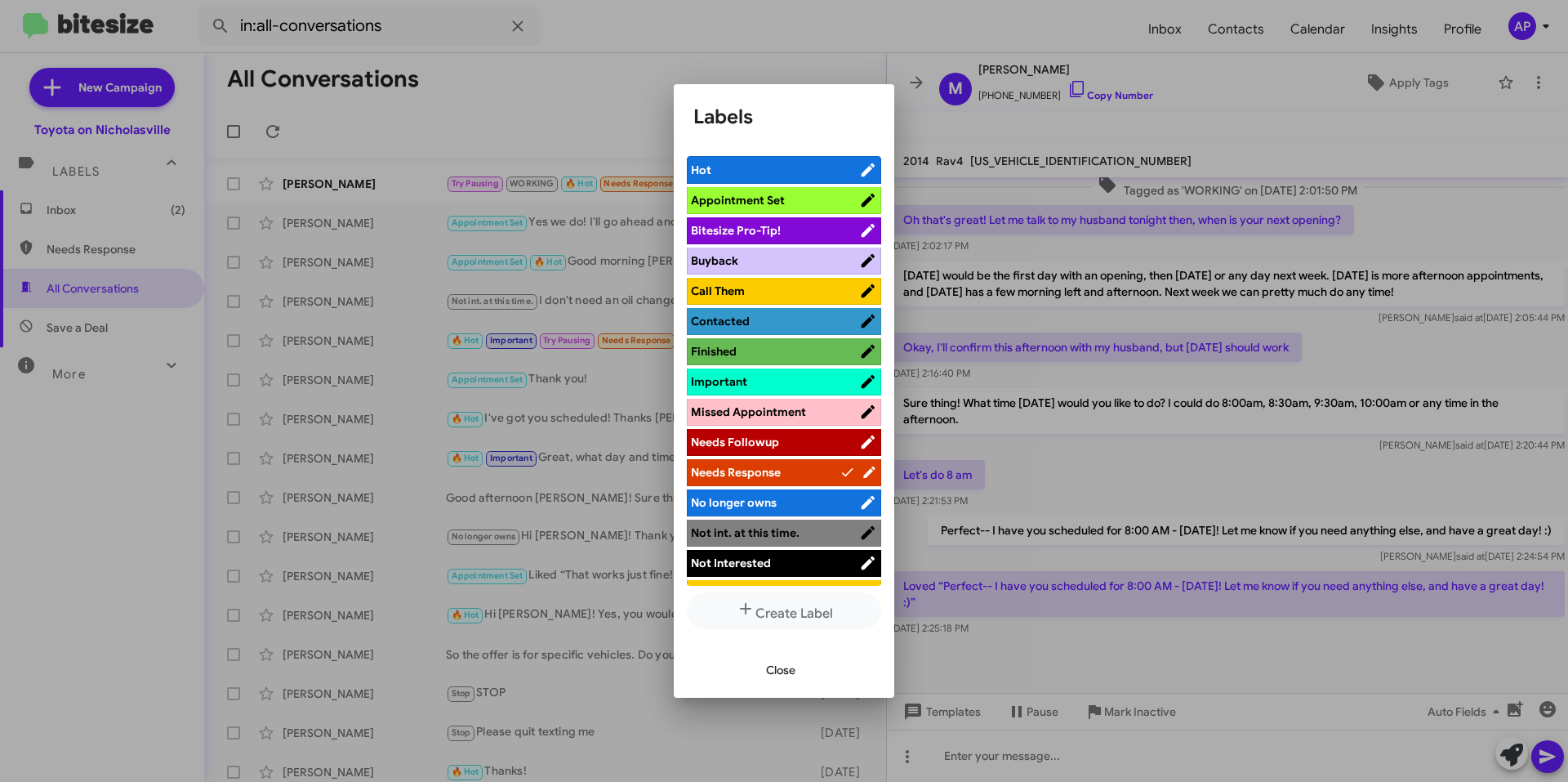
click at [740, 198] on span "Appointment Set" at bounding box center [737, 200] width 93 height 14
click at [785, 673] on span "Close" at bounding box center [781, 669] width 30 height 30
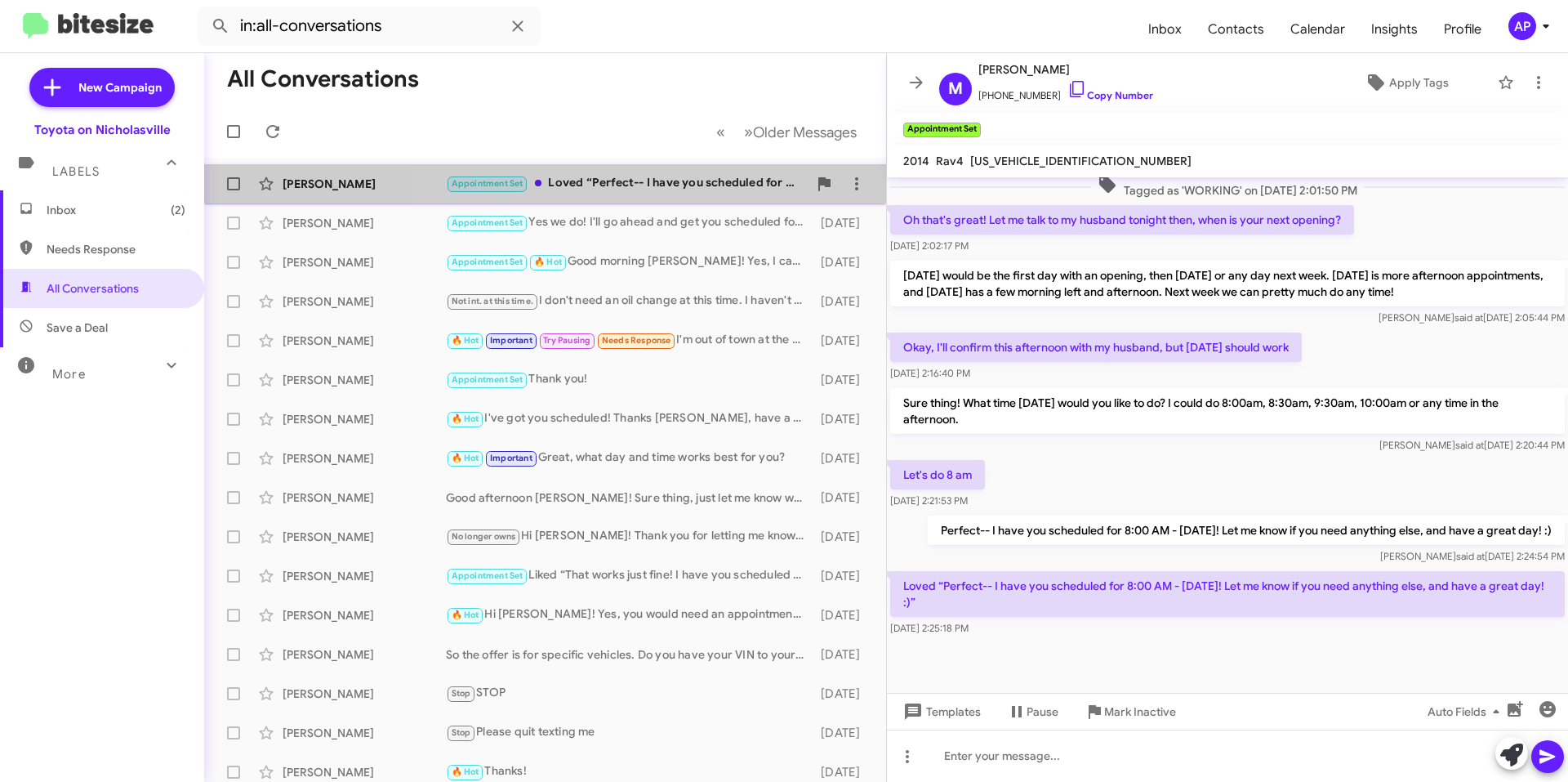
click at [650, 181] on div "Appointment Set Loved “Perfect-- I have you scheduled for 8:00 AM - [DATE]! Let…" at bounding box center [626, 182] width 361 height 18
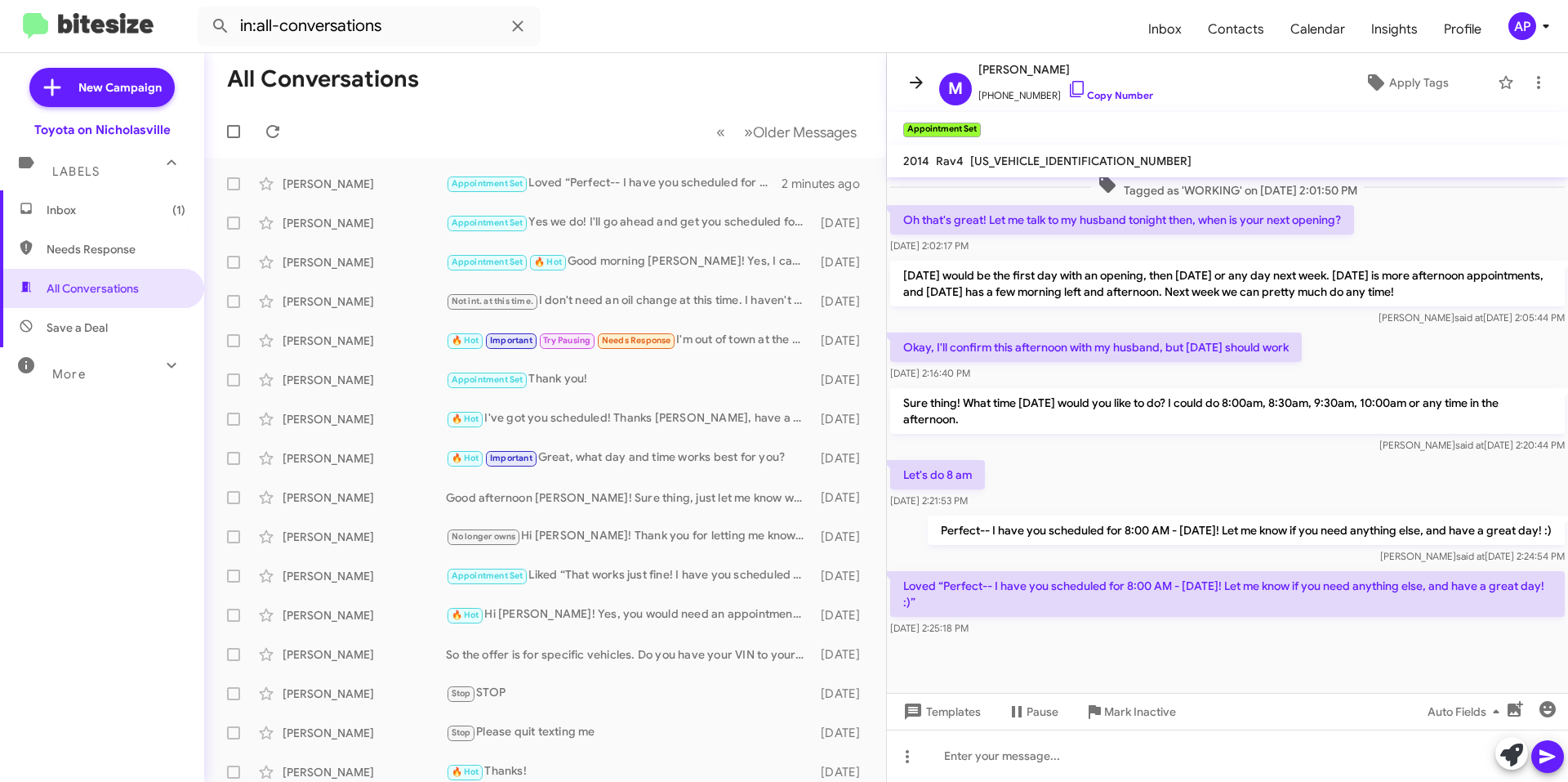
click at [904, 78] on span at bounding box center [917, 82] width 33 height 19
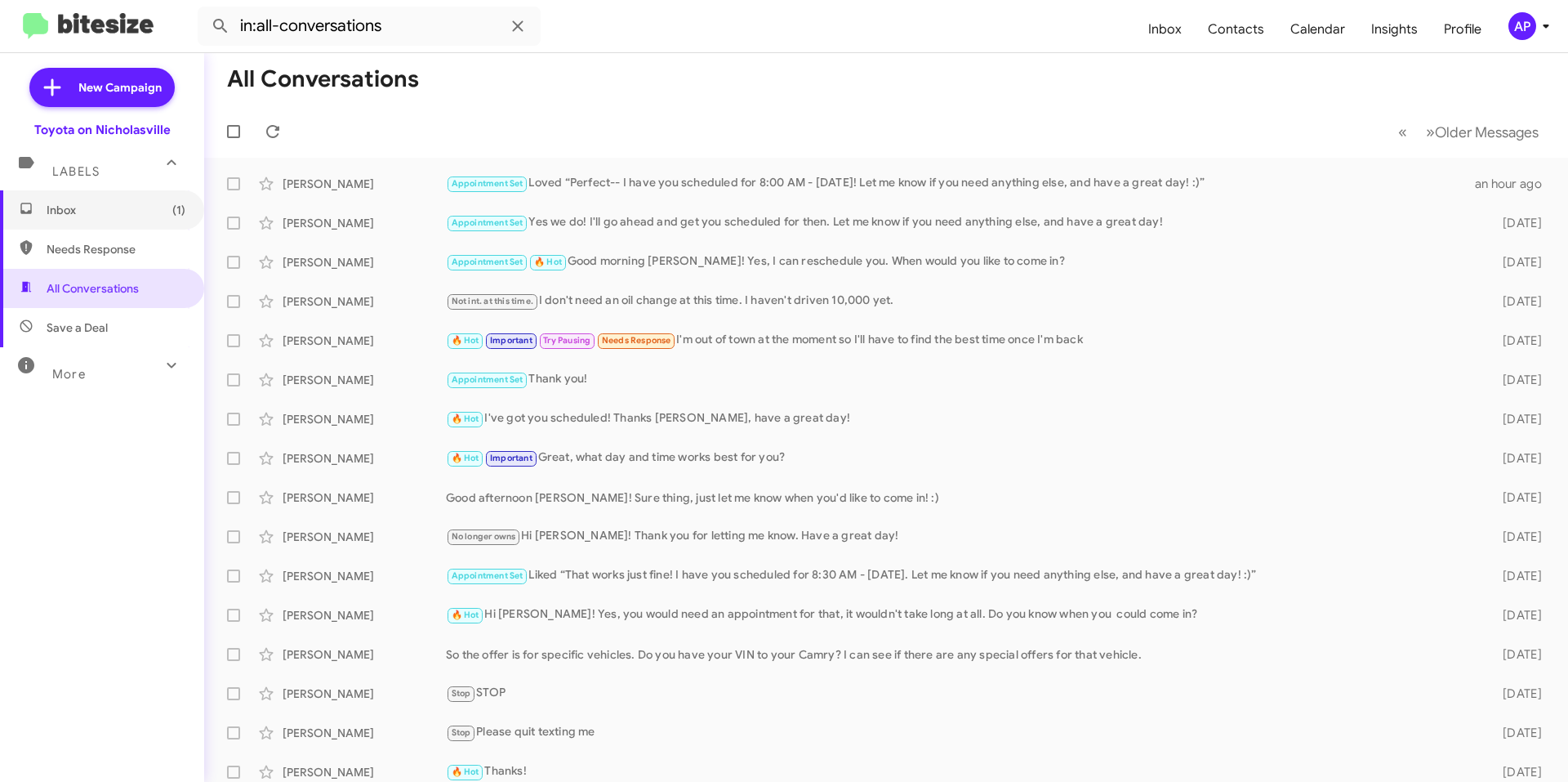
drag, startPoint x: 134, startPoint y: 215, endPoint x: 277, endPoint y: 1, distance: 257.4
click at [134, 215] on span "Inbox (1)" at bounding box center [116, 209] width 139 height 16
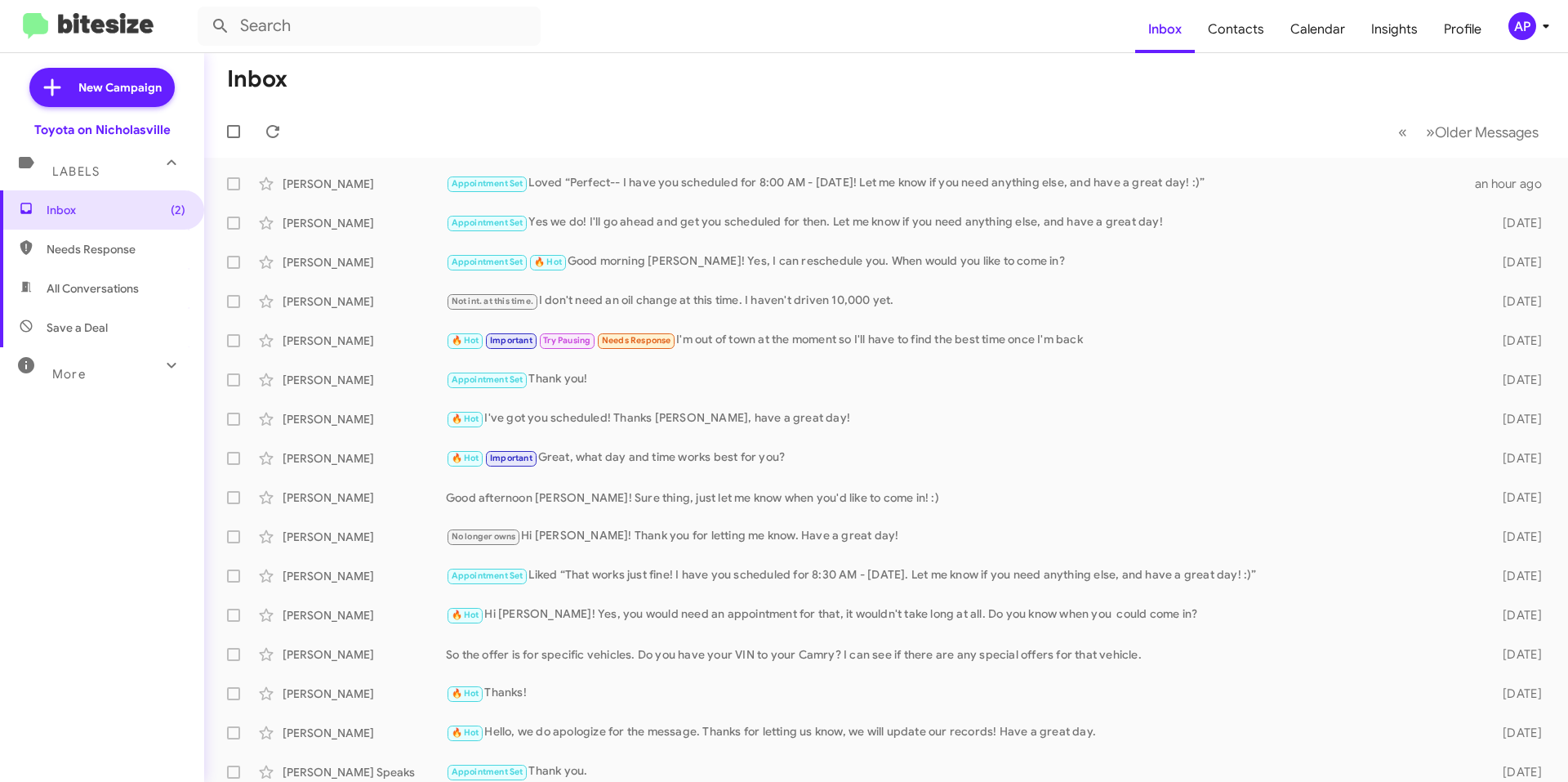
click at [863, 115] on mat-toolbar-row "« Previous » Next Older Messages" at bounding box center [886, 131] width 1364 height 52
click at [93, 280] on span "All Conversations" at bounding box center [102, 288] width 204 height 40
type input "in:all-conversations"
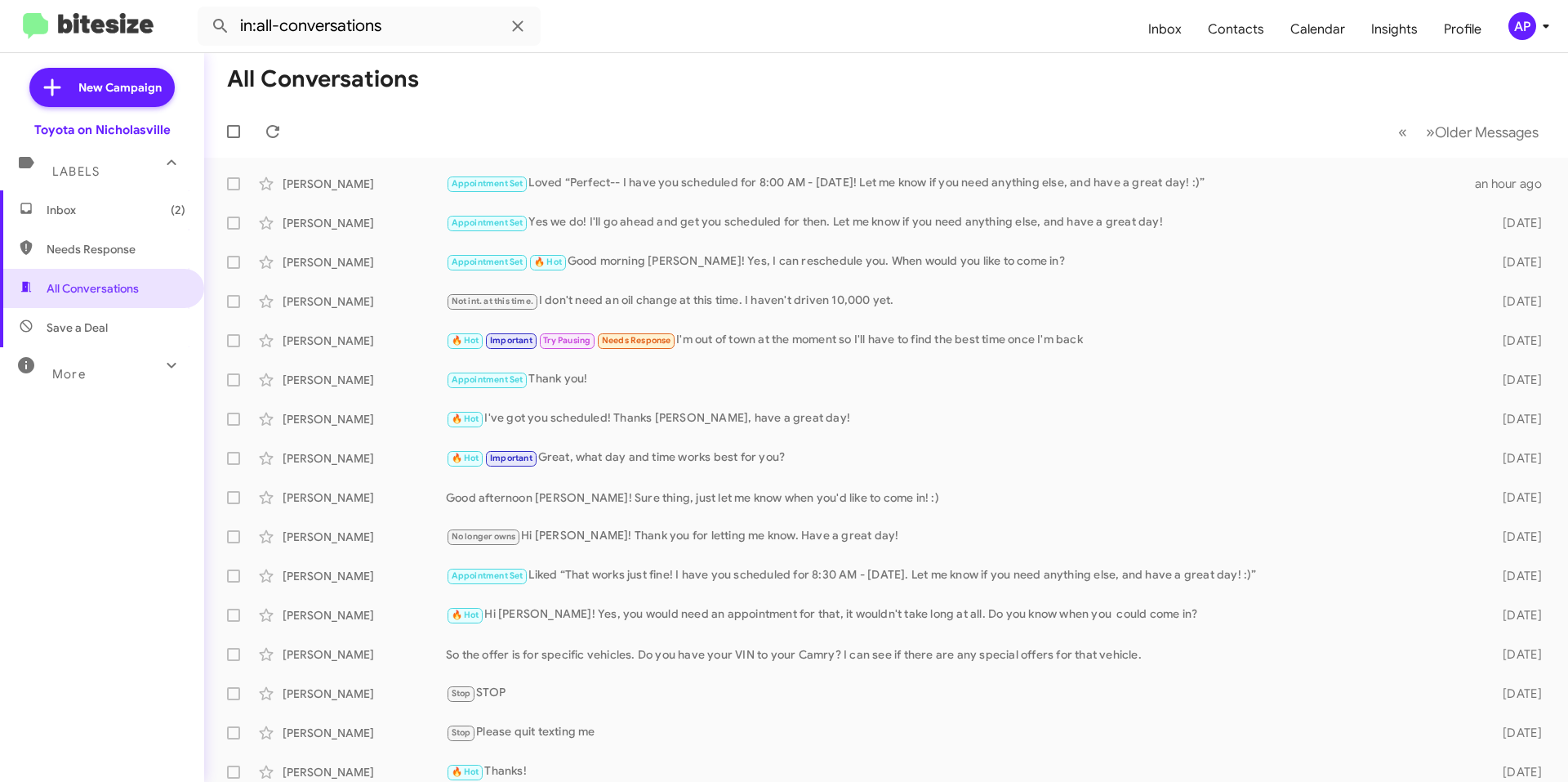
click at [126, 227] on span "Inbox (2)" at bounding box center [102, 209] width 204 height 40
